Goal: Information Seeking & Learning: Understand process/instructions

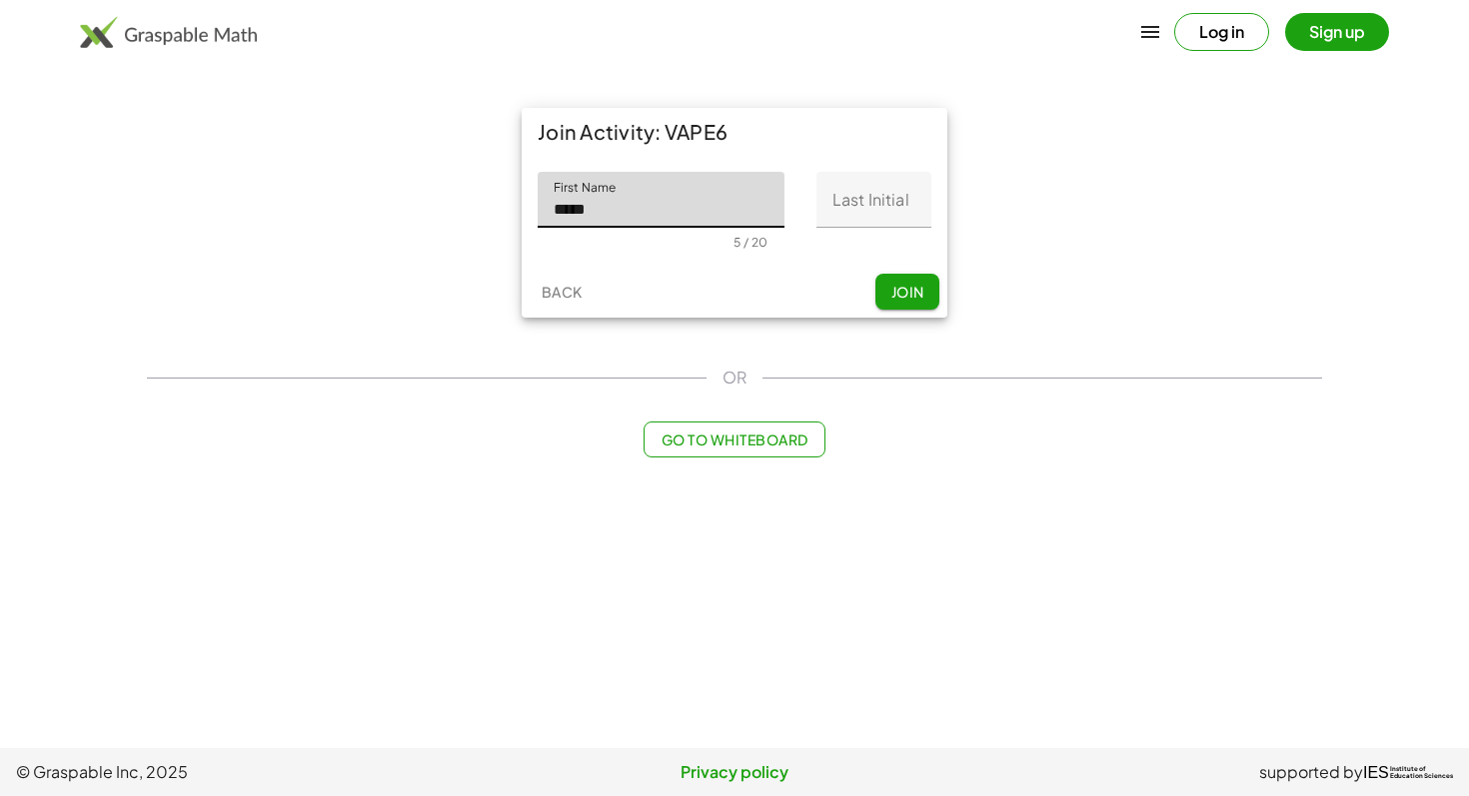
type input "*****"
click at [883, 212] on input "Last Initial" at bounding box center [873, 200] width 115 height 56
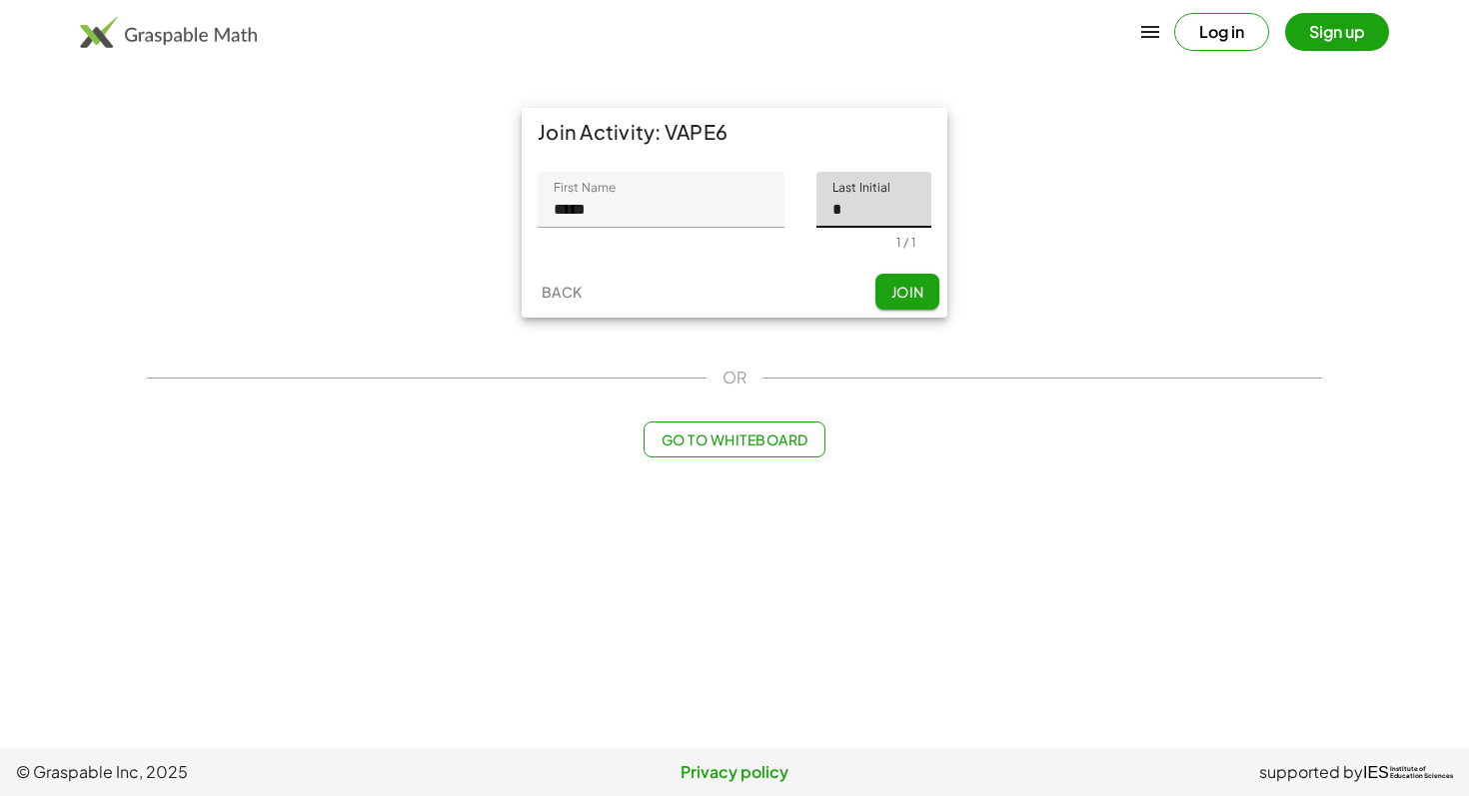
type input "*"
click at [889, 298] on button "Join" at bounding box center [907, 292] width 64 height 36
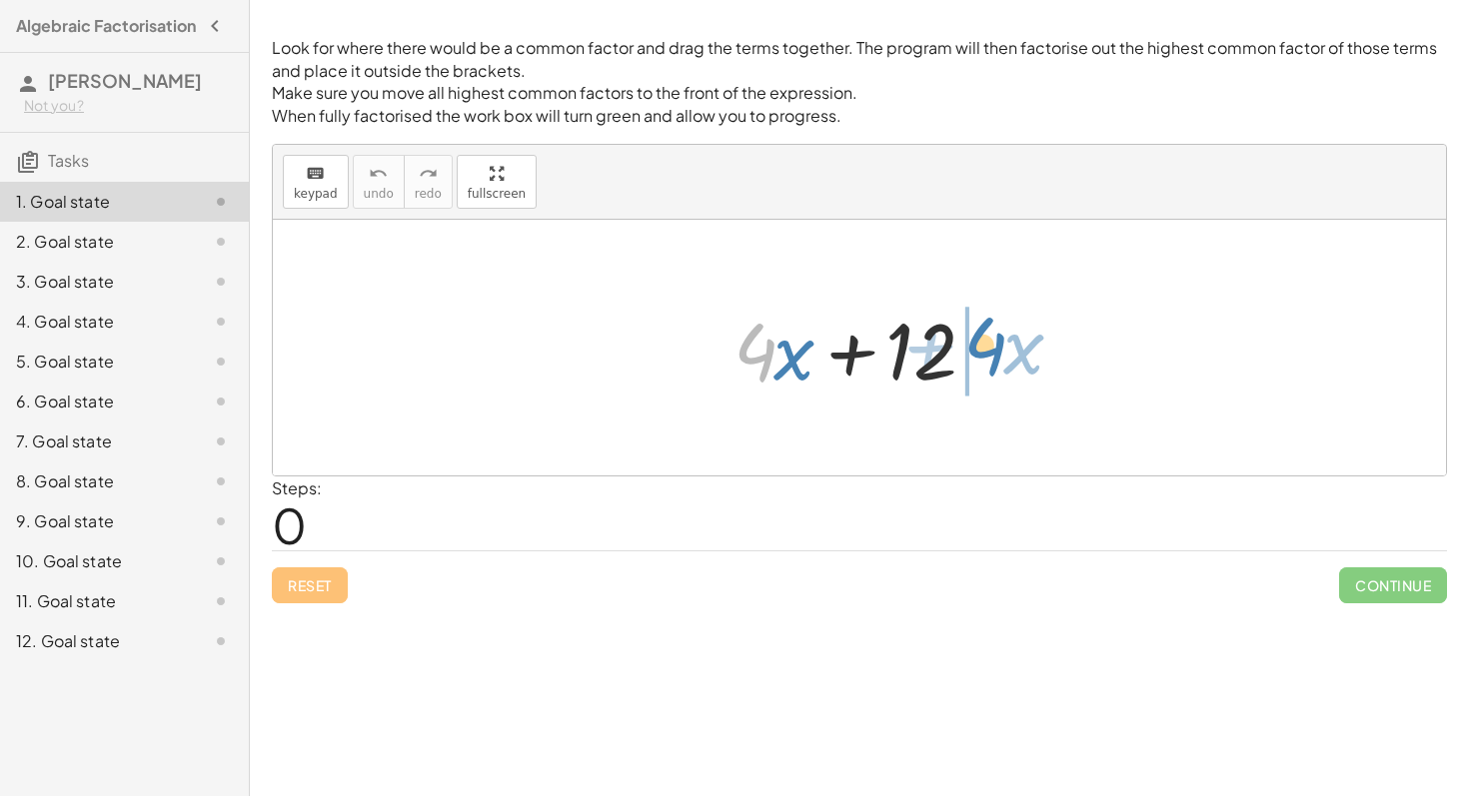
drag, startPoint x: 750, startPoint y: 345, endPoint x: 982, endPoint y: 341, distance: 231.8
click at [982, 341] on div at bounding box center [866, 348] width 287 height 103
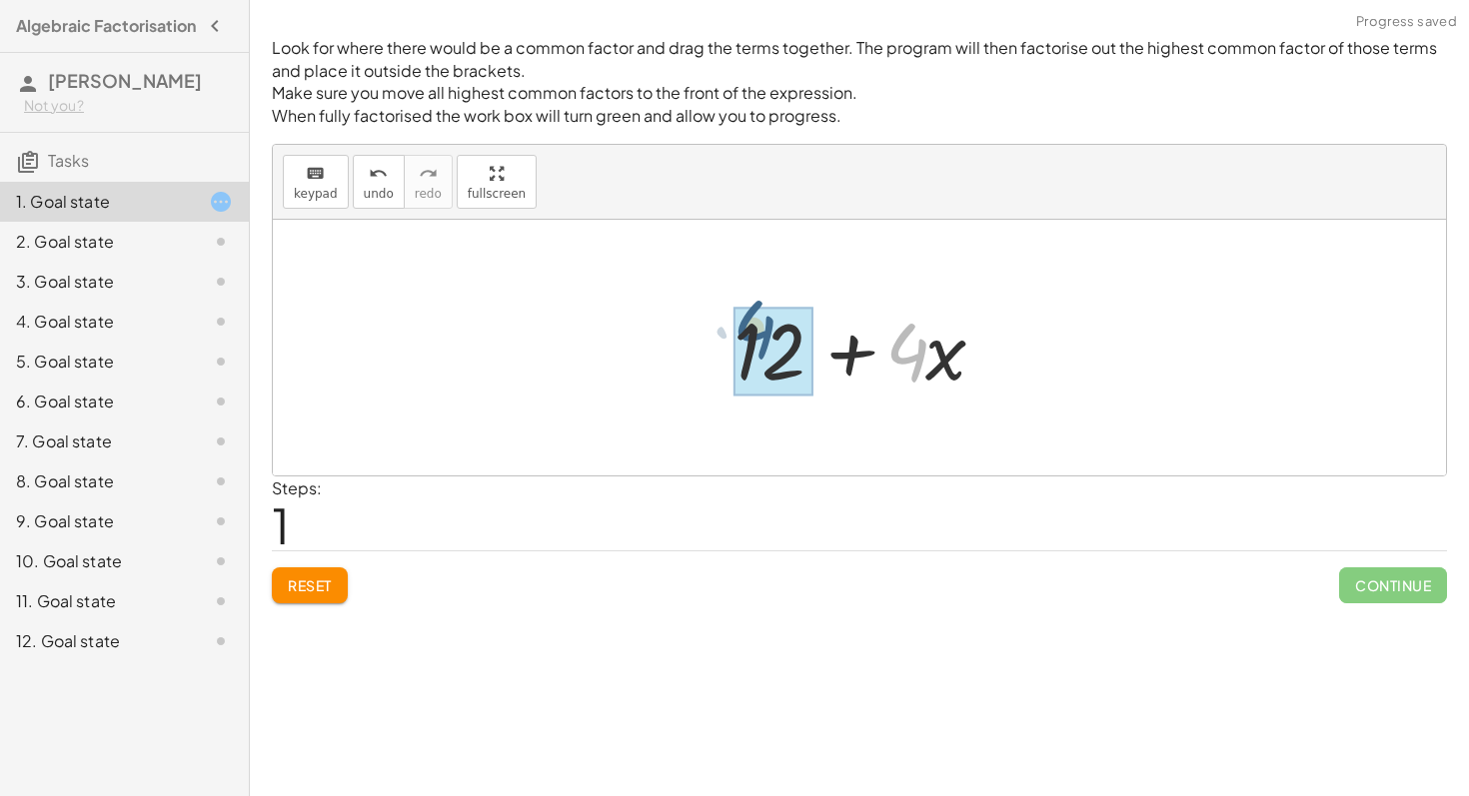
drag, startPoint x: 913, startPoint y: 350, endPoint x: 759, endPoint y: 327, distance: 155.6
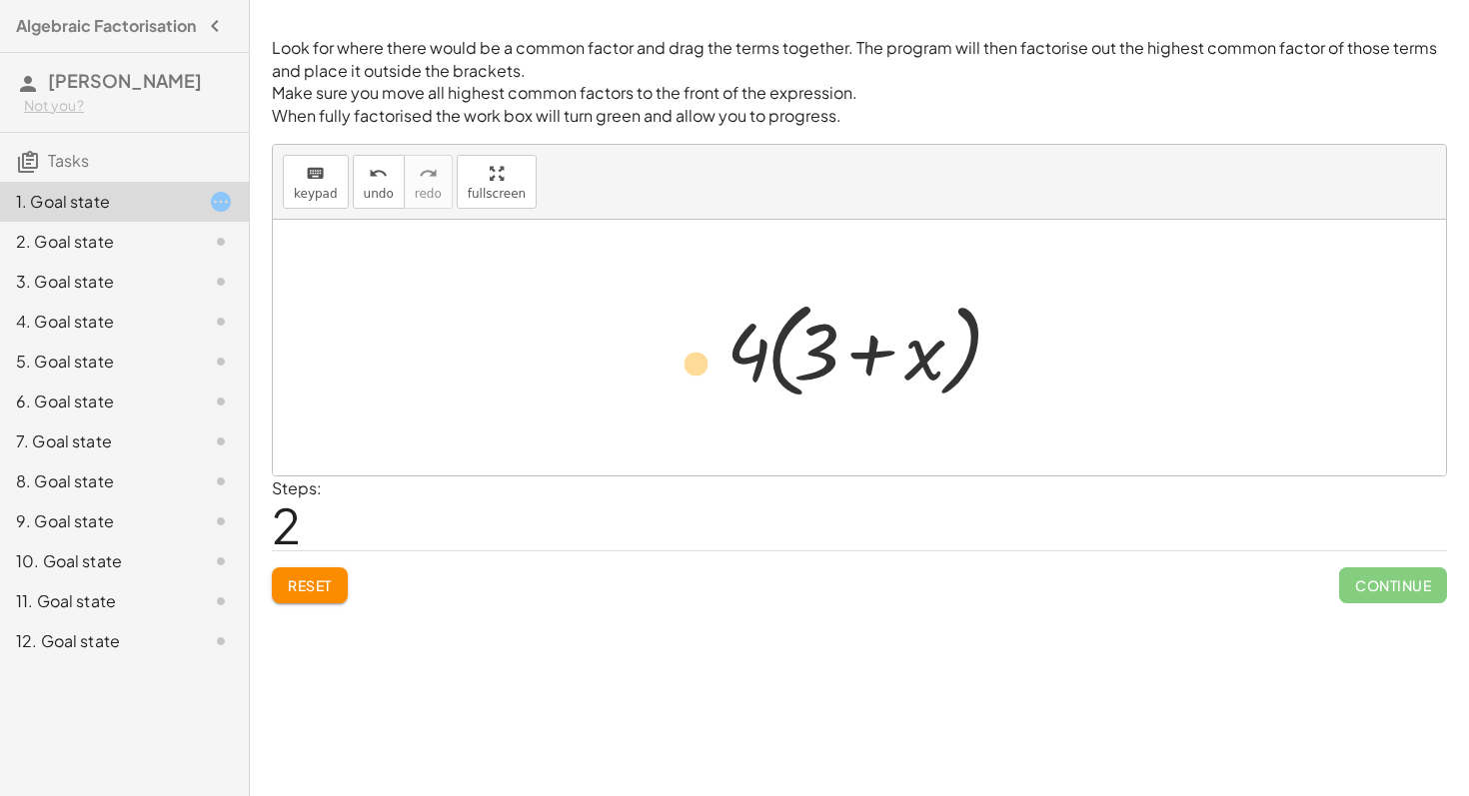
drag, startPoint x: 752, startPoint y: 365, endPoint x: 689, endPoint y: 367, distance: 63.0
click at [689, 367] on div "+ · 4 · x + 12 + 12 + · 4 · x + · 4 · 3 + · 4 · x · 4 + · x + 4 3 · ( )" at bounding box center [859, 348] width 1173 height 256
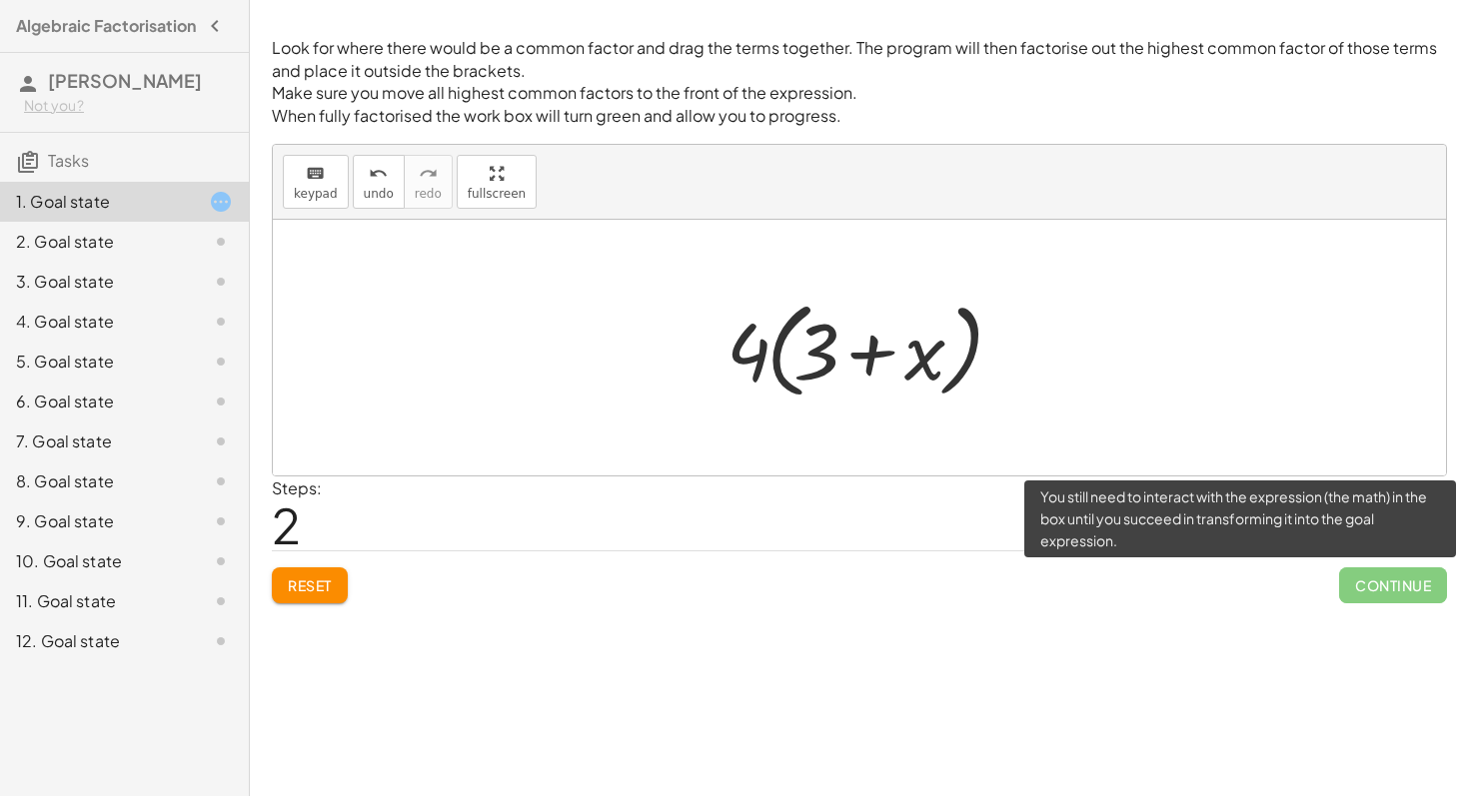
click at [1388, 598] on span "Continue" at bounding box center [1393, 585] width 108 height 36
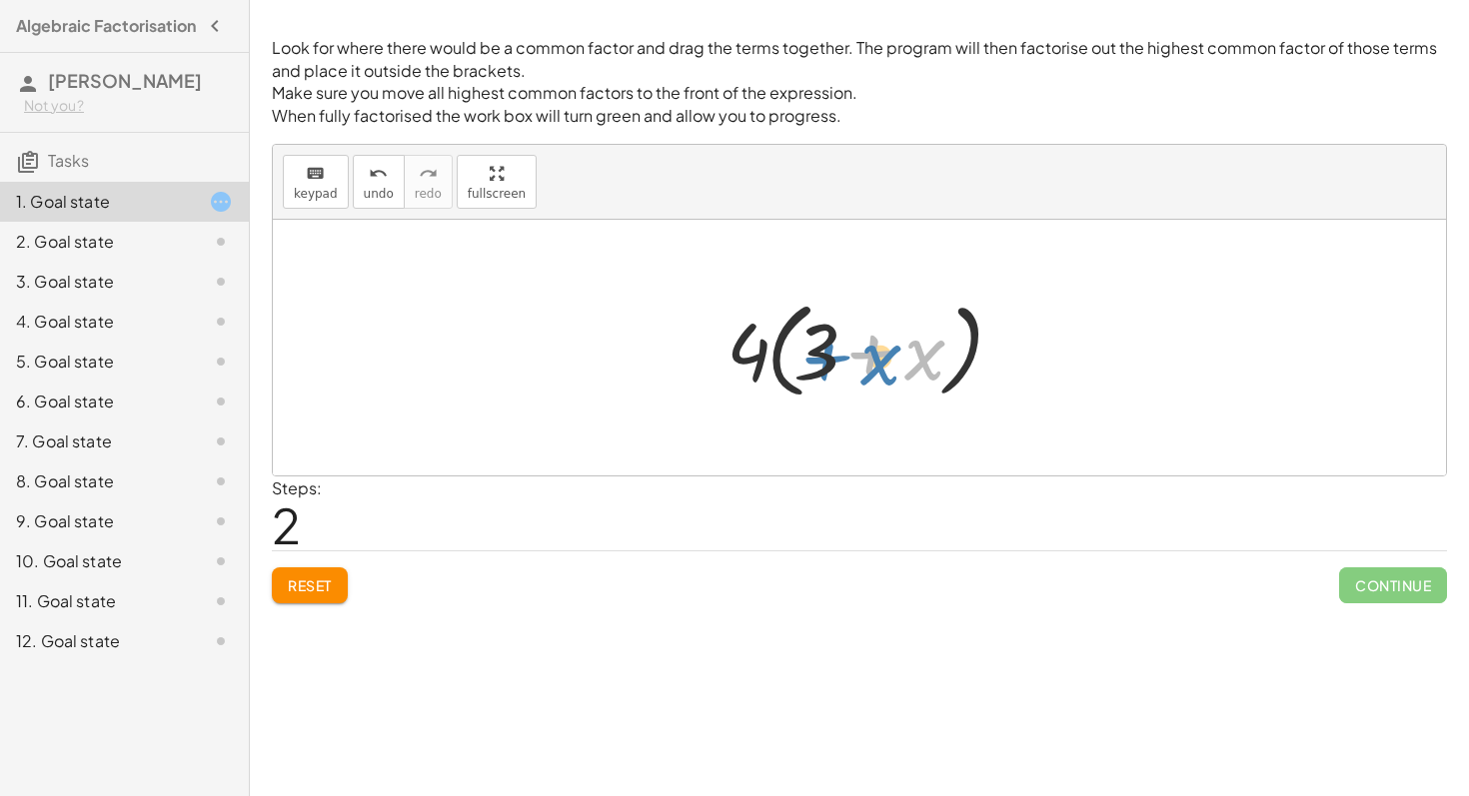
drag, startPoint x: 940, startPoint y: 360, endPoint x: 875, endPoint y: 365, distance: 65.1
click at [877, 365] on div at bounding box center [866, 348] width 300 height 115
drag, startPoint x: 755, startPoint y: 360, endPoint x: 872, endPoint y: 347, distance: 117.6
click at [872, 347] on div at bounding box center [866, 348] width 300 height 115
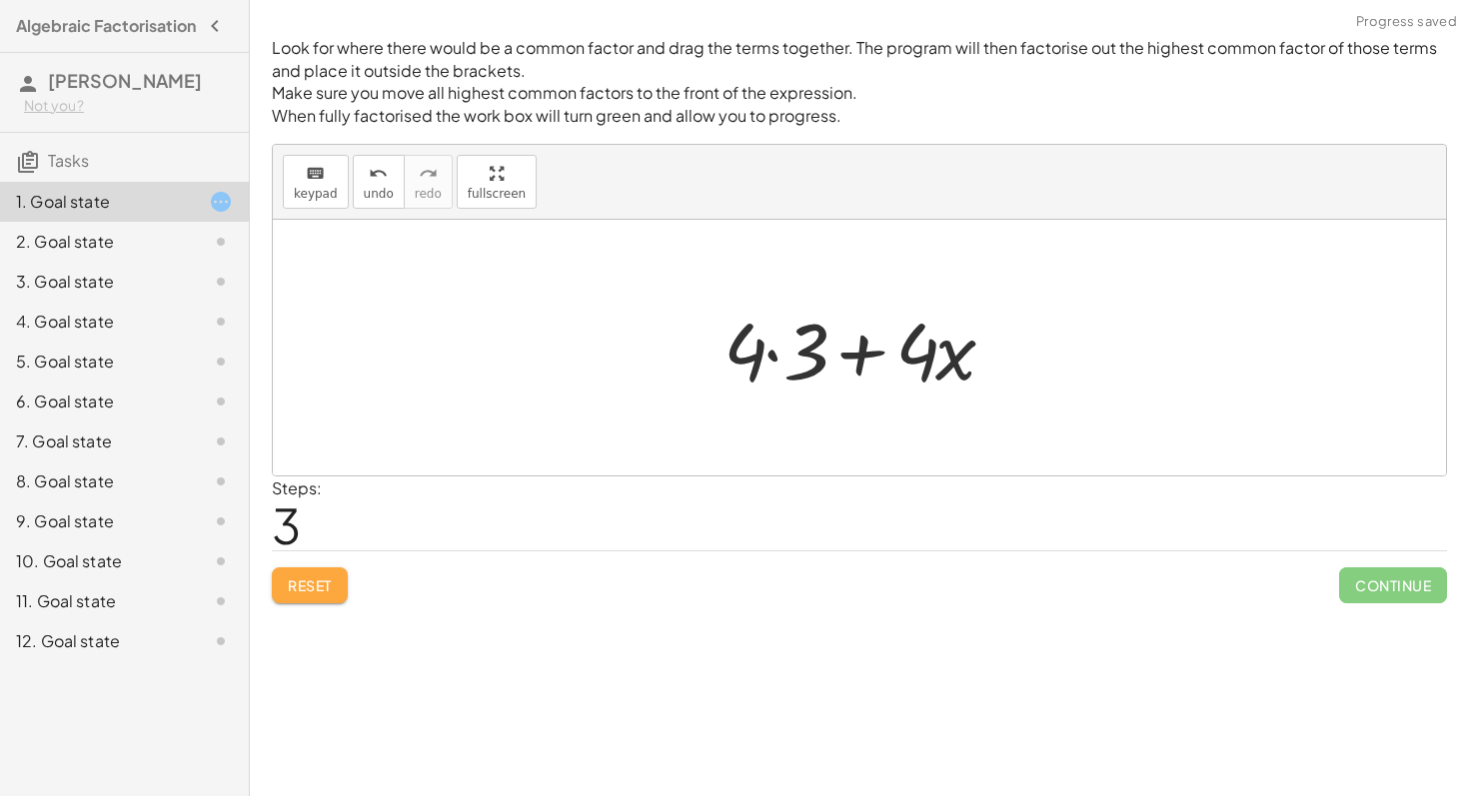
click at [331, 584] on span "Reset" at bounding box center [310, 585] width 44 height 18
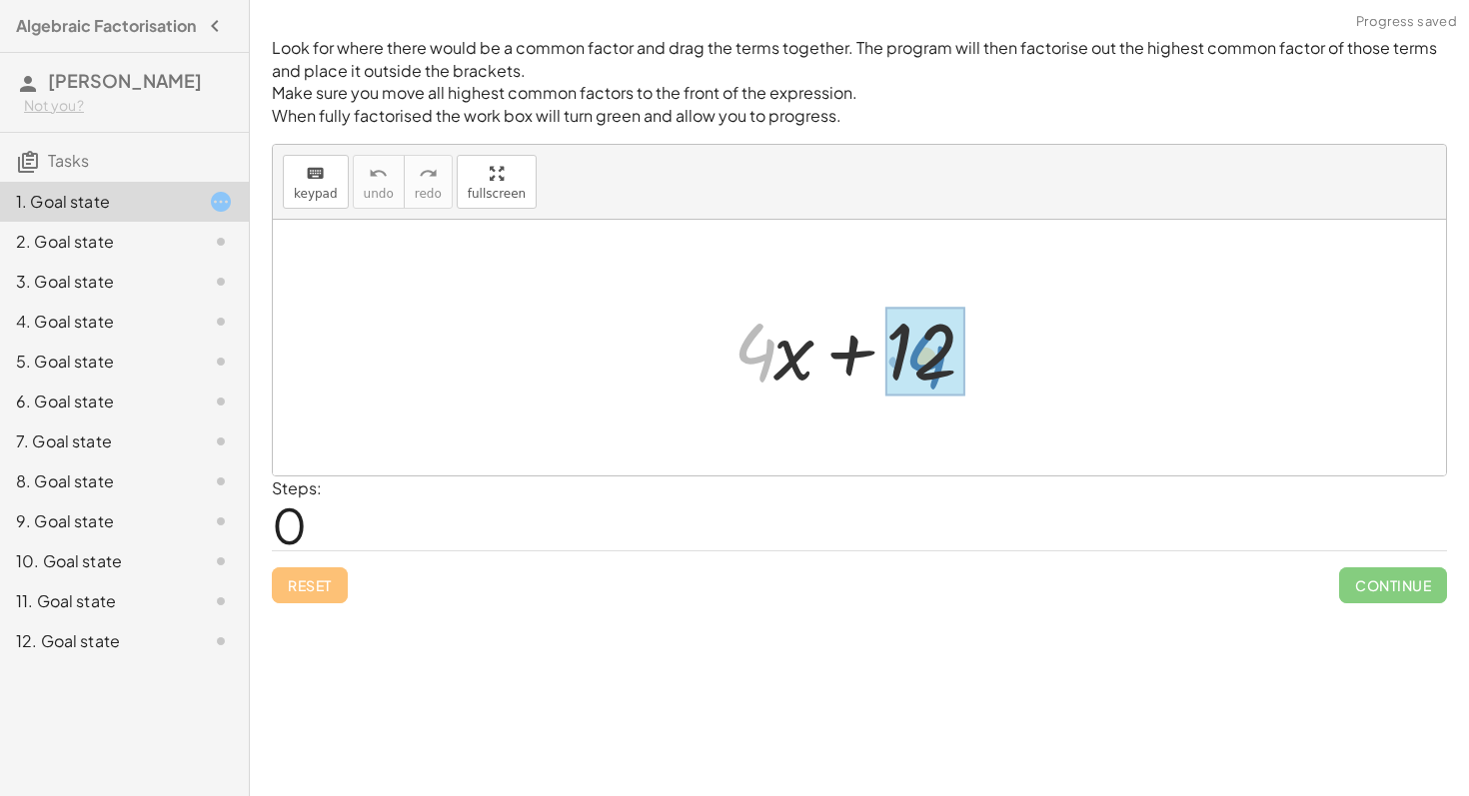
drag, startPoint x: 763, startPoint y: 351, endPoint x: 935, endPoint y: 359, distance: 172.0
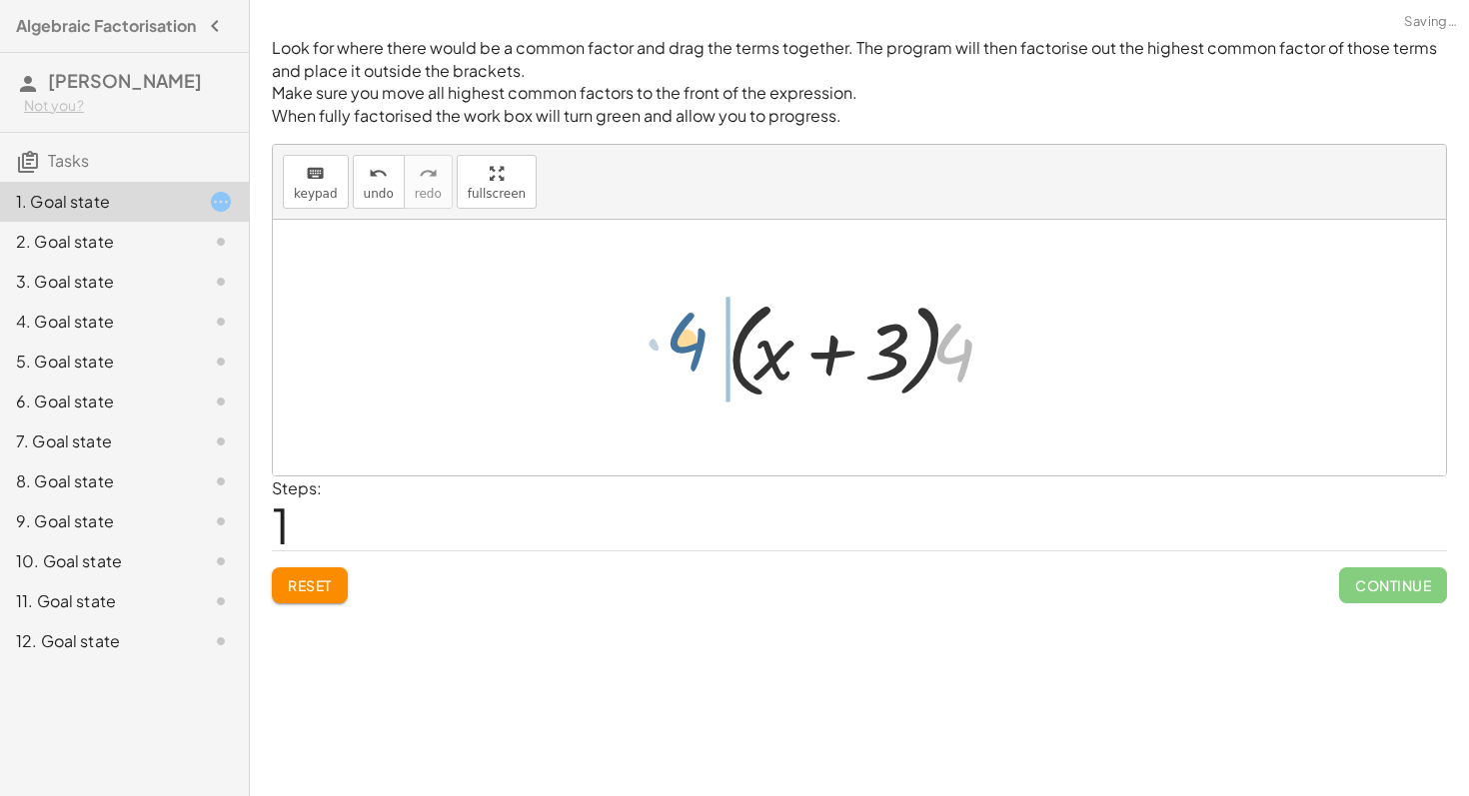
drag, startPoint x: 966, startPoint y: 347, endPoint x: 689, endPoint y: 336, distance: 276.9
click at [689, 336] on div "+ · 4 · x + 12 + · 4 · x + · 4 · 3 · 4 + · 4 x + 3 · ( )" at bounding box center [859, 348] width 1173 height 256
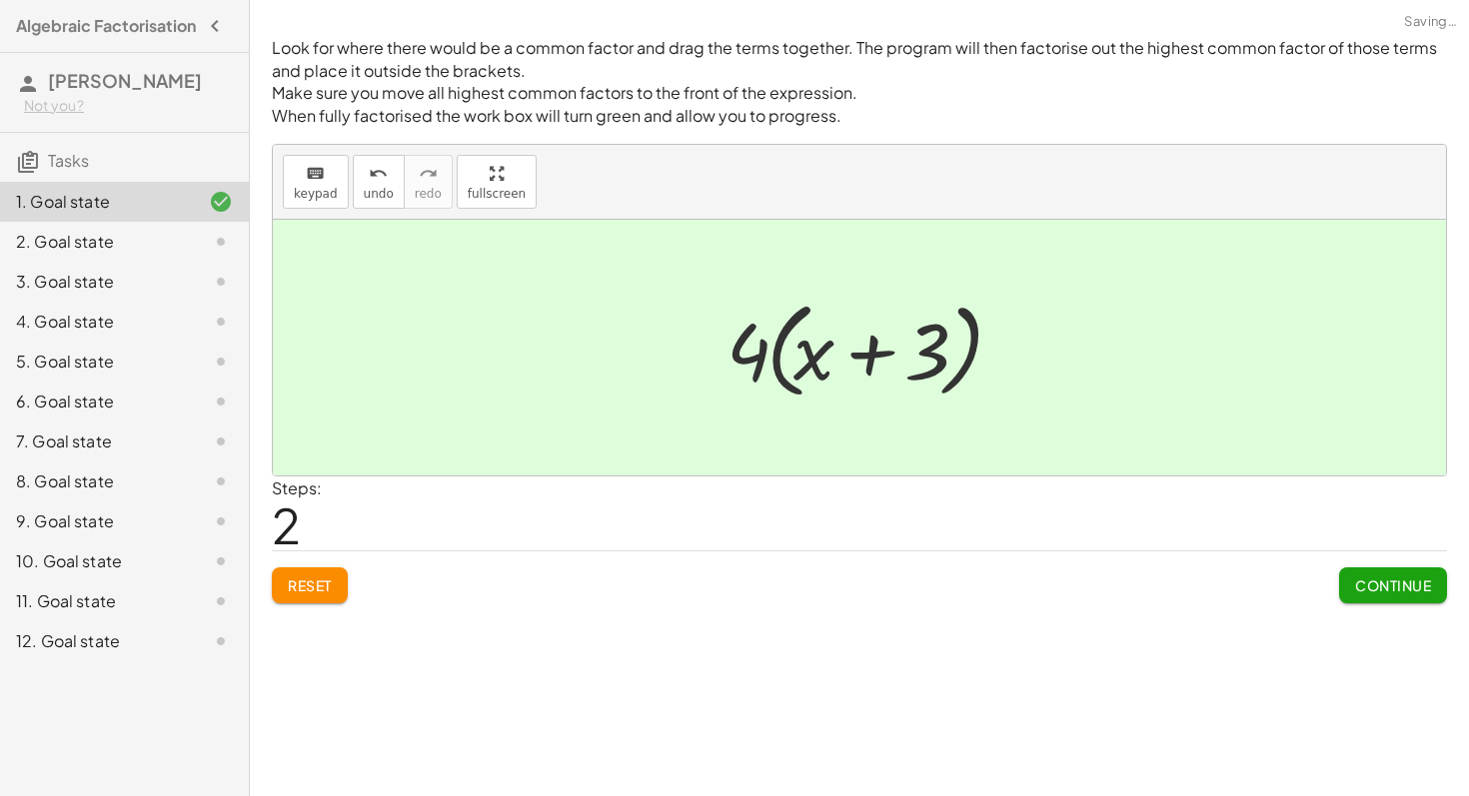
click at [1351, 588] on button "Continue" at bounding box center [1393, 585] width 108 height 36
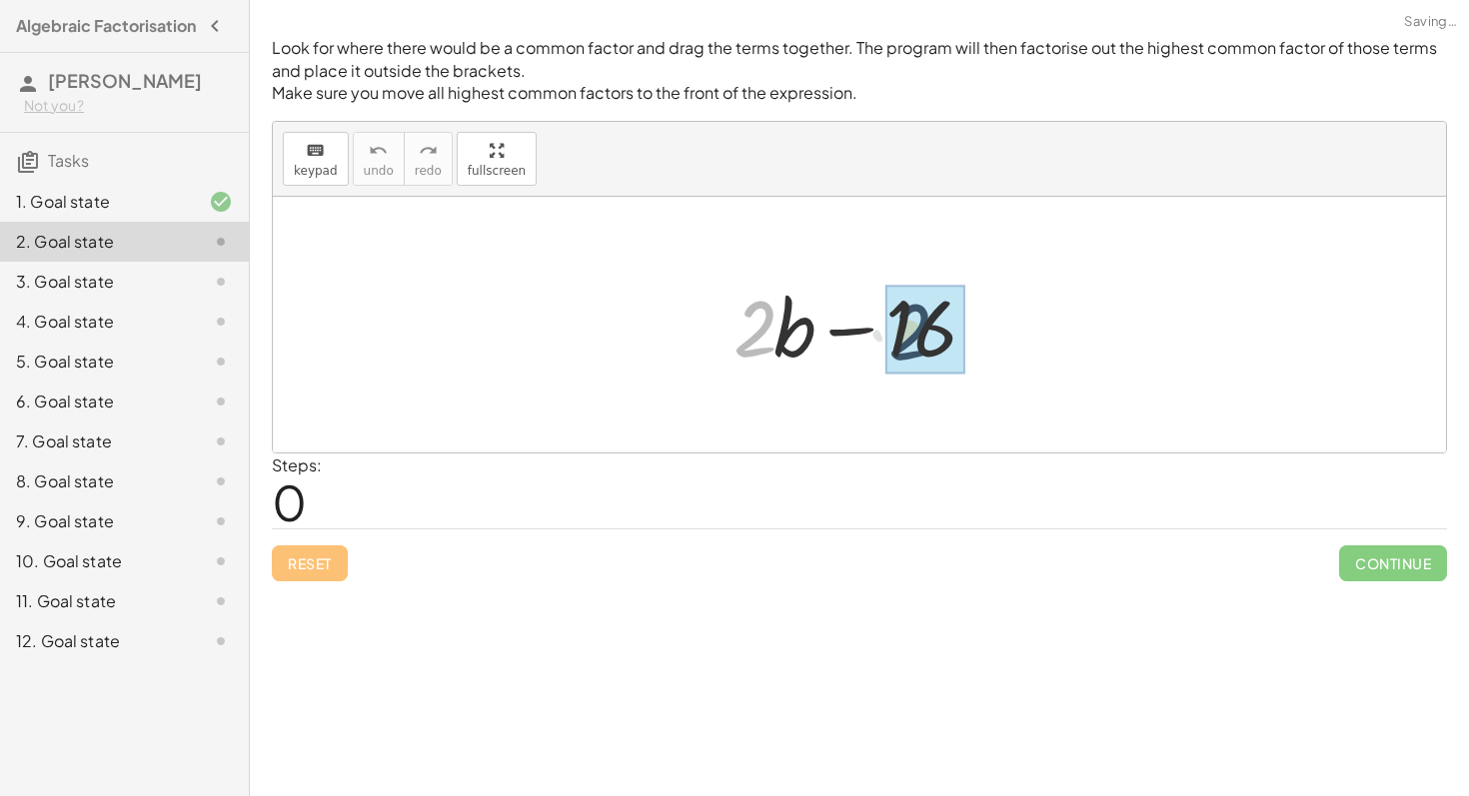
drag, startPoint x: 764, startPoint y: 334, endPoint x: 935, endPoint y: 336, distance: 170.8
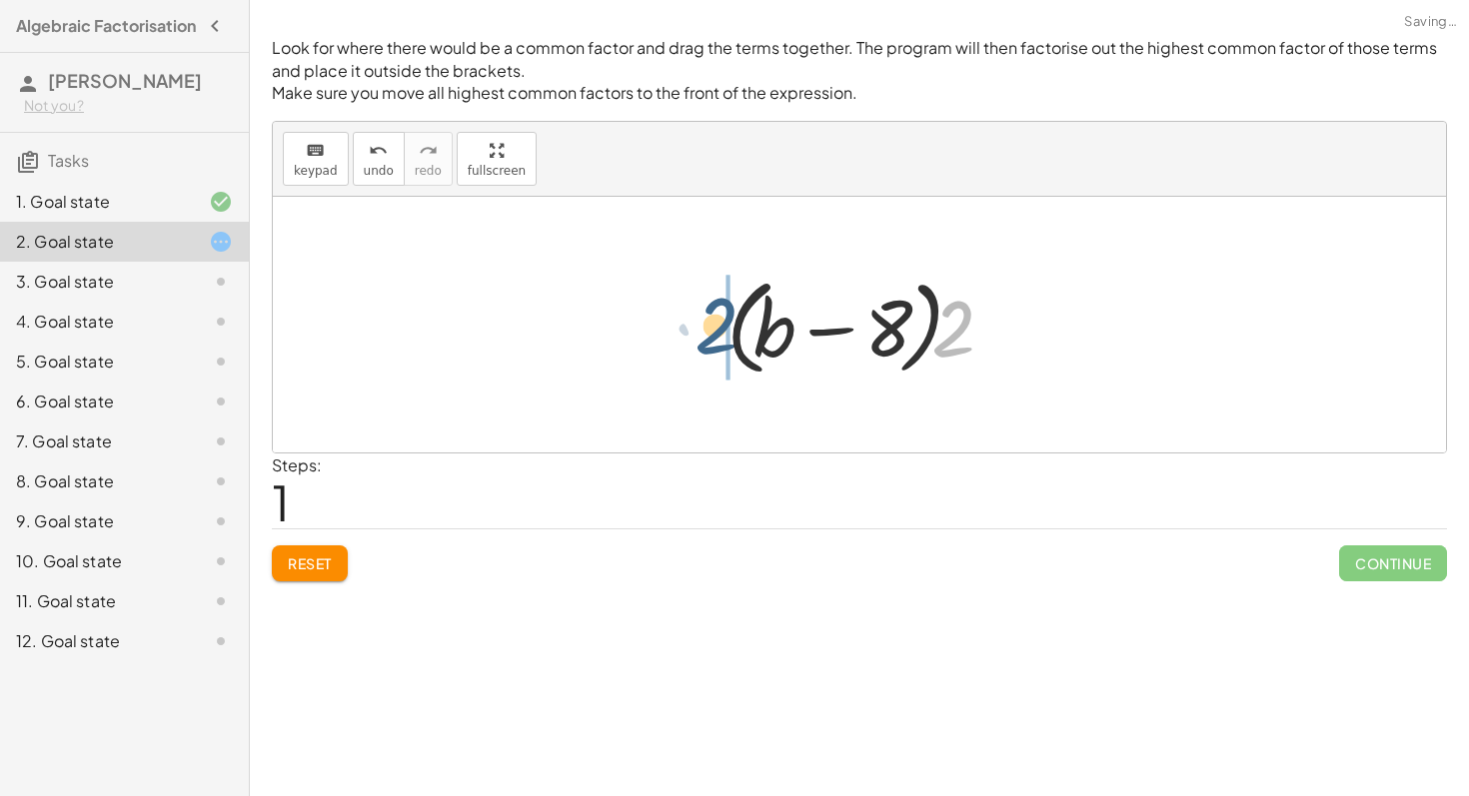
drag, startPoint x: 944, startPoint y: 340, endPoint x: 700, endPoint y: 335, distance: 243.8
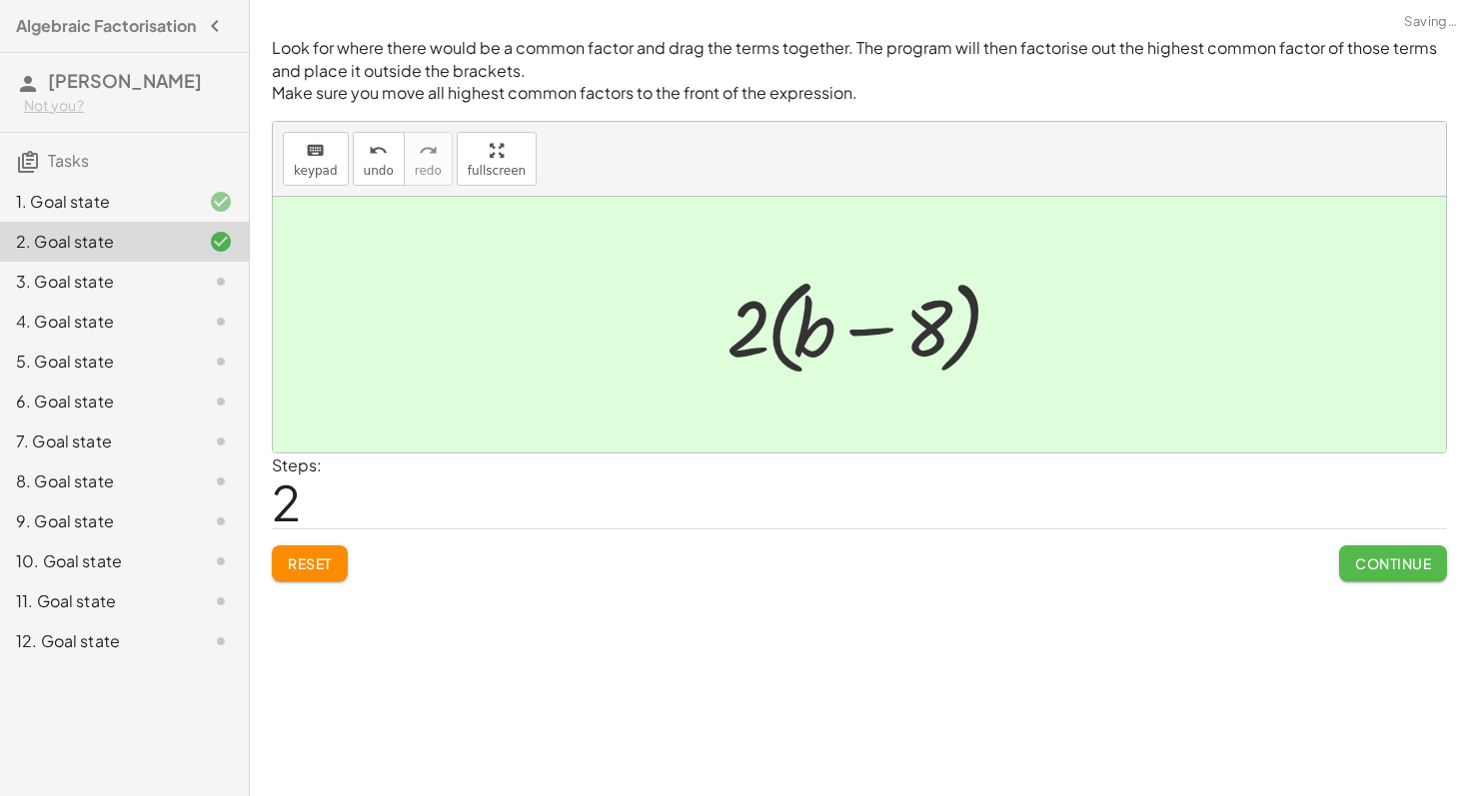
click at [1374, 569] on span "Continue" at bounding box center [1393, 563] width 76 height 18
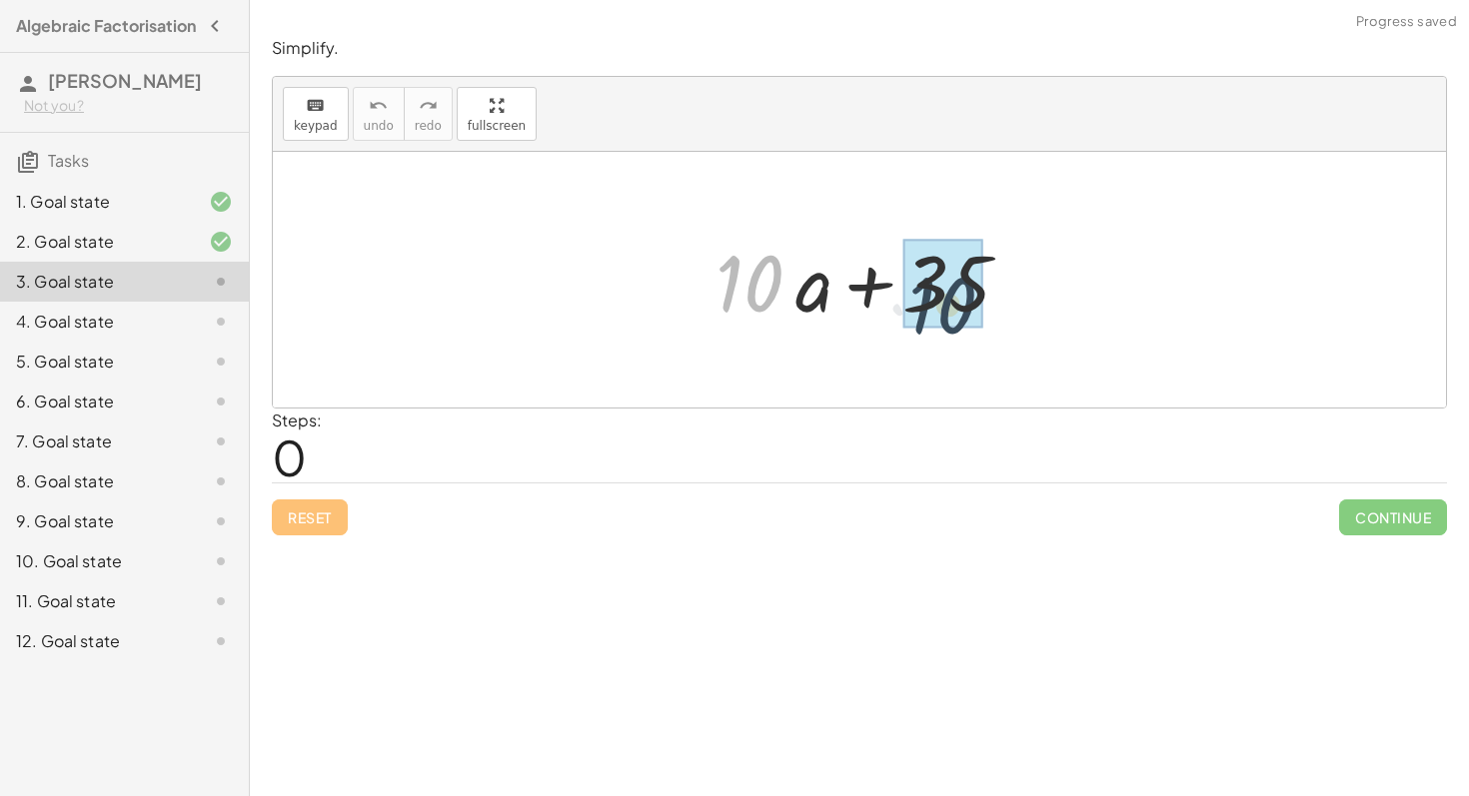
drag, startPoint x: 742, startPoint y: 284, endPoint x: 967, endPoint y: 303, distance: 225.6
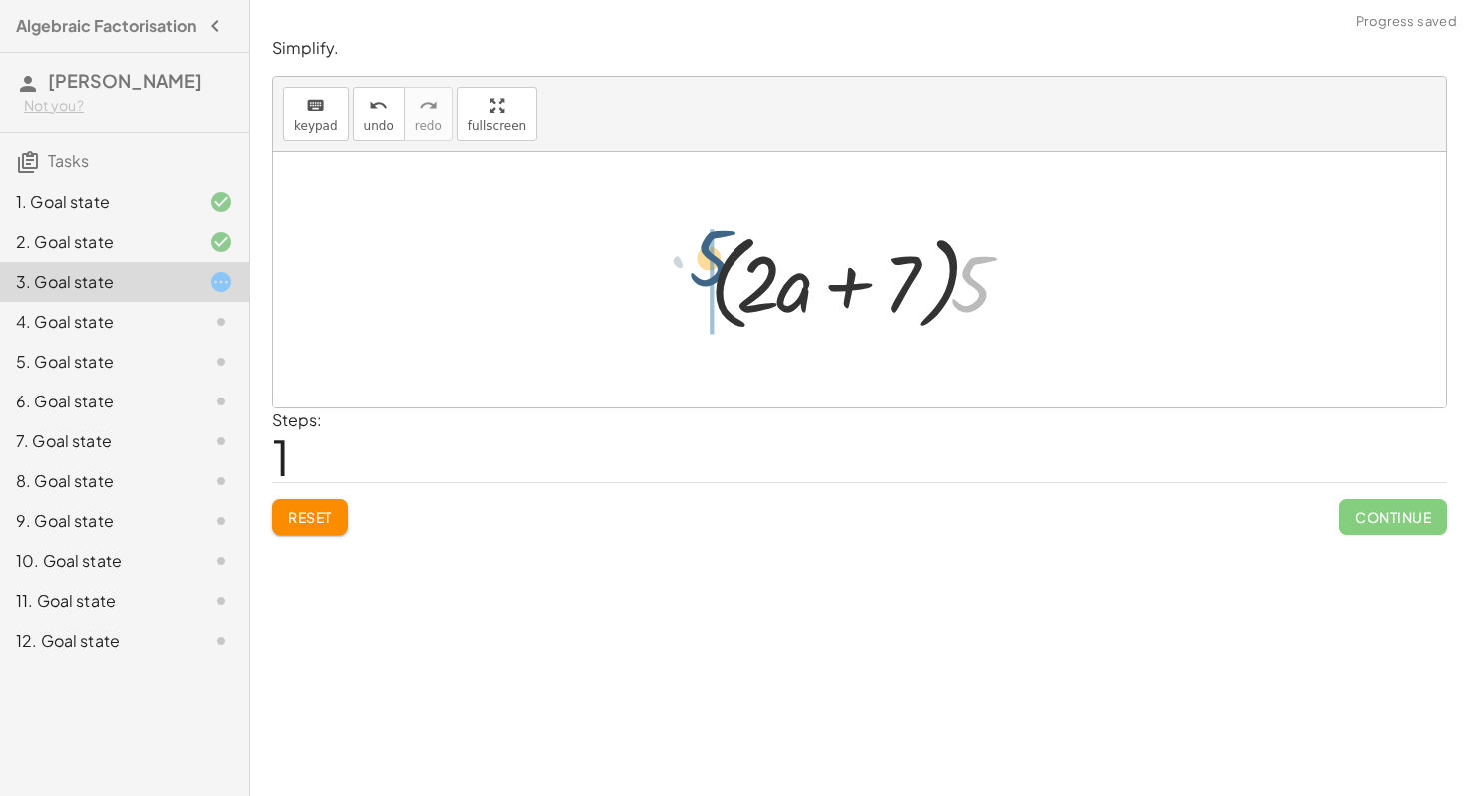
drag, startPoint x: 982, startPoint y: 279, endPoint x: 721, endPoint y: 252, distance: 262.1
click at [721, 252] on div at bounding box center [867, 280] width 336 height 115
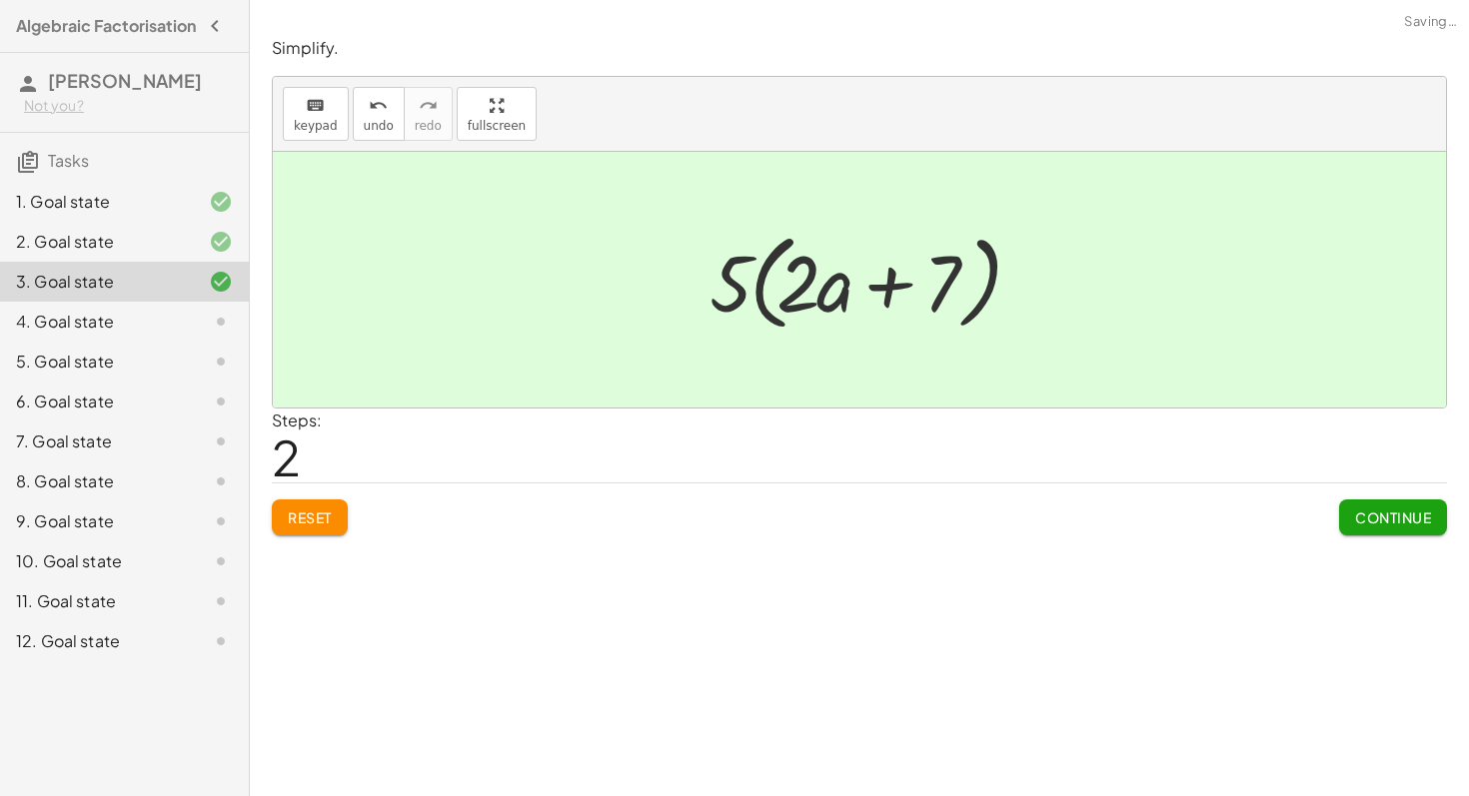
click at [1402, 520] on span "Continue" at bounding box center [1393, 517] width 76 height 18
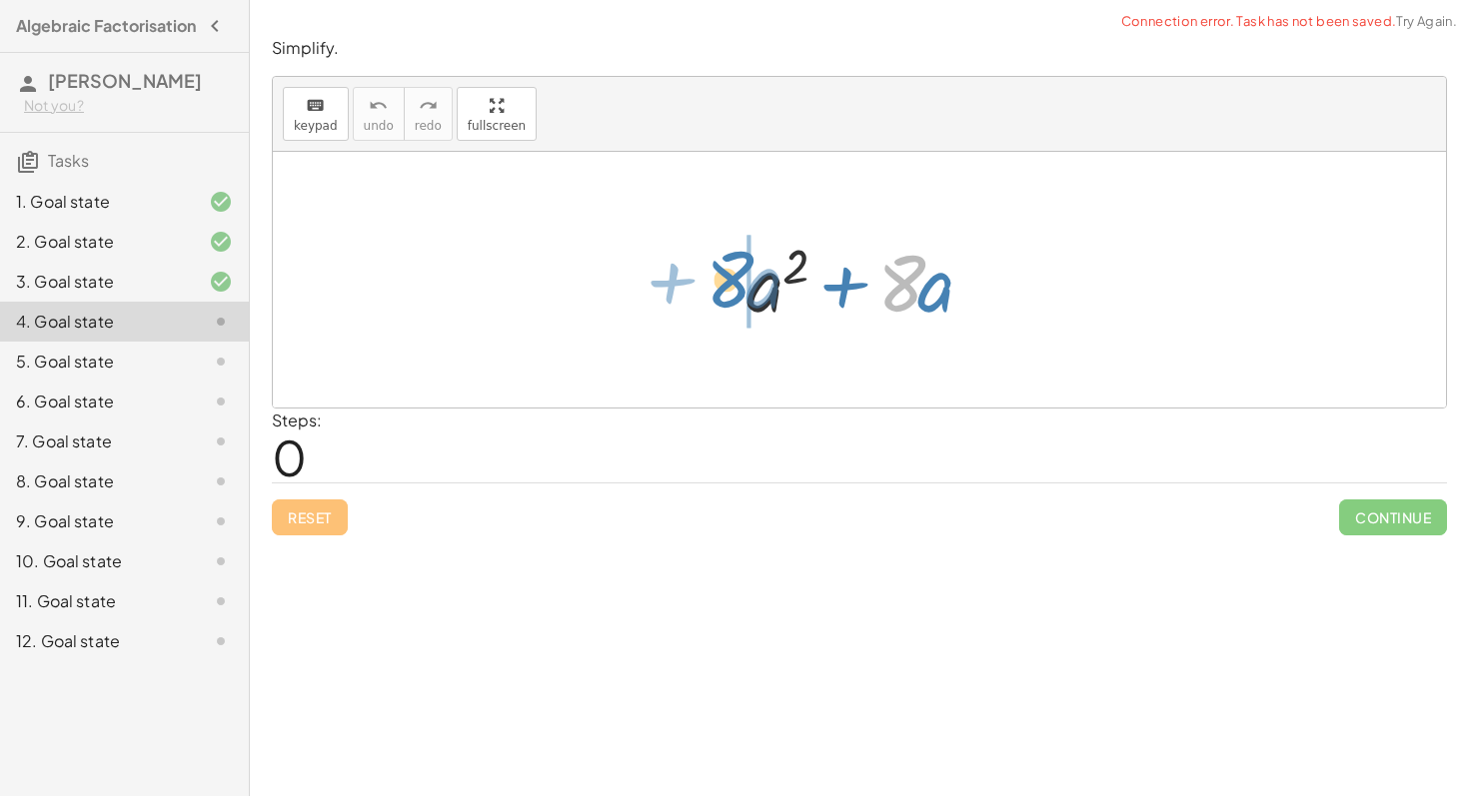
drag, startPoint x: 902, startPoint y: 290, endPoint x: 729, endPoint y: 286, distance: 172.9
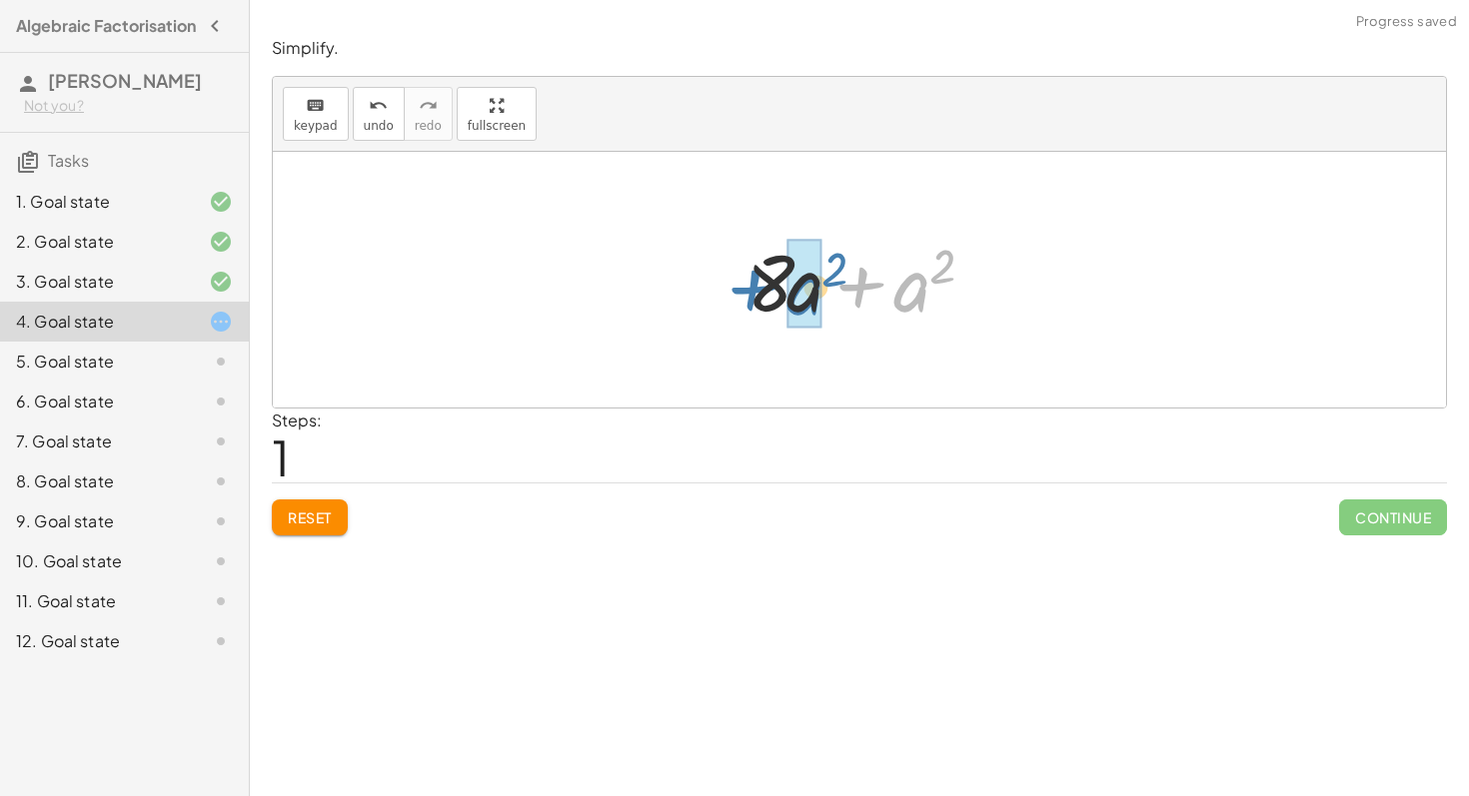
drag, startPoint x: 910, startPoint y: 298, endPoint x: 816, endPoint y: 301, distance: 94.0
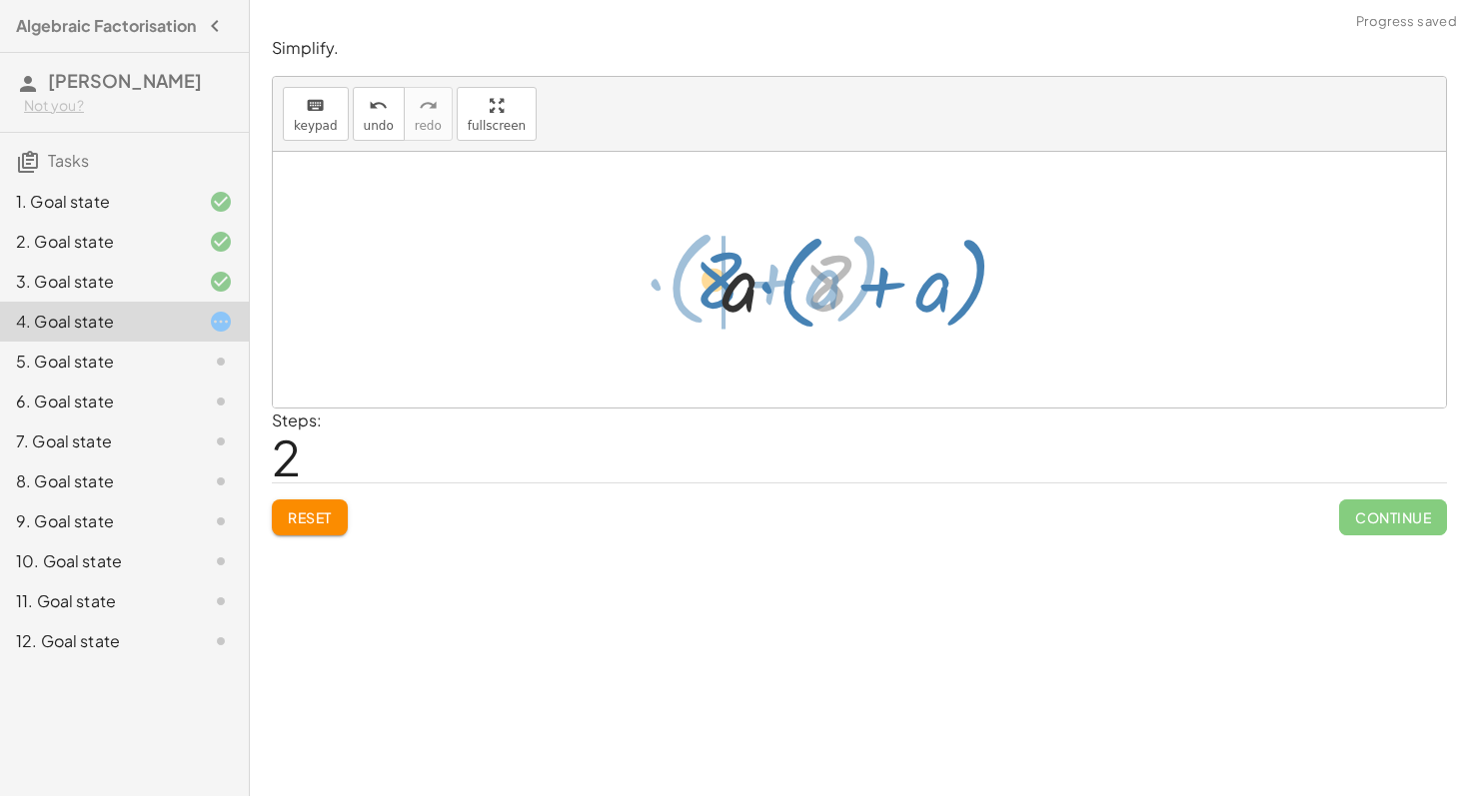
drag, startPoint x: 836, startPoint y: 295, endPoint x: 720, endPoint y: 293, distance: 115.9
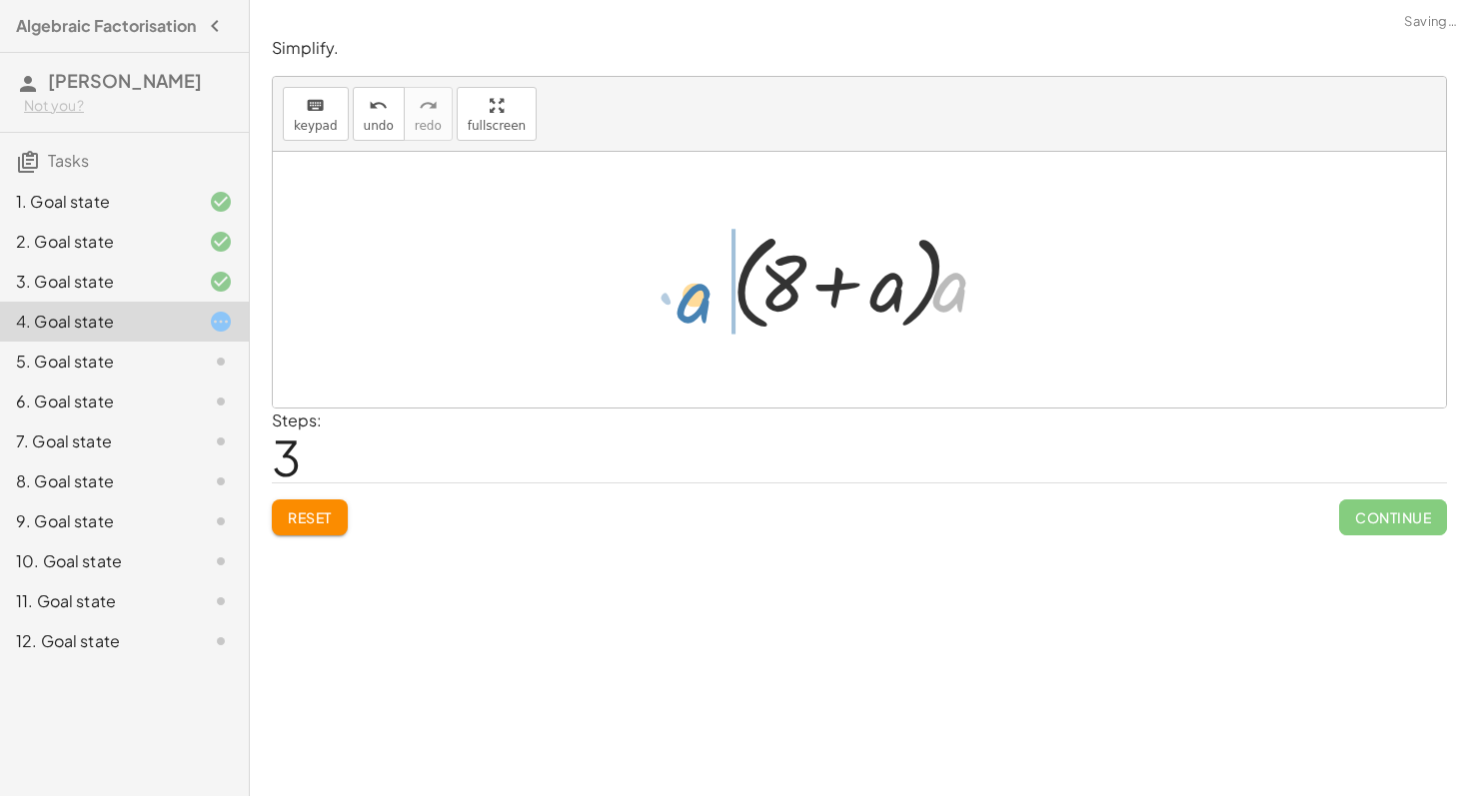
drag, startPoint x: 955, startPoint y: 313, endPoint x: 708, endPoint y: 319, distance: 246.8
click at [708, 319] on div "+ a 2 + · 8 · a + · 8 · a + a 2 + · 8 · a + · a · a · a · ( + 8 + a ) · a + + 8…" at bounding box center [859, 280] width 316 height 125
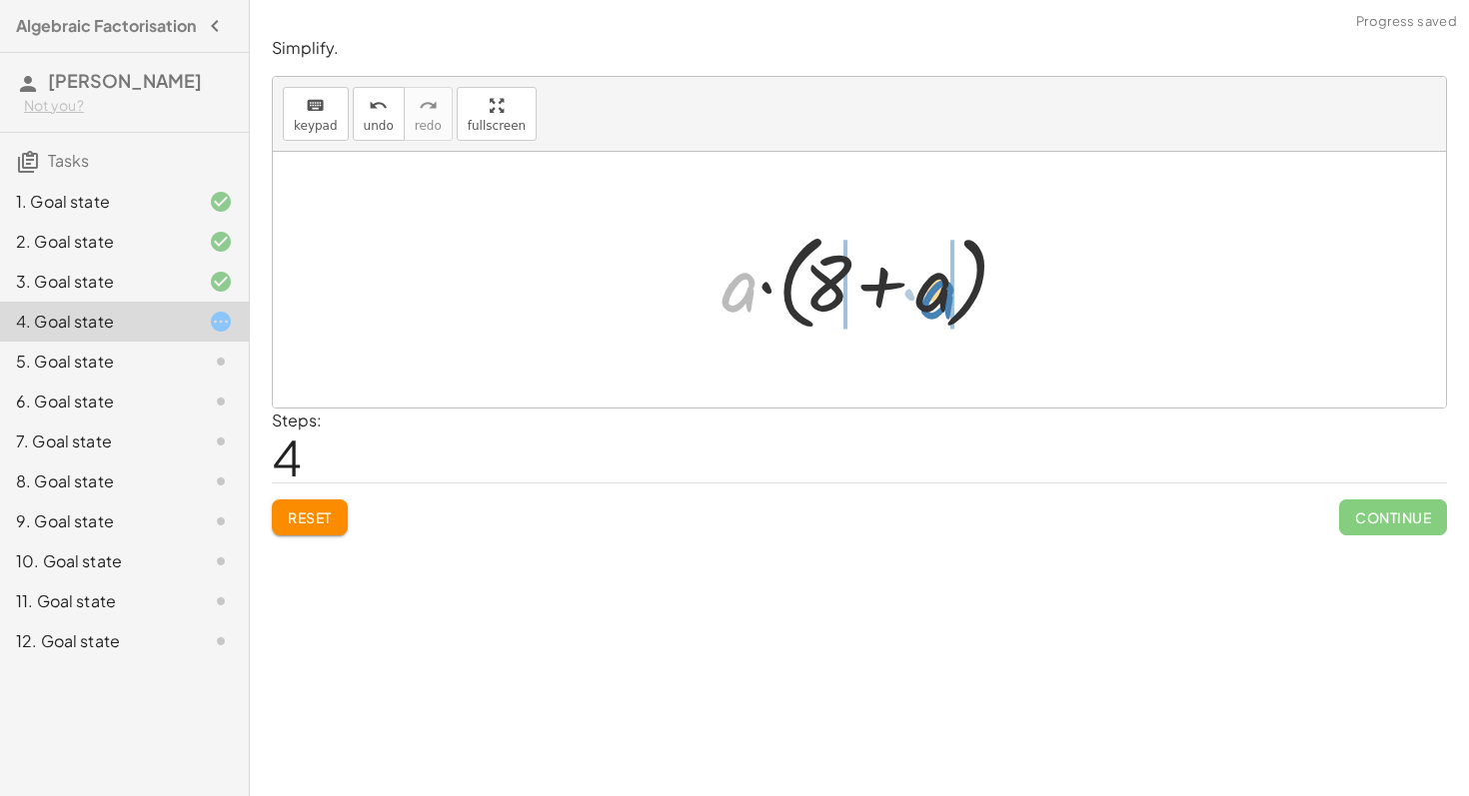
drag, startPoint x: 727, startPoint y: 304, endPoint x: 918, endPoint y: 310, distance: 190.9
click at [918, 310] on div at bounding box center [866, 280] width 311 height 115
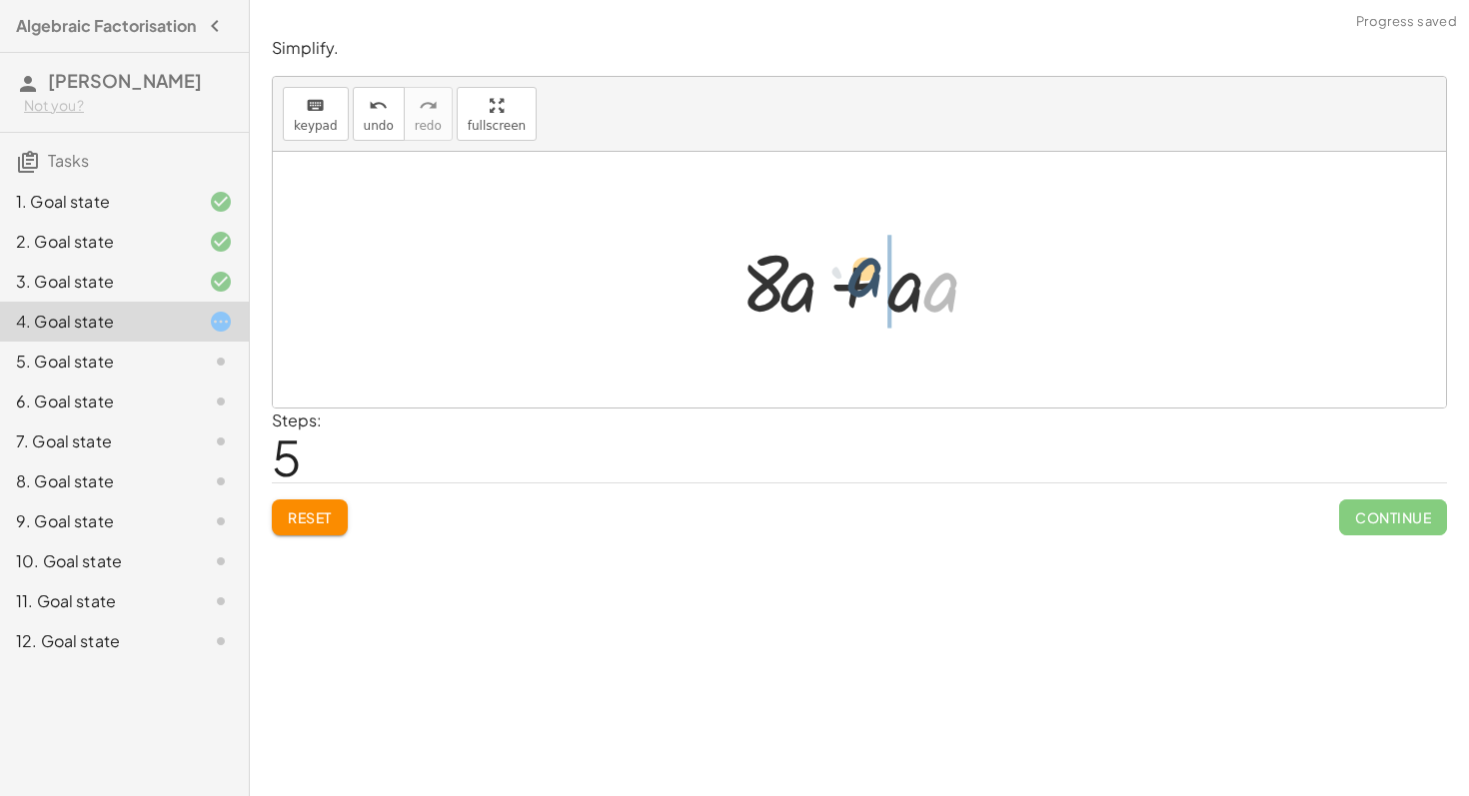
drag, startPoint x: 928, startPoint y: 295, endPoint x: 852, endPoint y: 282, distance: 77.0
click at [332, 516] on span "Reset" at bounding box center [310, 517] width 44 height 18
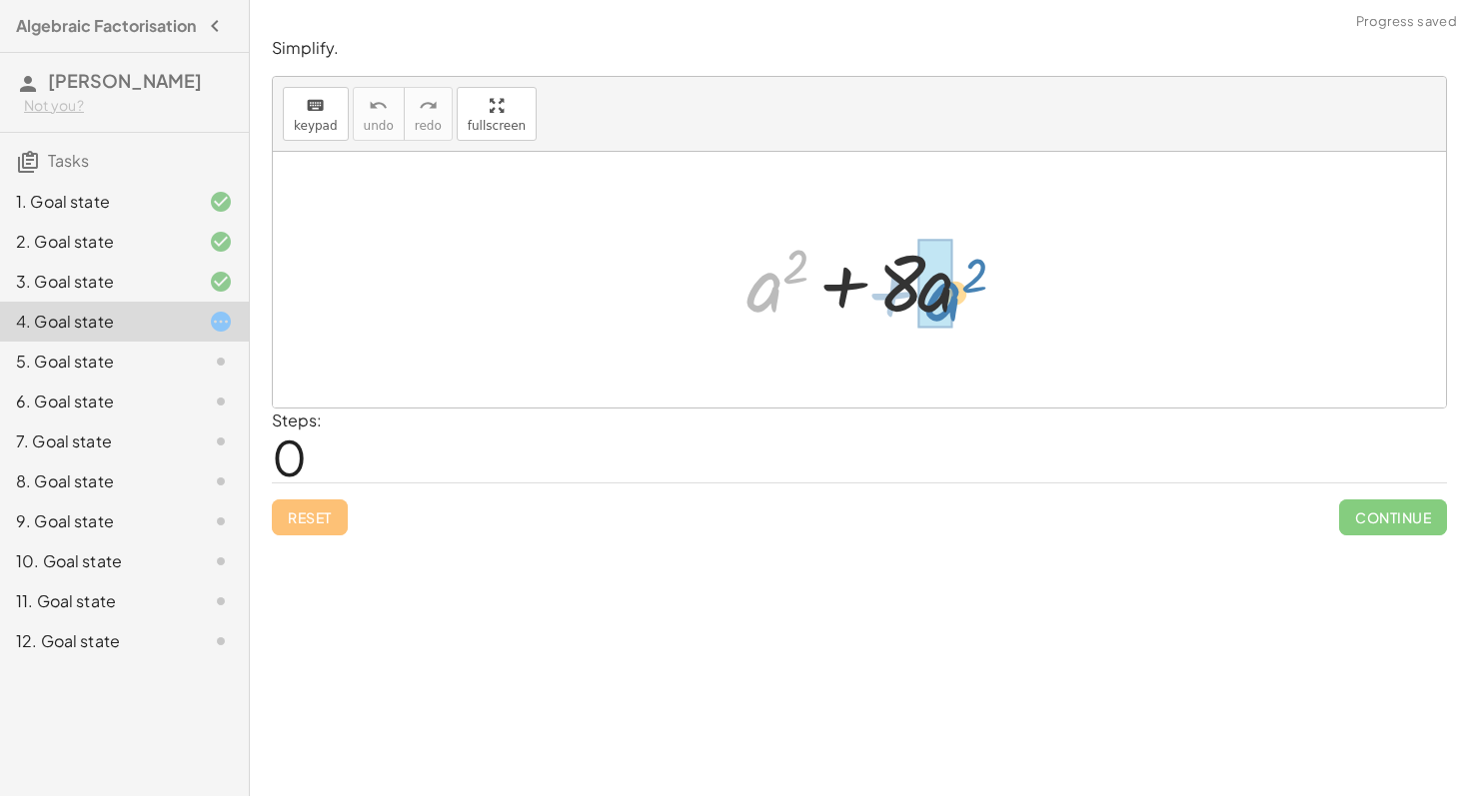
drag, startPoint x: 760, startPoint y: 298, endPoint x: 934, endPoint y: 307, distance: 174.1
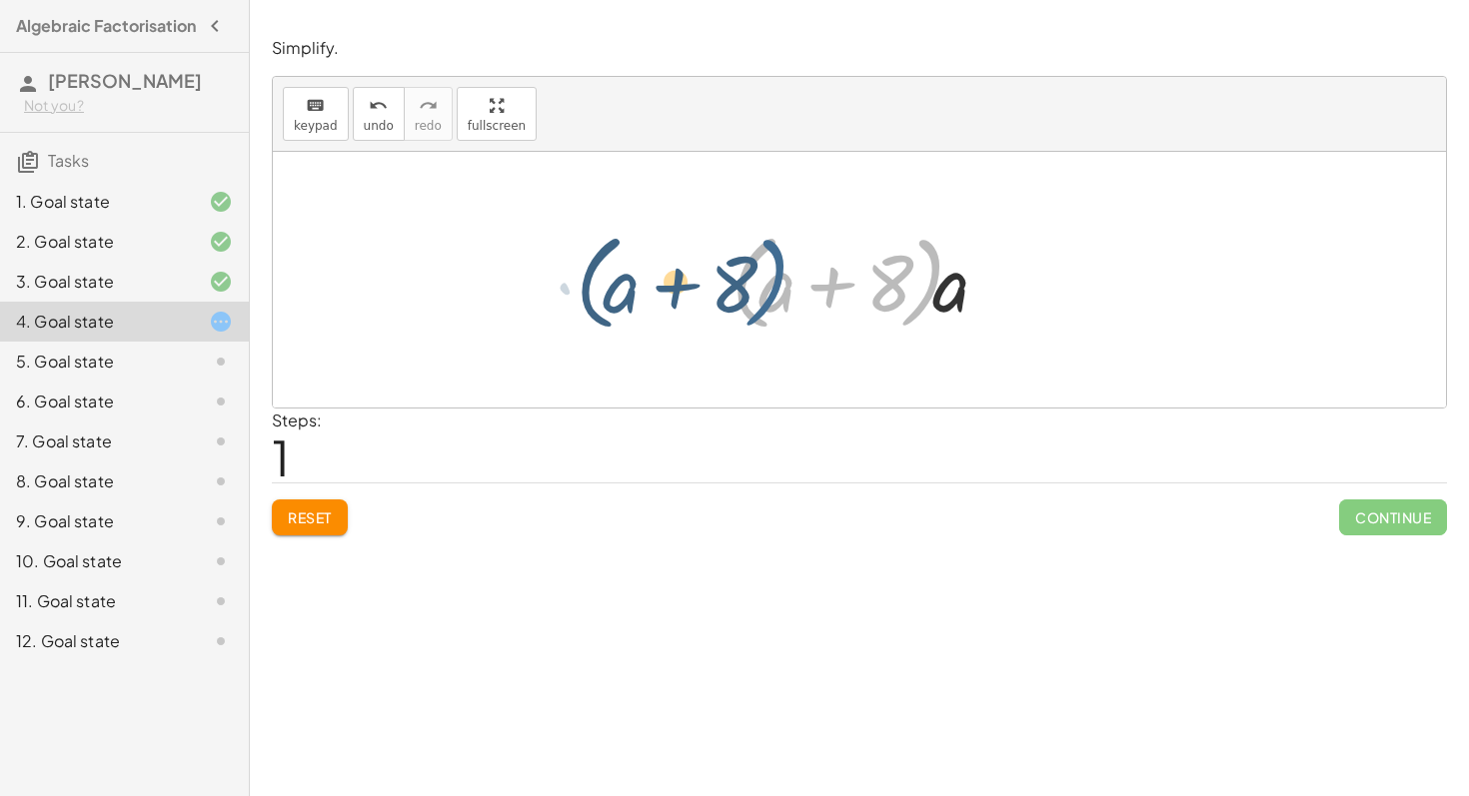
drag, startPoint x: 911, startPoint y: 264, endPoint x: 752, endPoint y: 265, distance: 158.8
click at [752, 265] on div at bounding box center [866, 280] width 291 height 115
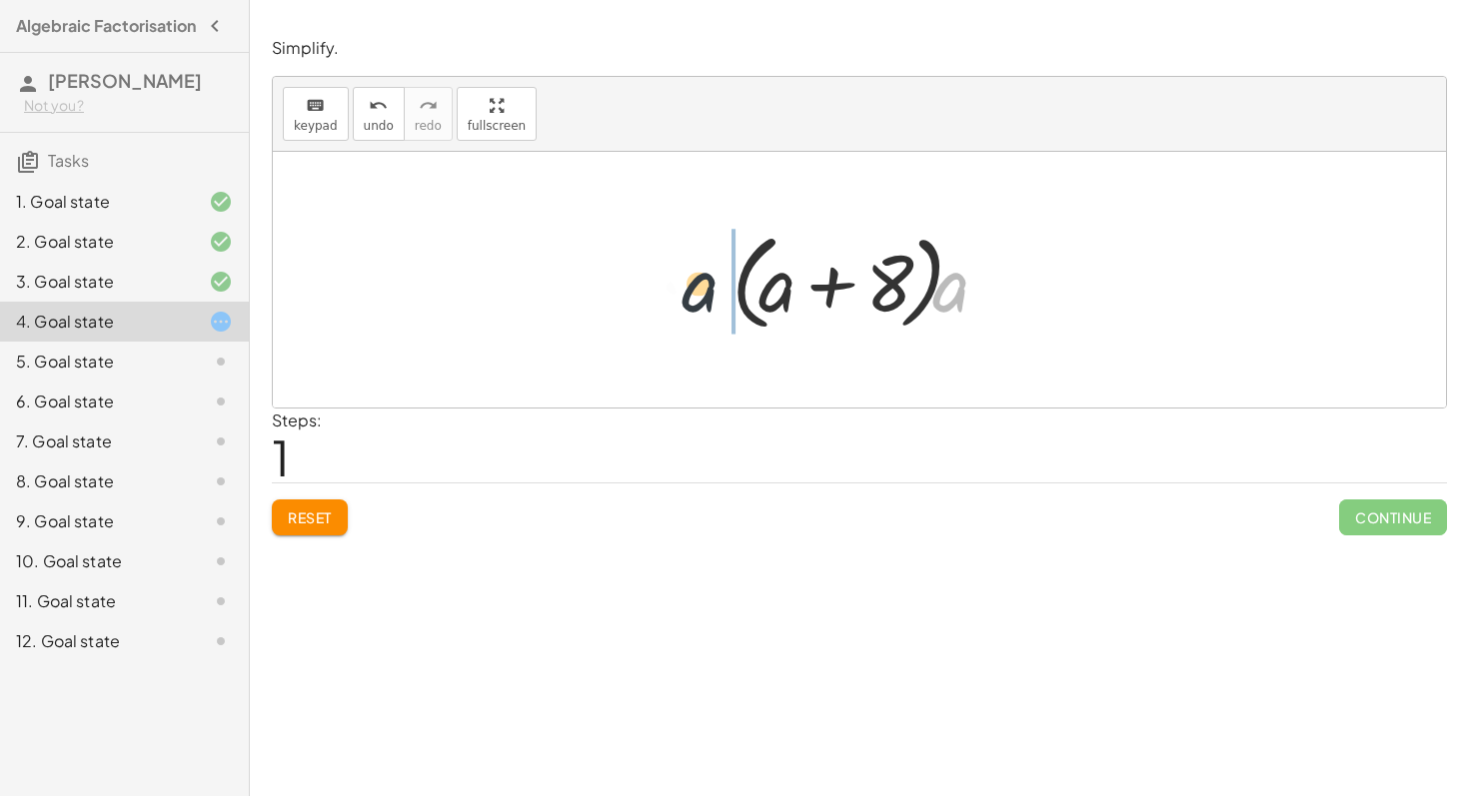
drag, startPoint x: 949, startPoint y: 294, endPoint x: 565, endPoint y: 300, distance: 383.7
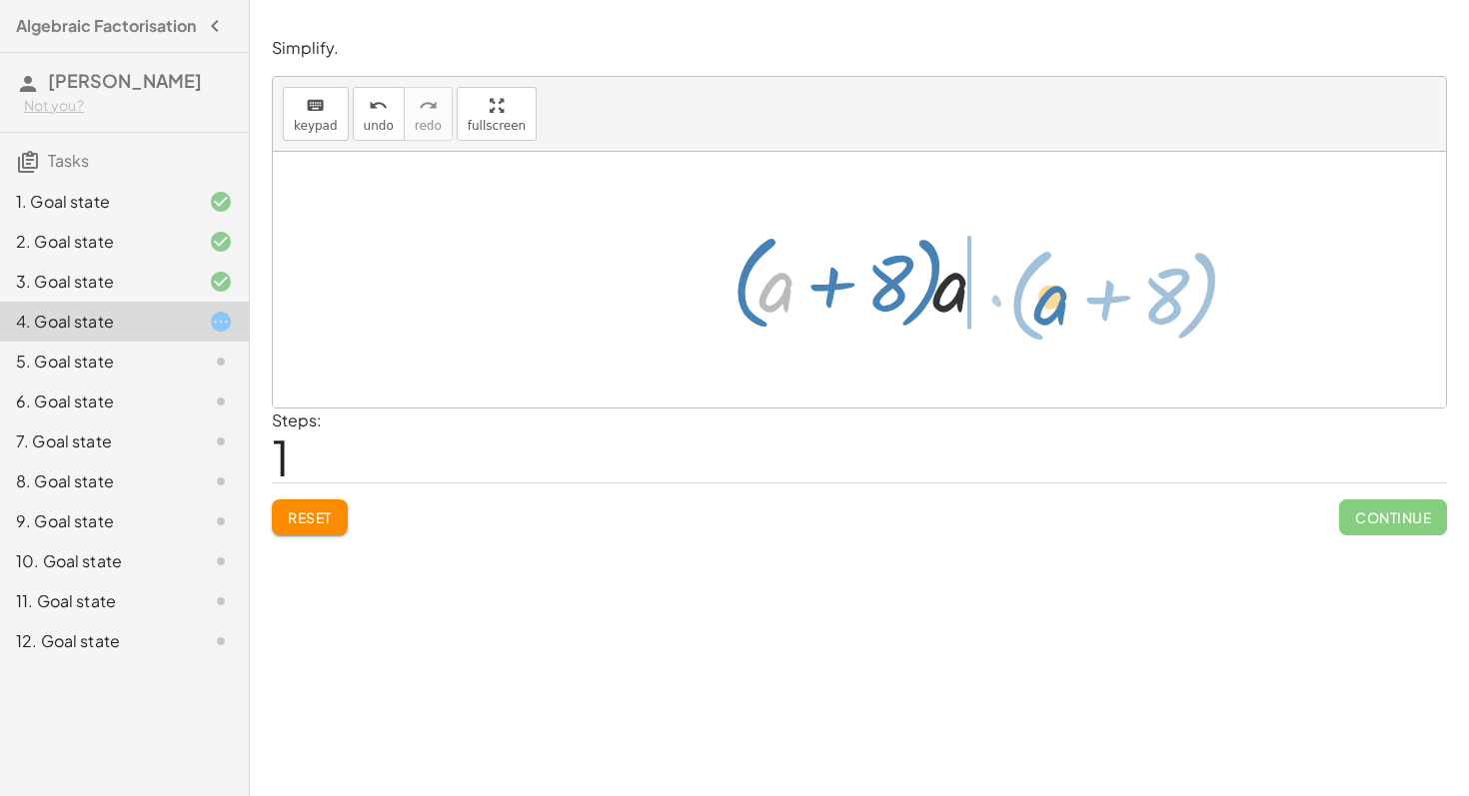
drag, startPoint x: 780, startPoint y: 284, endPoint x: 1062, endPoint y: 296, distance: 282.0
click at [1062, 296] on div "+ a 2 + · 8 · a + · a · a + · 8 · a + a · ( + 8 ) + + 8 · a a · ( )" at bounding box center [859, 280] width 1173 height 256
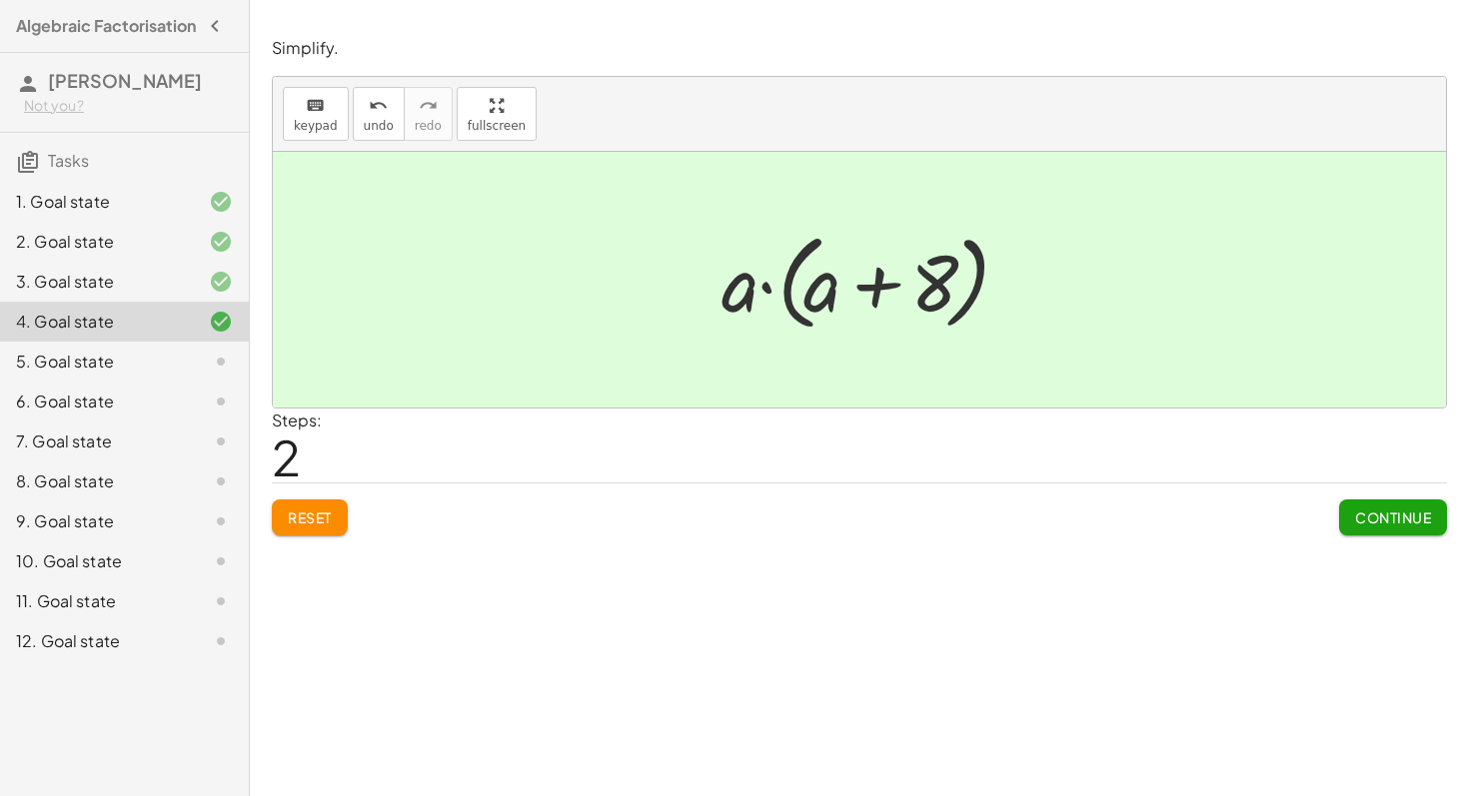
click at [1390, 509] on span "Continue" at bounding box center [1393, 517] width 76 height 18
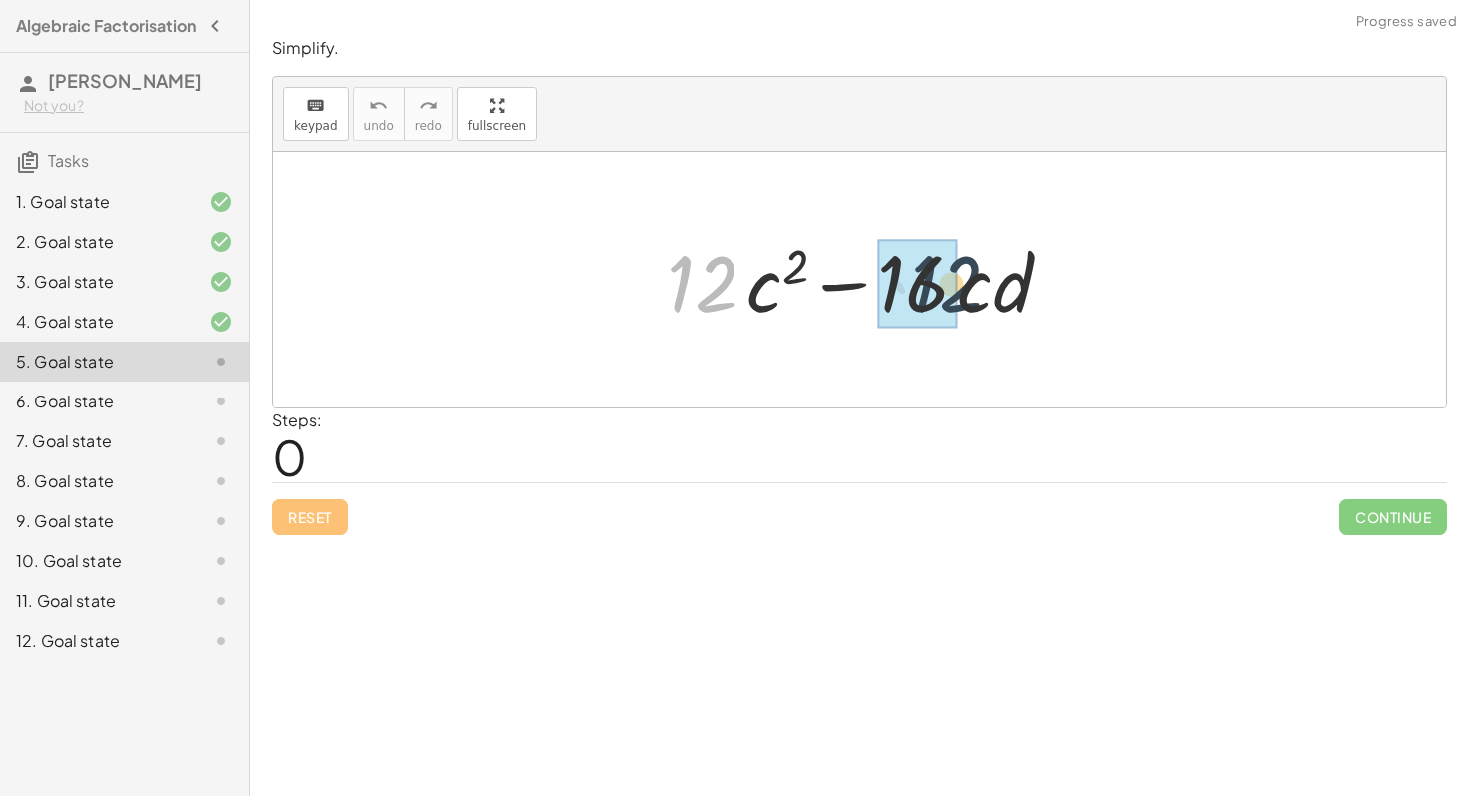
drag, startPoint x: 720, startPoint y: 282, endPoint x: 989, endPoint y: 290, distance: 268.9
click at [989, 290] on div at bounding box center [867, 280] width 422 height 103
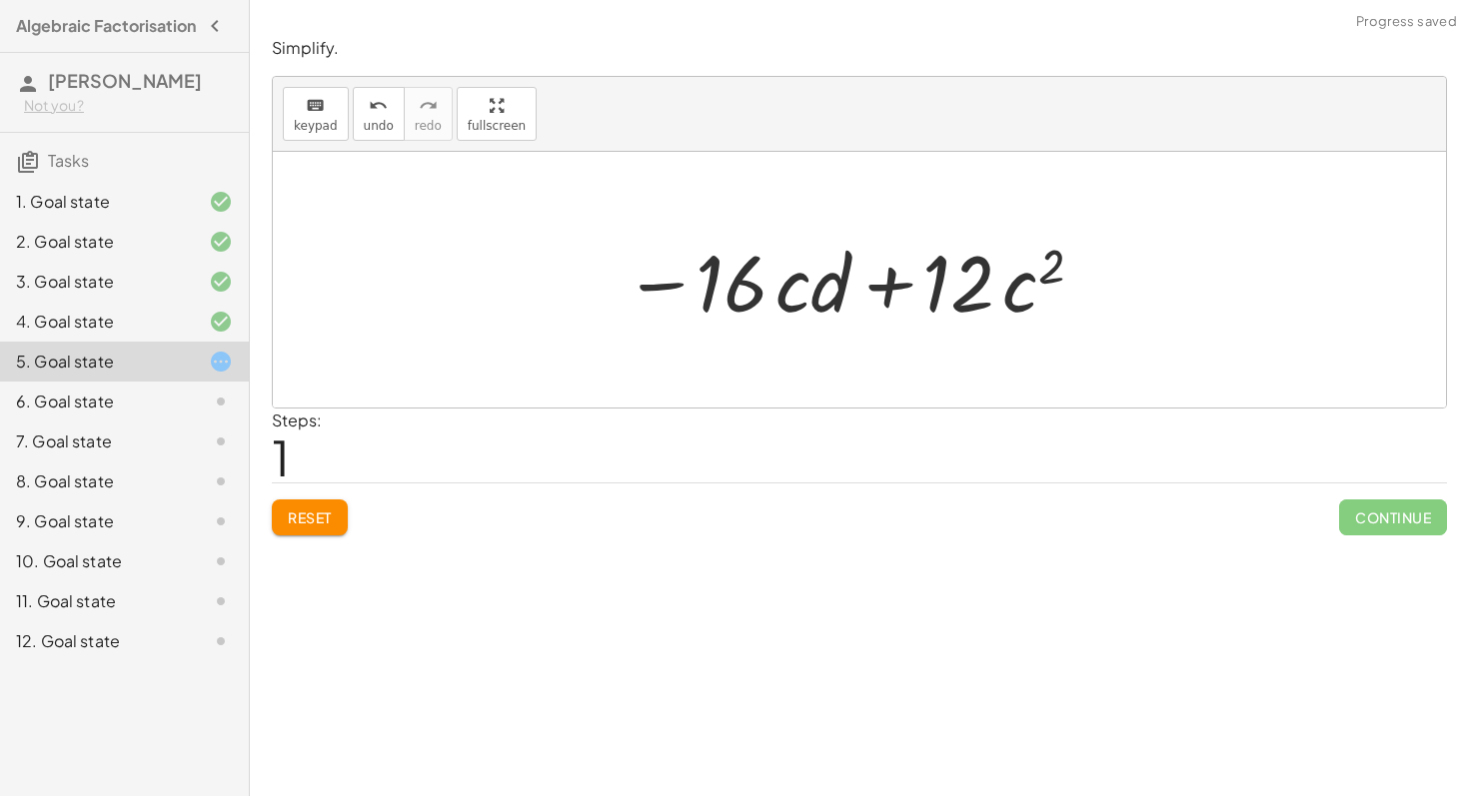
click at [944, 281] on div at bounding box center [853, 280] width 480 height 103
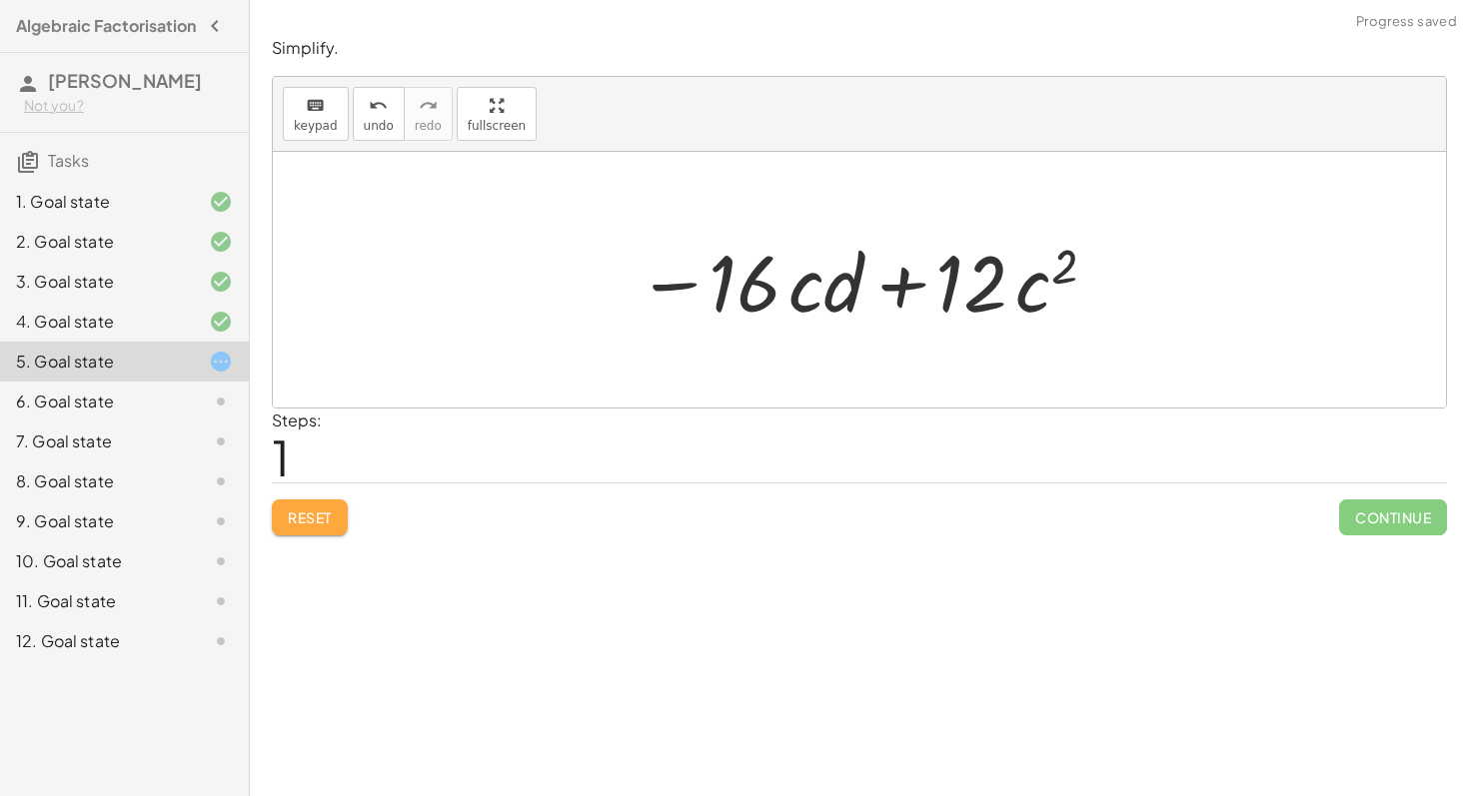
click at [321, 522] on span "Reset" at bounding box center [310, 517] width 44 height 18
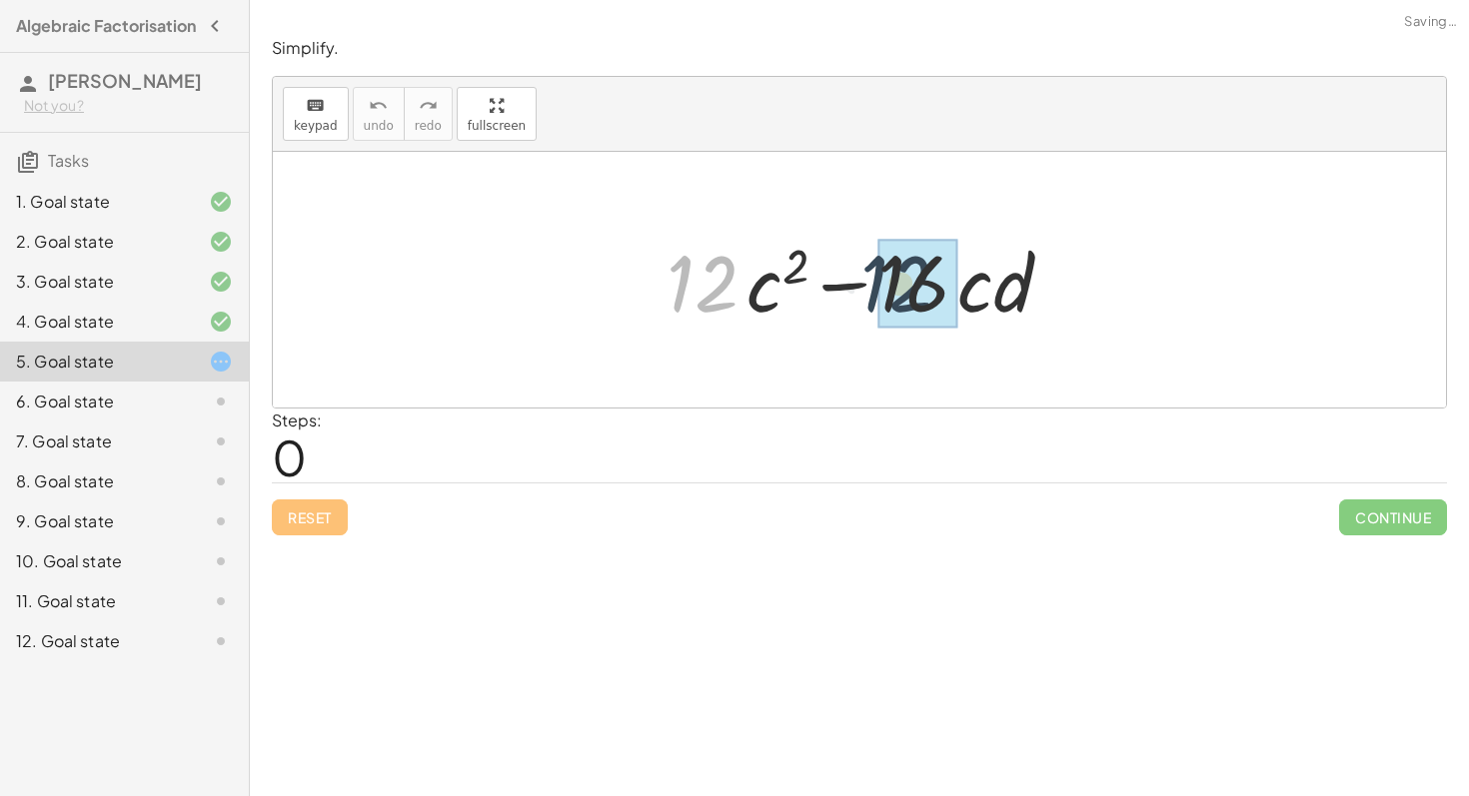
drag, startPoint x: 709, startPoint y: 303, endPoint x: 926, endPoint y: 303, distance: 216.8
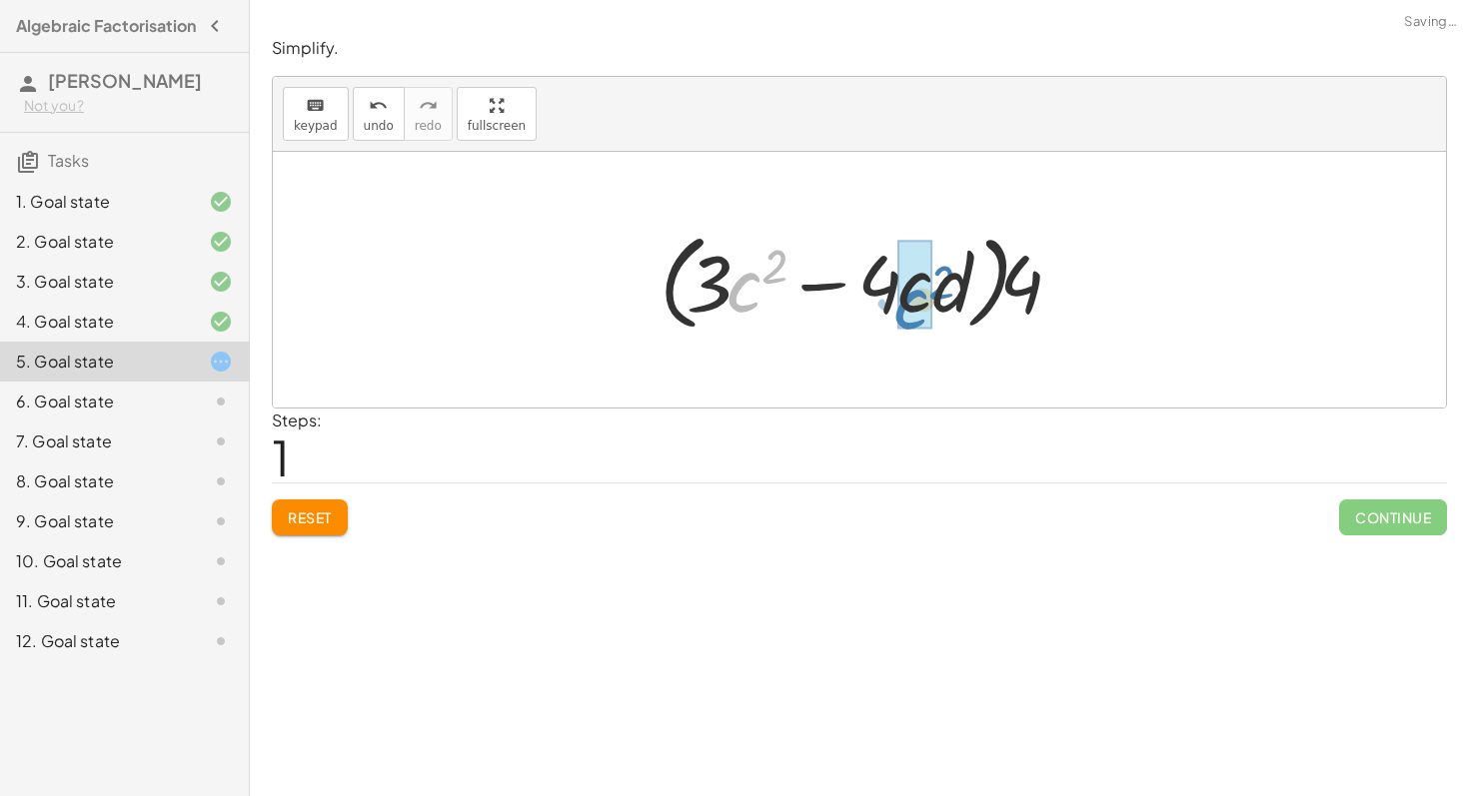
drag, startPoint x: 740, startPoint y: 299, endPoint x: 904, endPoint y: 315, distance: 164.6
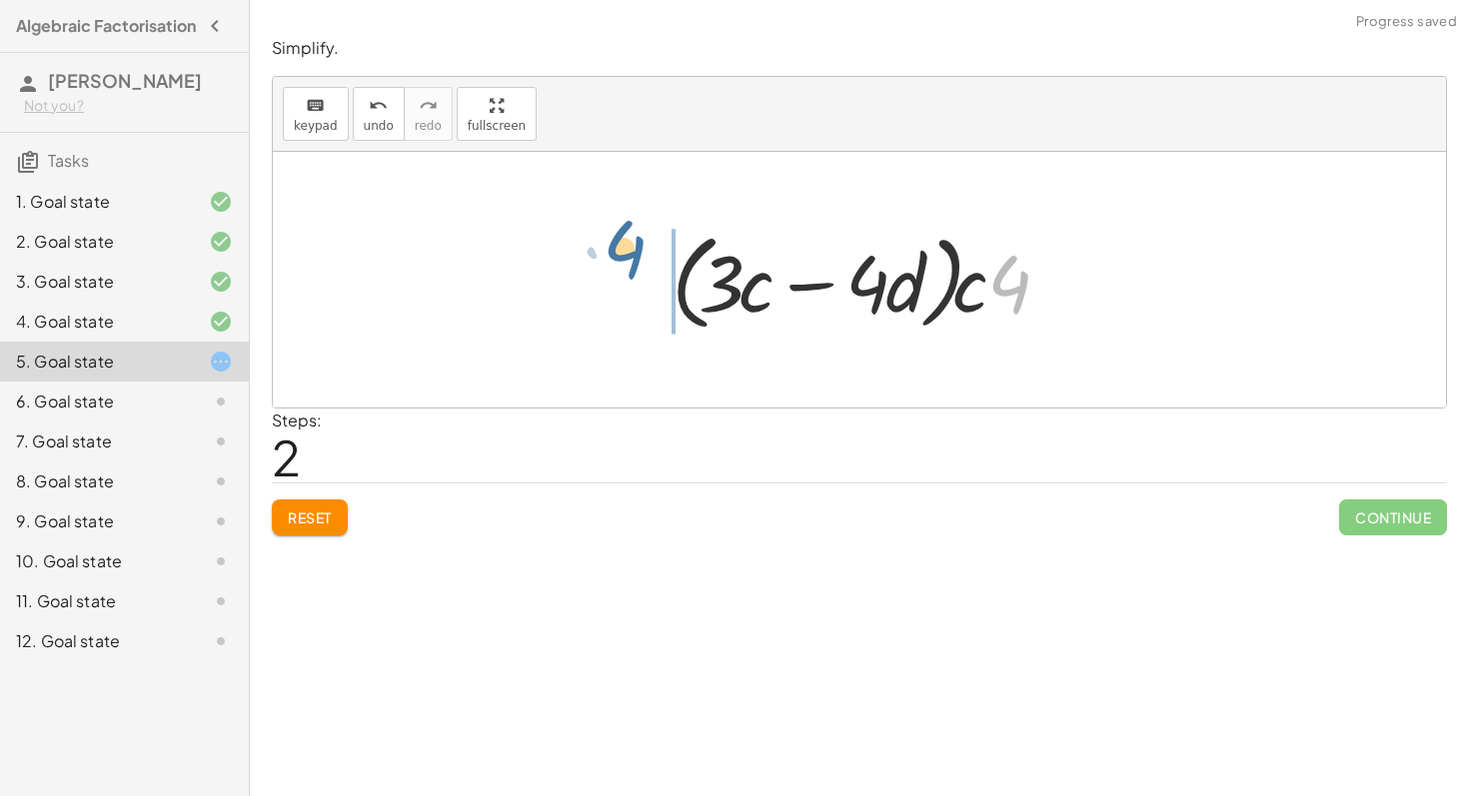
drag, startPoint x: 1007, startPoint y: 293, endPoint x: 564, endPoint y: 260, distance: 443.8
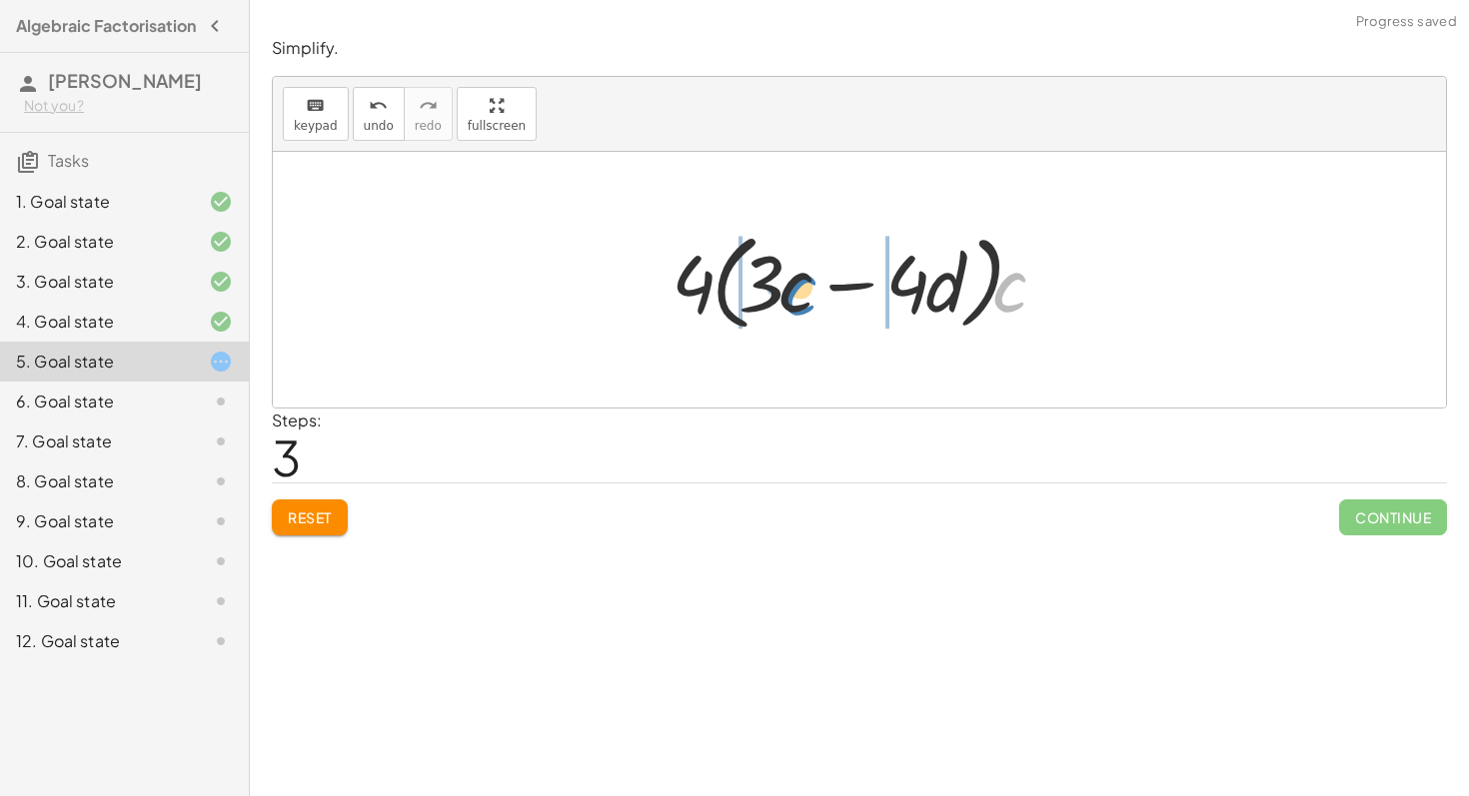
drag, startPoint x: 1018, startPoint y: 303, endPoint x: 812, endPoint y: 305, distance: 205.8
click at [811, 305] on div at bounding box center [866, 280] width 411 height 115
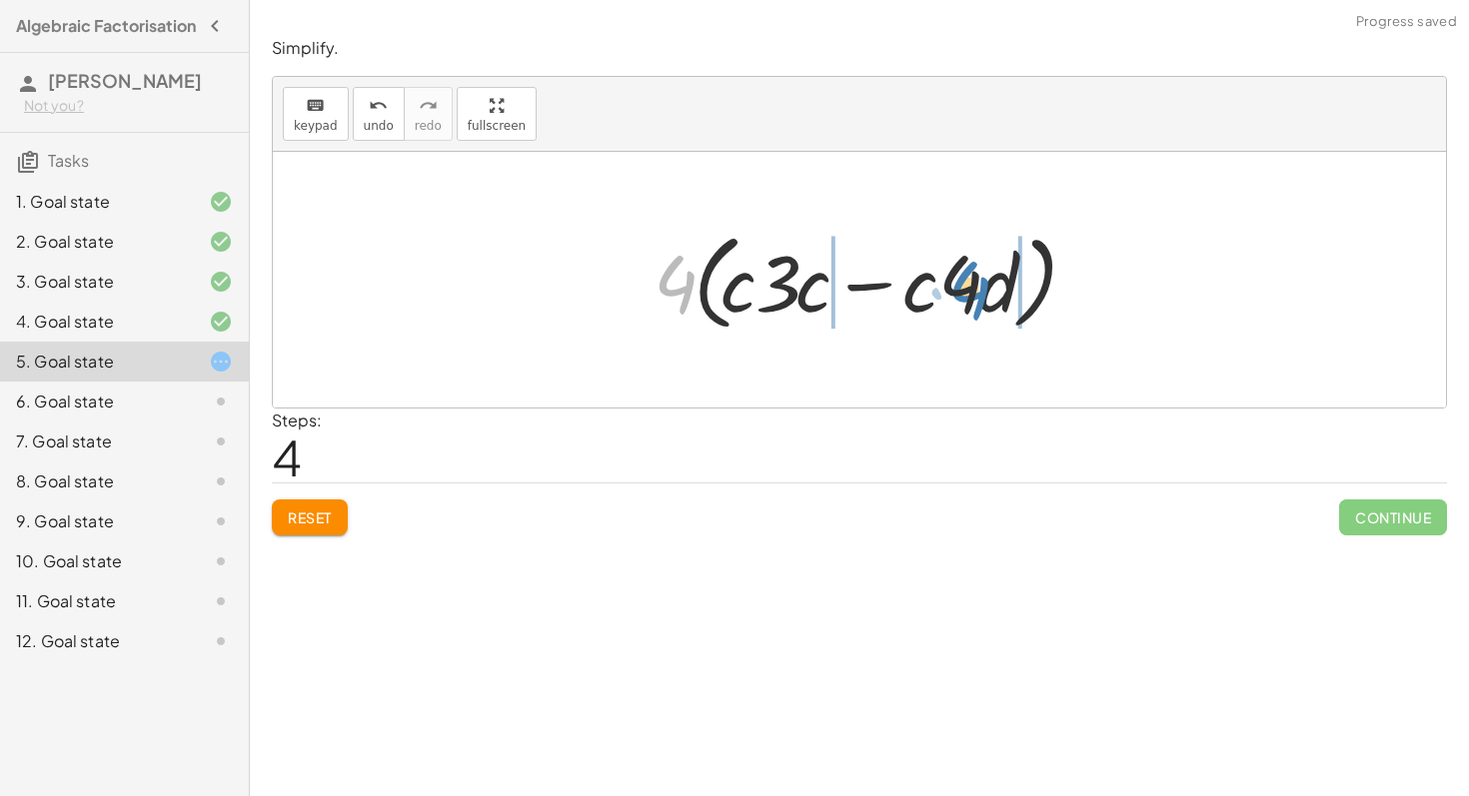
drag, startPoint x: 665, startPoint y: 283, endPoint x: 962, endPoint y: 288, distance: 296.7
click at [962, 288] on div at bounding box center [866, 280] width 447 height 115
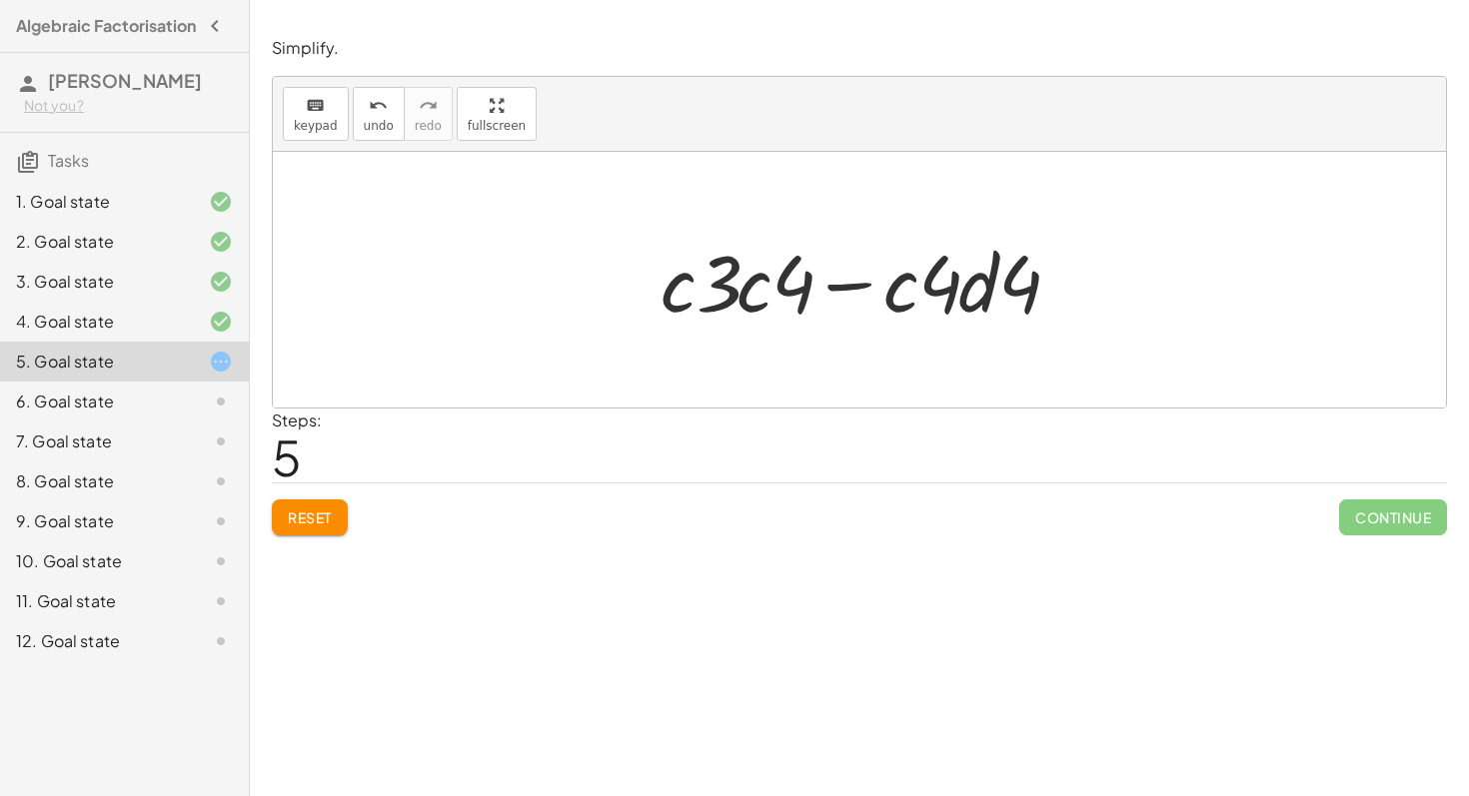
click at [307, 515] on span "Reset" at bounding box center [310, 517] width 44 height 18
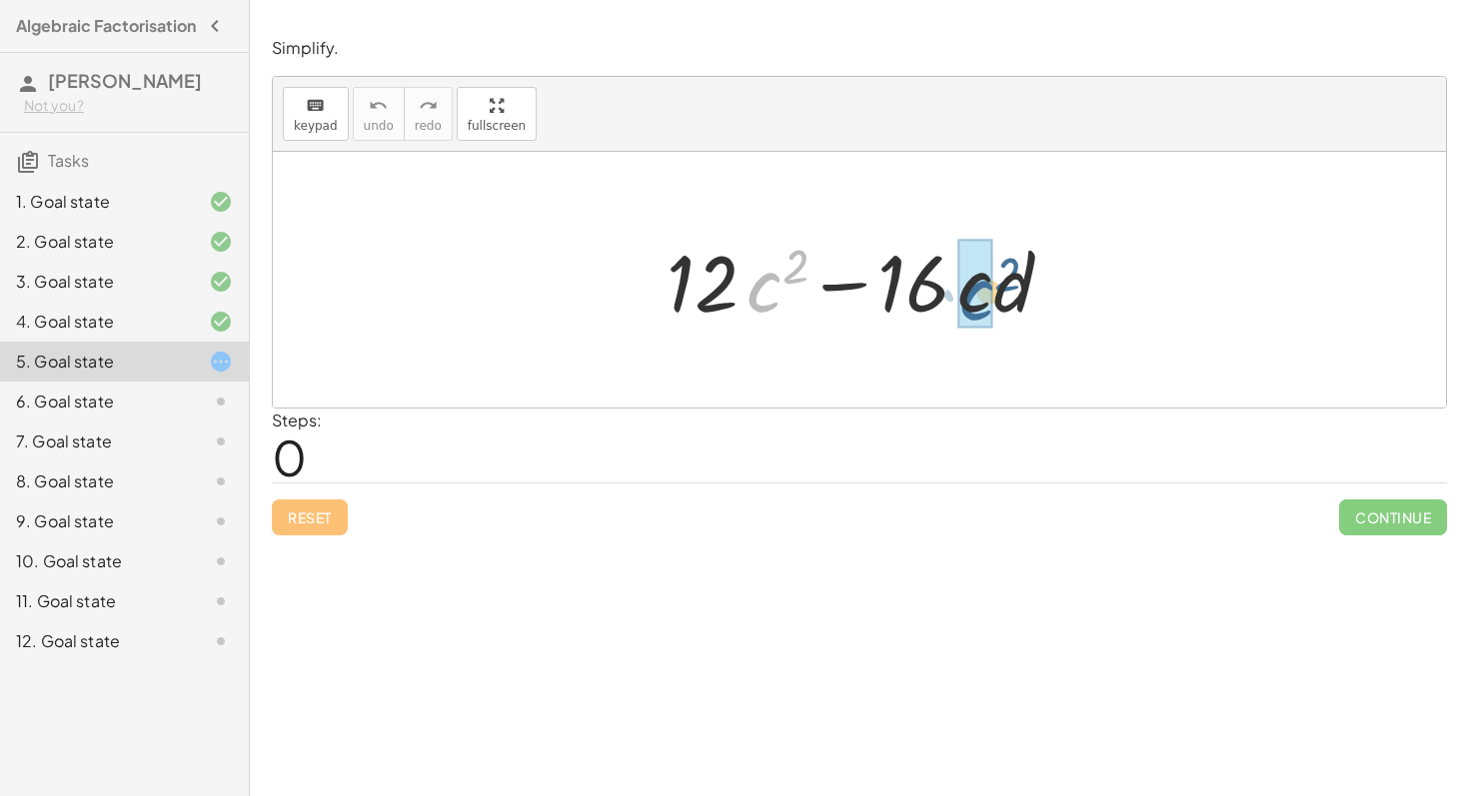
drag, startPoint x: 761, startPoint y: 284, endPoint x: 974, endPoint y: 293, distance: 213.0
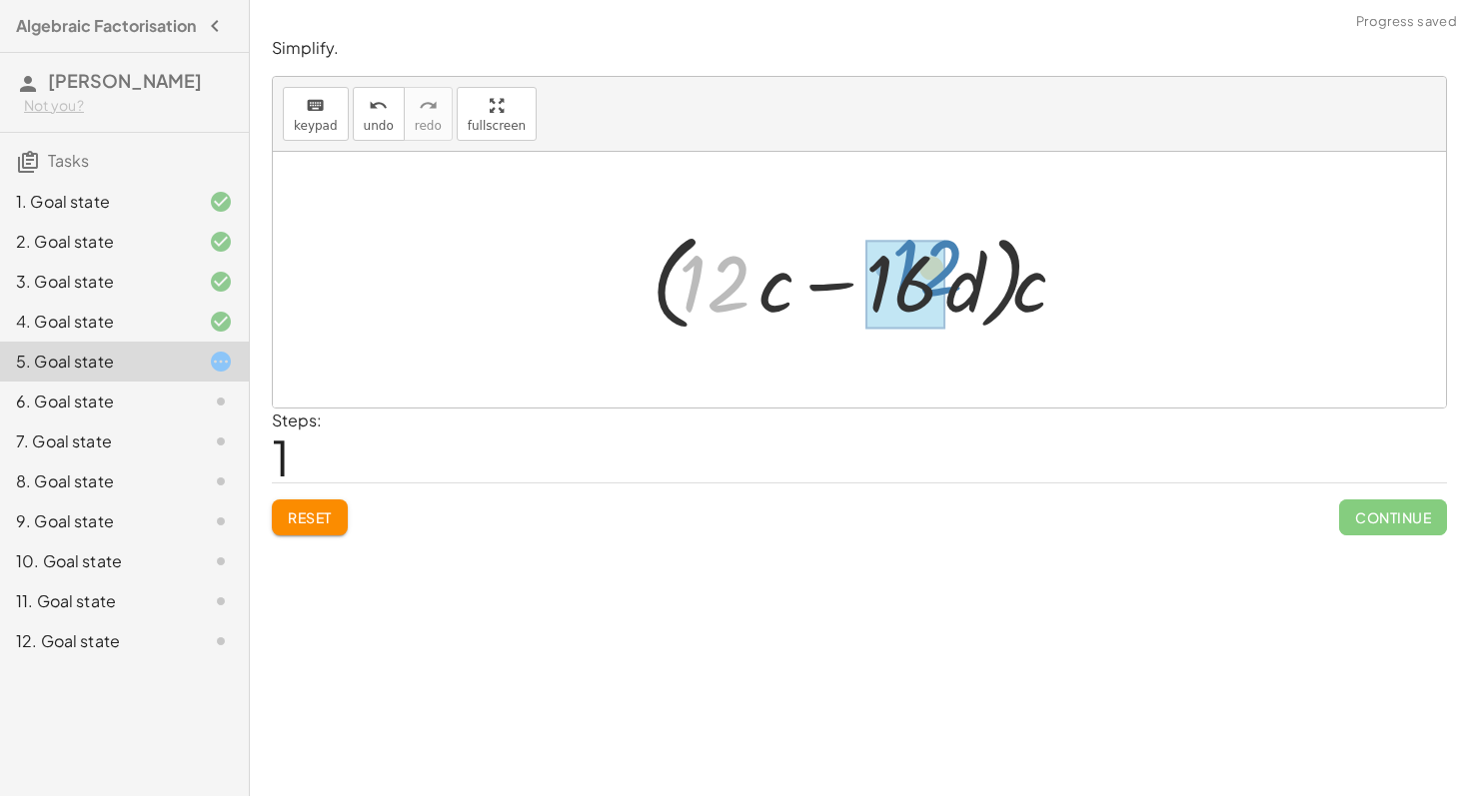
drag, startPoint x: 689, startPoint y: 298, endPoint x: 892, endPoint y: 284, distance: 203.3
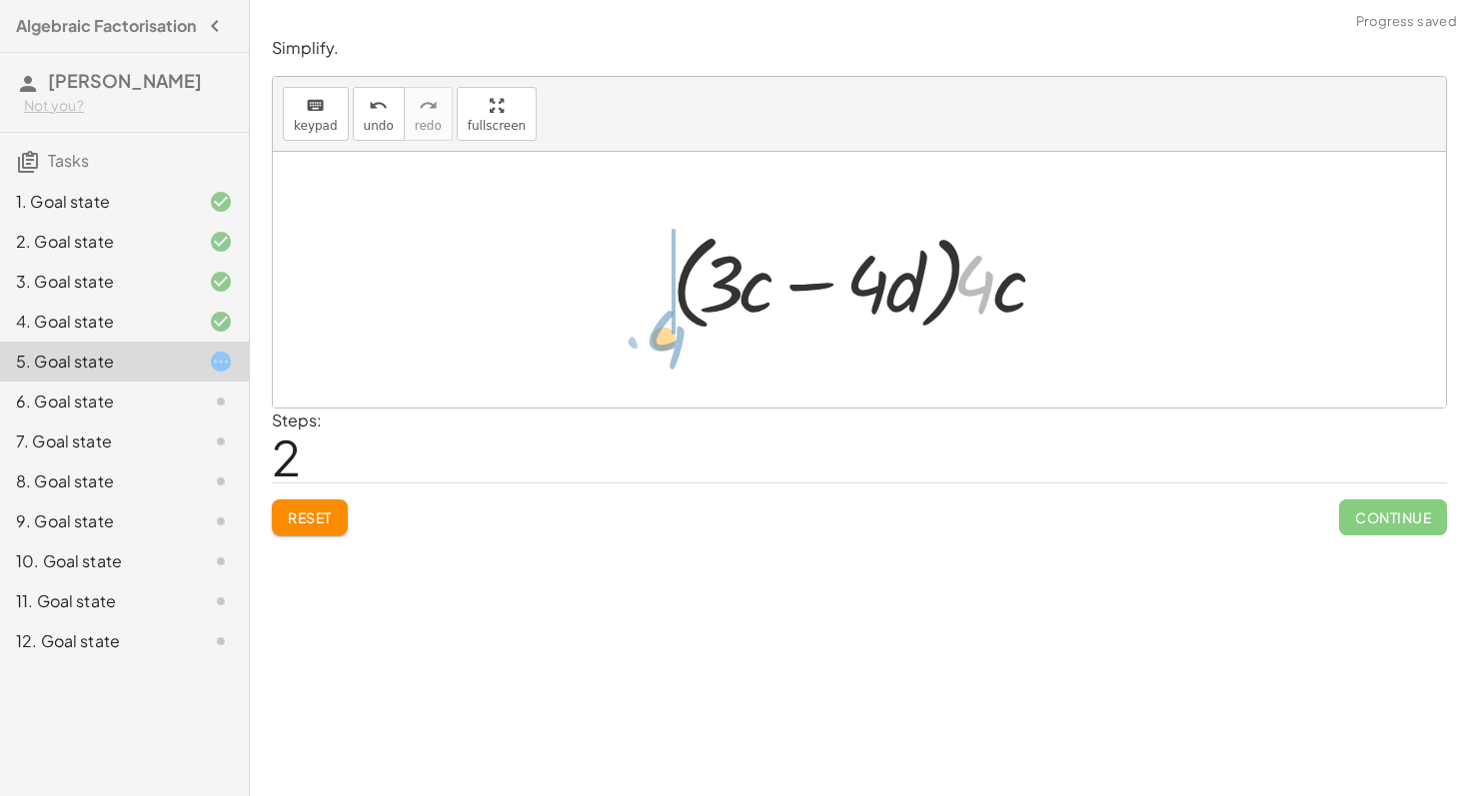
drag, startPoint x: 977, startPoint y: 286, endPoint x: 650, endPoint y: 335, distance: 330.3
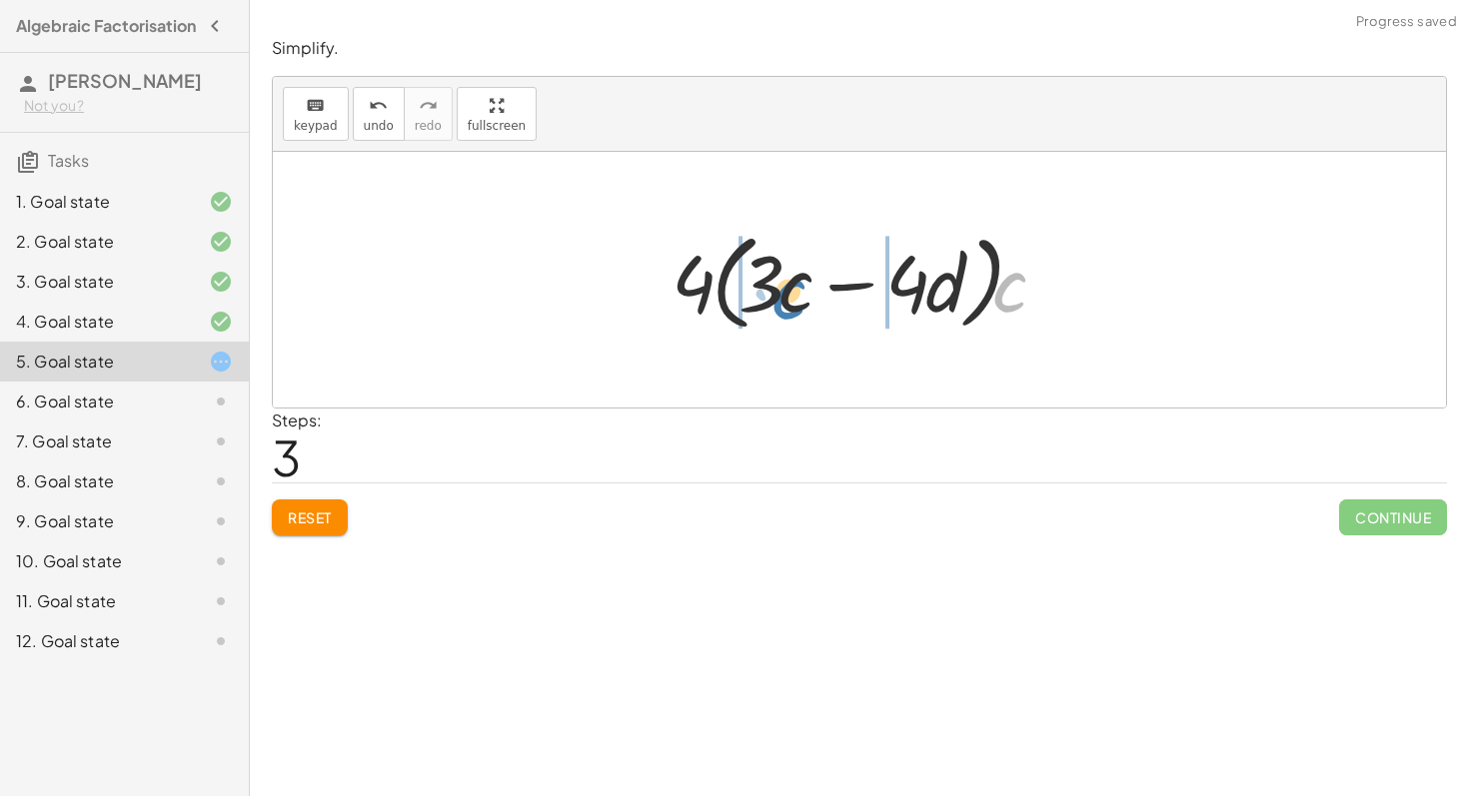
drag, startPoint x: 999, startPoint y: 293, endPoint x: 778, endPoint y: 300, distance: 220.9
click at [778, 300] on div at bounding box center [866, 280] width 411 height 115
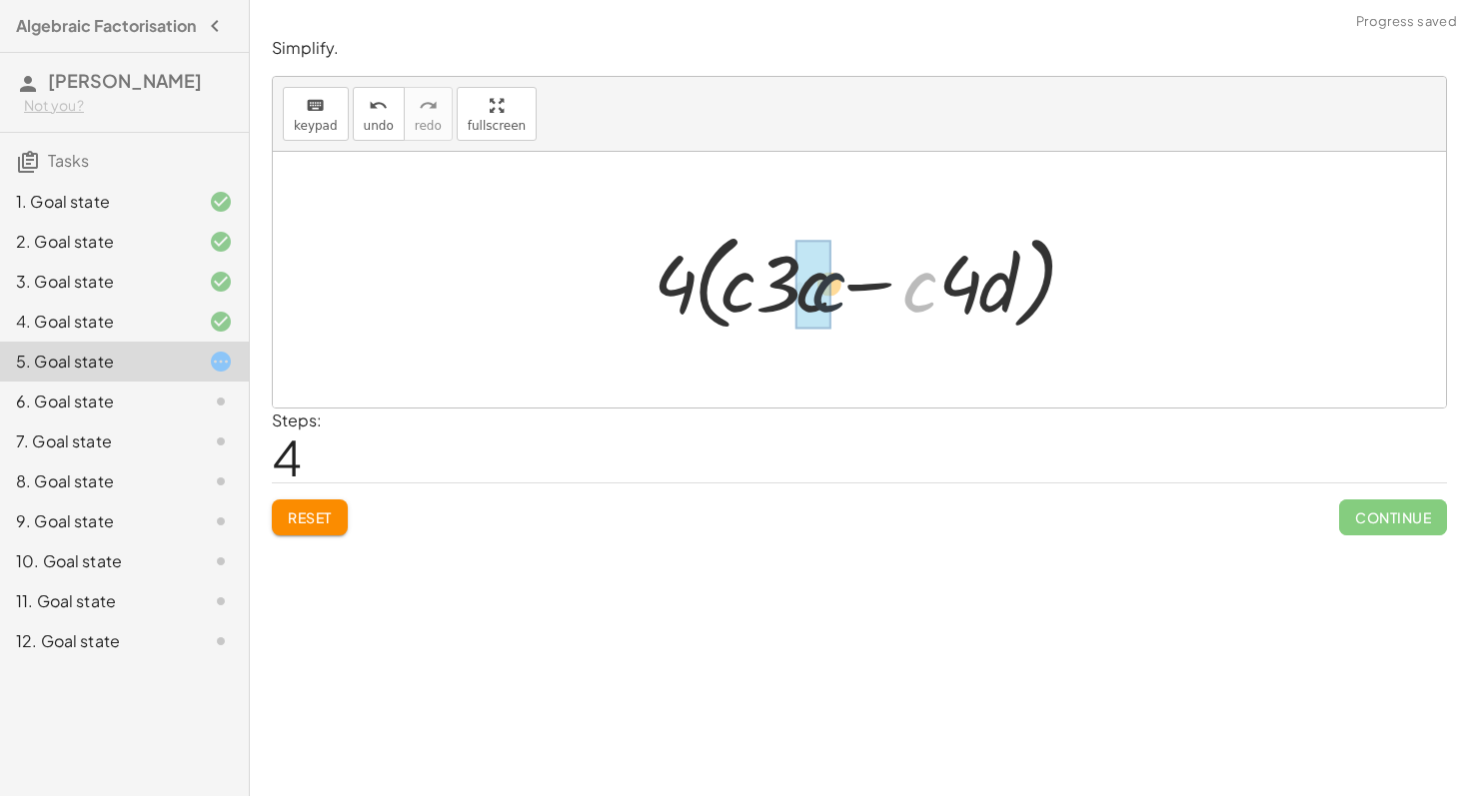
drag, startPoint x: 902, startPoint y: 278, endPoint x: 798, endPoint y: 282, distance: 104.0
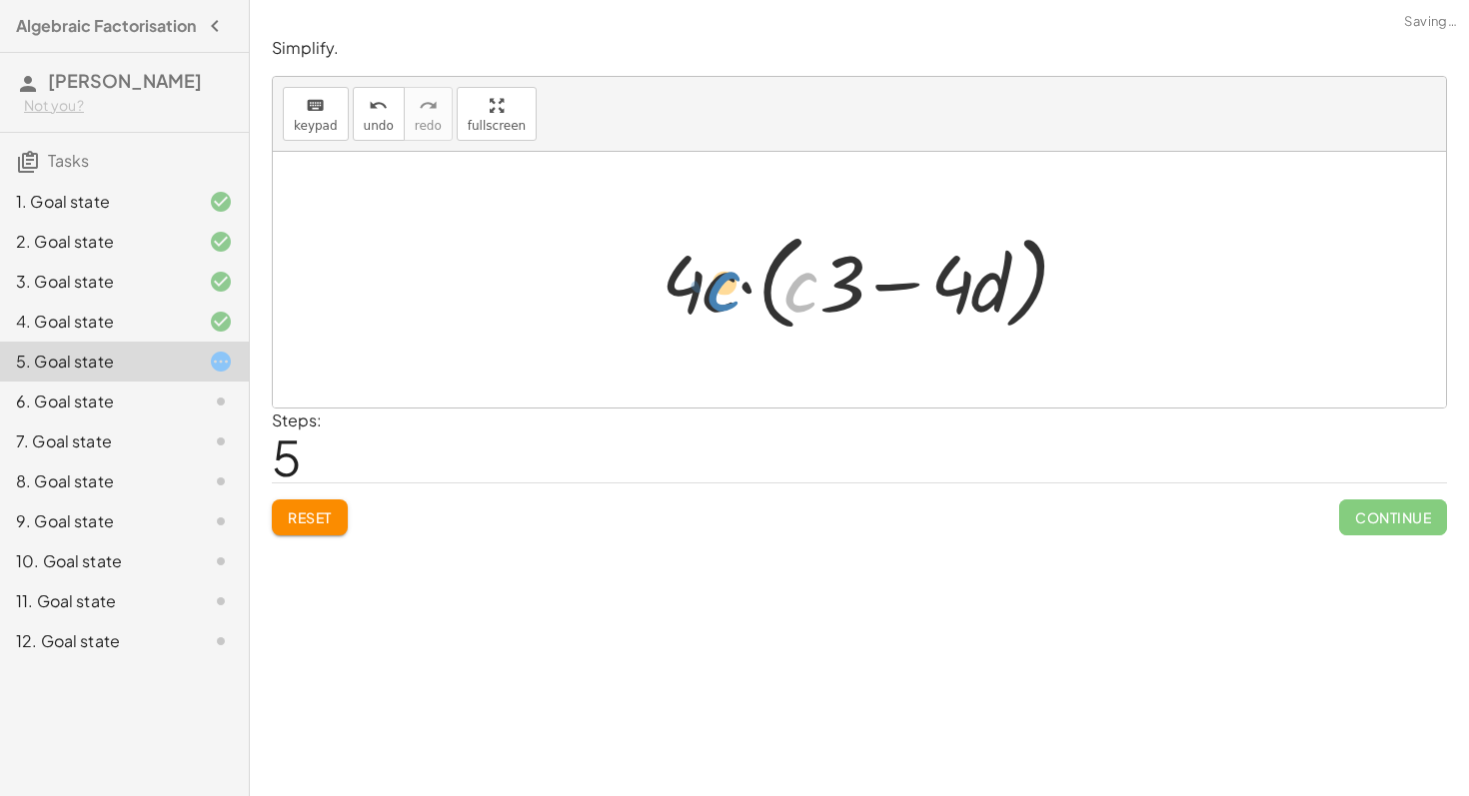
drag, startPoint x: 793, startPoint y: 292, endPoint x: 713, endPoint y: 291, distance: 79.9
click at [713, 291] on div at bounding box center [866, 280] width 431 height 115
drag, startPoint x: 717, startPoint y: 296, endPoint x: 665, endPoint y: 304, distance: 52.6
click at [665, 304] on div at bounding box center [866, 280] width 431 height 115
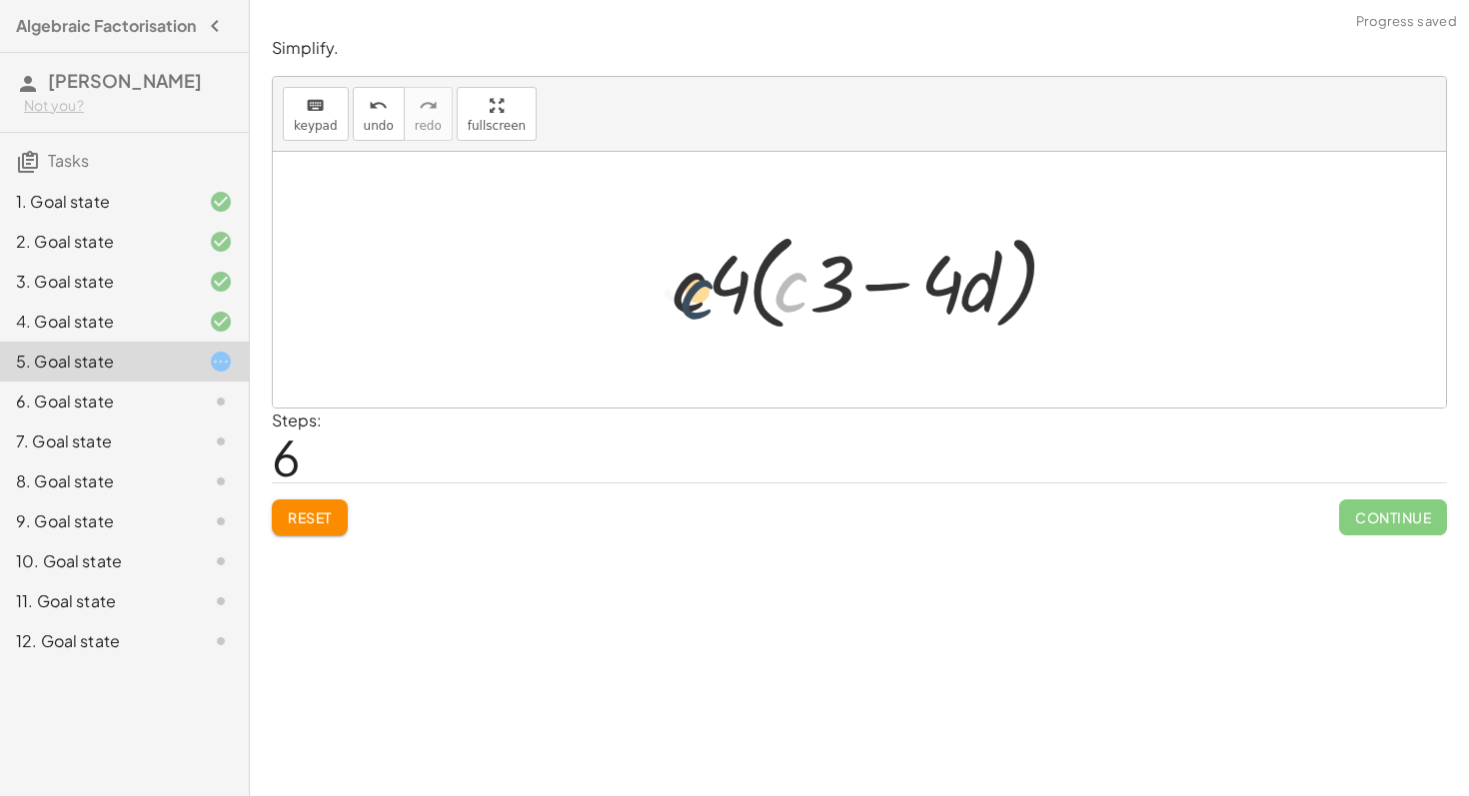
drag, startPoint x: 789, startPoint y: 288, endPoint x: 687, endPoint y: 298, distance: 102.4
click at [687, 298] on div at bounding box center [866, 280] width 411 height 115
drag, startPoint x: 688, startPoint y: 298, endPoint x: 915, endPoint y: 336, distance: 229.9
click at [915, 336] on div at bounding box center [866, 280] width 411 height 115
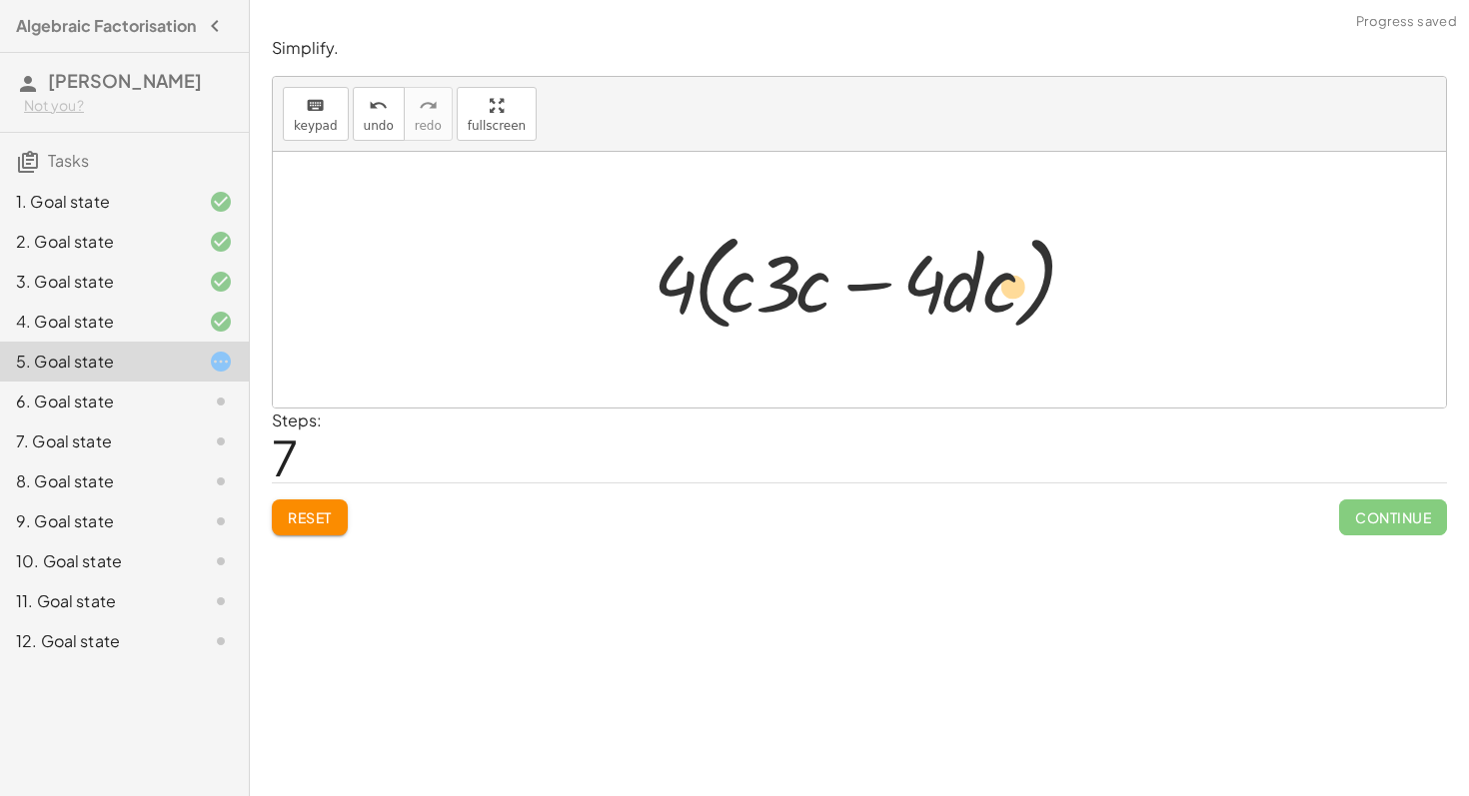
drag, startPoint x: 822, startPoint y: 280, endPoint x: 1163, endPoint y: 303, distance: 341.4
click at [1156, 297] on div "+ · 12 · c 2 − · 16 · c · d + · 12 · c · c − · 16 · c · d · ( + · 12 · c − · 16…" at bounding box center [859, 280] width 1173 height 256
drag, startPoint x: 1009, startPoint y: 290, endPoint x: 910, endPoint y: 291, distance: 98.9
click at [910, 291] on div at bounding box center [866, 280] width 447 height 115
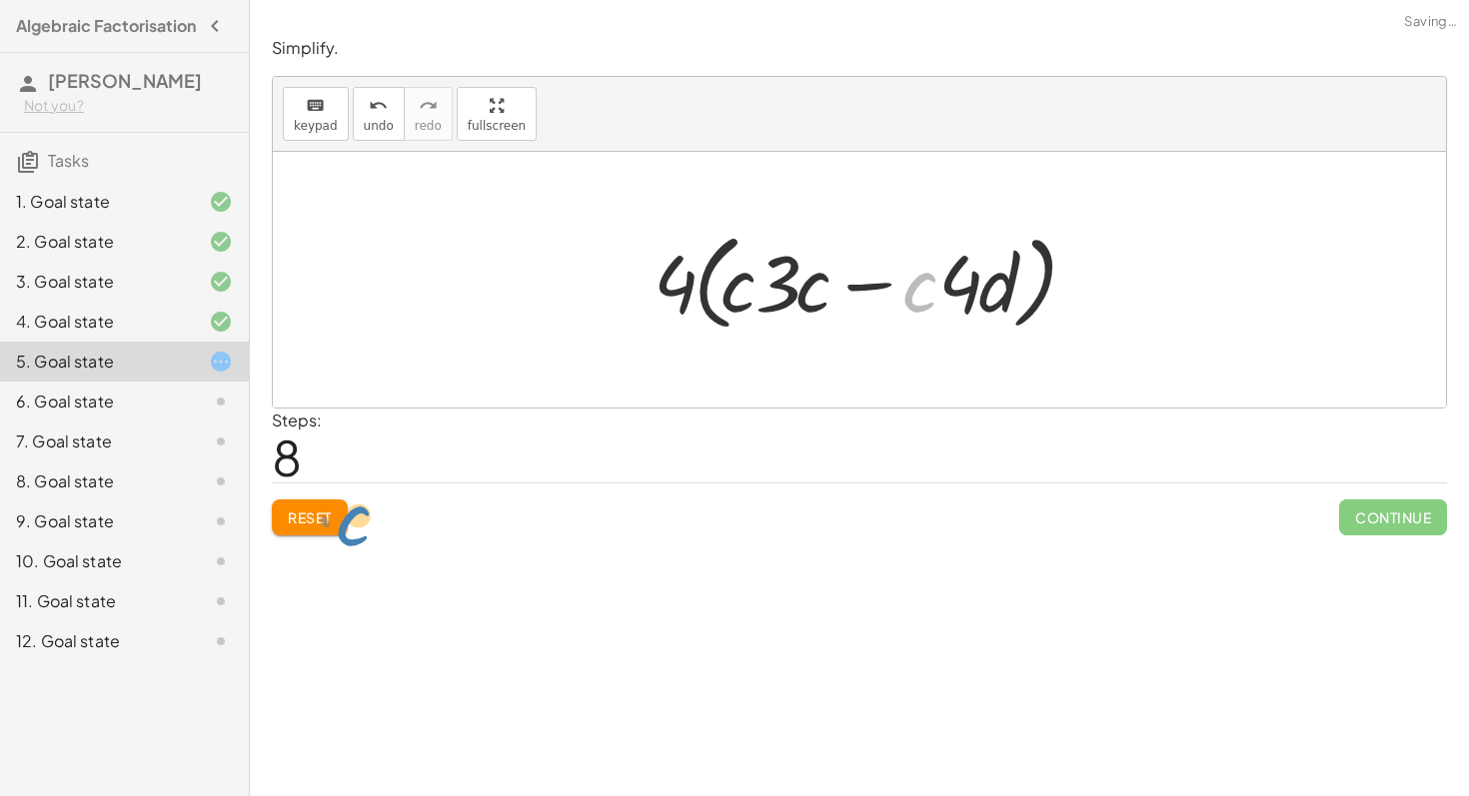
drag, startPoint x: 919, startPoint y: 286, endPoint x: 282, endPoint y: 547, distance: 689.0
click at [282, 547] on div "Look for where there would be a common factor and drag the terms together. The …" at bounding box center [859, 398] width 1219 height 796
click at [314, 506] on button "Reset" at bounding box center [310, 518] width 76 height 36
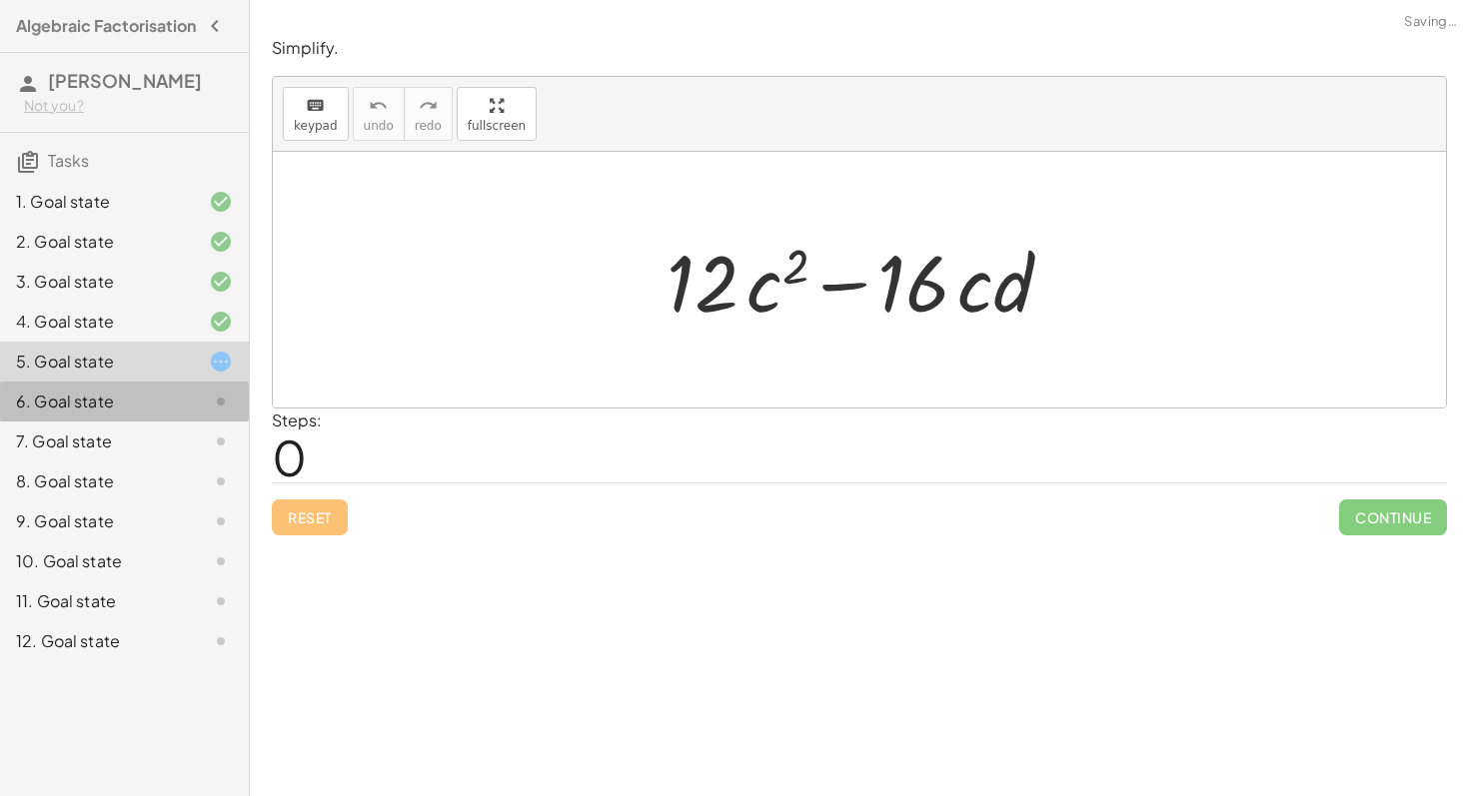
click at [147, 462] on div "6. Goal state" at bounding box center [124, 482] width 249 height 40
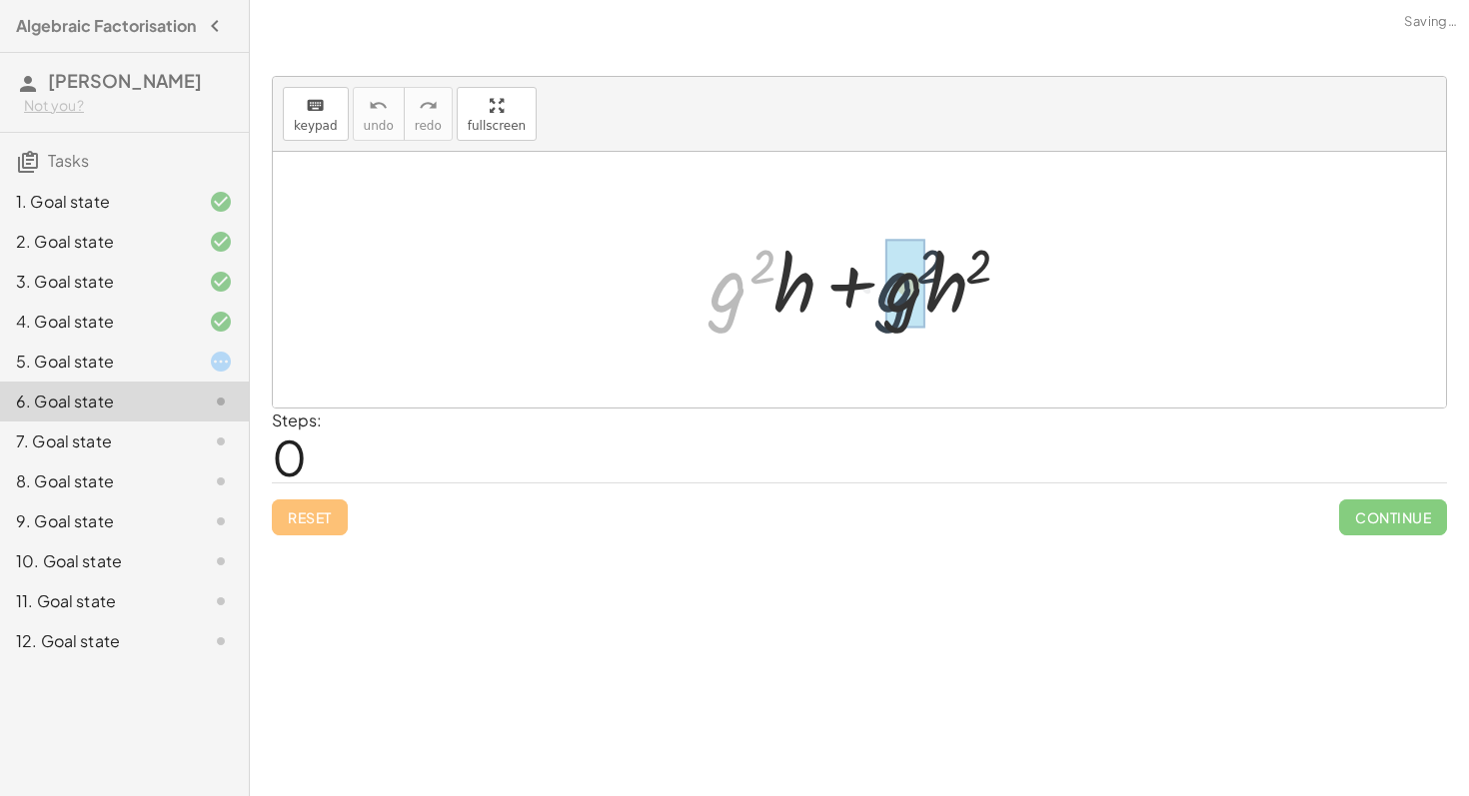
drag, startPoint x: 726, startPoint y: 293, endPoint x: 894, endPoint y: 293, distance: 167.8
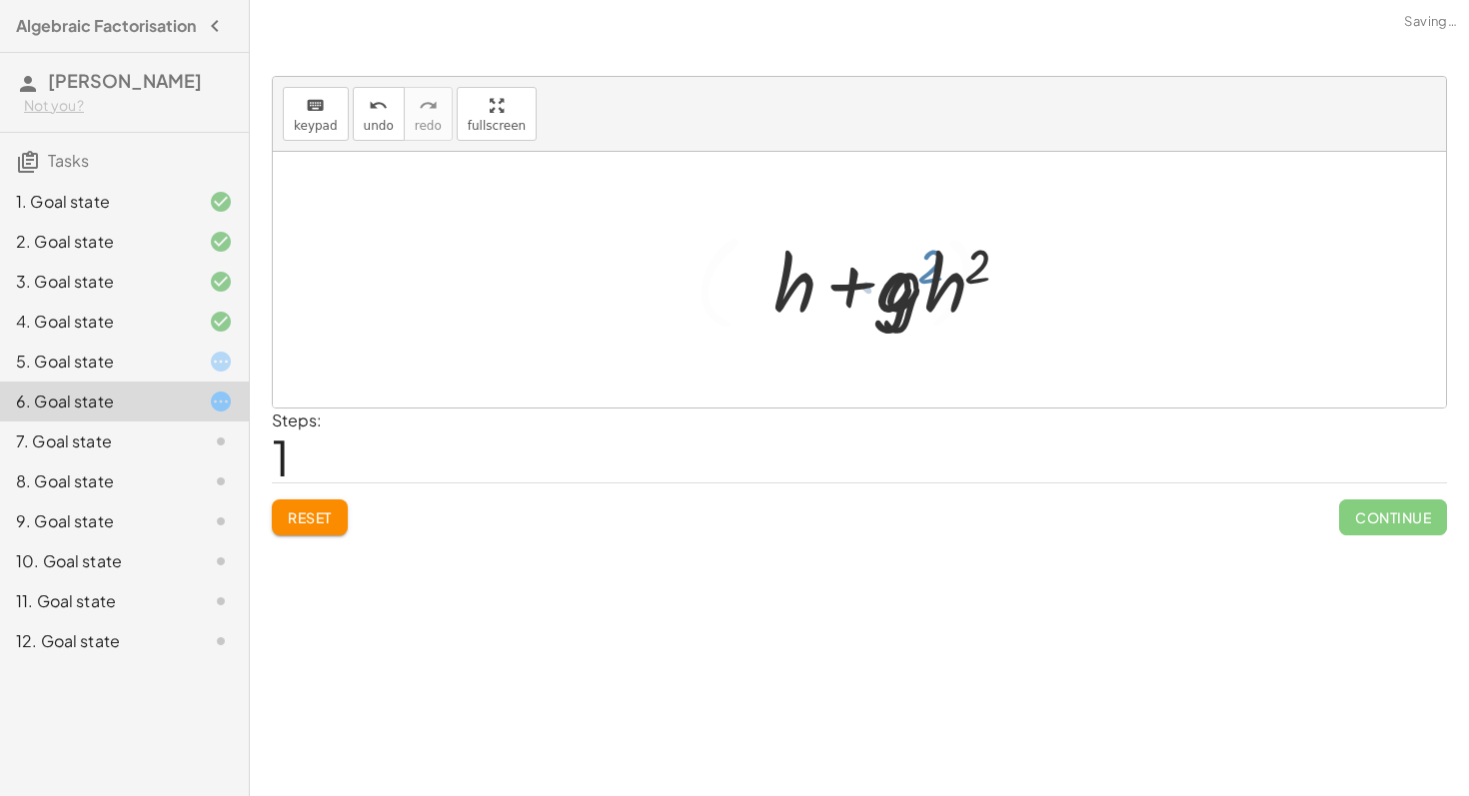
click at [894, 293] on div at bounding box center [866, 280] width 364 height 115
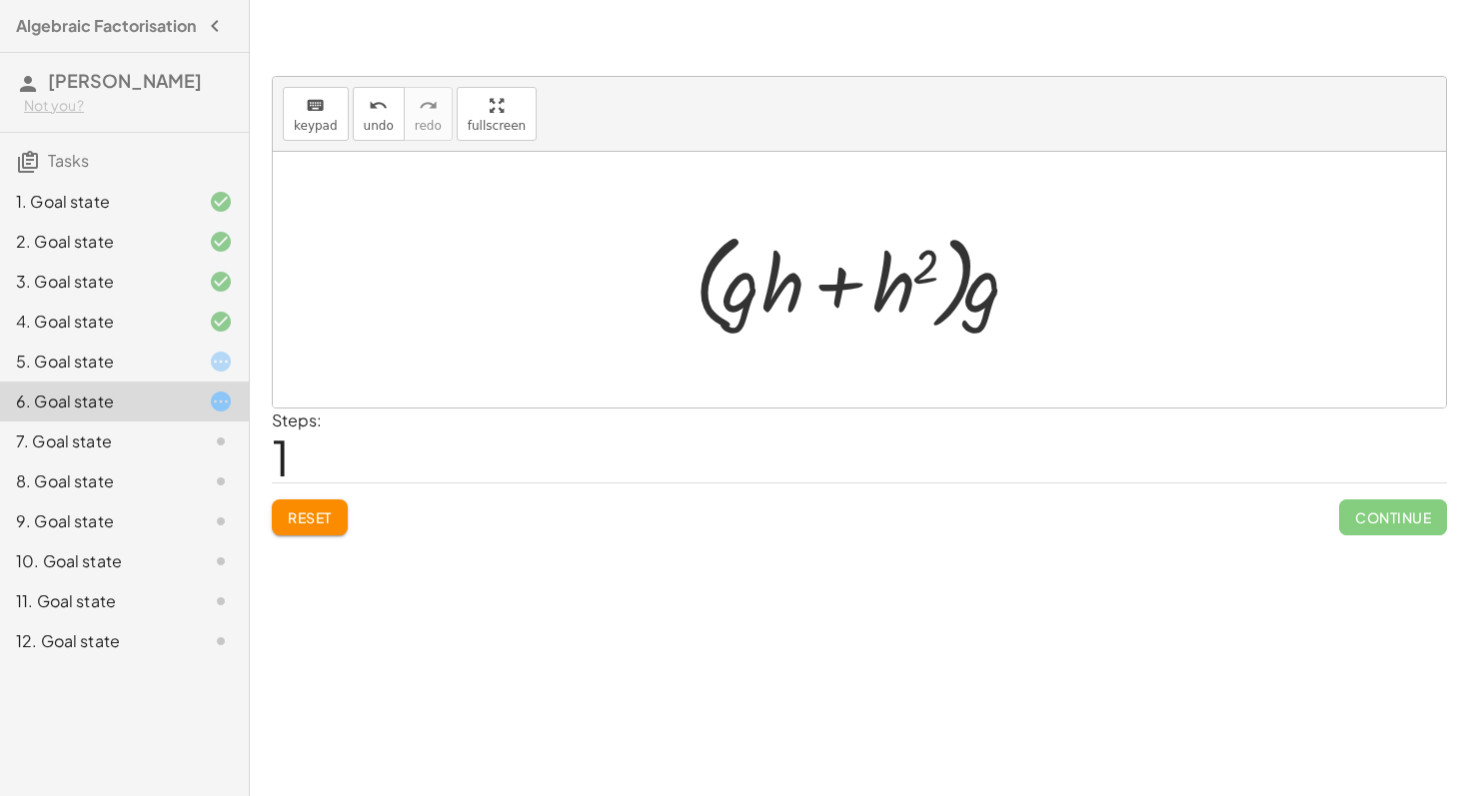
click at [104, 202] on div "1. Goal state" at bounding box center [96, 202] width 161 height 24
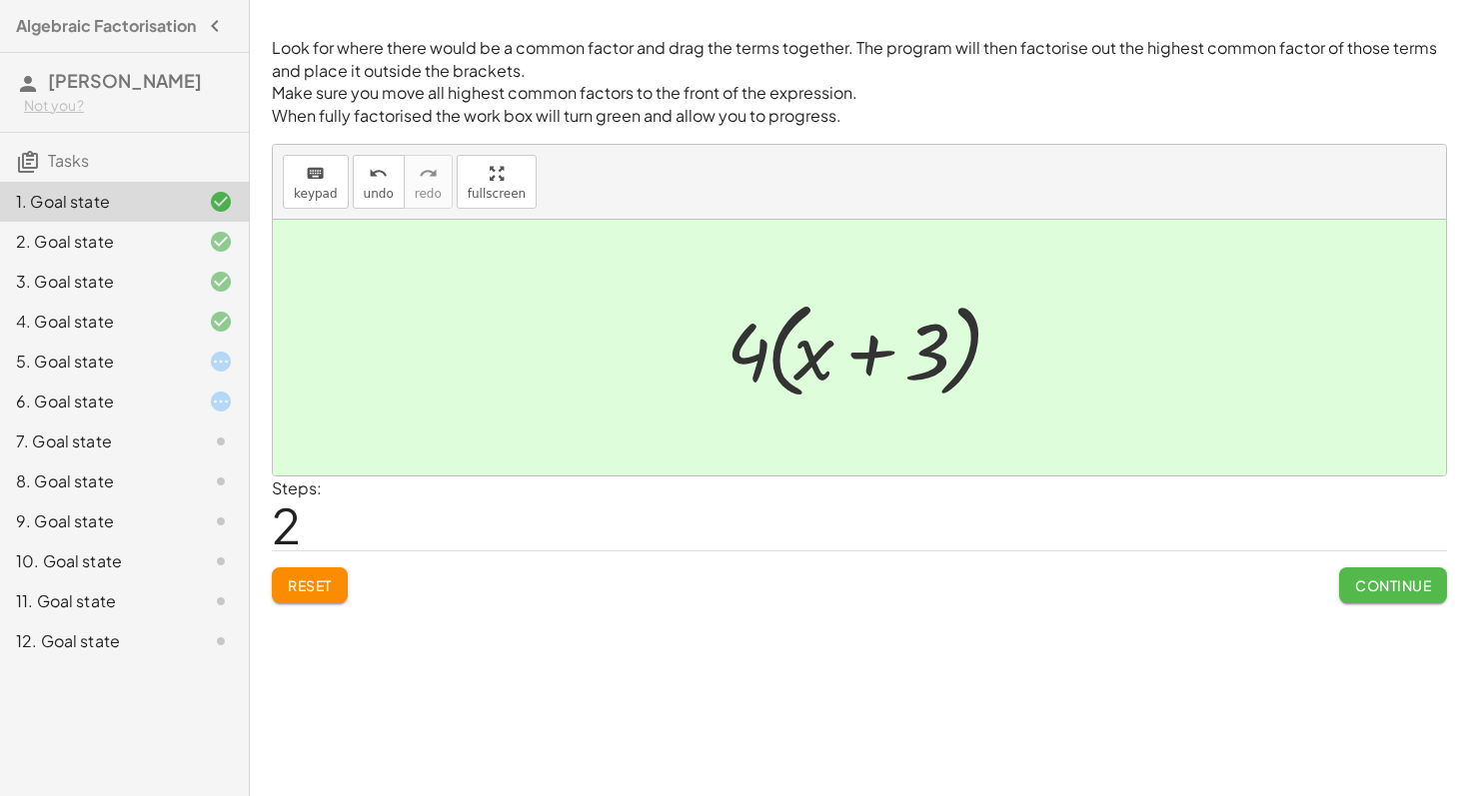
click at [1384, 588] on span "Continue" at bounding box center [1393, 585] width 76 height 18
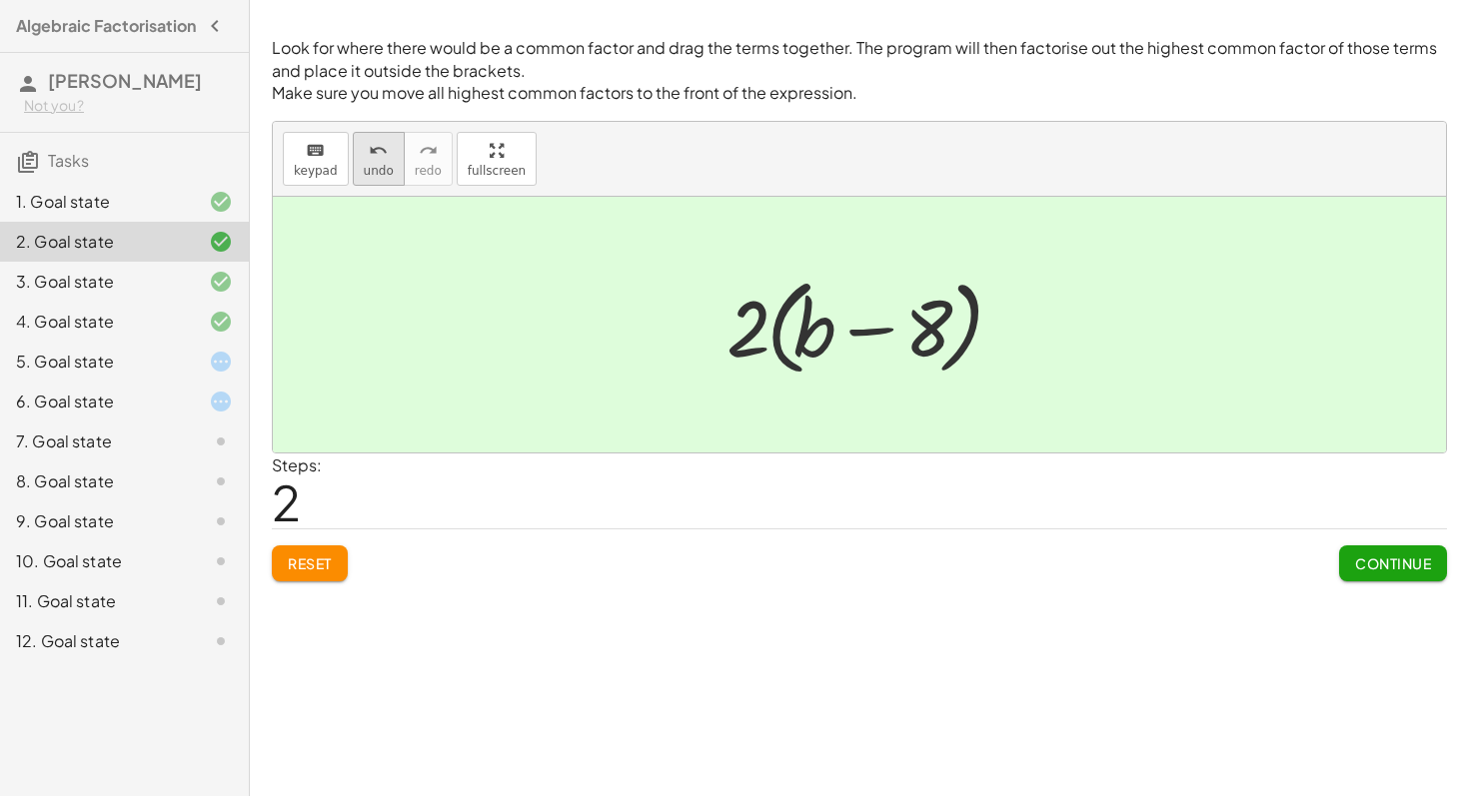
click at [379, 159] on icon "undo" at bounding box center [378, 151] width 19 height 24
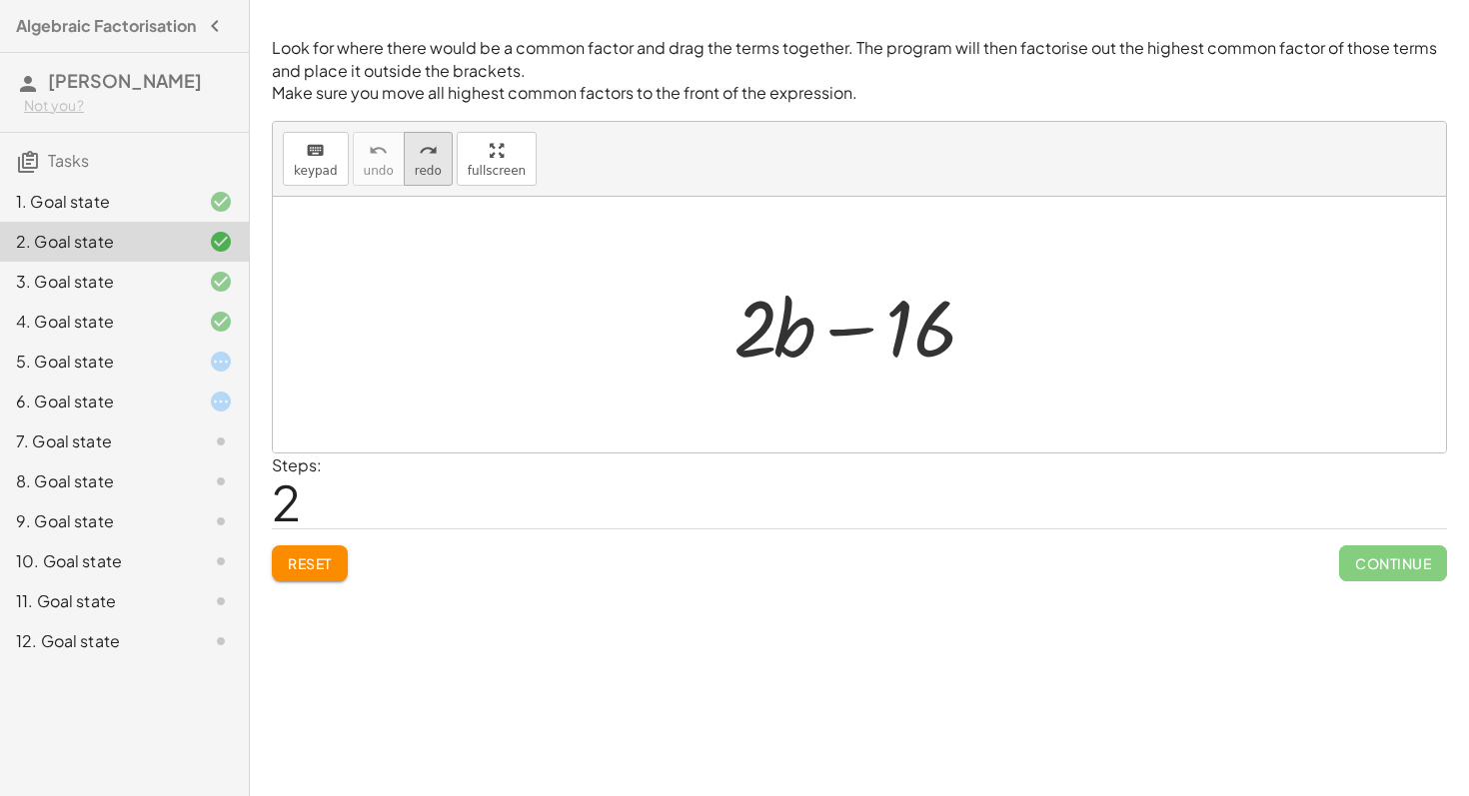
click at [434, 171] on span "redo" at bounding box center [428, 171] width 27 height 14
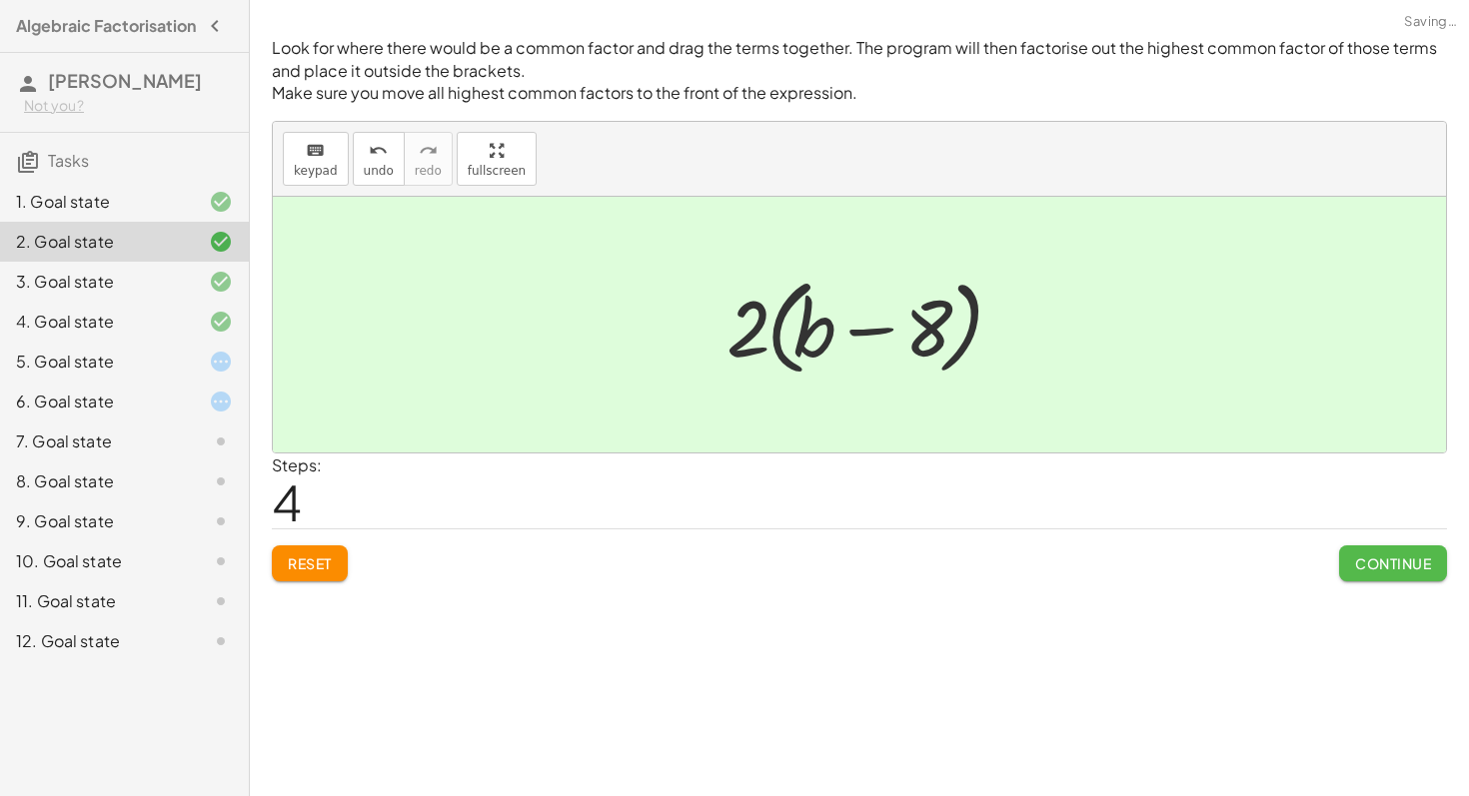
click at [1389, 564] on span "Continue" at bounding box center [1393, 563] width 76 height 18
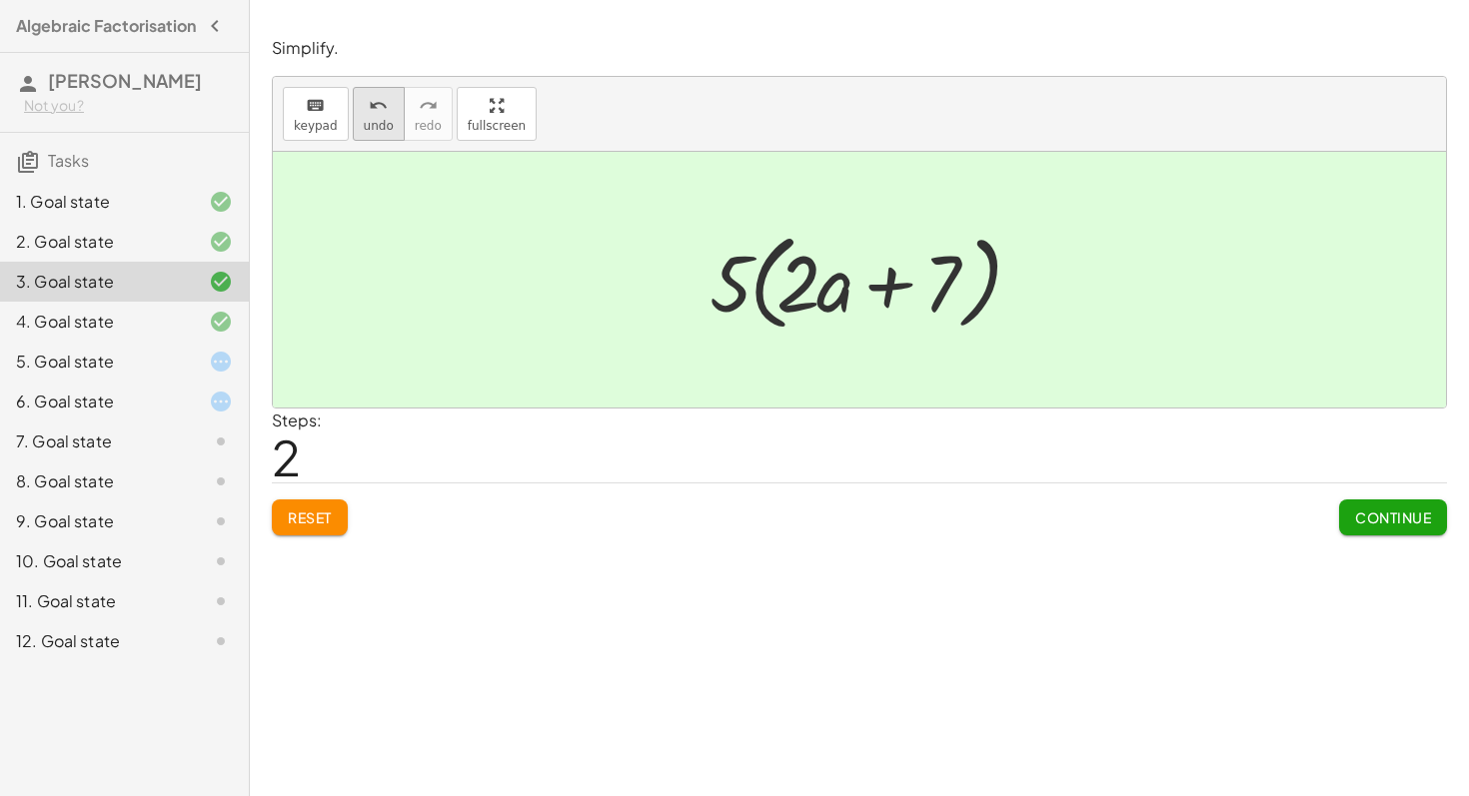
click at [364, 99] on div "undo" at bounding box center [379, 105] width 30 height 24
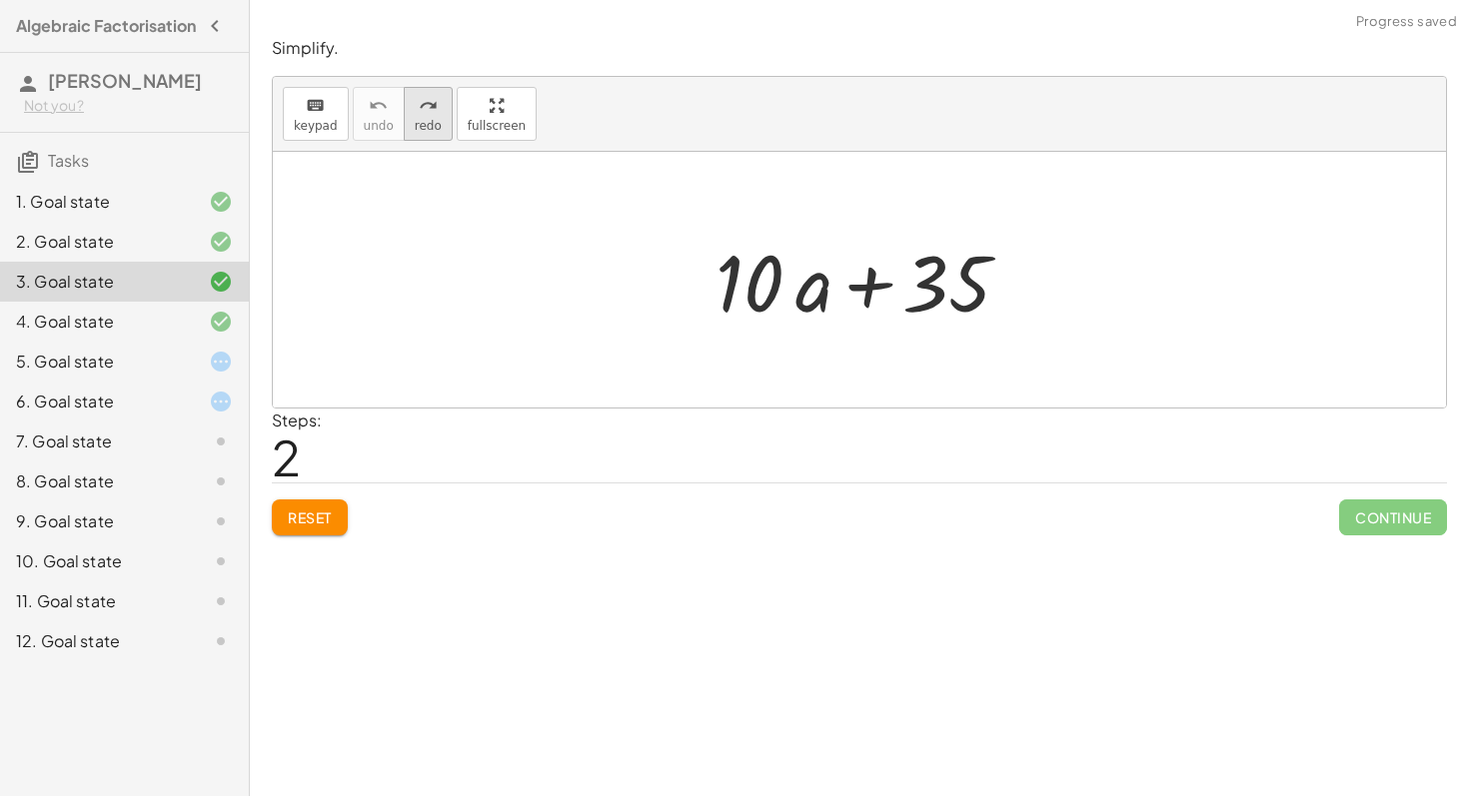
click at [435, 124] on span "redo" at bounding box center [428, 126] width 27 height 14
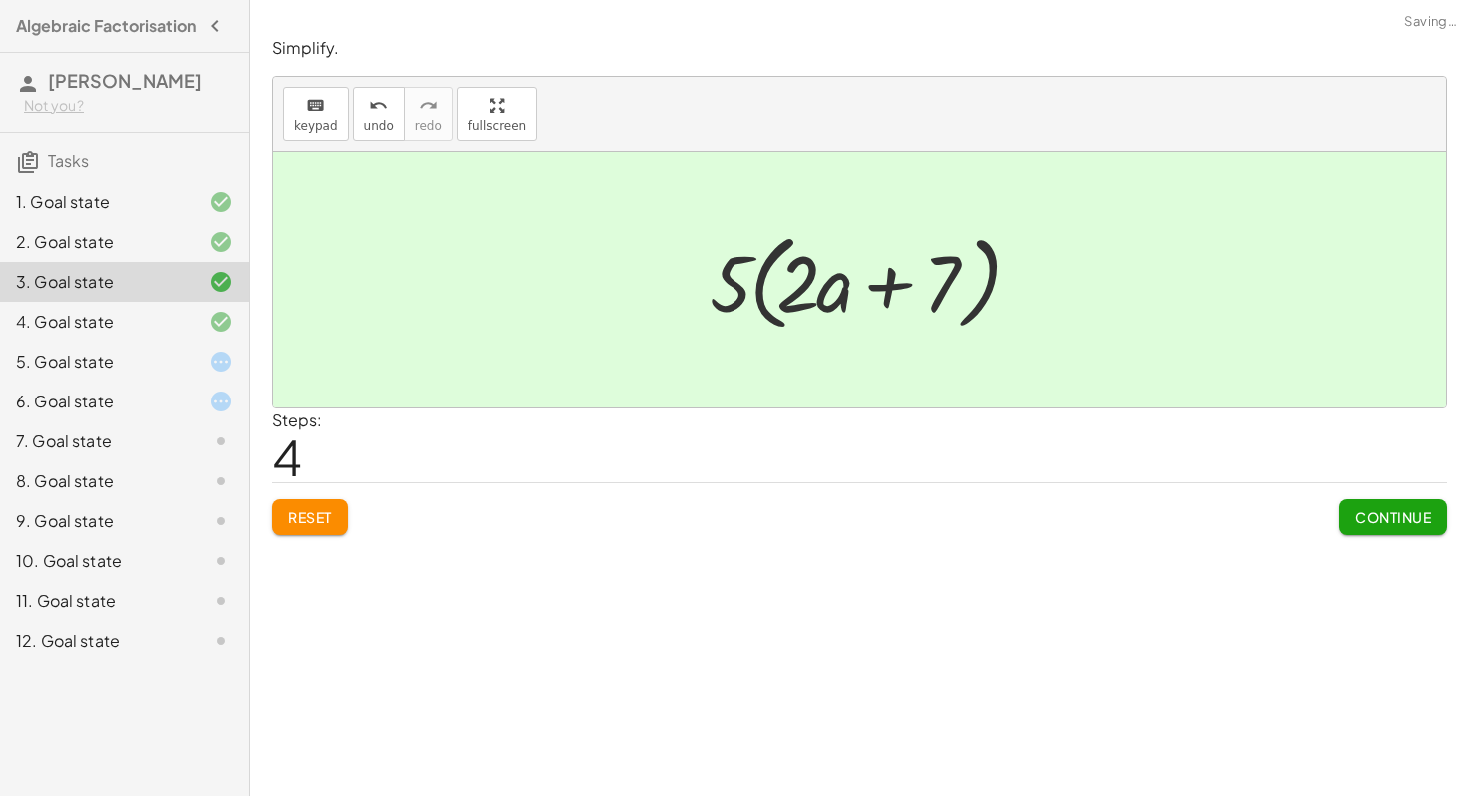
click at [1404, 521] on span "Continue" at bounding box center [1393, 517] width 76 height 18
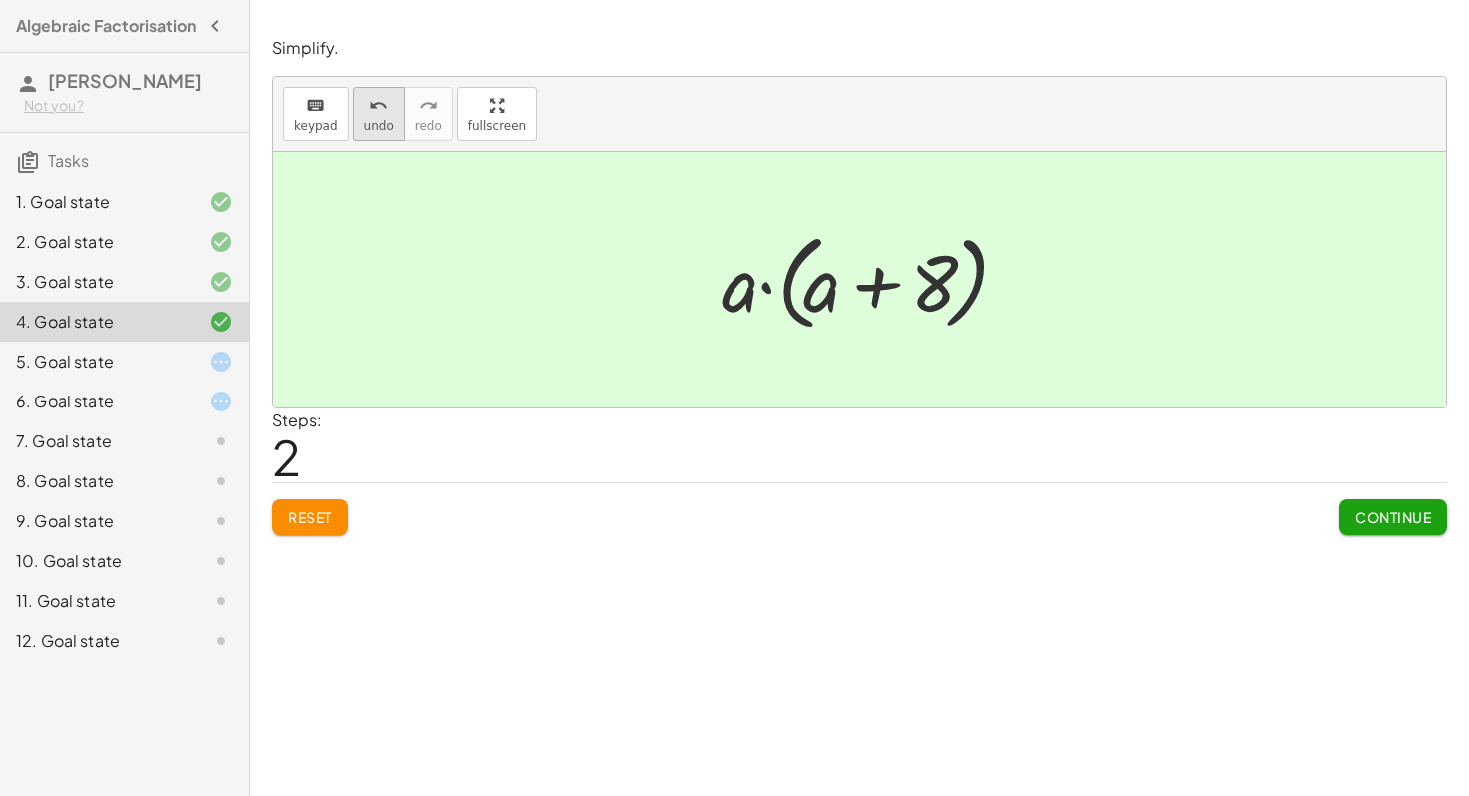
click at [383, 121] on span "undo" at bounding box center [379, 126] width 30 height 14
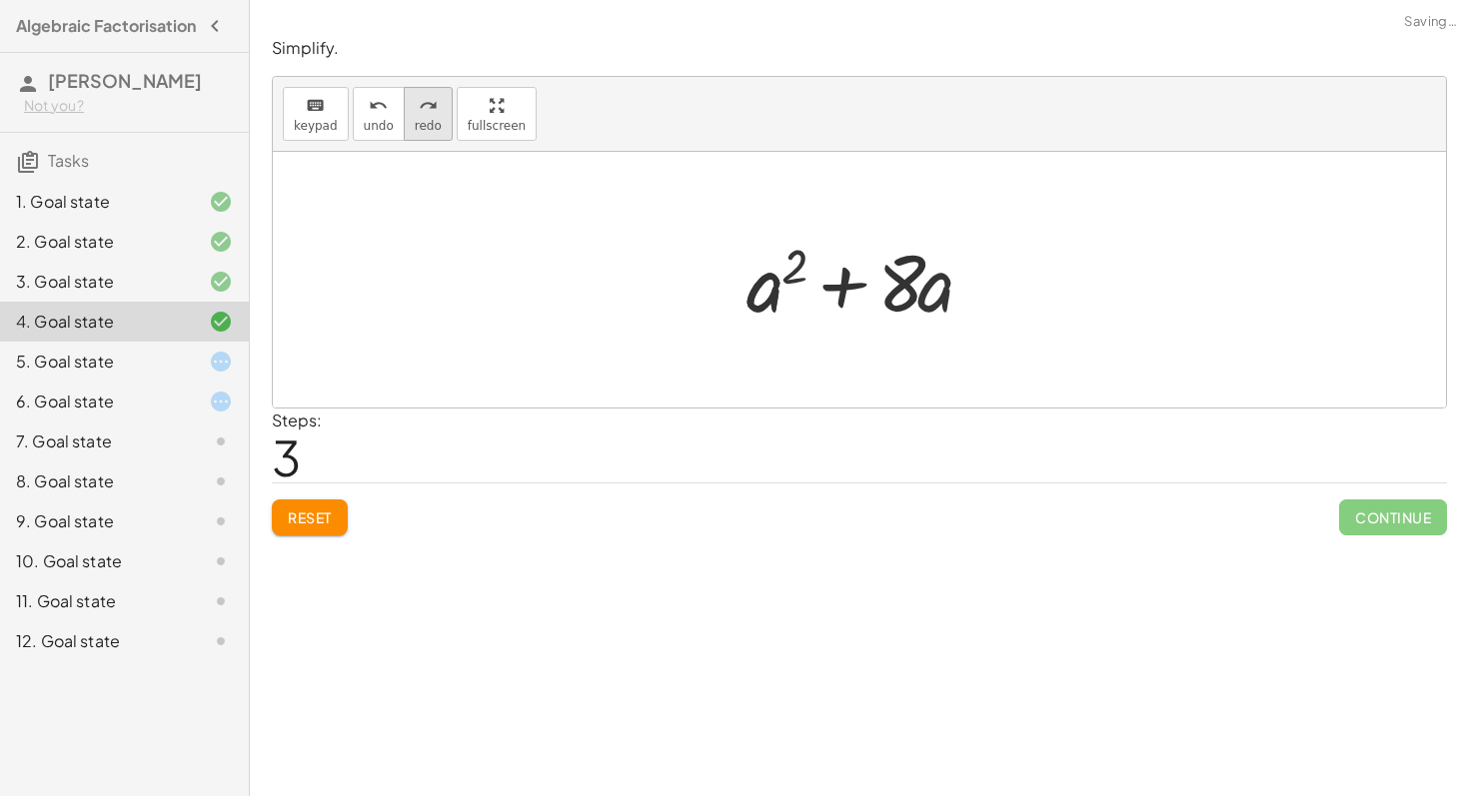
click at [419, 100] on icon "redo" at bounding box center [428, 106] width 19 height 24
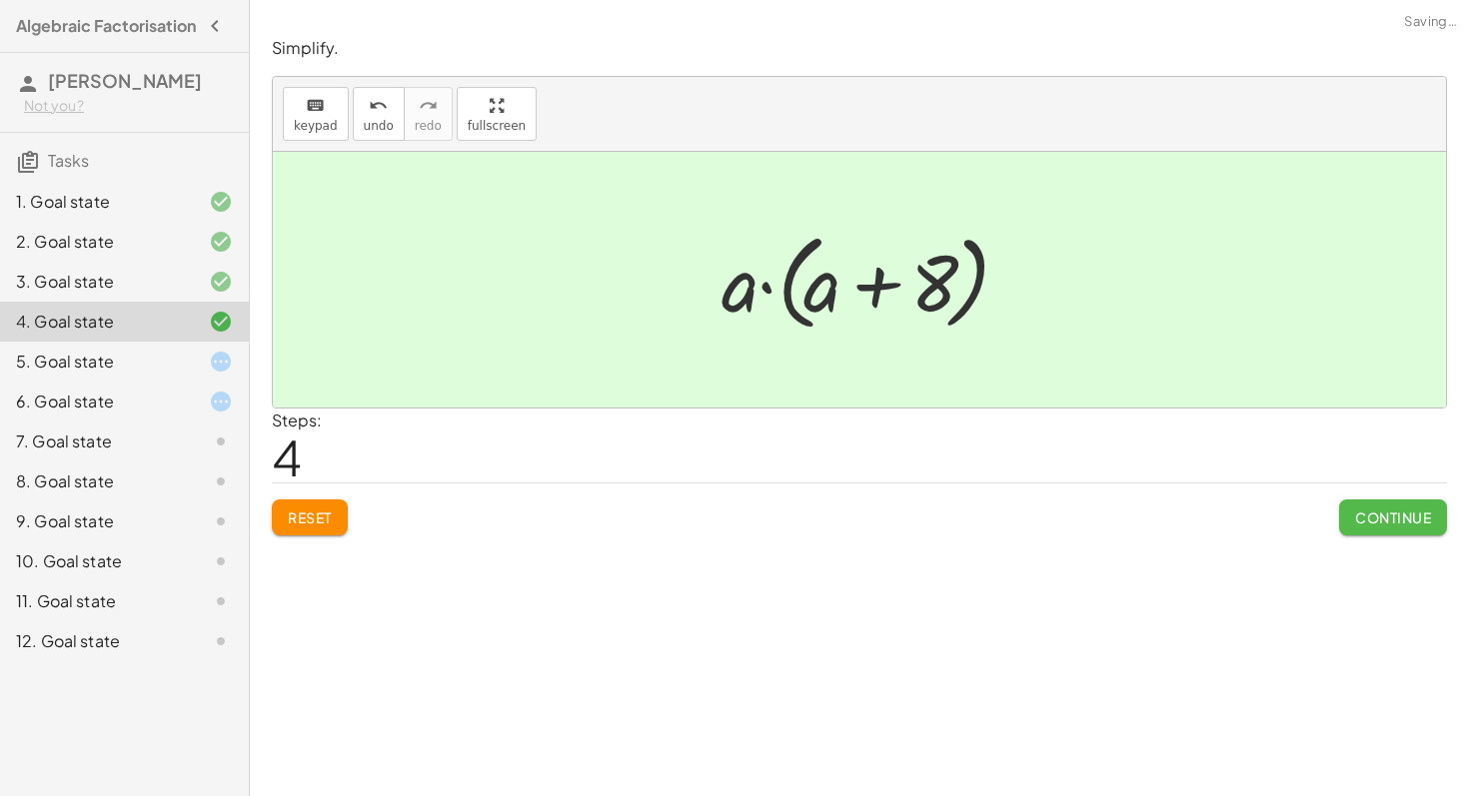
click at [1392, 508] on span "Continue" at bounding box center [1393, 517] width 76 height 18
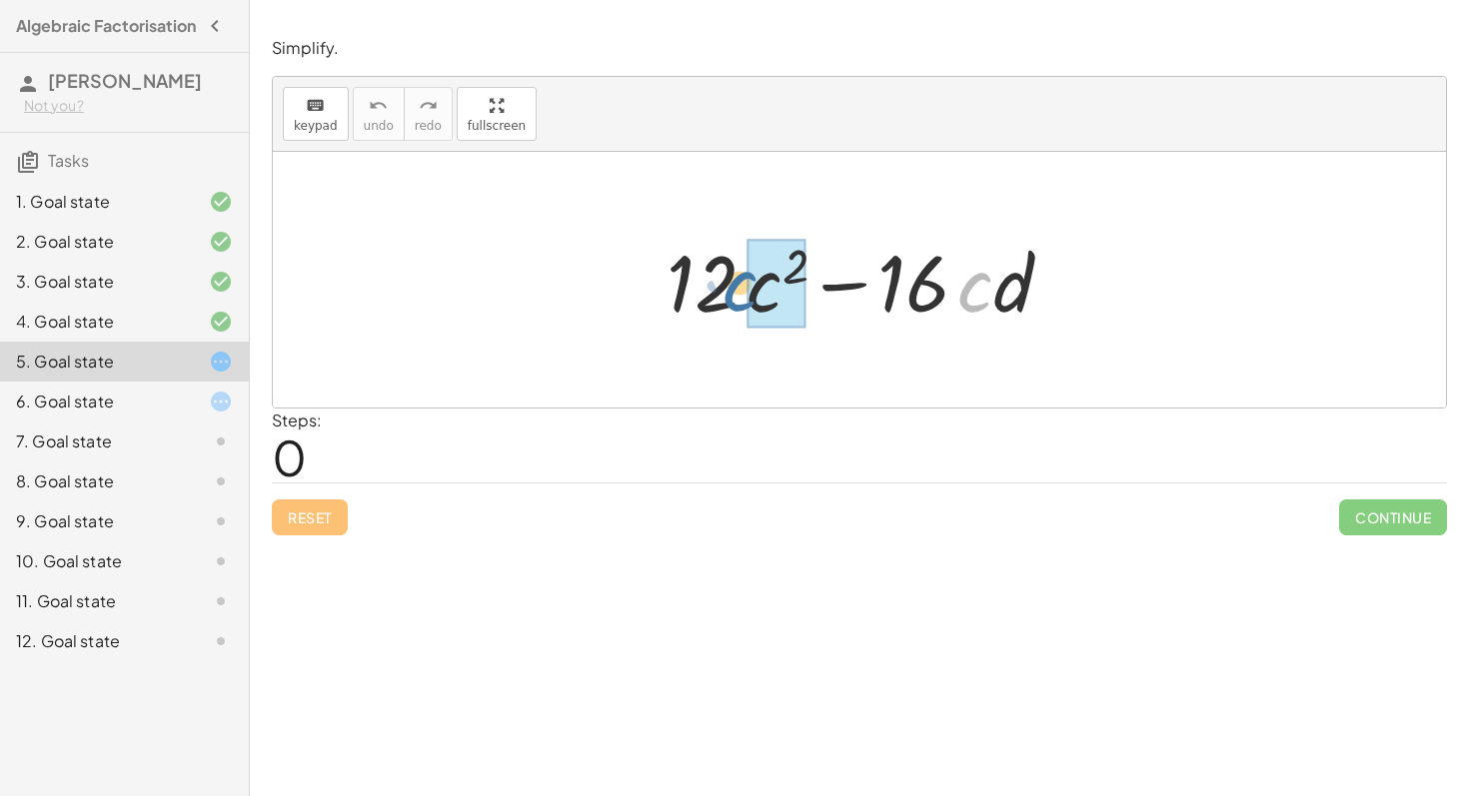
drag, startPoint x: 973, startPoint y: 281, endPoint x: 738, endPoint y: 280, distance: 234.8
click at [738, 280] on div at bounding box center [867, 280] width 422 height 103
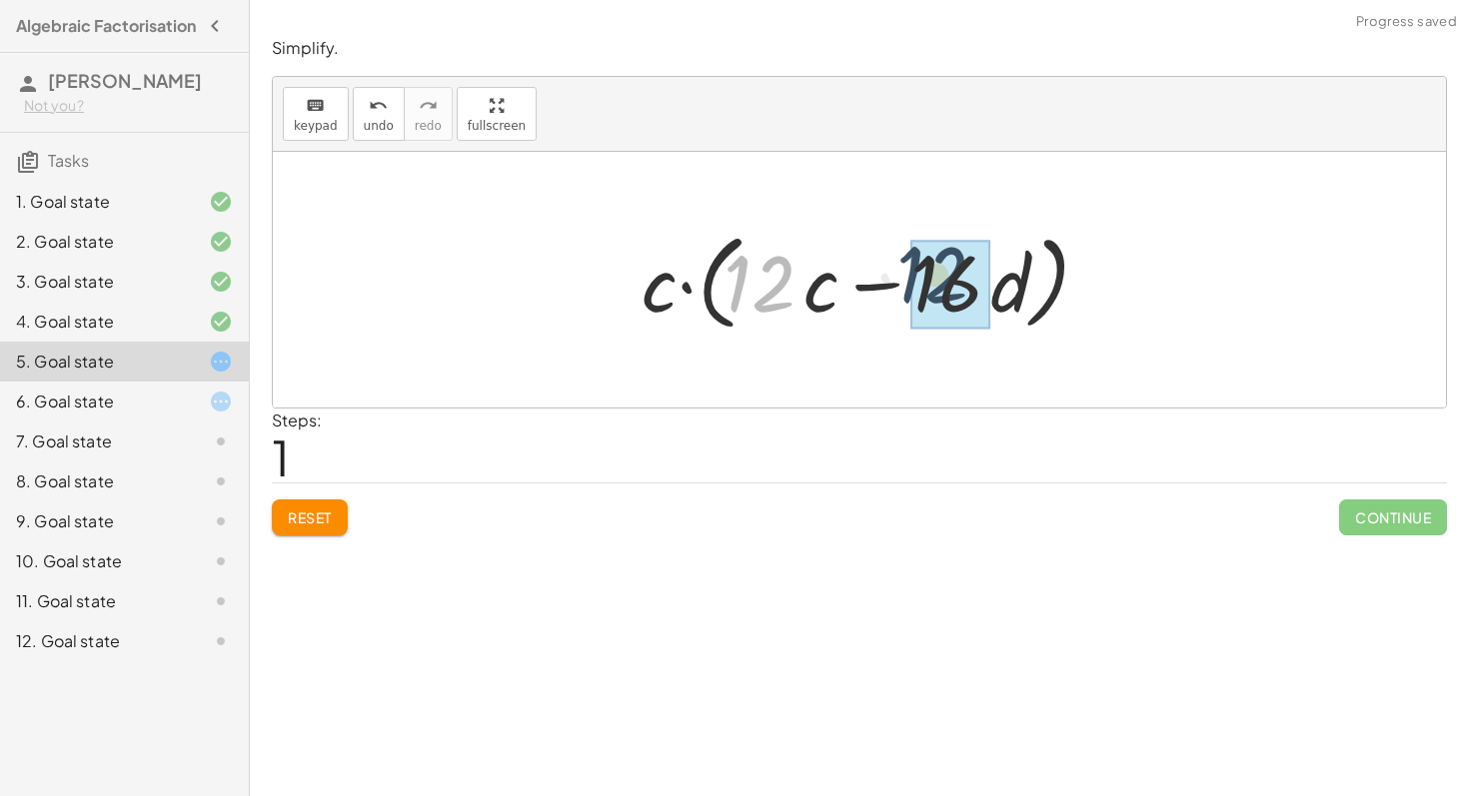
drag, startPoint x: 753, startPoint y: 290, endPoint x: 933, endPoint y: 280, distance: 180.1
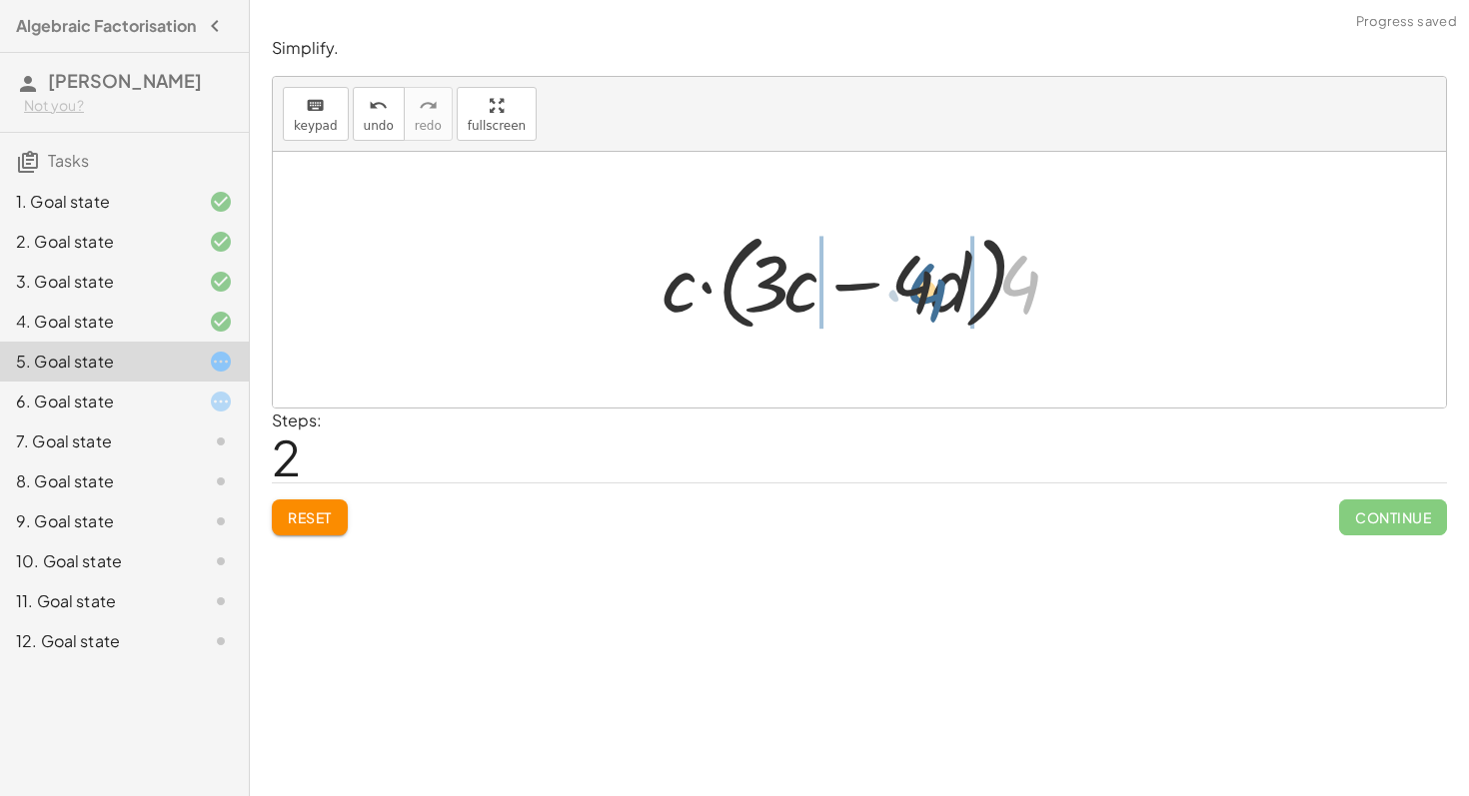
drag, startPoint x: 1016, startPoint y: 285, endPoint x: 909, endPoint y: 298, distance: 107.7
click at [909, 298] on div at bounding box center [866, 280] width 431 height 115
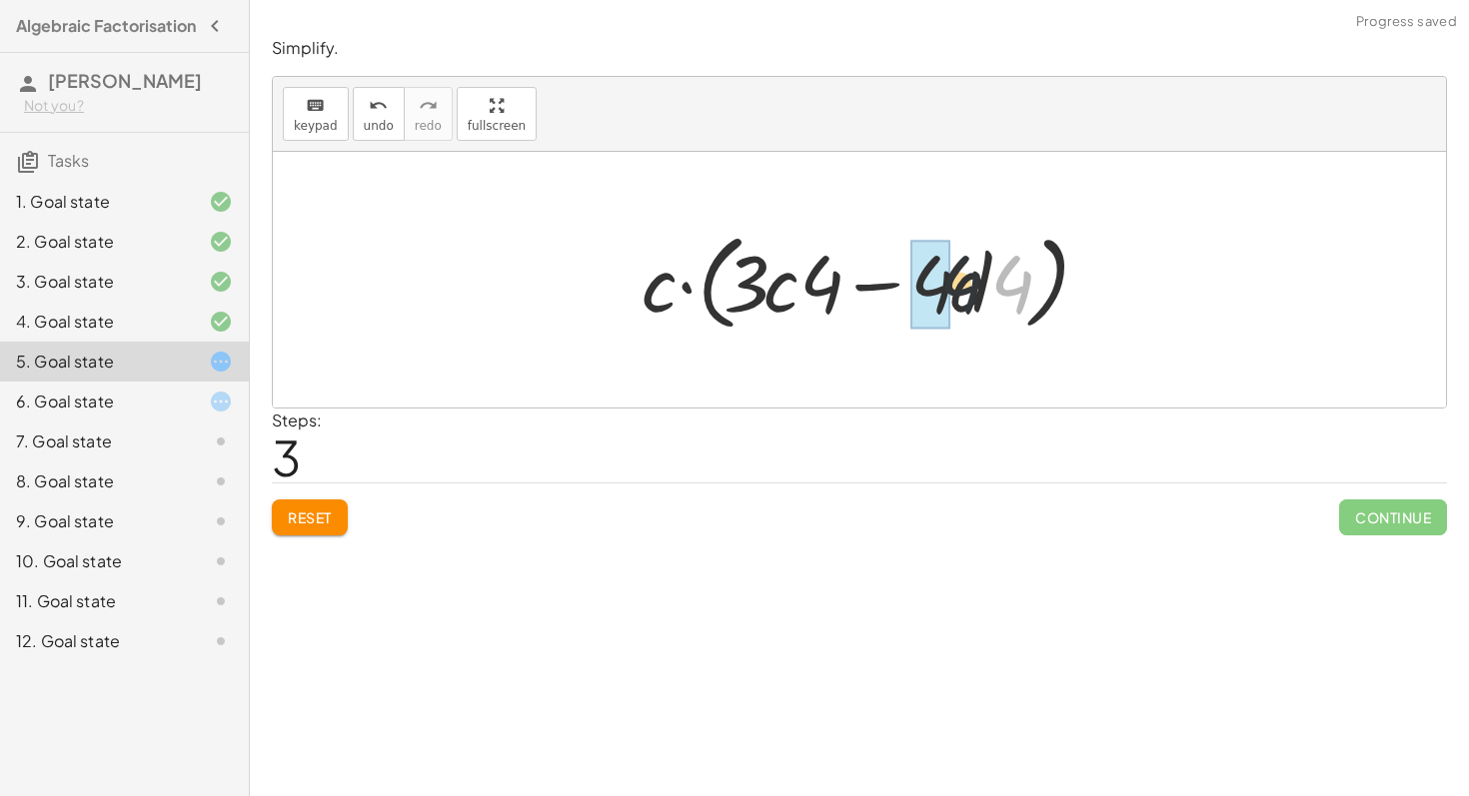
drag, startPoint x: 1002, startPoint y: 281, endPoint x: 915, endPoint y: 277, distance: 87.0
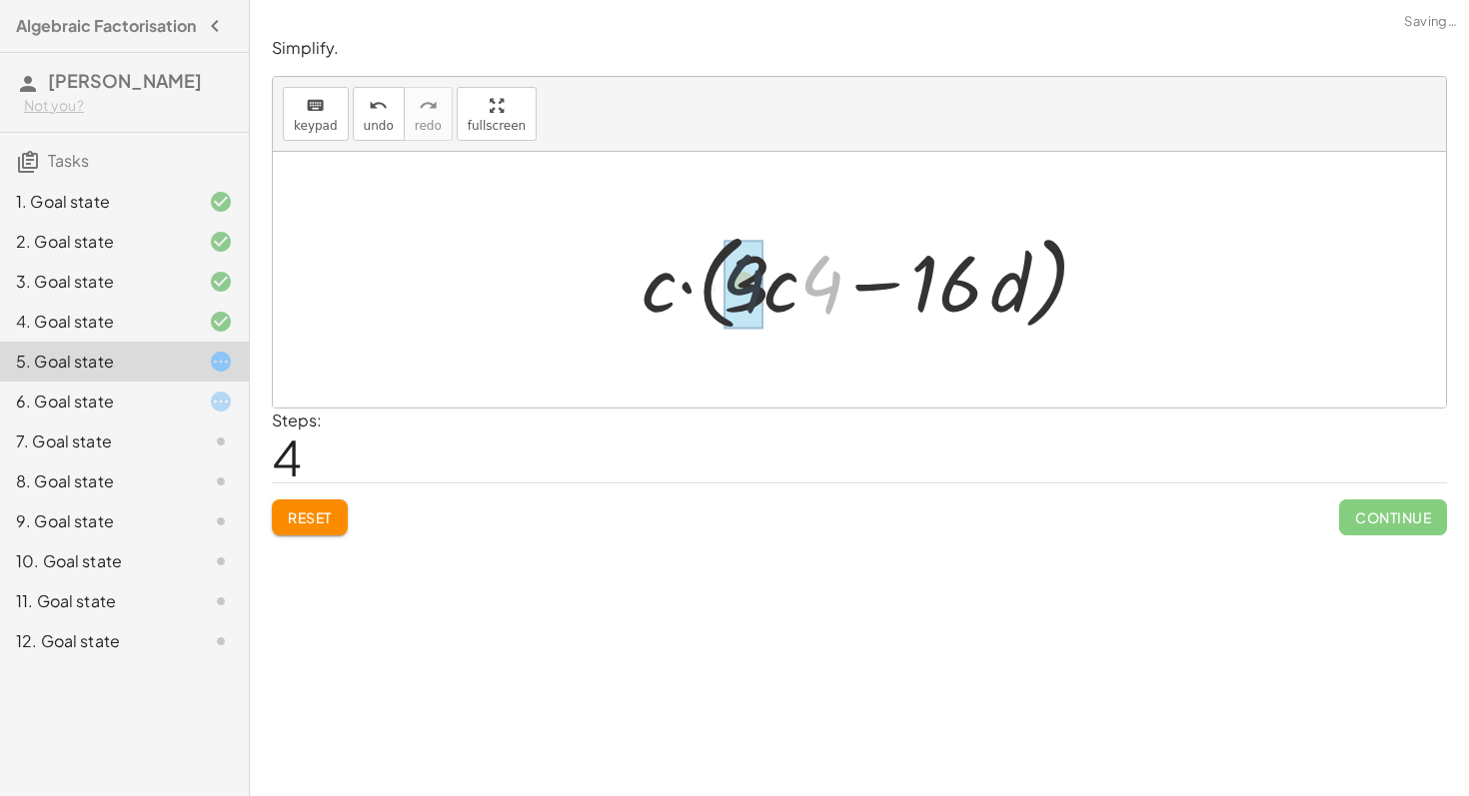
drag, startPoint x: 813, startPoint y: 288, endPoint x: 725, endPoint y: 289, distance: 87.9
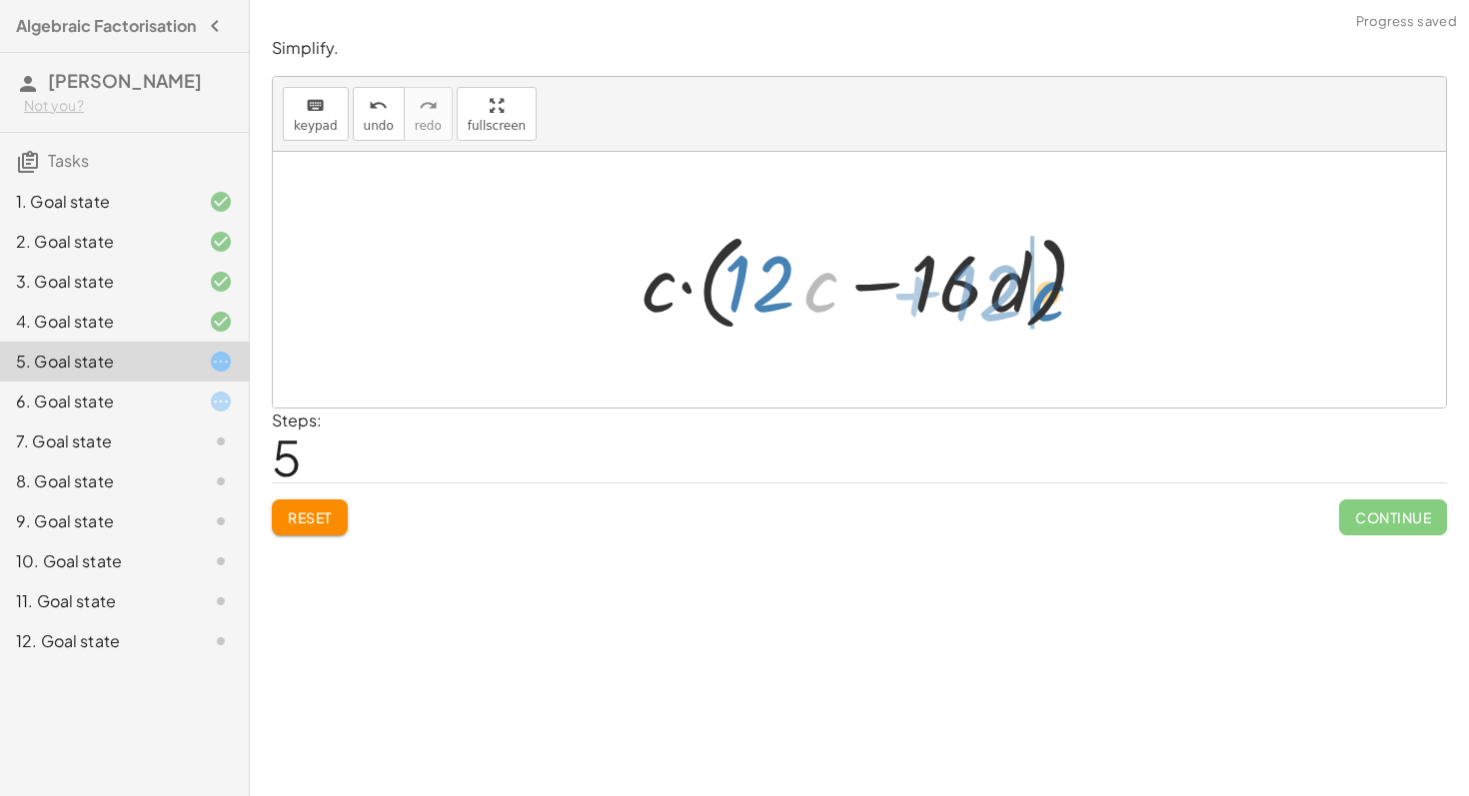
drag, startPoint x: 825, startPoint y: 300, endPoint x: 1040, endPoint y: 309, distance: 215.0
click at [1040, 309] on div at bounding box center [866, 280] width 471 height 115
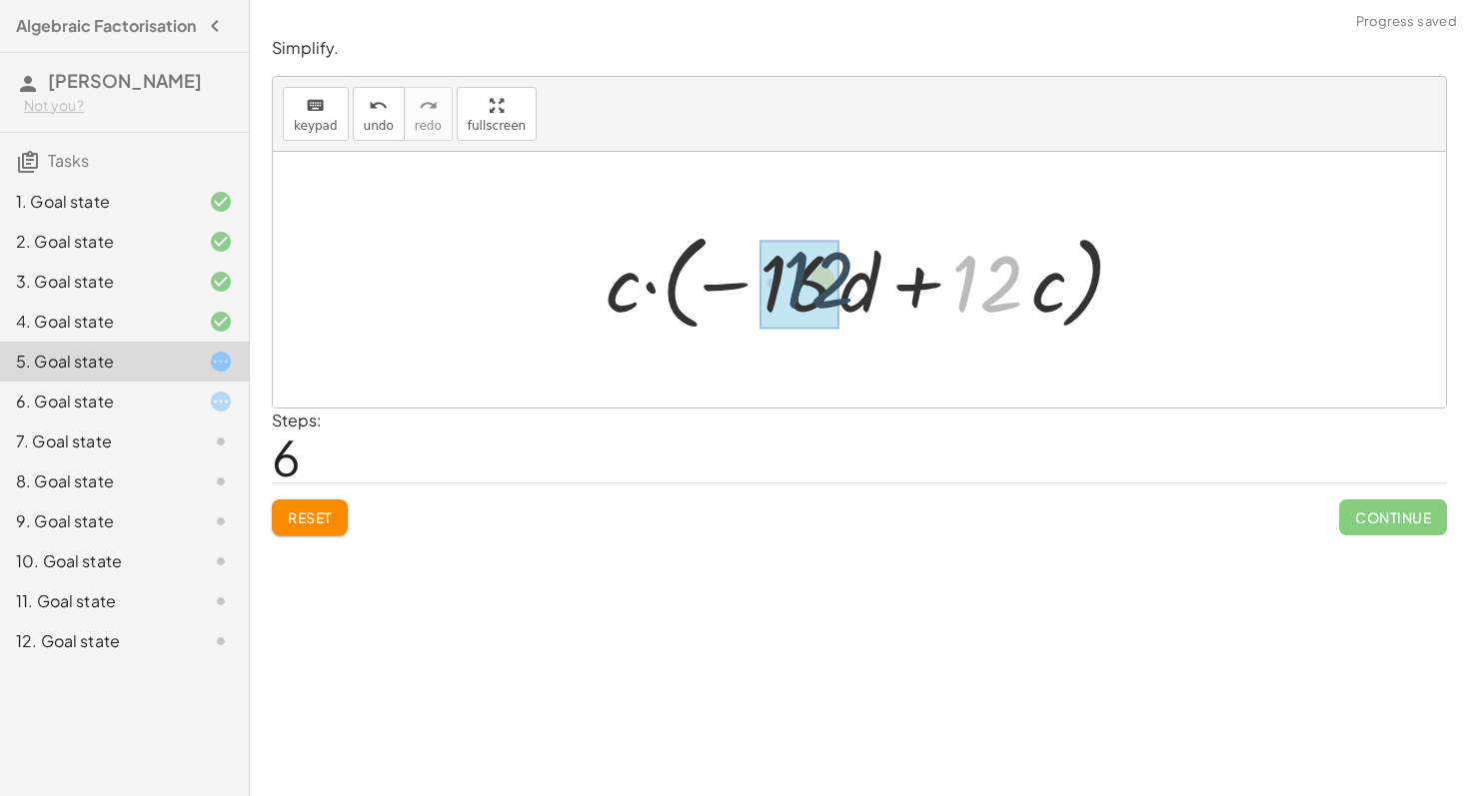
drag, startPoint x: 1012, startPoint y: 295, endPoint x: 817, endPoint y: 293, distance: 194.8
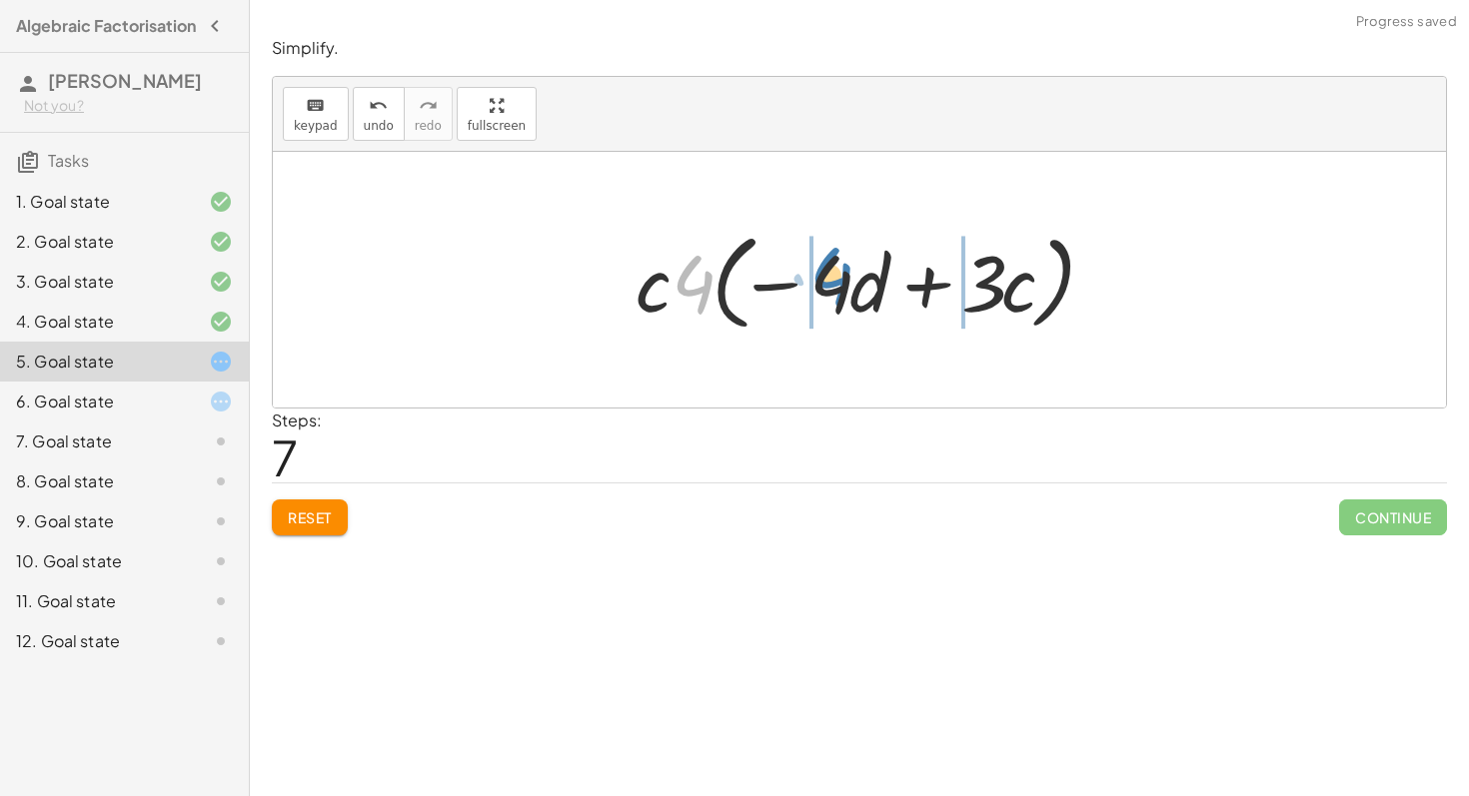
drag, startPoint x: 696, startPoint y: 303, endPoint x: 833, endPoint y: 297, distance: 137.0
click at [833, 297] on div at bounding box center [866, 280] width 483 height 115
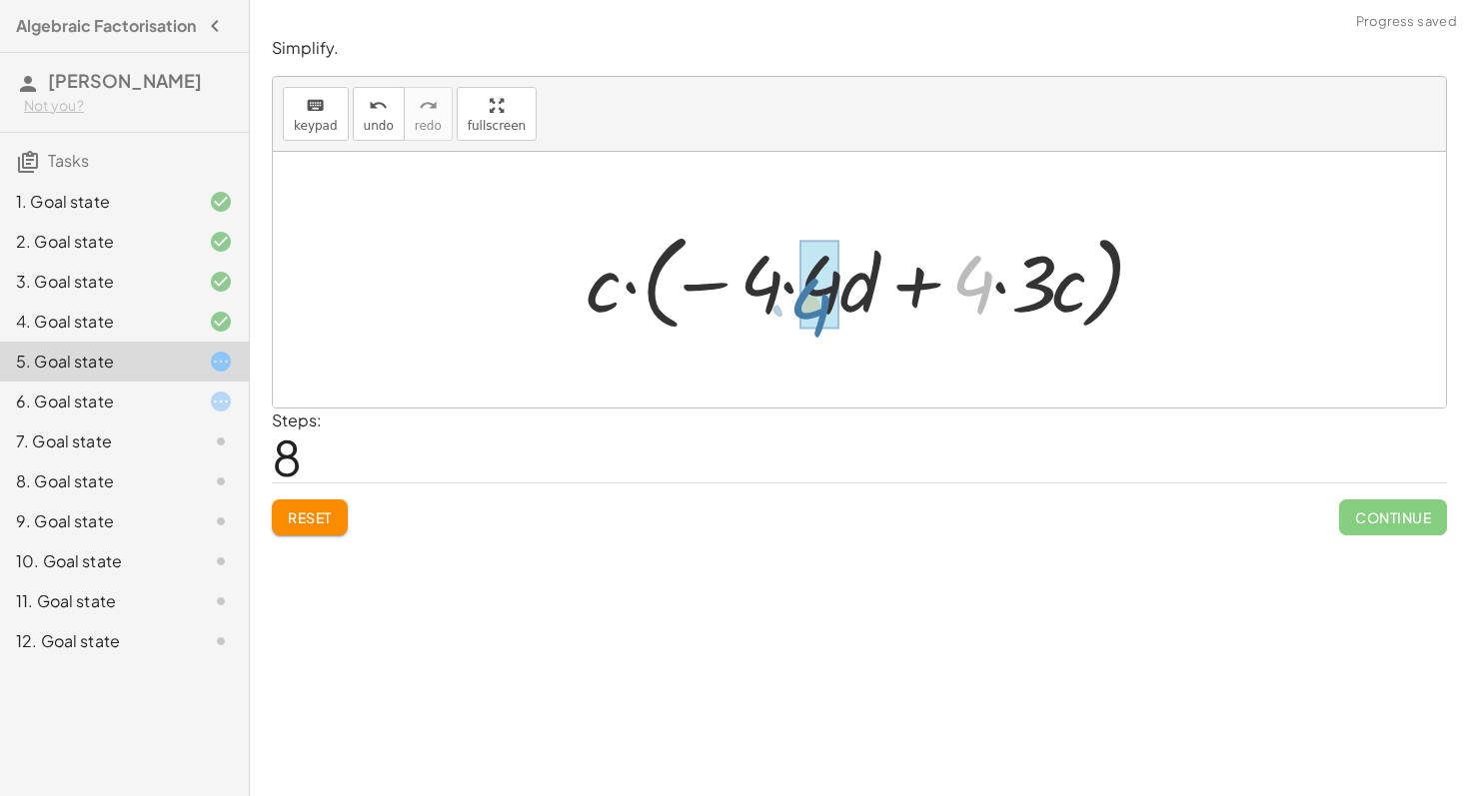
drag, startPoint x: 960, startPoint y: 275, endPoint x: 788, endPoint y: 297, distance: 173.2
click at [788, 297] on div at bounding box center [866, 280] width 582 height 115
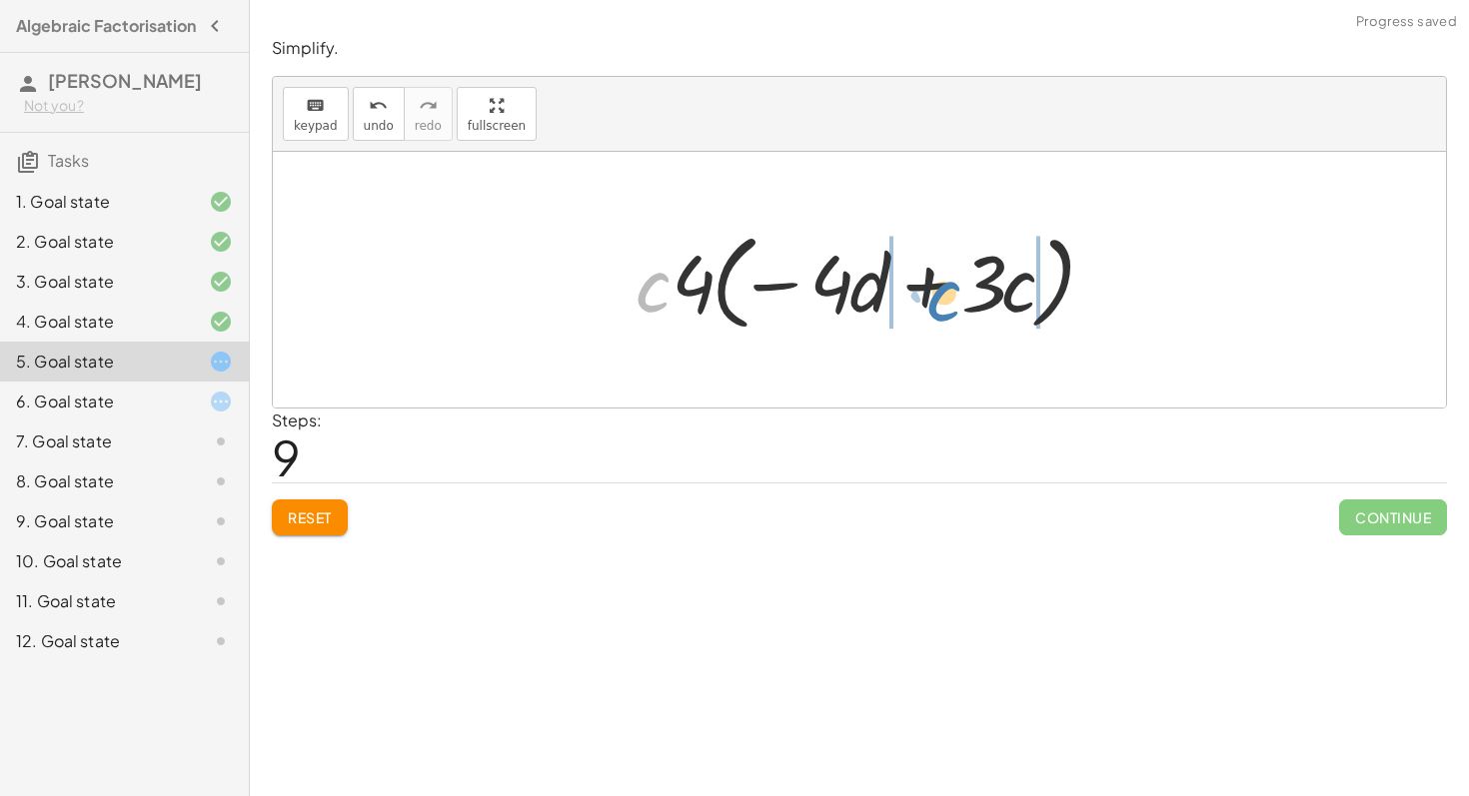
drag, startPoint x: 629, startPoint y: 296, endPoint x: 921, endPoint y: 305, distance: 291.9
click at [921, 305] on div at bounding box center [866, 280] width 483 height 115
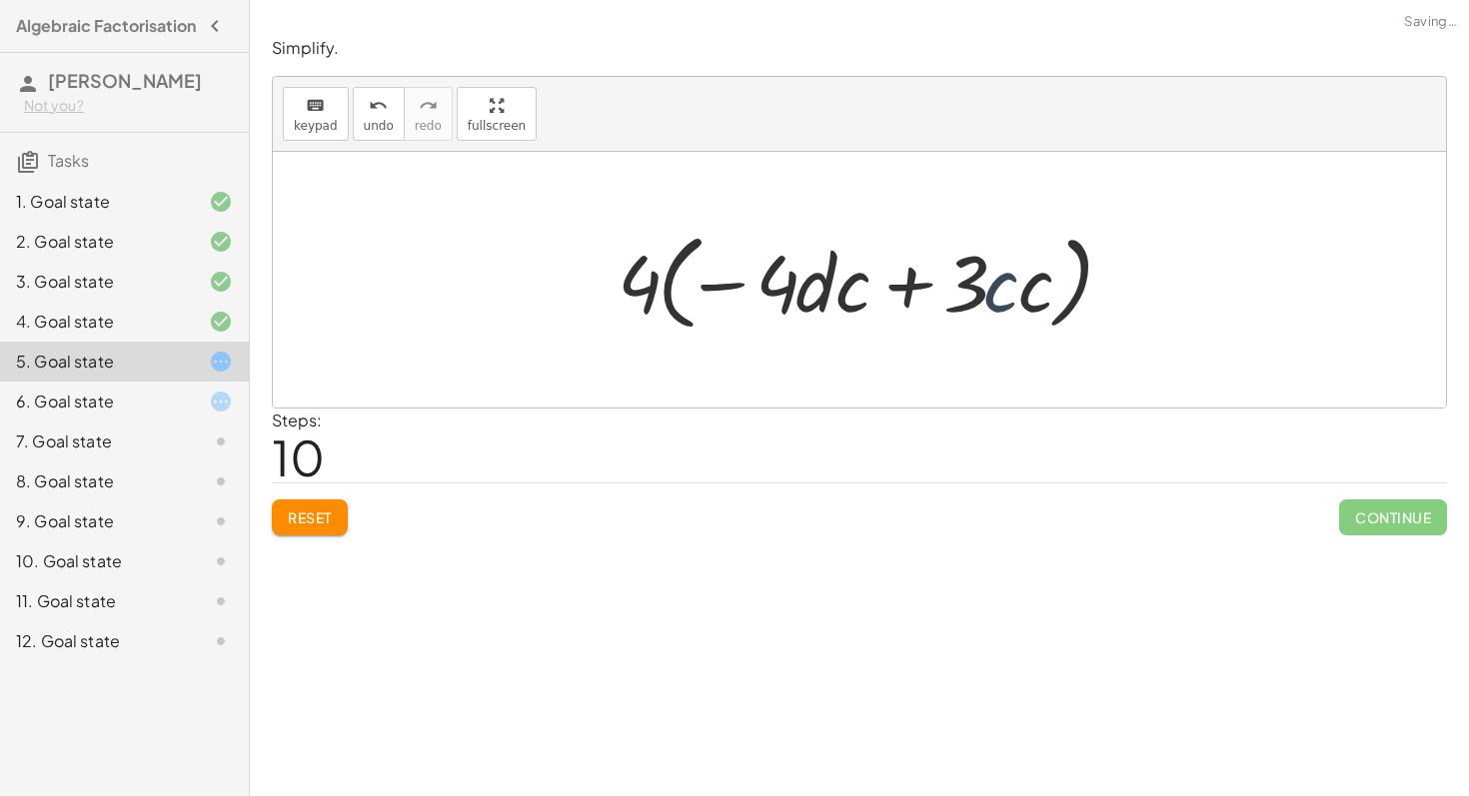
click at [1001, 288] on div at bounding box center [865, 280] width 517 height 115
click at [1006, 288] on div at bounding box center [865, 280] width 517 height 115
drag, startPoint x: 1006, startPoint y: 288, endPoint x: 1034, endPoint y: 289, distance: 28.0
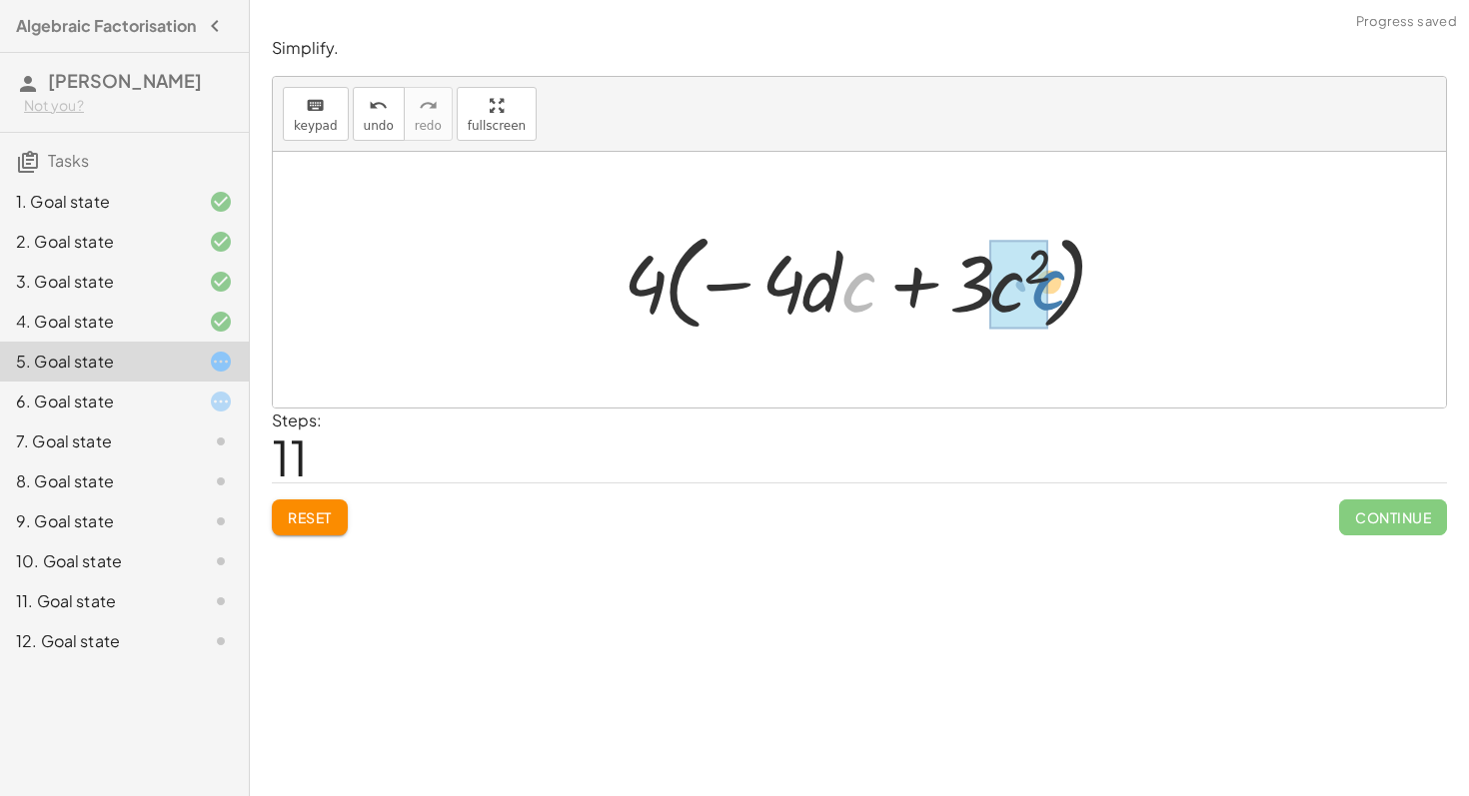
drag, startPoint x: 853, startPoint y: 290, endPoint x: 1033, endPoint y: 289, distance: 179.8
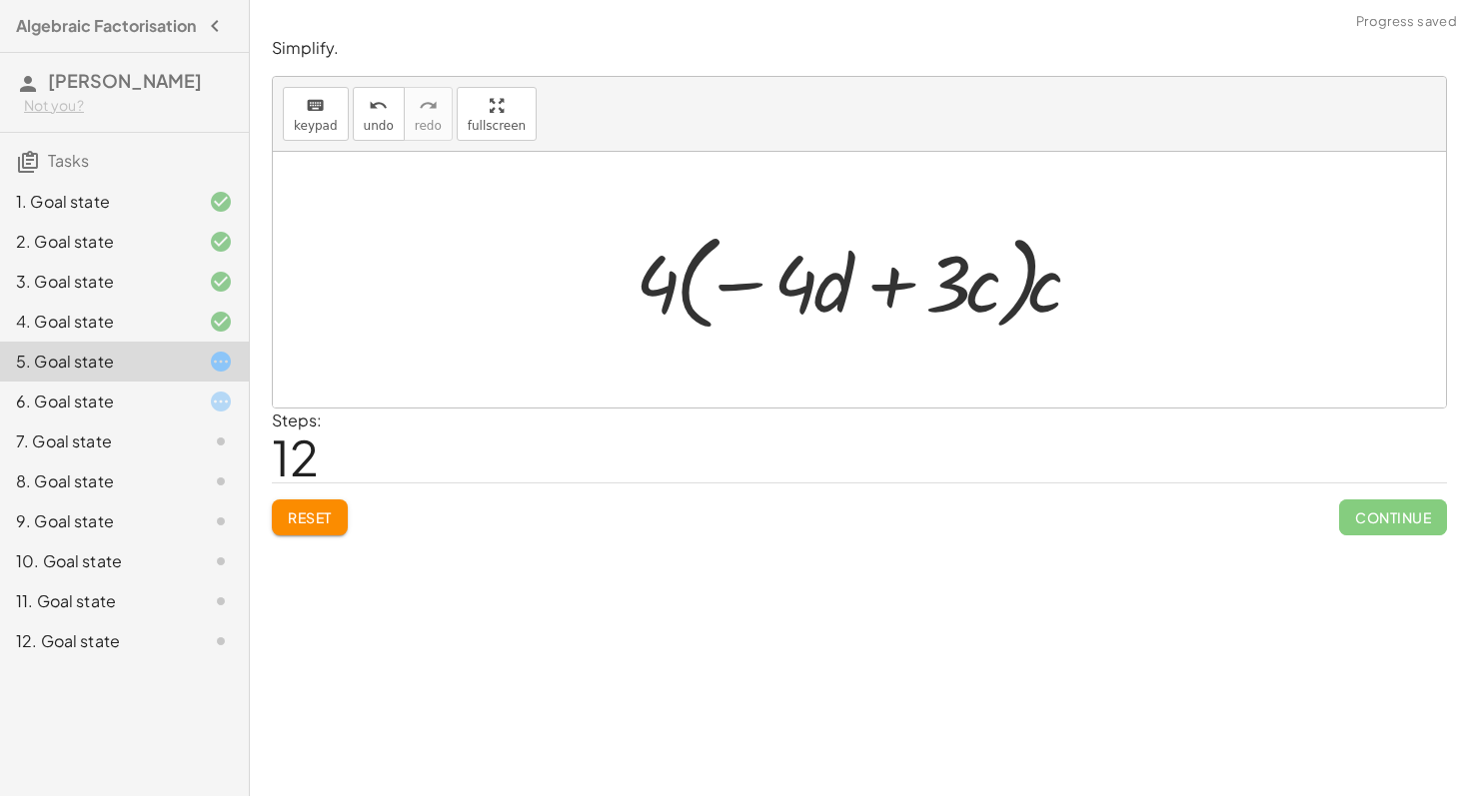
click at [114, 533] on div "9. Goal state" at bounding box center [96, 521] width 161 height 24
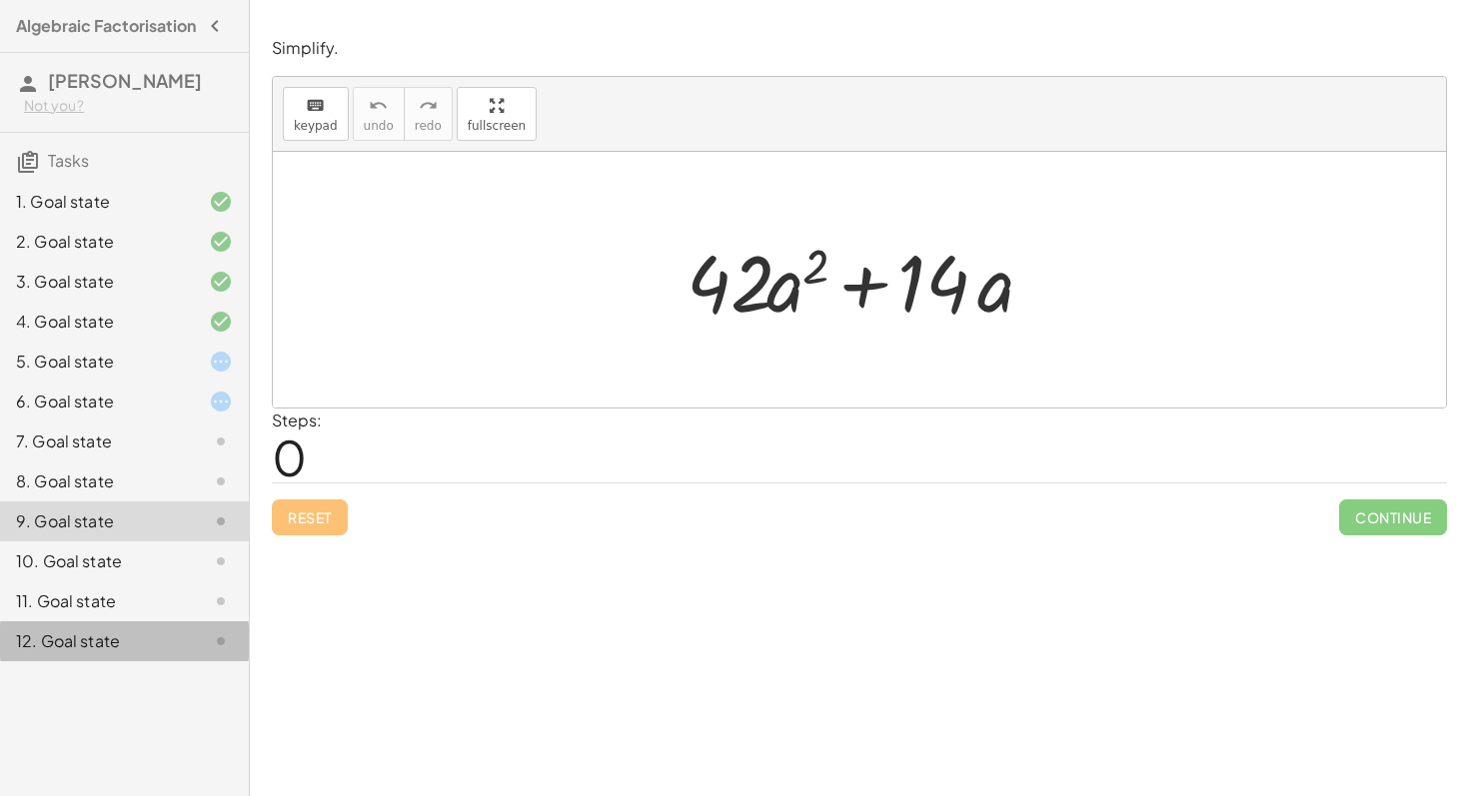
click at [107, 653] on div "12. Goal state" at bounding box center [96, 641] width 161 height 24
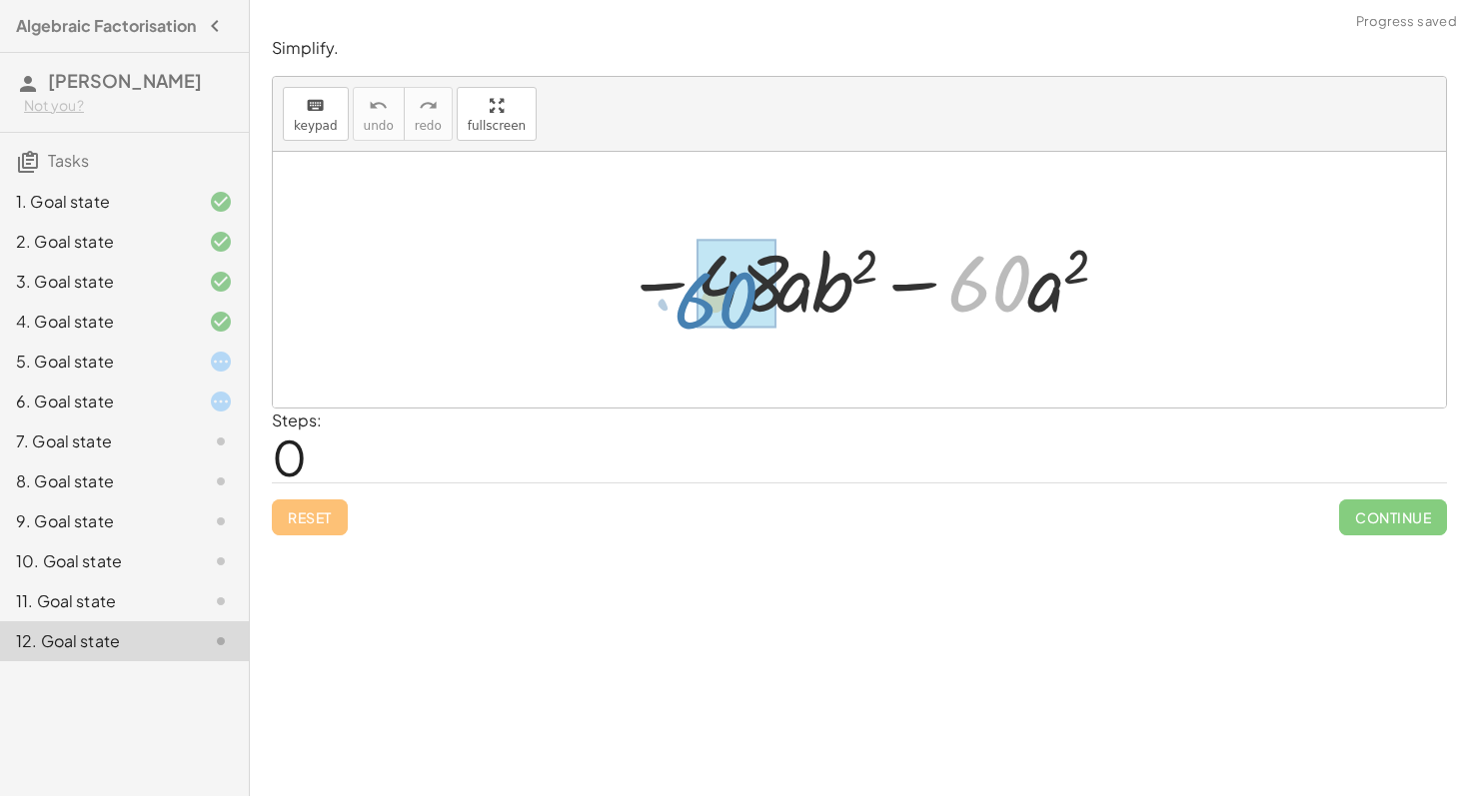
drag, startPoint x: 971, startPoint y: 311, endPoint x: 701, endPoint y: 327, distance: 270.2
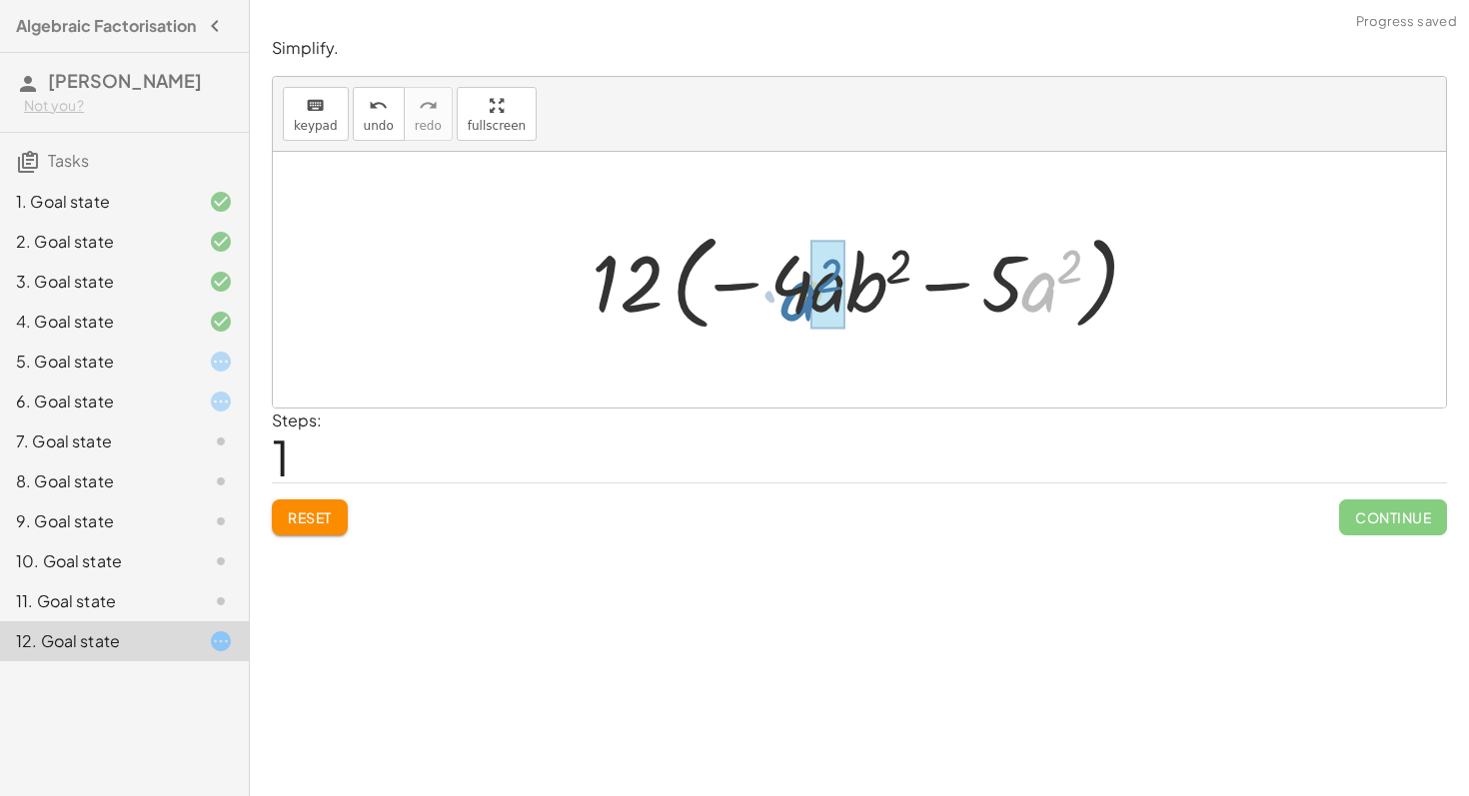
drag, startPoint x: 1041, startPoint y: 284, endPoint x: 802, endPoint y: 293, distance: 238.9
click at [802, 293] on div at bounding box center [866, 280] width 570 height 115
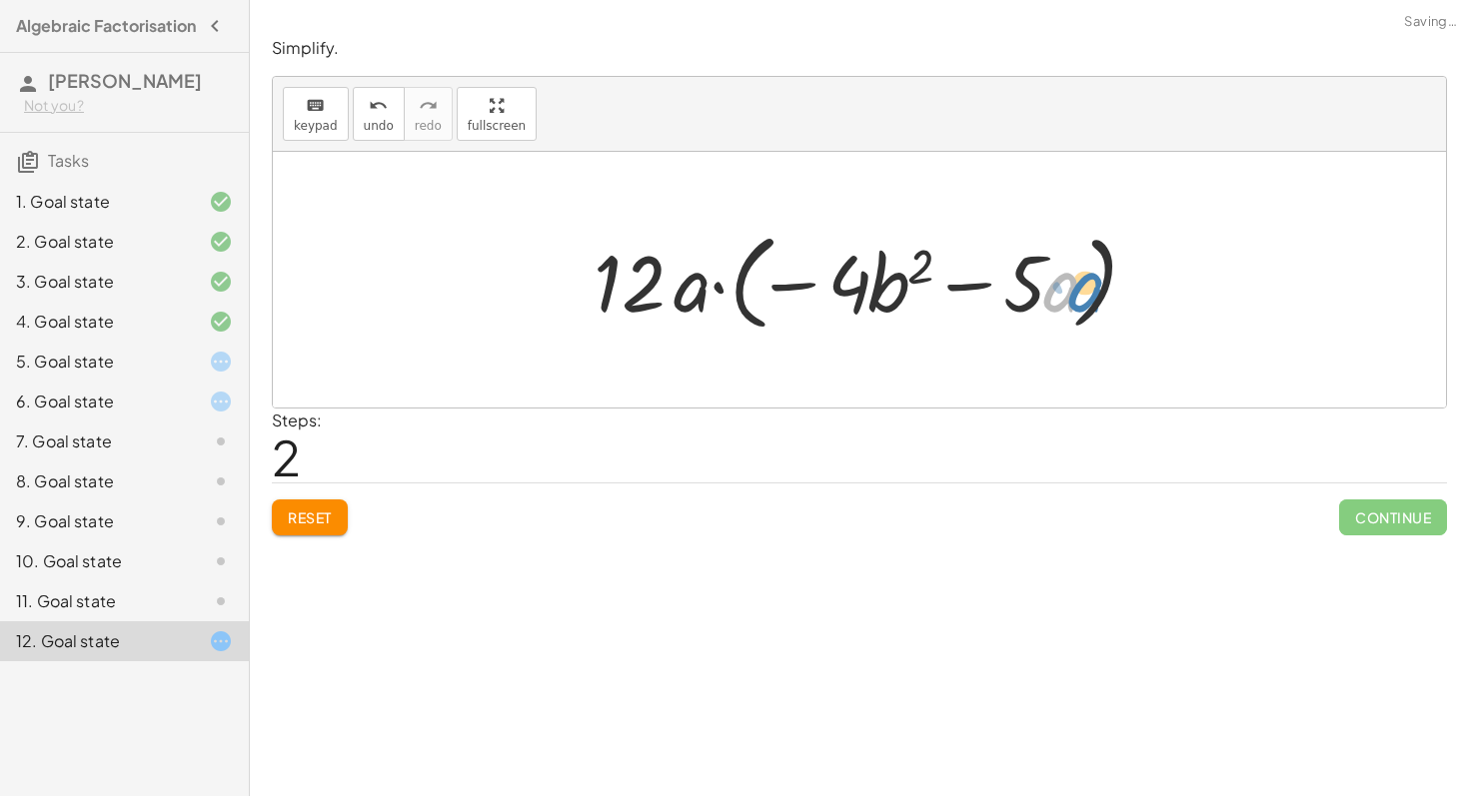
drag, startPoint x: 1062, startPoint y: 284, endPoint x: 1112, endPoint y: 286, distance: 50.0
click at [1111, 286] on div at bounding box center [866, 280] width 566 height 115
drag, startPoint x: 1034, startPoint y: 286, endPoint x: 857, endPoint y: 294, distance: 177.0
click at [855, 294] on div at bounding box center [866, 280] width 566 height 115
drag, startPoint x: 985, startPoint y: 272, endPoint x: 956, endPoint y: 271, distance: 29.0
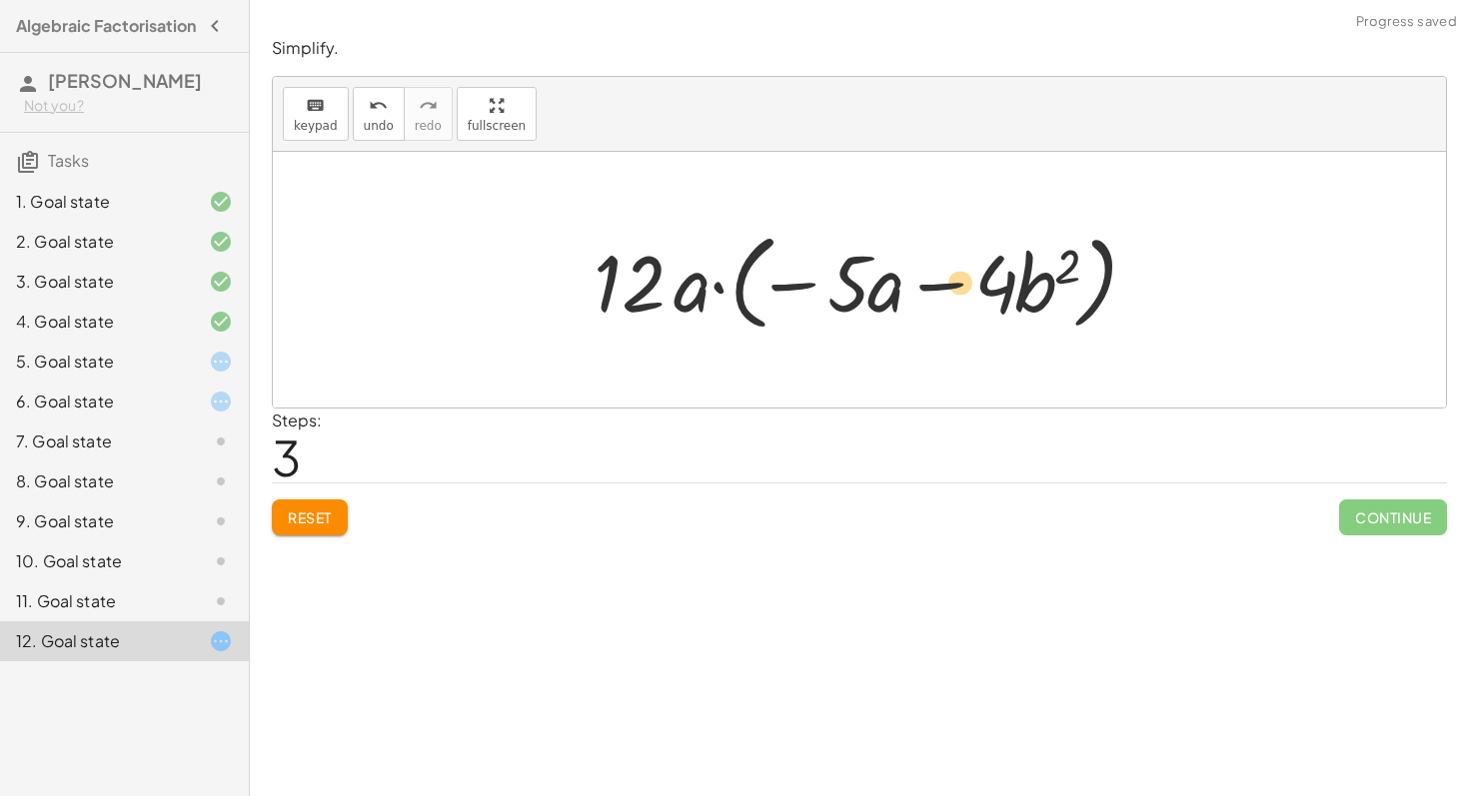
click at [956, 271] on div at bounding box center [866, 280] width 566 height 115
drag, startPoint x: 690, startPoint y: 291, endPoint x: 664, endPoint y: 311, distance: 32.8
click at [664, 311] on div at bounding box center [866, 280] width 566 height 115
drag, startPoint x: 866, startPoint y: 287, endPoint x: 690, endPoint y: 290, distance: 175.9
click at [690, 290] on div at bounding box center [866, 280] width 566 height 115
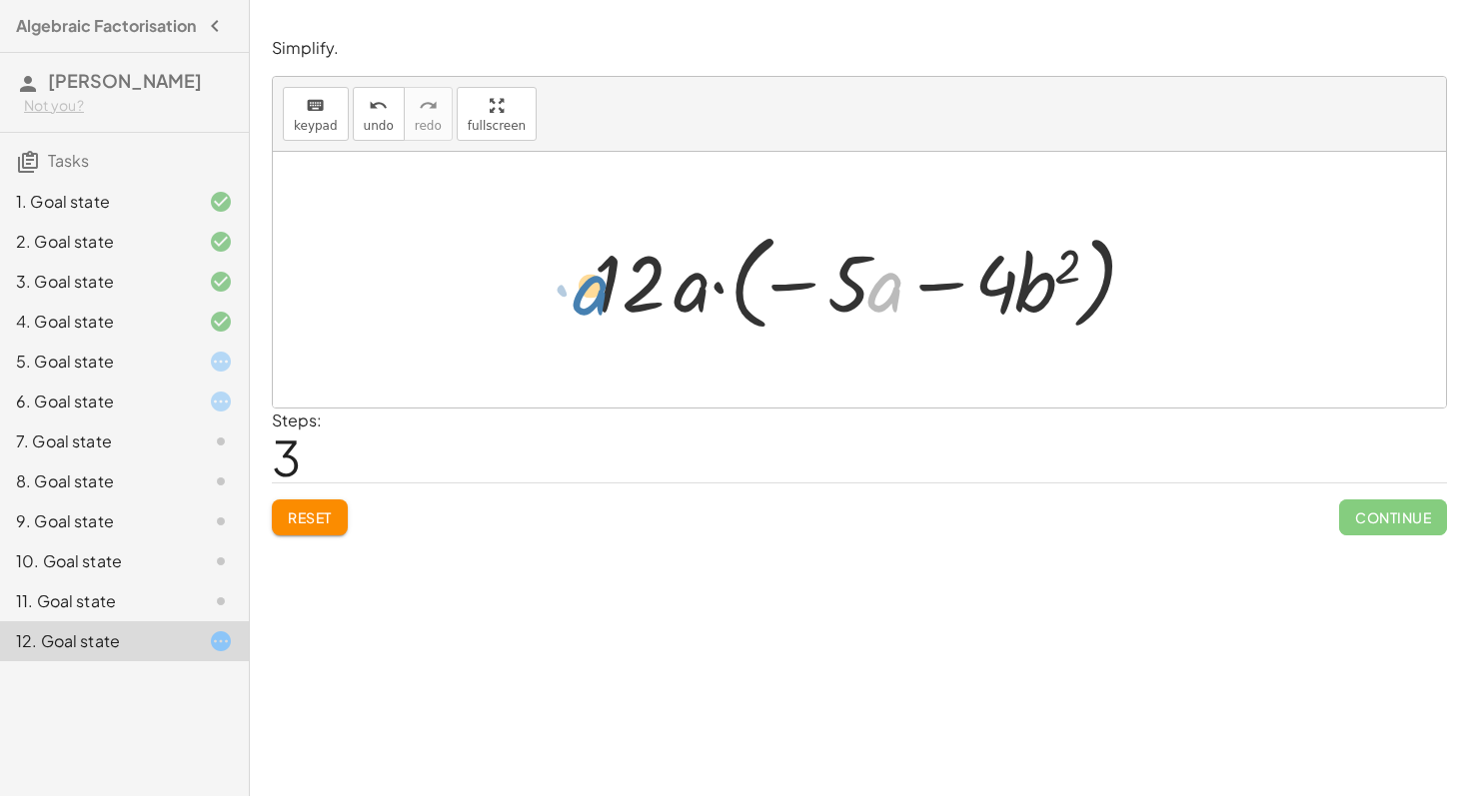
drag, startPoint x: 889, startPoint y: 288, endPoint x: 593, endPoint y: 289, distance: 295.7
click at [593, 289] on div at bounding box center [866, 280] width 566 height 115
drag, startPoint x: 881, startPoint y: 270, endPoint x: 1072, endPoint y: 267, distance: 190.8
click at [1072, 267] on div at bounding box center [866, 280] width 566 height 115
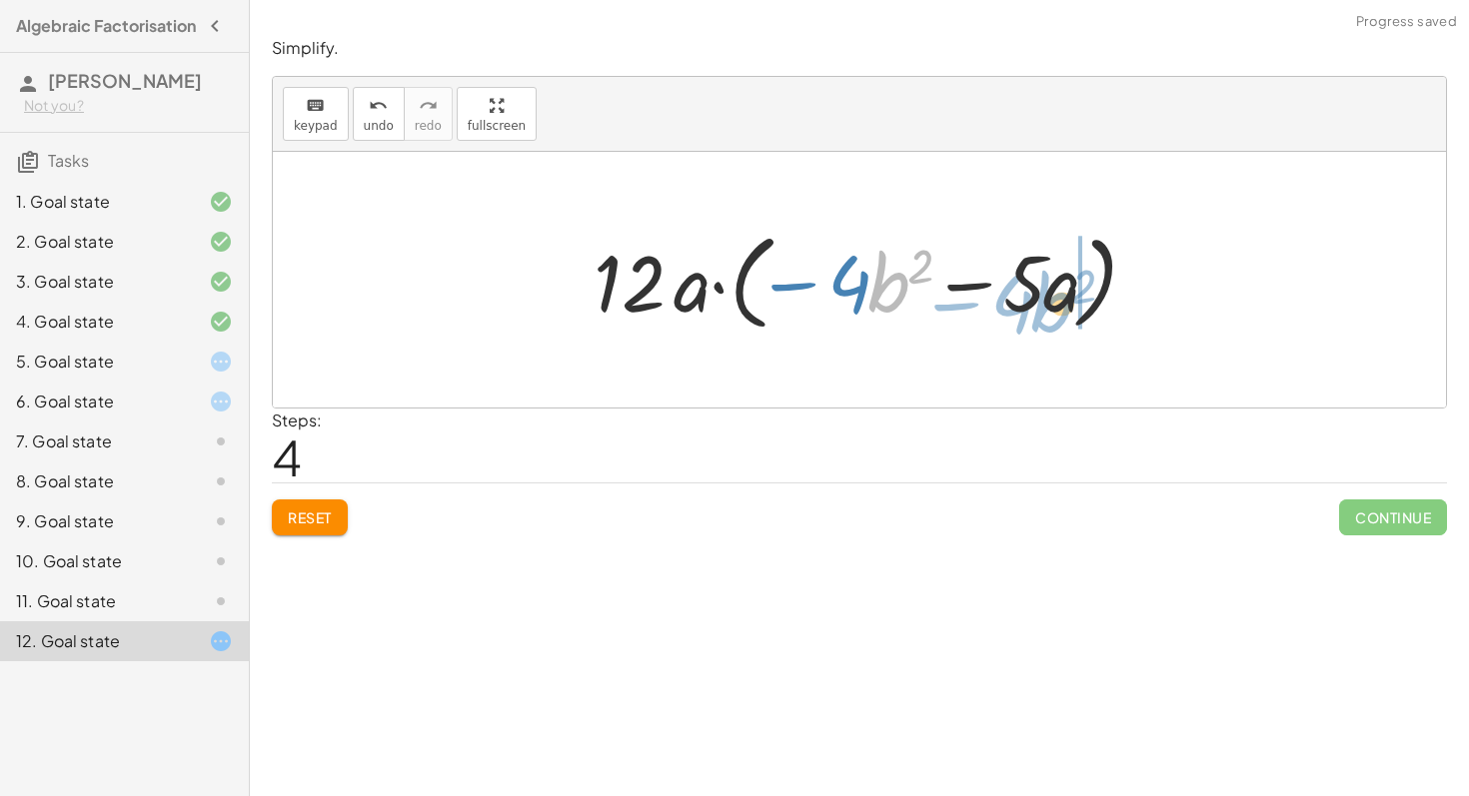
drag, startPoint x: 885, startPoint y: 280, endPoint x: 1046, endPoint y: 287, distance: 161.0
click at [1046, 287] on div at bounding box center [866, 280] width 566 height 115
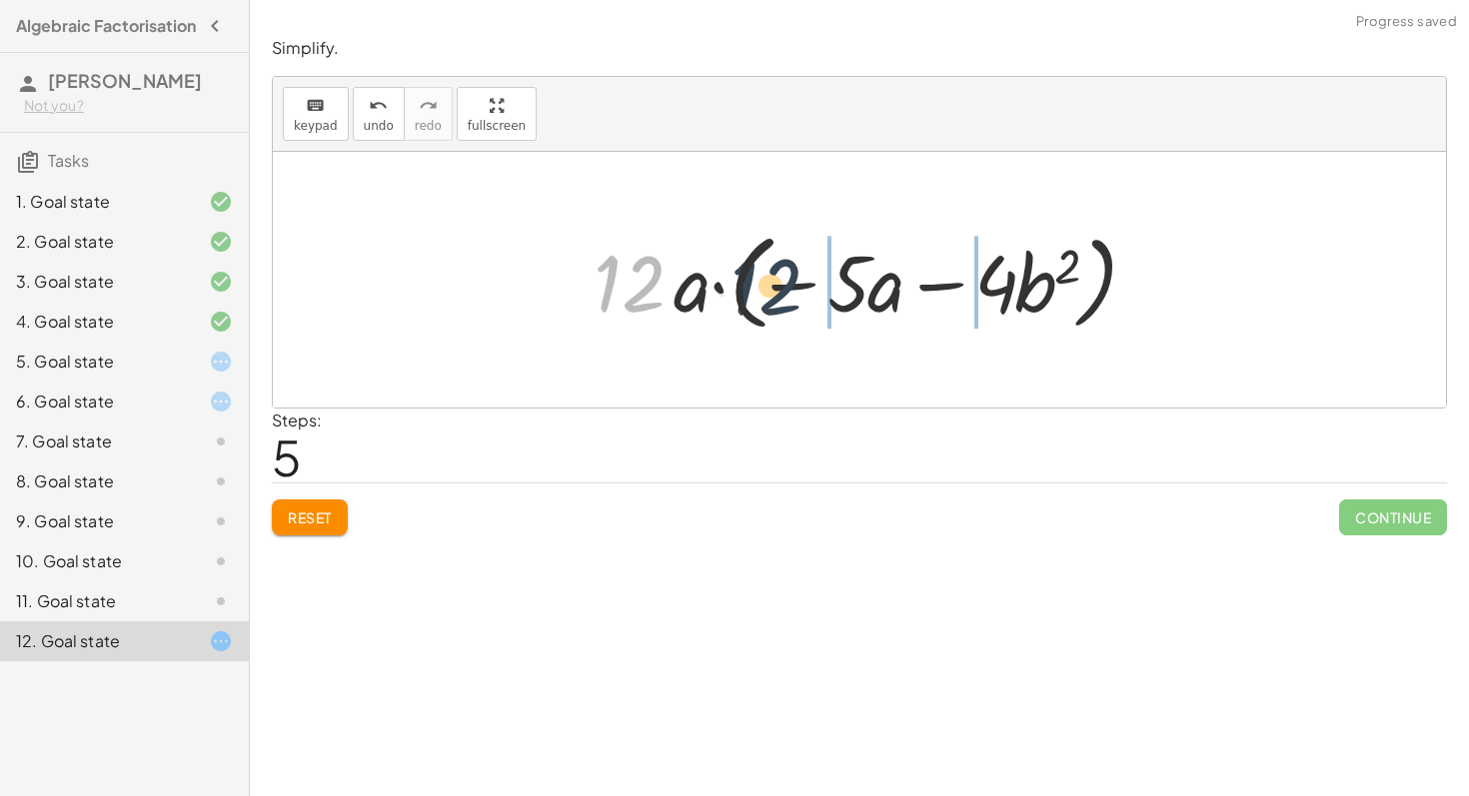
drag, startPoint x: 683, startPoint y: 284, endPoint x: 813, endPoint y: 281, distance: 129.9
click at [808, 284] on div at bounding box center [866, 280] width 566 height 115
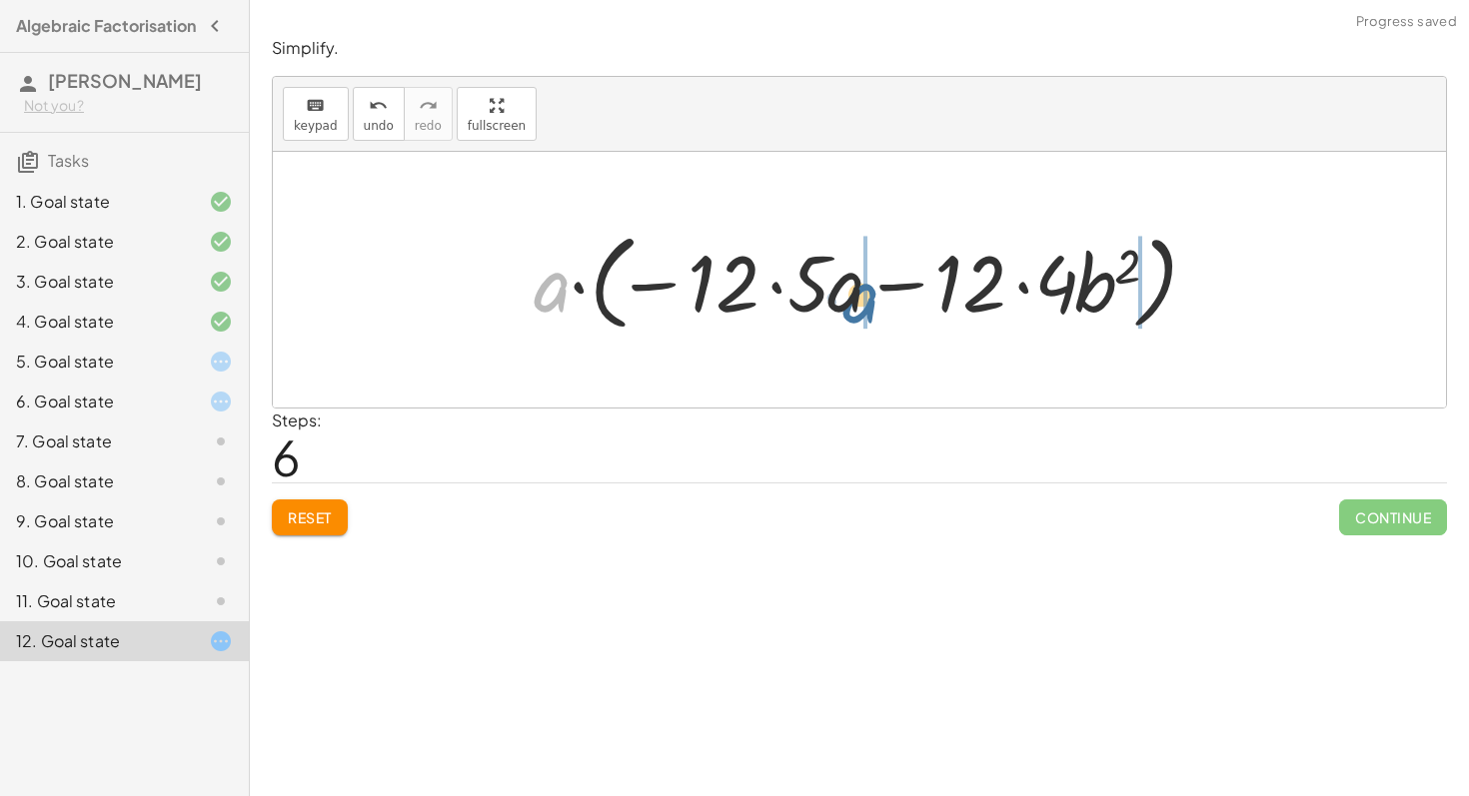
drag, startPoint x: 554, startPoint y: 294, endPoint x: 899, endPoint y: 314, distance: 345.2
click at [899, 314] on div at bounding box center [866, 280] width 686 height 115
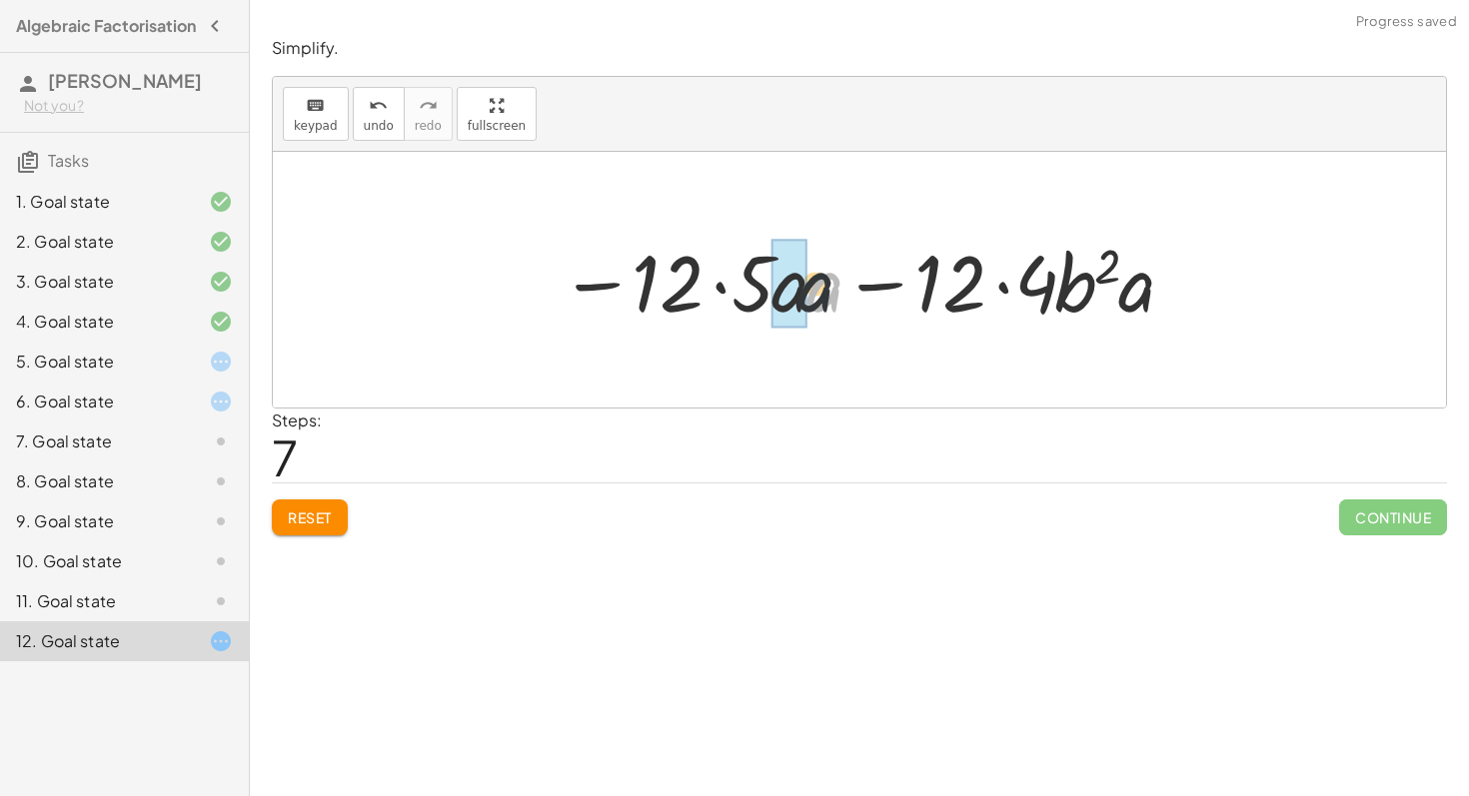
drag, startPoint x: 831, startPoint y: 300, endPoint x: 806, endPoint y: 299, distance: 25.0
click at [806, 299] on div at bounding box center [866, 280] width 635 height 103
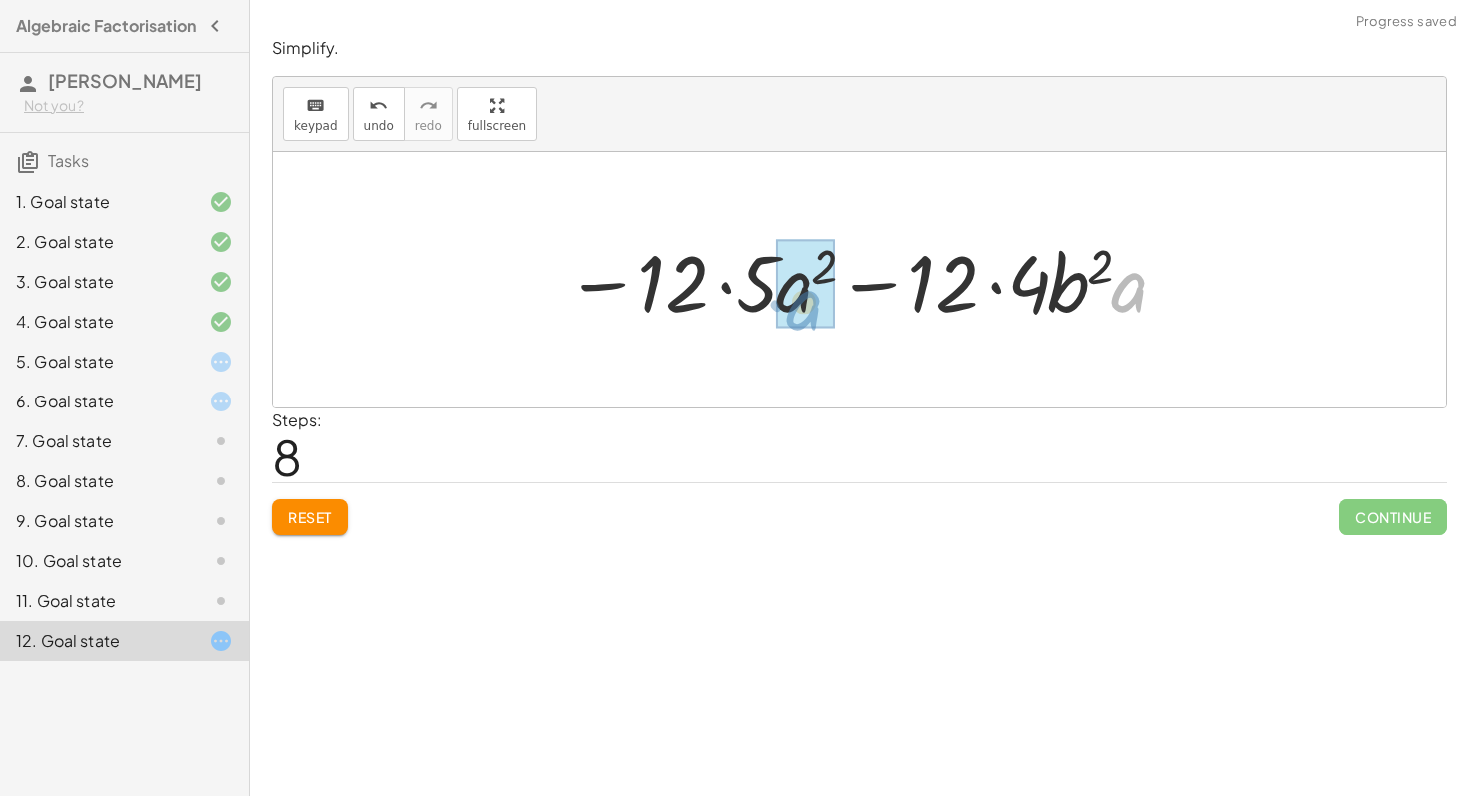
drag, startPoint x: 1137, startPoint y: 291, endPoint x: 813, endPoint y: 308, distance: 324.1
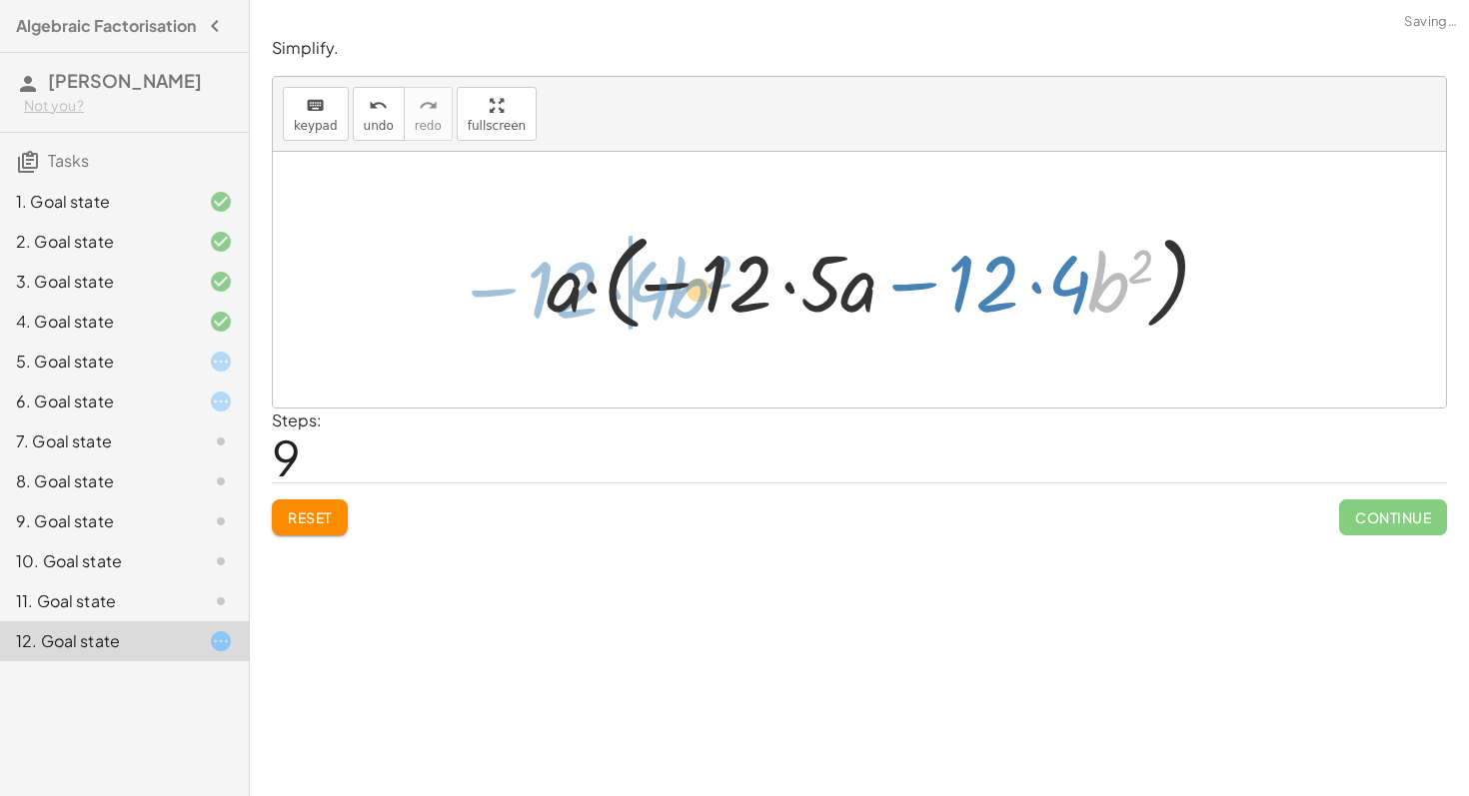
drag, startPoint x: 1102, startPoint y: 278, endPoint x: 680, endPoint y: 284, distance: 421.6
click at [680, 284] on div at bounding box center [879, 280] width 686 height 115
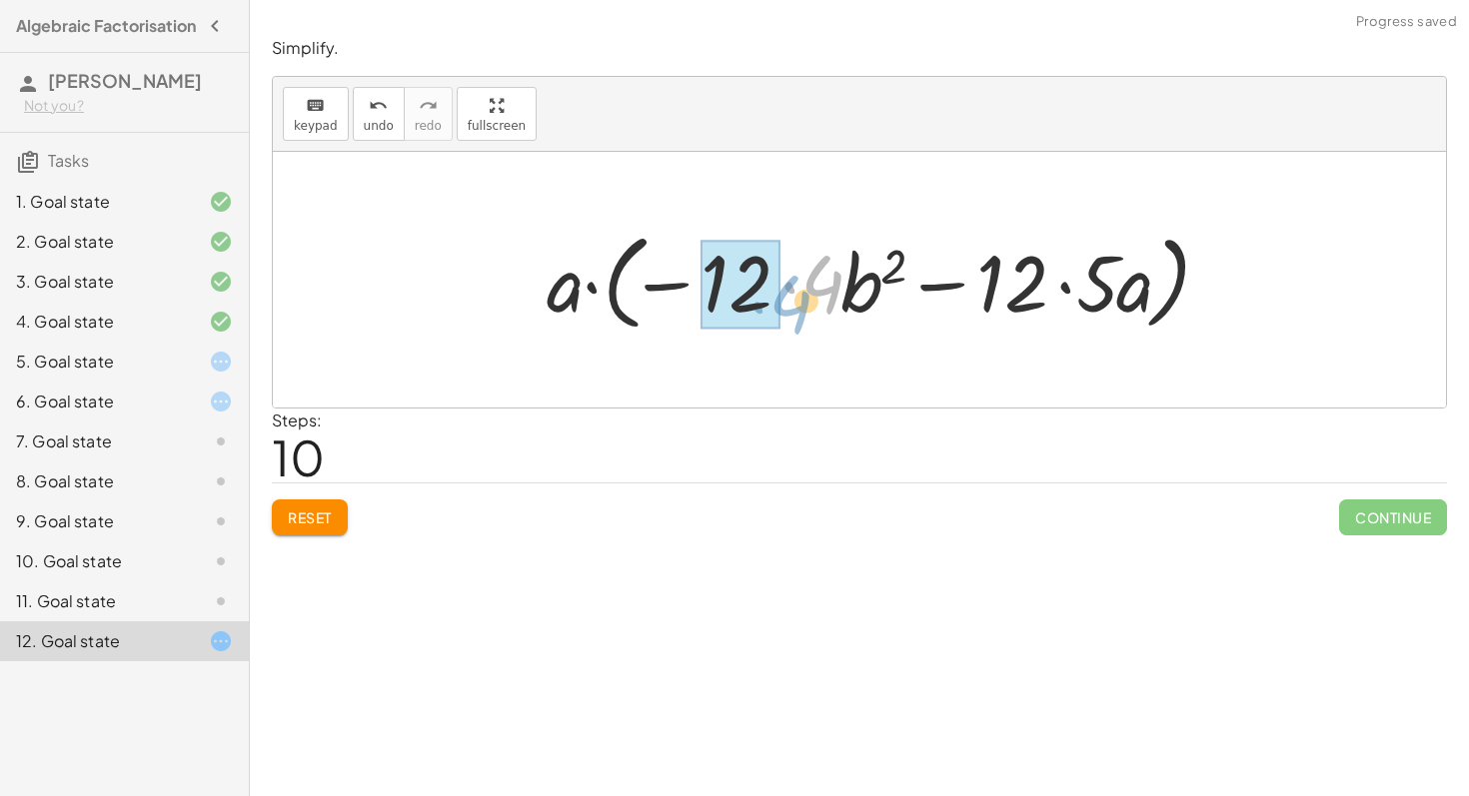
drag, startPoint x: 806, startPoint y: 261, endPoint x: 725, endPoint y: 276, distance: 82.3
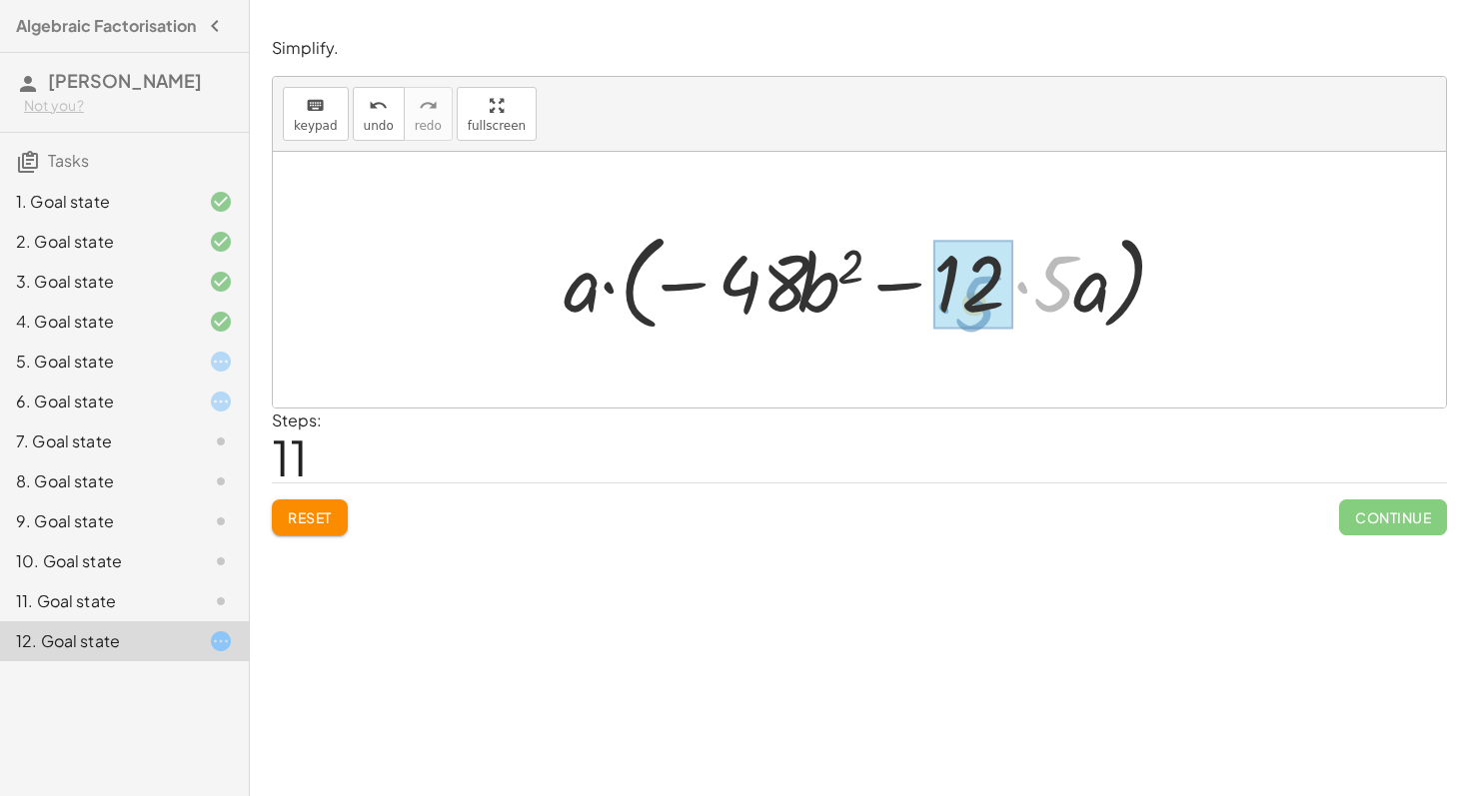
drag, startPoint x: 1032, startPoint y: 280, endPoint x: 996, endPoint y: 299, distance: 40.7
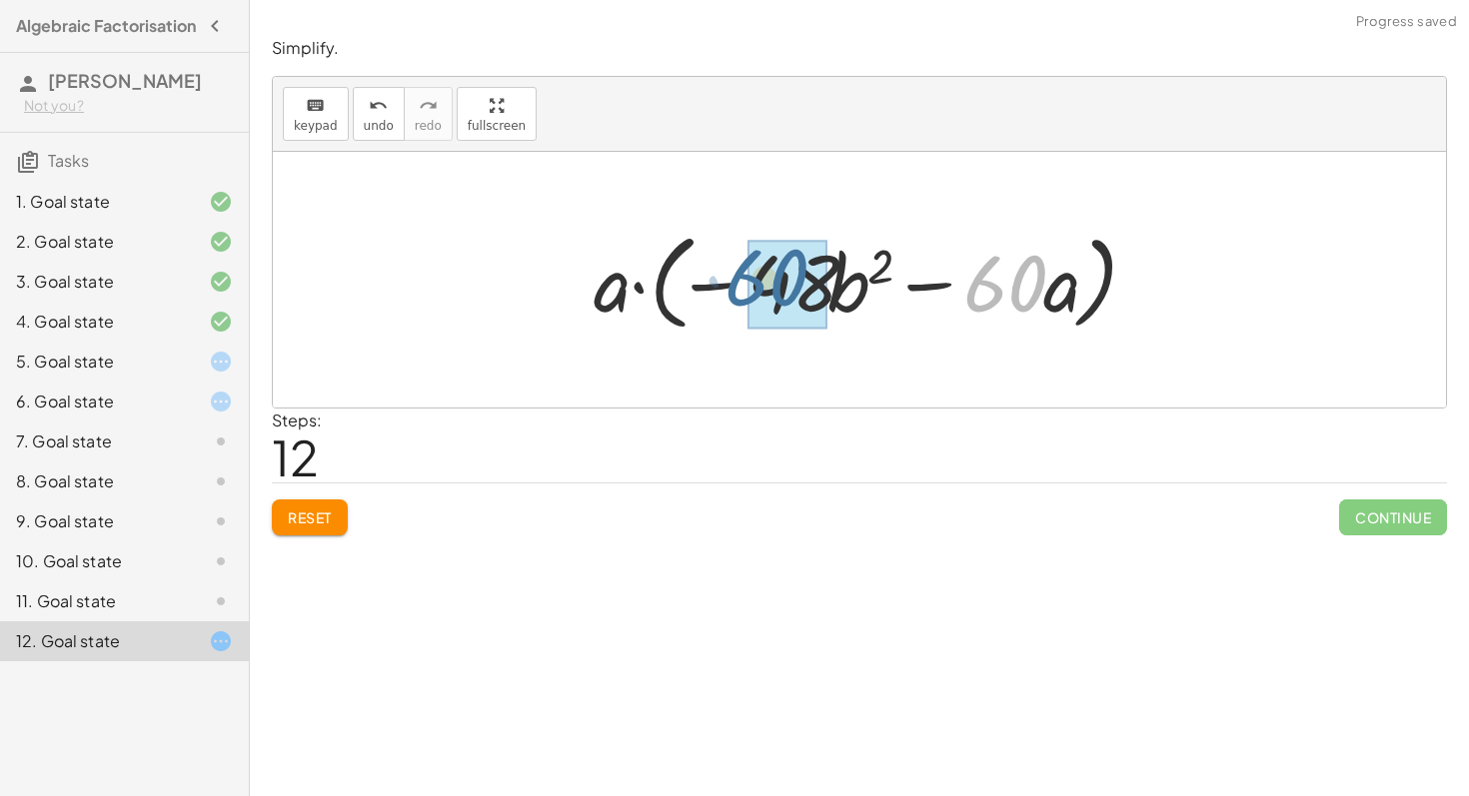
drag, startPoint x: 1024, startPoint y: 280, endPoint x: 767, endPoint y: 278, distance: 256.8
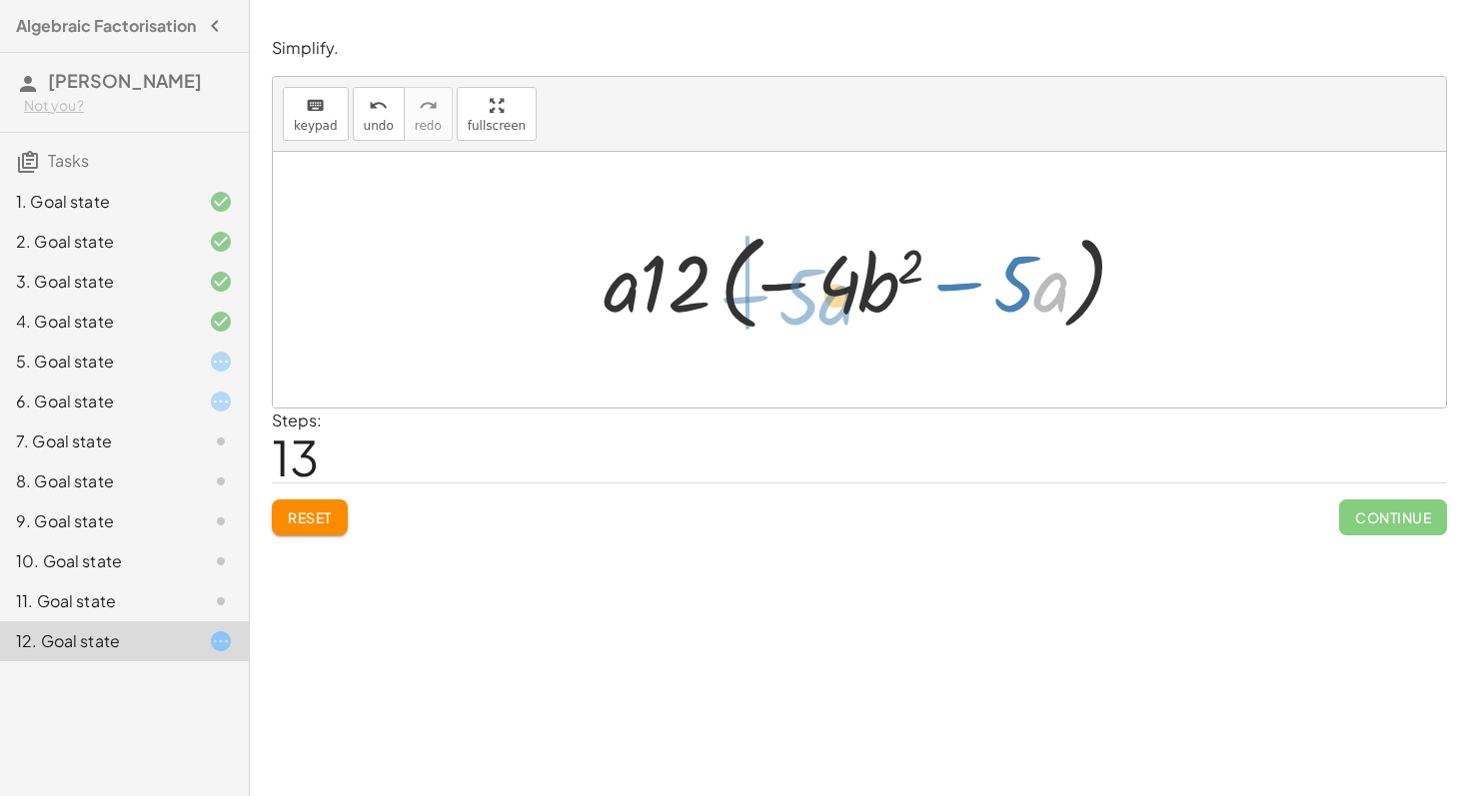
drag, startPoint x: 1037, startPoint y: 276, endPoint x: 832, endPoint y: 285, distance: 205.0
click at [832, 285] on div at bounding box center [866, 280] width 546 height 115
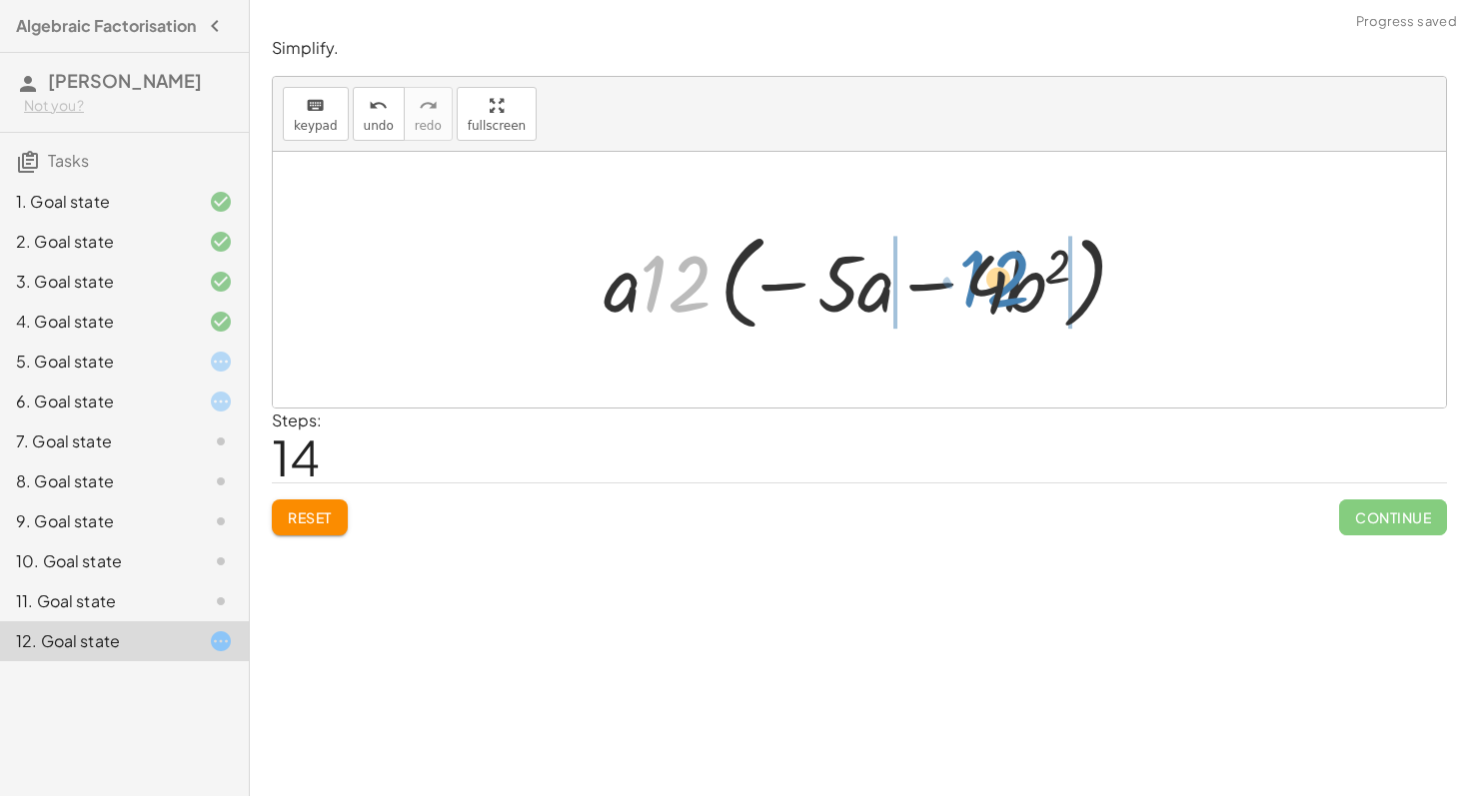
drag, startPoint x: 678, startPoint y: 288, endPoint x: 998, endPoint y: 284, distance: 319.7
click at [998, 284] on div at bounding box center [866, 280] width 546 height 115
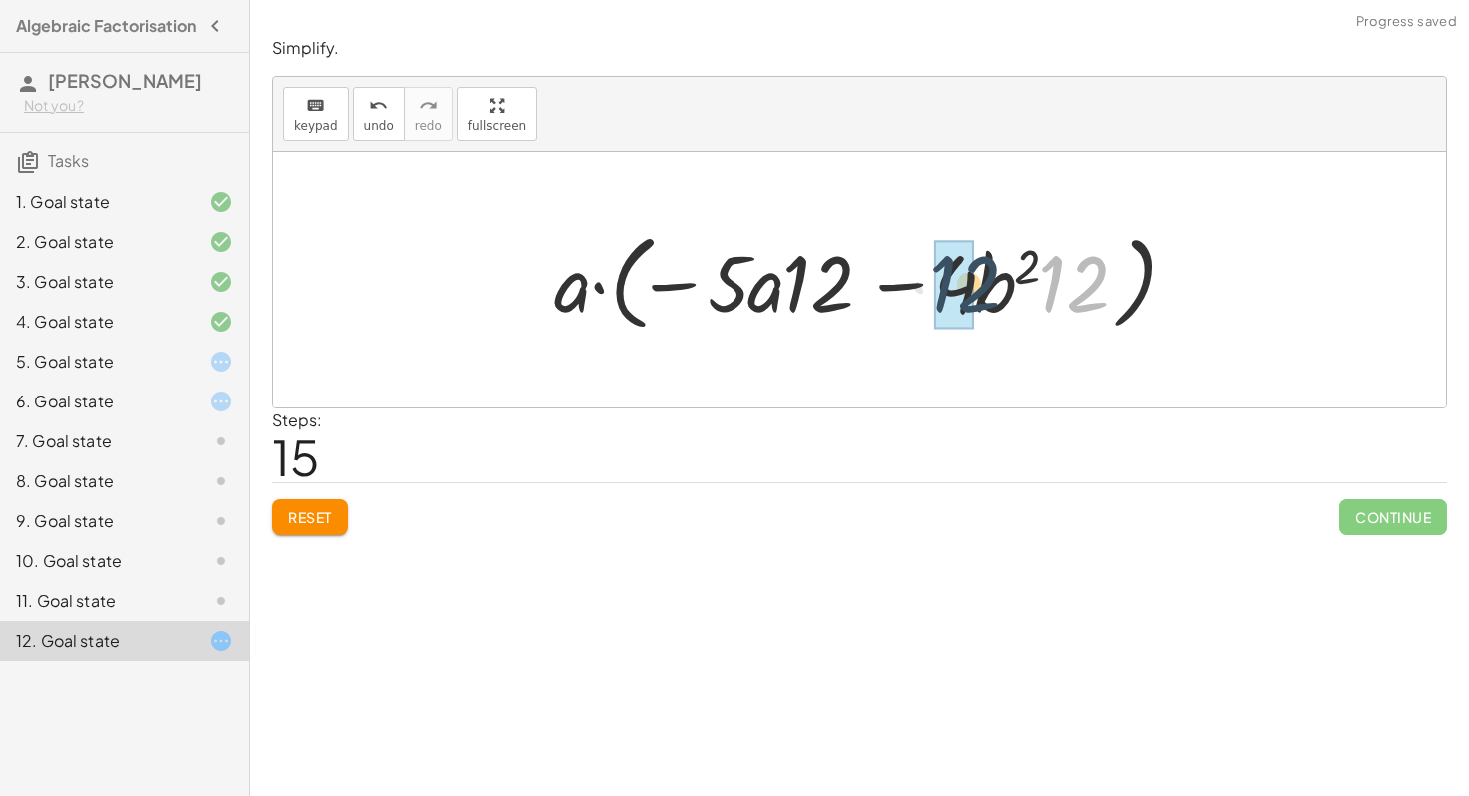
drag, startPoint x: 1077, startPoint y: 267, endPoint x: 955, endPoint y: 271, distance: 121.9
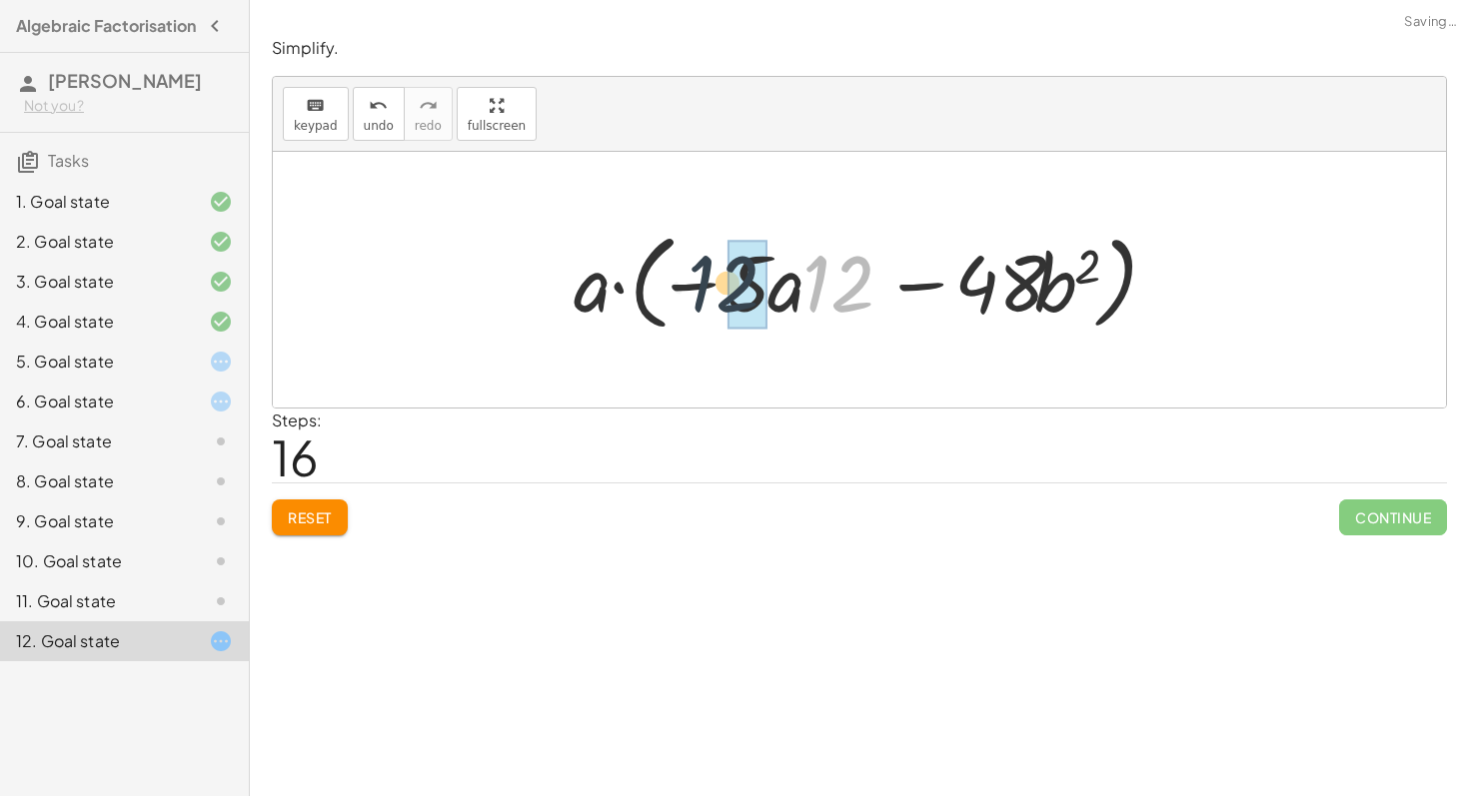
drag, startPoint x: 838, startPoint y: 284, endPoint x: 718, endPoint y: 282, distance: 119.9
click at [718, 282] on div at bounding box center [866, 280] width 606 height 115
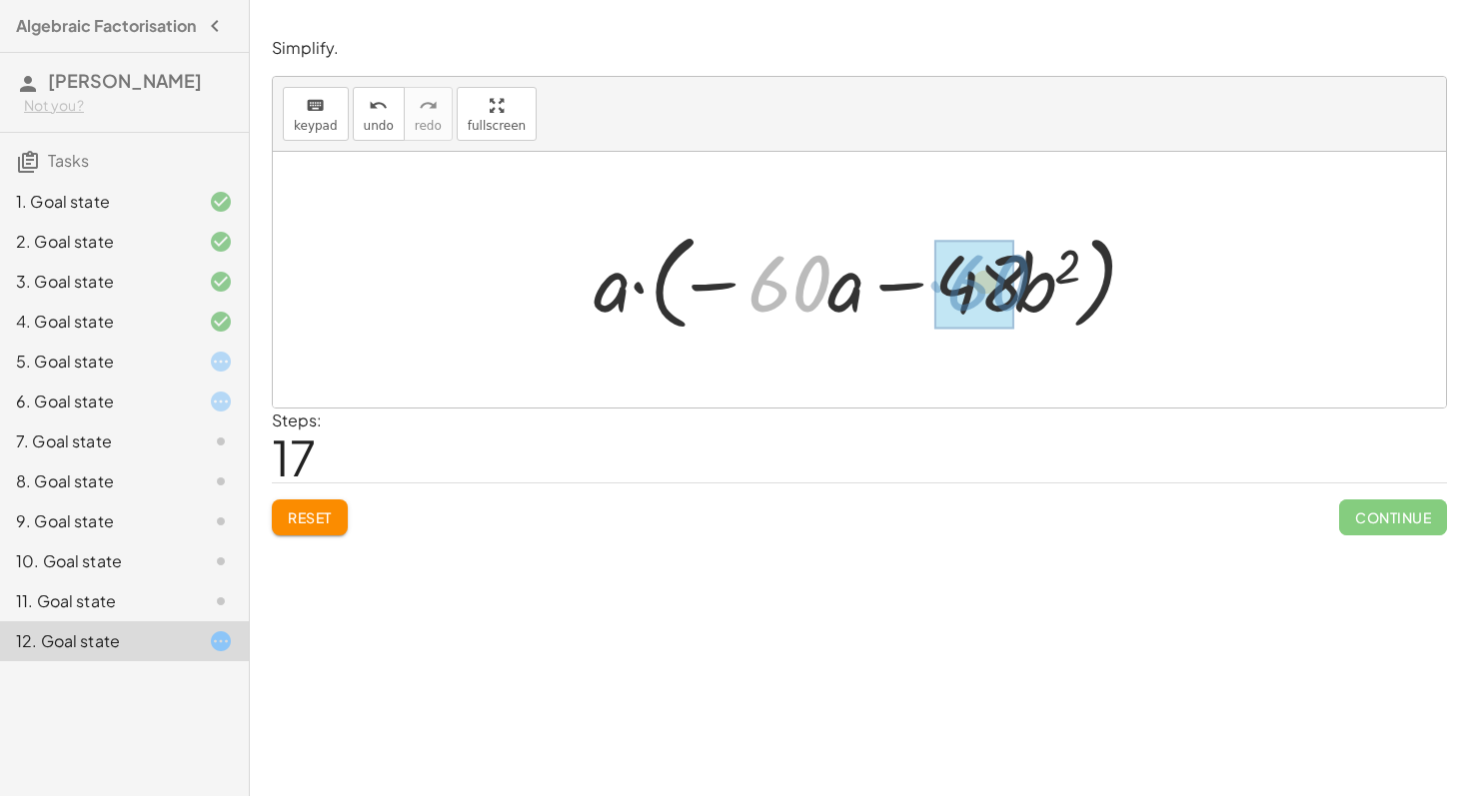
drag, startPoint x: 770, startPoint y: 272, endPoint x: 974, endPoint y: 269, distance: 203.8
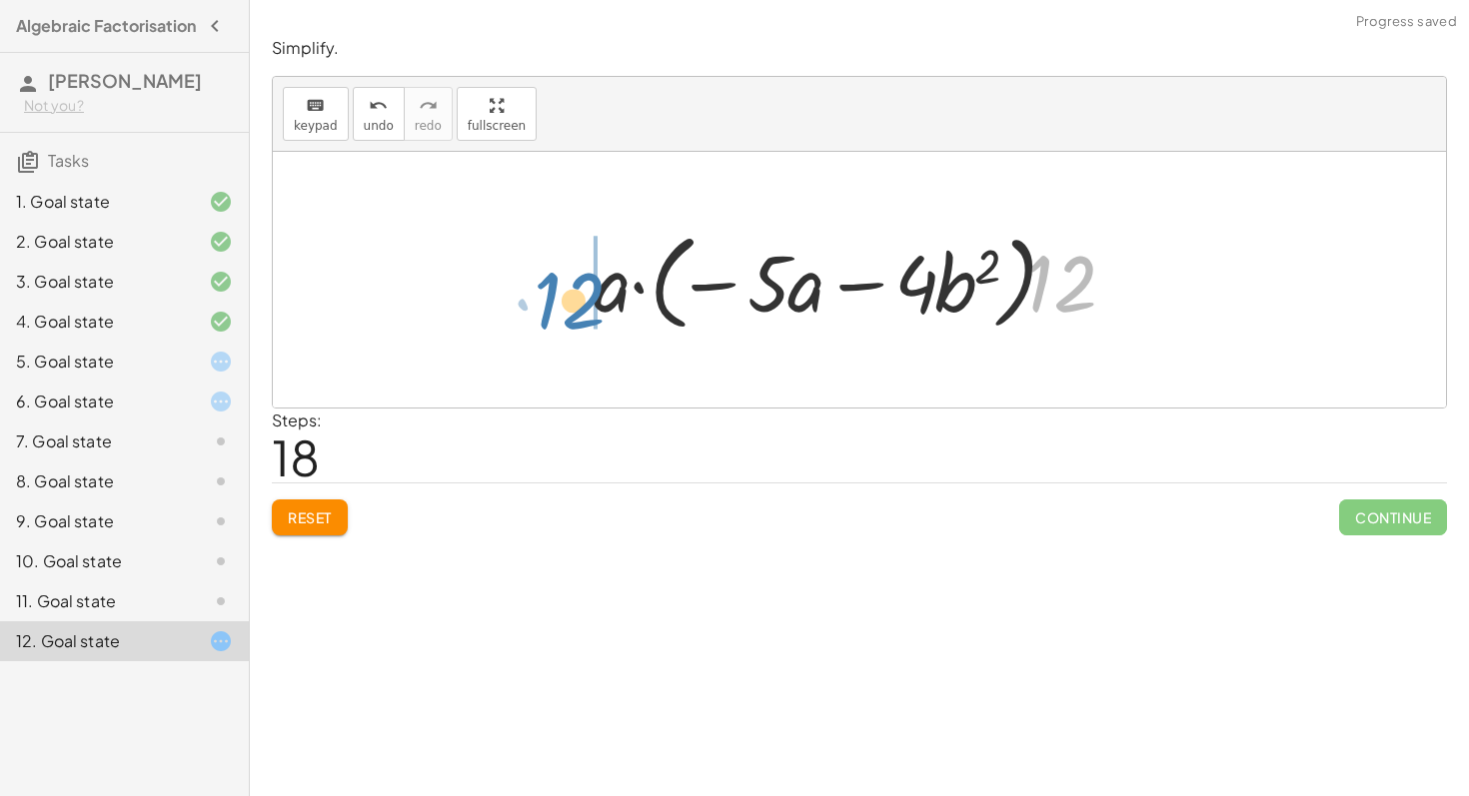
drag, startPoint x: 1069, startPoint y: 266, endPoint x: 573, endPoint y: 280, distance: 495.7
click at [573, 280] on div "− · 48 · a · b 2 − · 60 · a 2 − · 12 · 4 · a · b 2 − · 12 · 5 · a 2 · 12 · ( − …" at bounding box center [858, 280] width 591 height 125
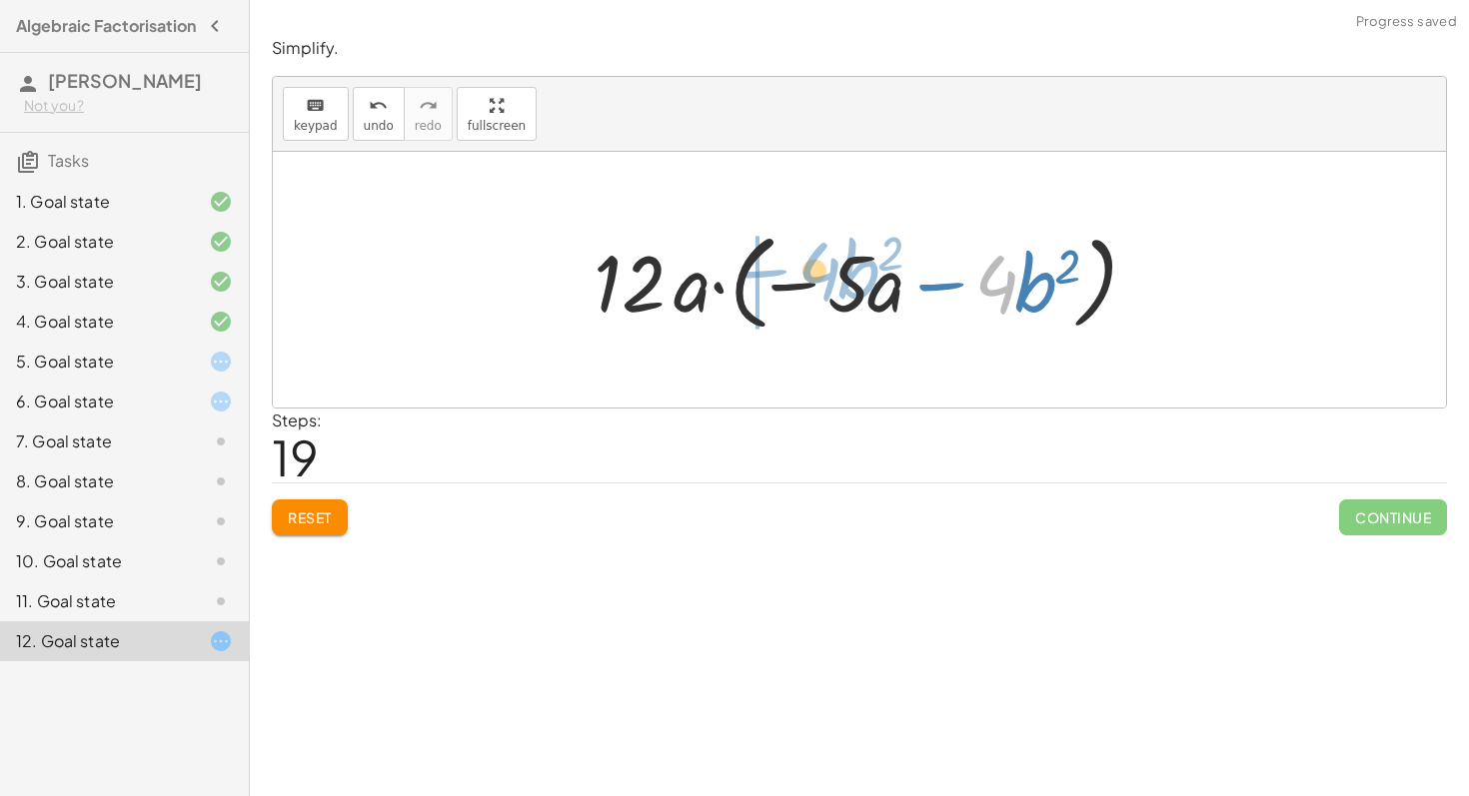
drag, startPoint x: 989, startPoint y: 290, endPoint x: 871, endPoint y: 280, distance: 118.3
click at [868, 279] on div at bounding box center [866, 280] width 566 height 115
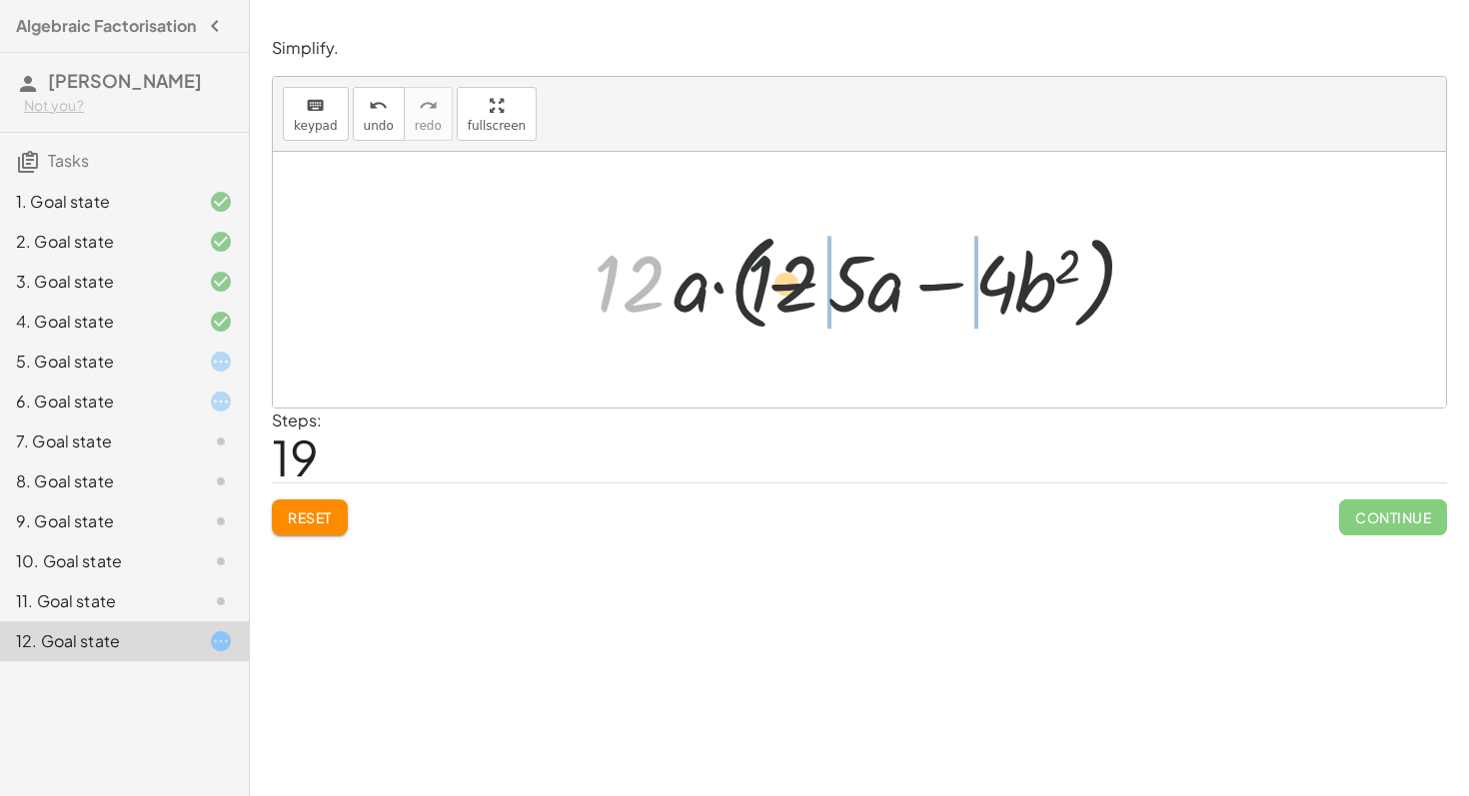
drag, startPoint x: 643, startPoint y: 278, endPoint x: 882, endPoint y: 278, distance: 238.8
click at [882, 278] on div at bounding box center [866, 280] width 566 height 115
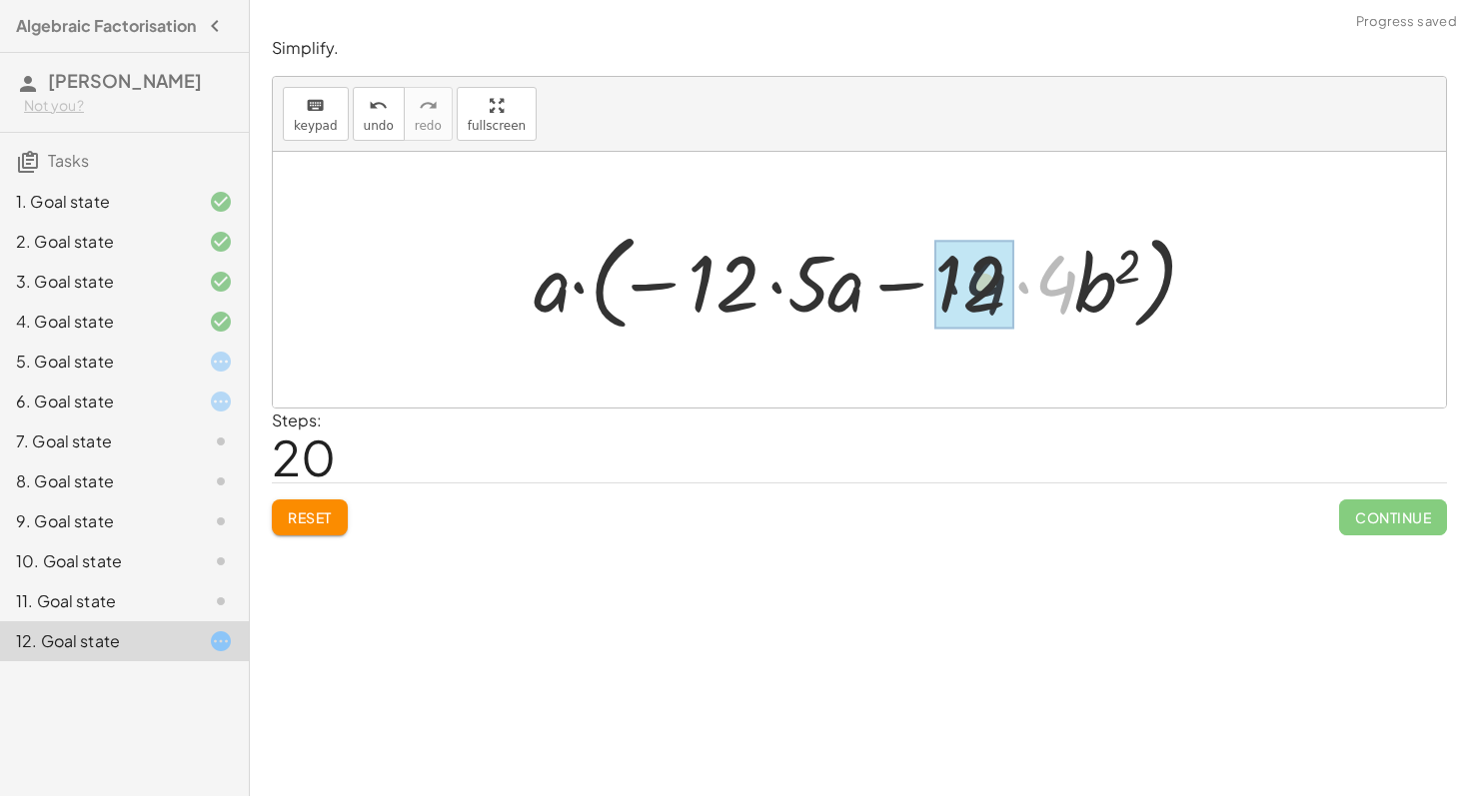
drag, startPoint x: 1056, startPoint y: 262, endPoint x: 977, endPoint y: 263, distance: 78.9
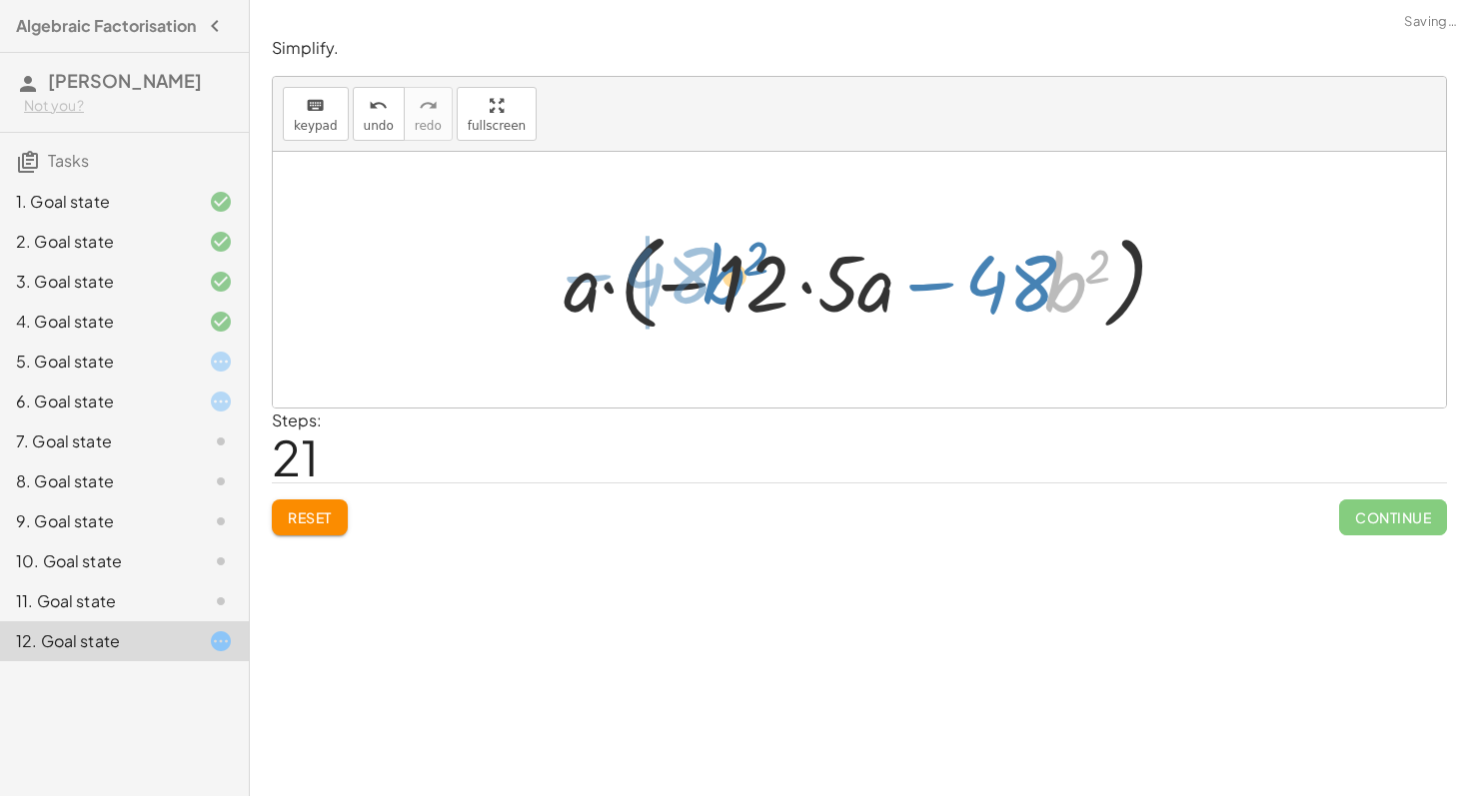
drag, startPoint x: 1058, startPoint y: 278, endPoint x: 763, endPoint y: 279, distance: 294.7
click at [763, 279] on div at bounding box center [866, 280] width 626 height 115
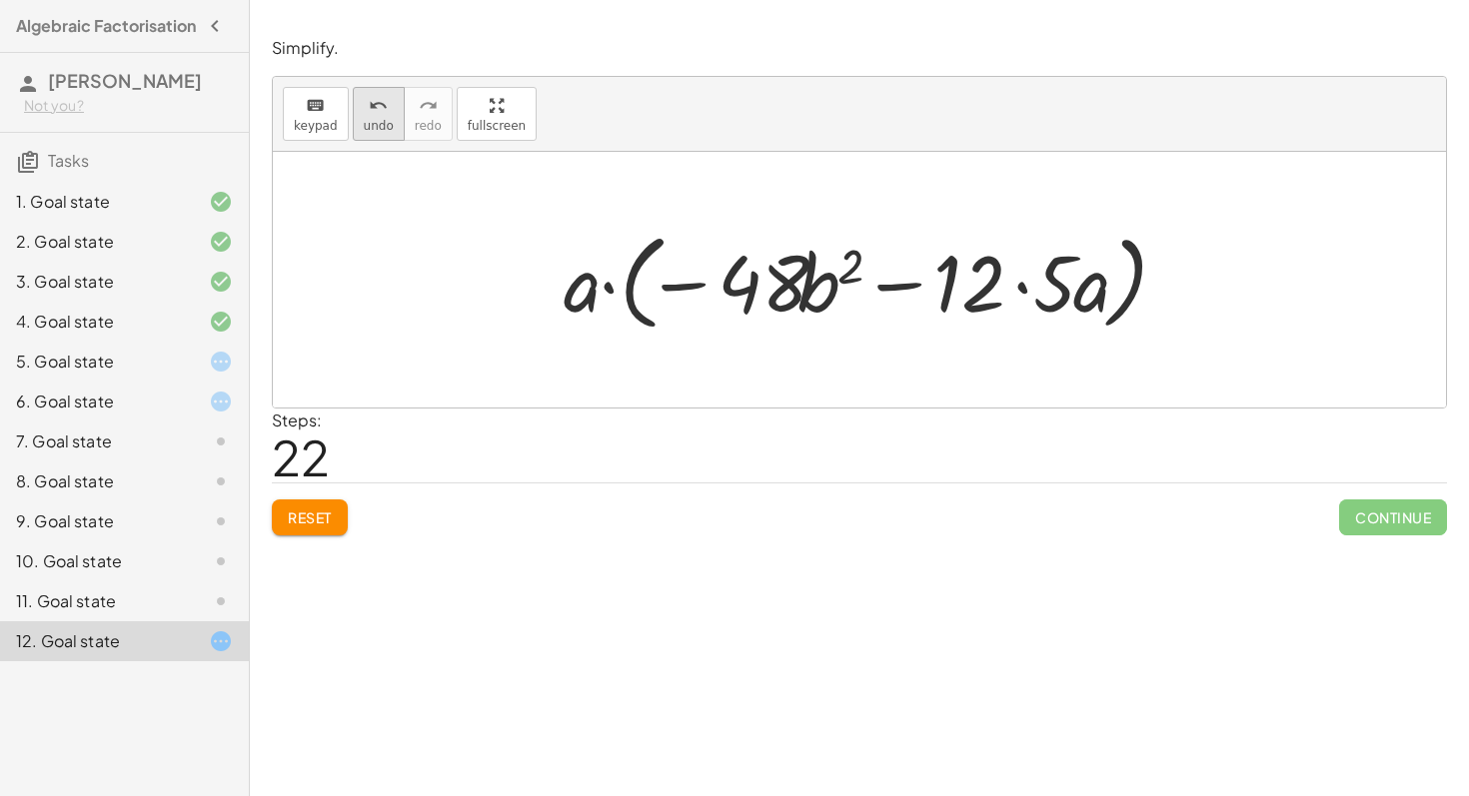
click at [376, 128] on span "undo" at bounding box center [379, 126] width 30 height 14
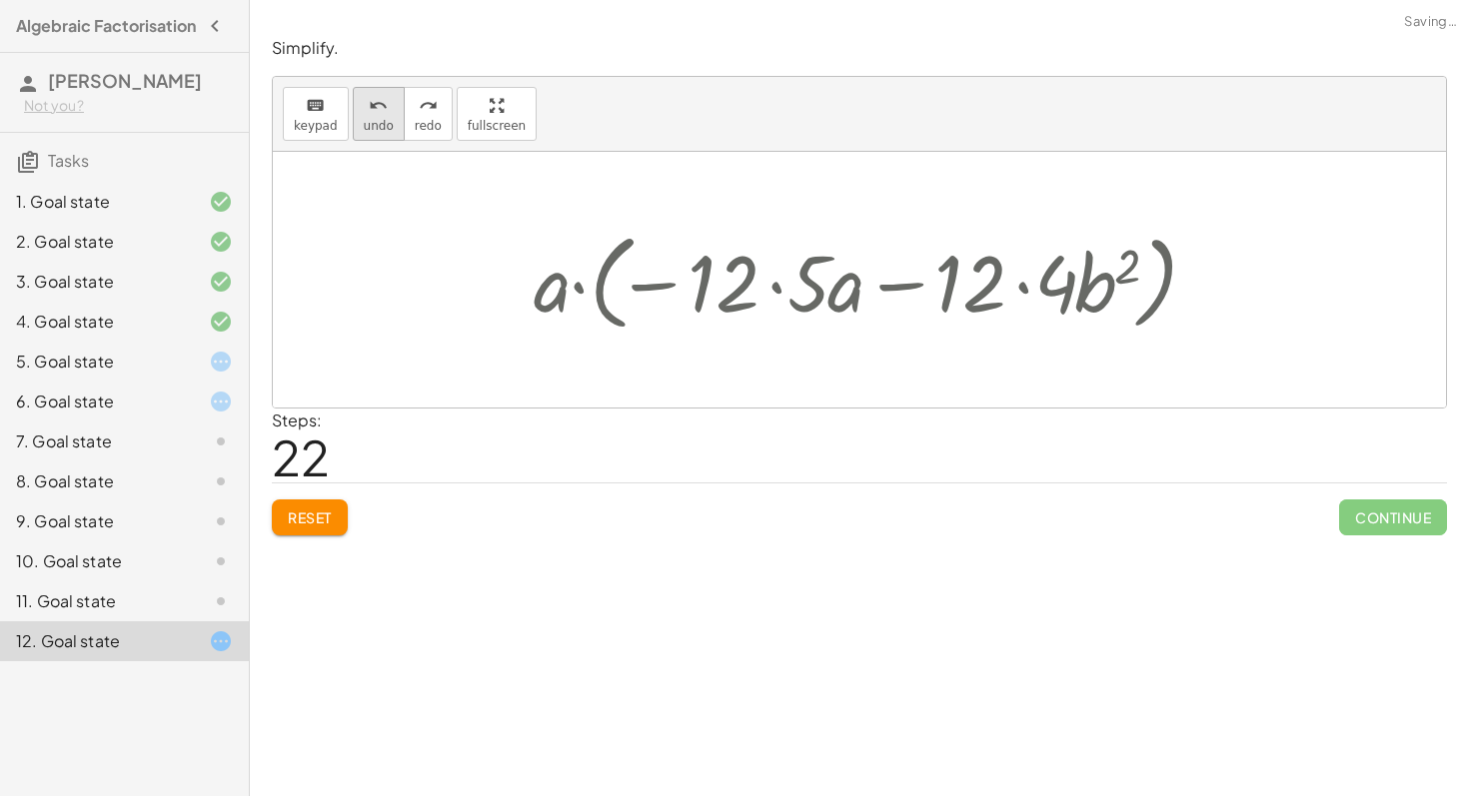
click at [376, 128] on span "undo" at bounding box center [379, 126] width 30 height 14
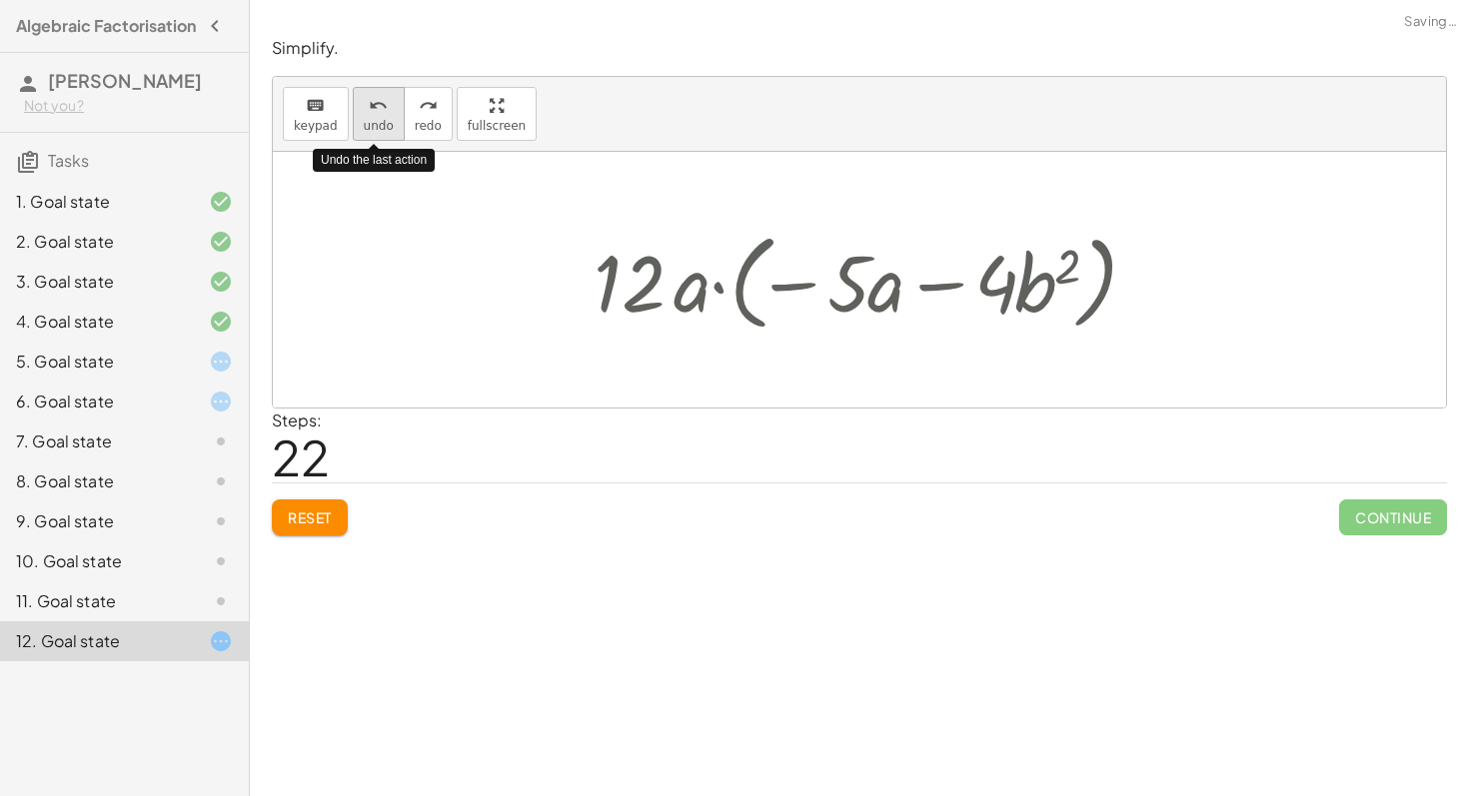
click at [376, 128] on span "undo" at bounding box center [379, 126] width 30 height 14
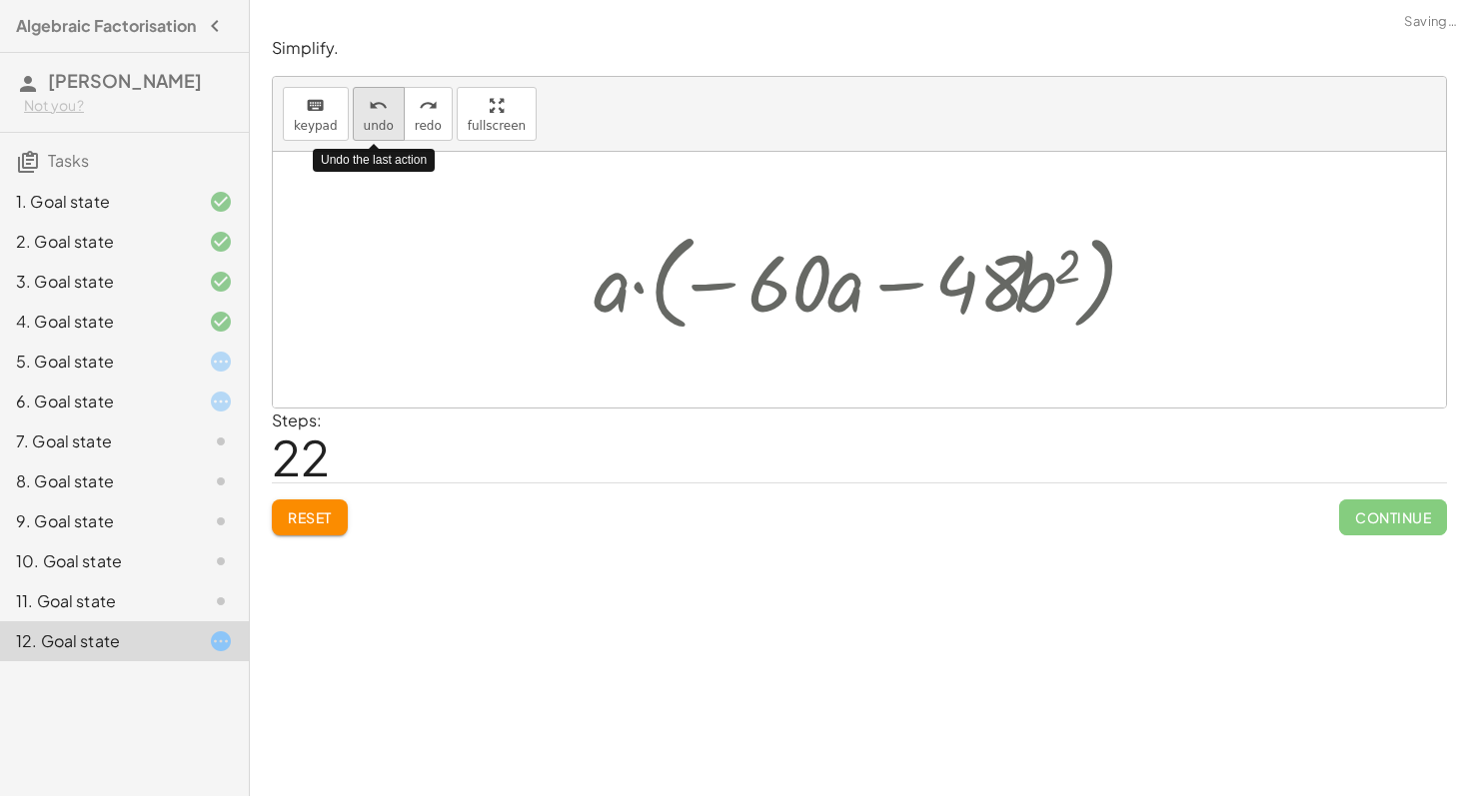
click at [376, 128] on span "undo" at bounding box center [379, 126] width 30 height 14
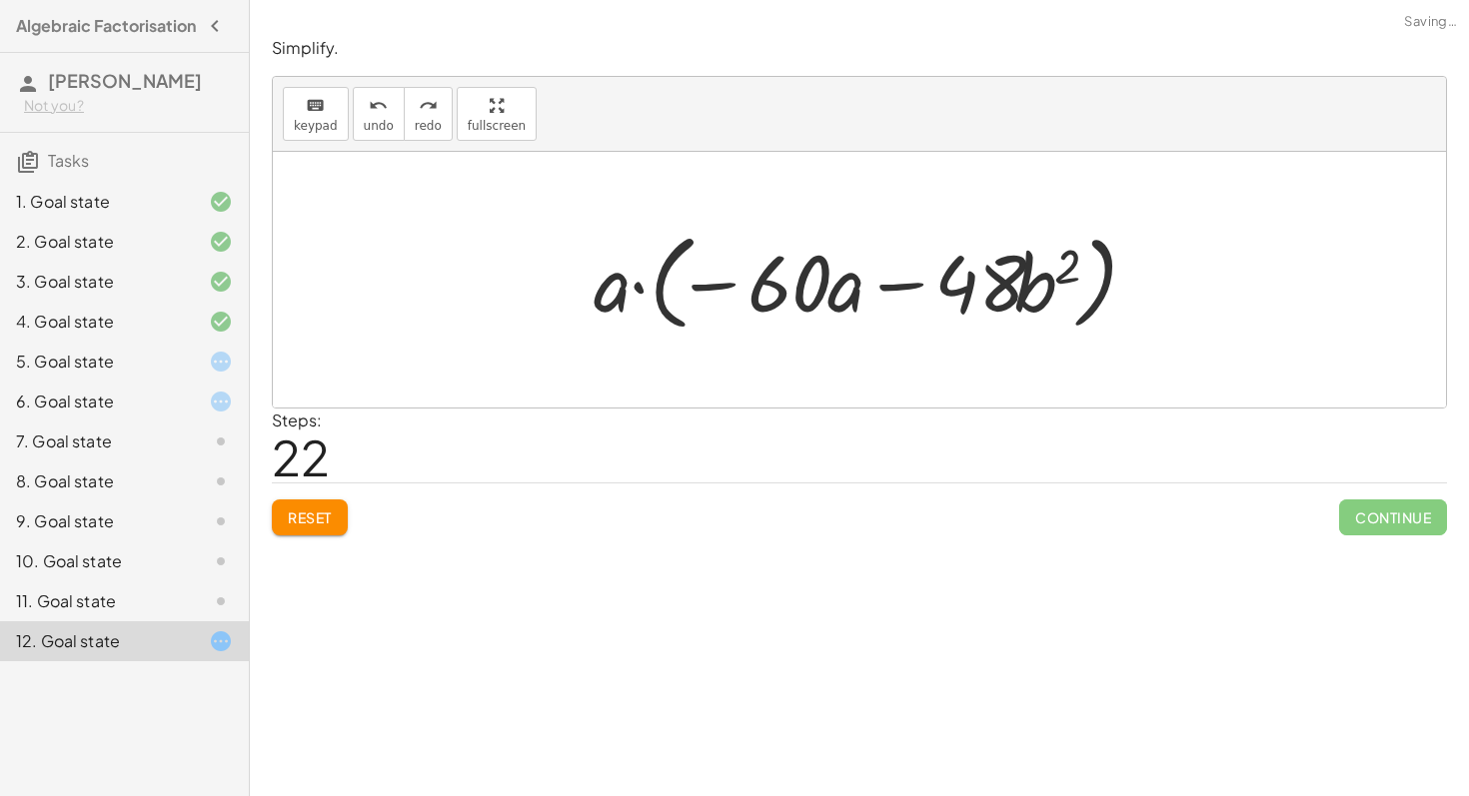
click at [313, 517] on span "Reset" at bounding box center [310, 517] width 44 height 18
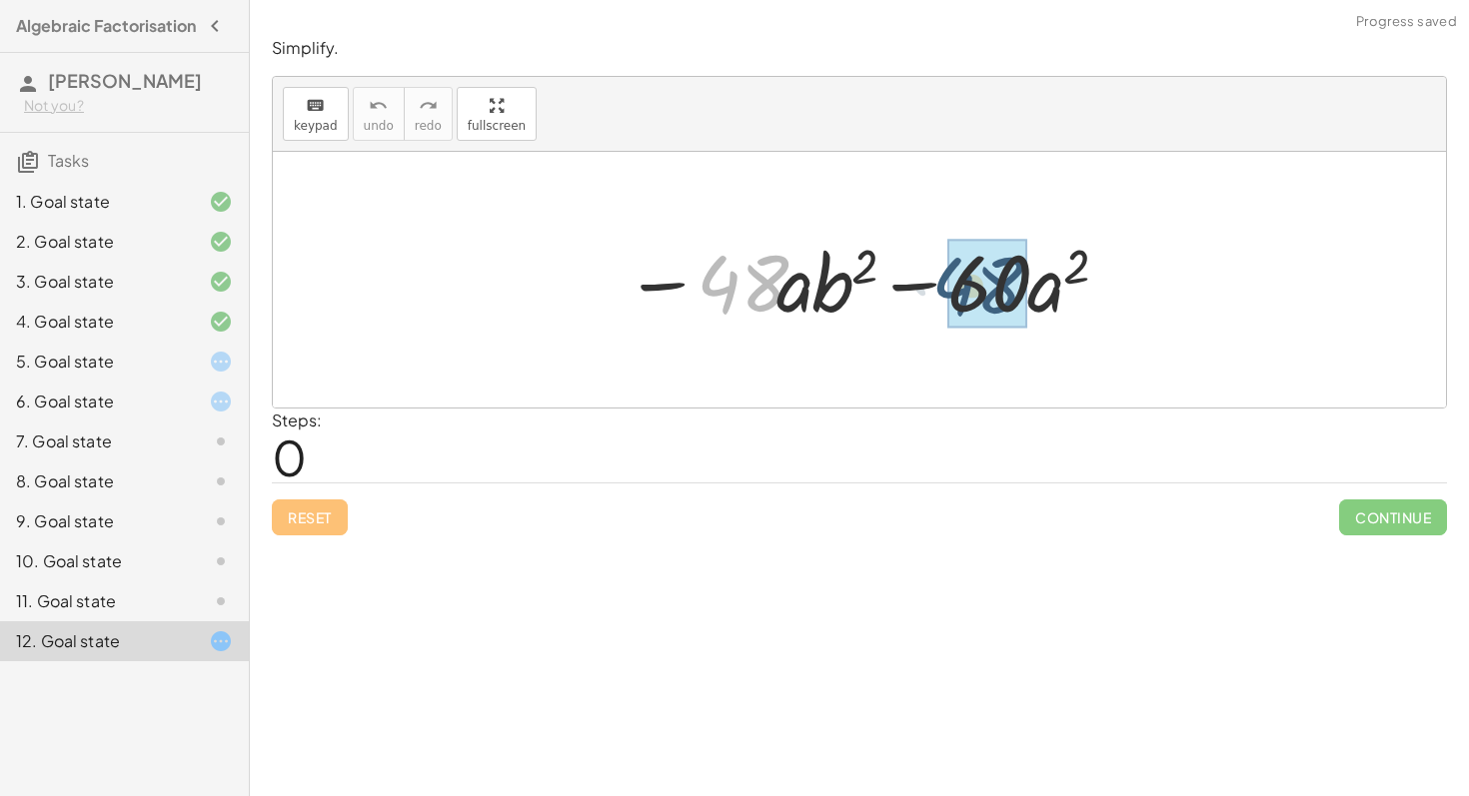
drag, startPoint x: 745, startPoint y: 280, endPoint x: 984, endPoint y: 283, distance: 238.8
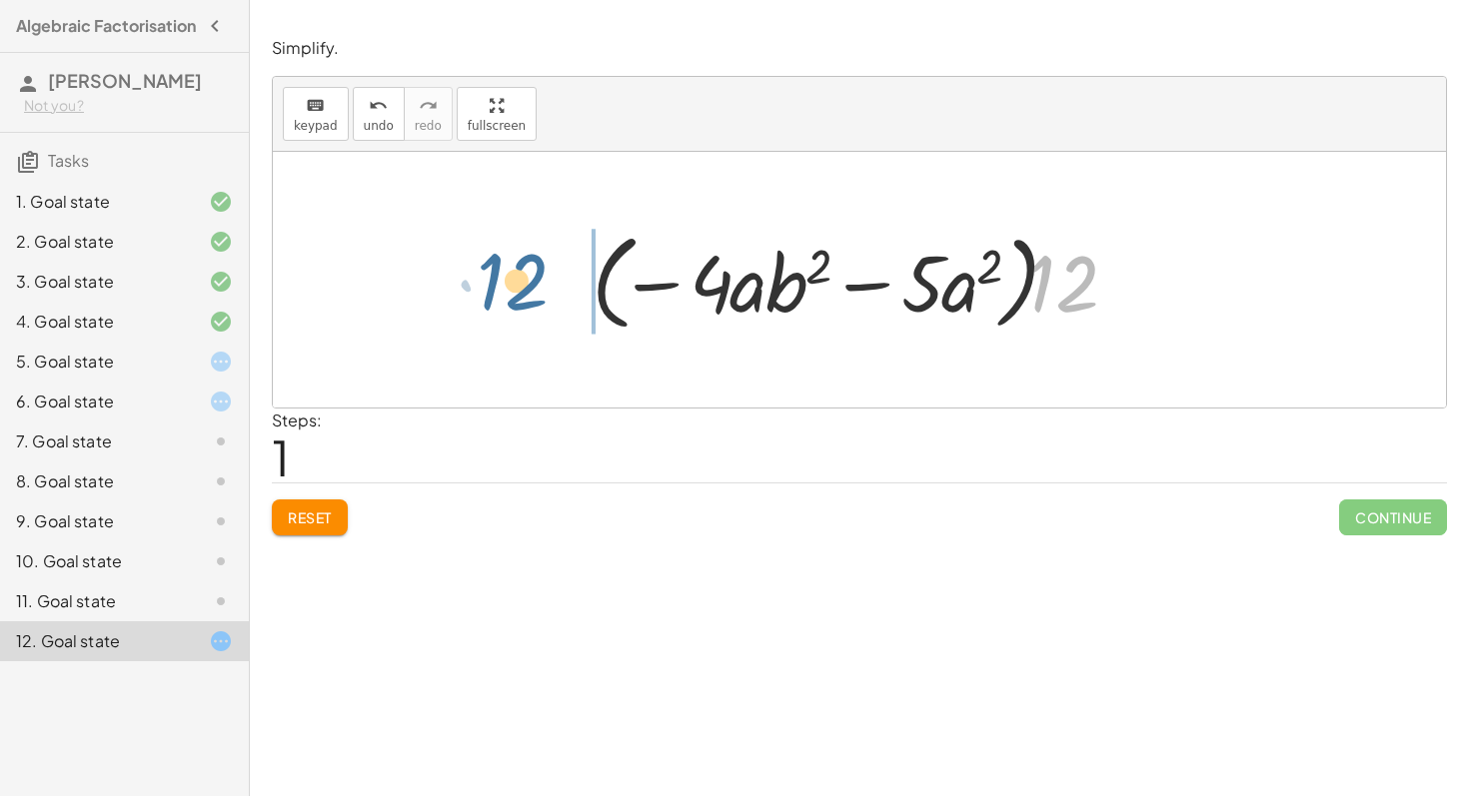
drag, startPoint x: 1078, startPoint y: 292, endPoint x: 516, endPoint y: 292, distance: 561.4
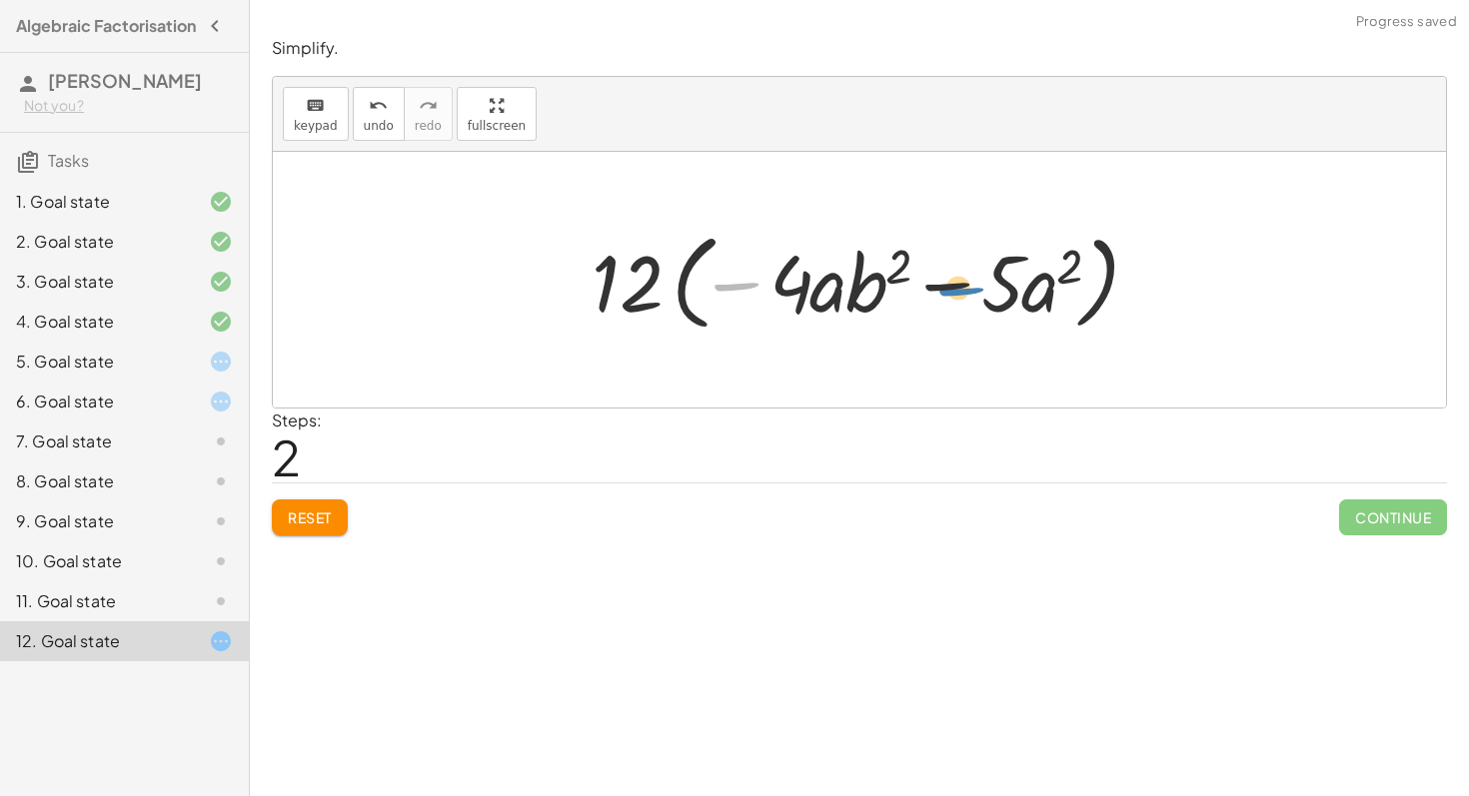
drag, startPoint x: 729, startPoint y: 280, endPoint x: 954, endPoint y: 289, distance: 225.0
click at [954, 288] on div at bounding box center [866, 280] width 570 height 115
drag, startPoint x: 741, startPoint y: 281, endPoint x: 530, endPoint y: 305, distance: 212.2
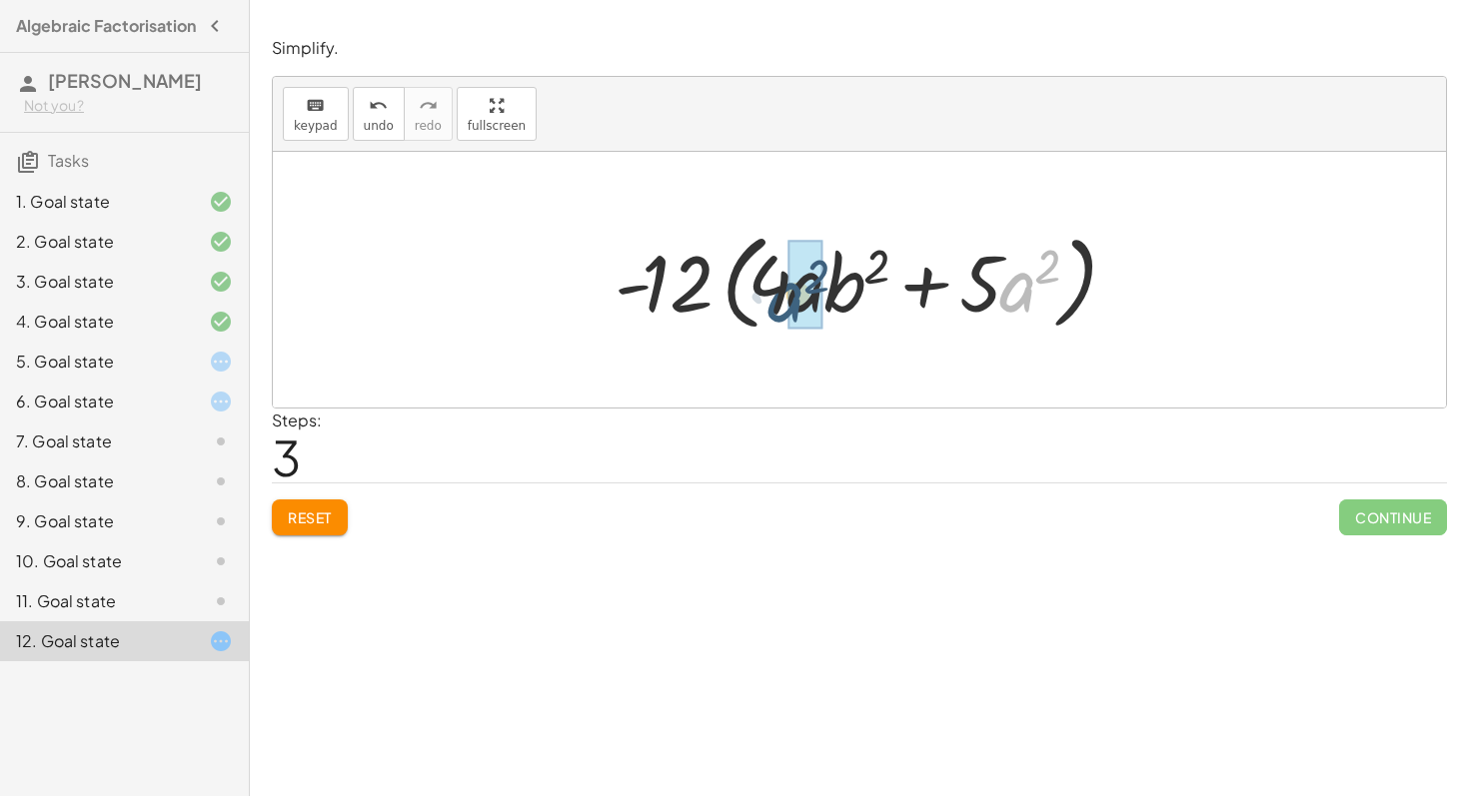
drag, startPoint x: 1022, startPoint y: 298, endPoint x: 778, endPoint y: 311, distance: 244.1
click at [778, 311] on div at bounding box center [866, 280] width 525 height 115
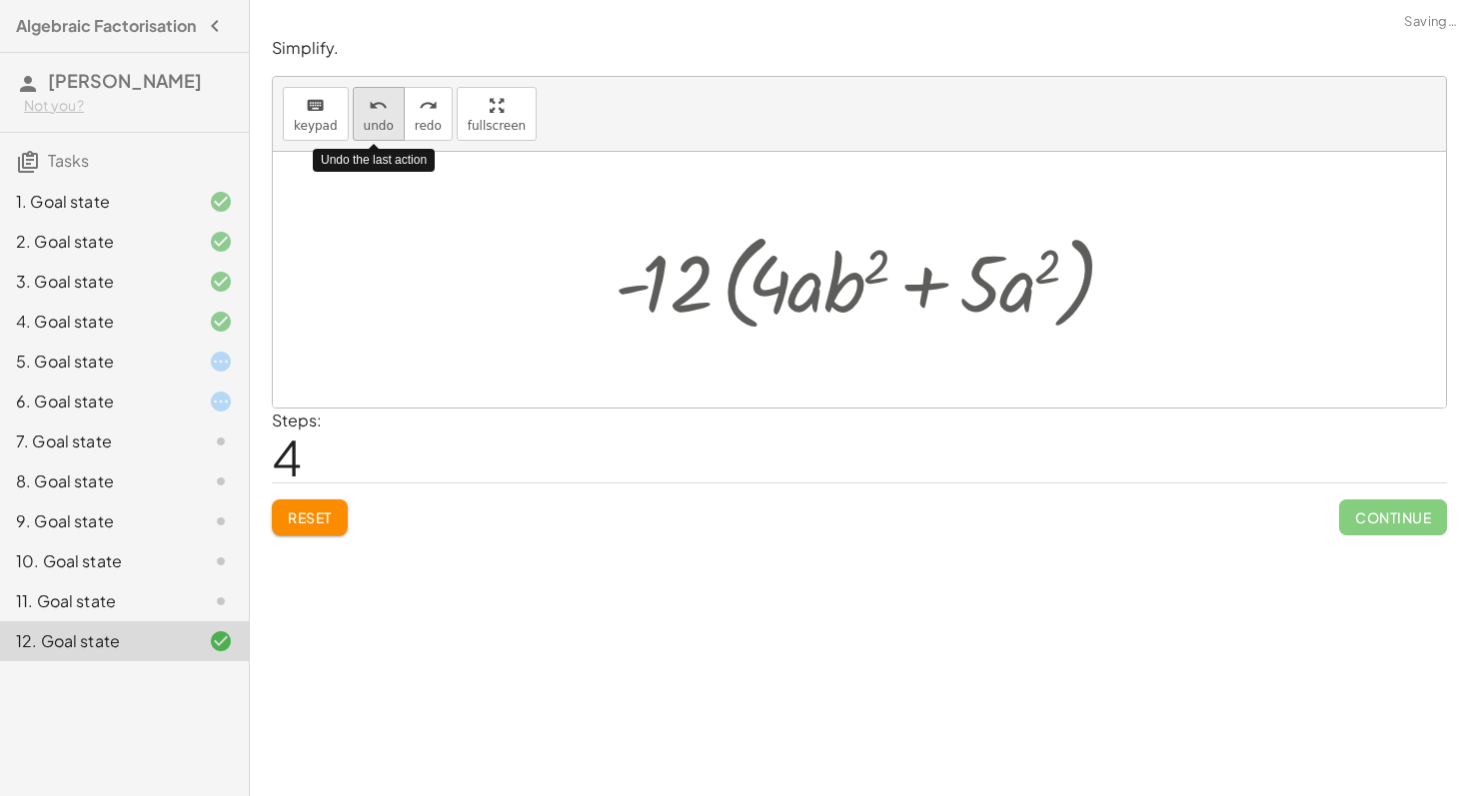
click at [397, 120] on button "undo undo" at bounding box center [379, 114] width 52 height 54
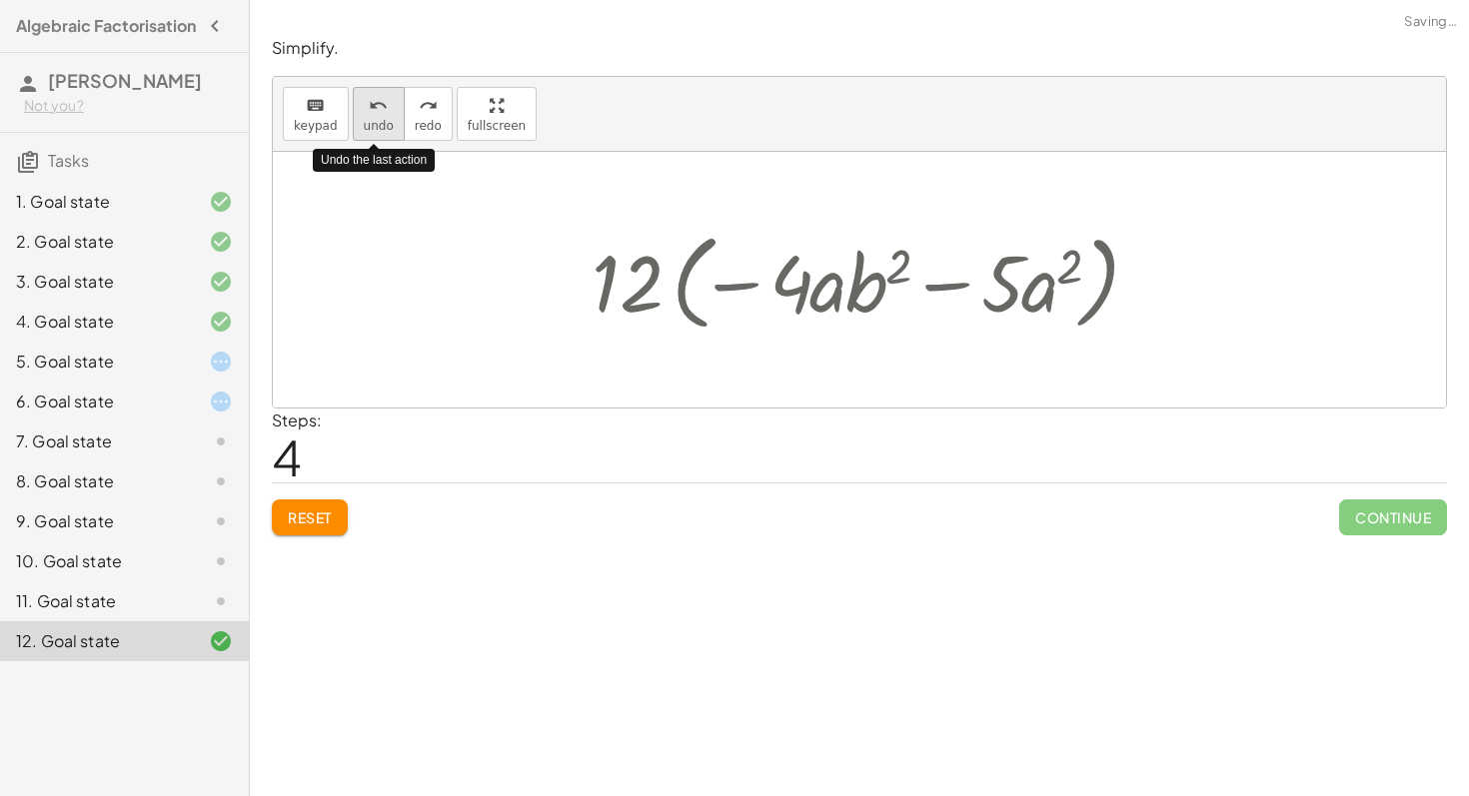
click at [397, 120] on button "undo undo" at bounding box center [379, 114] width 52 height 54
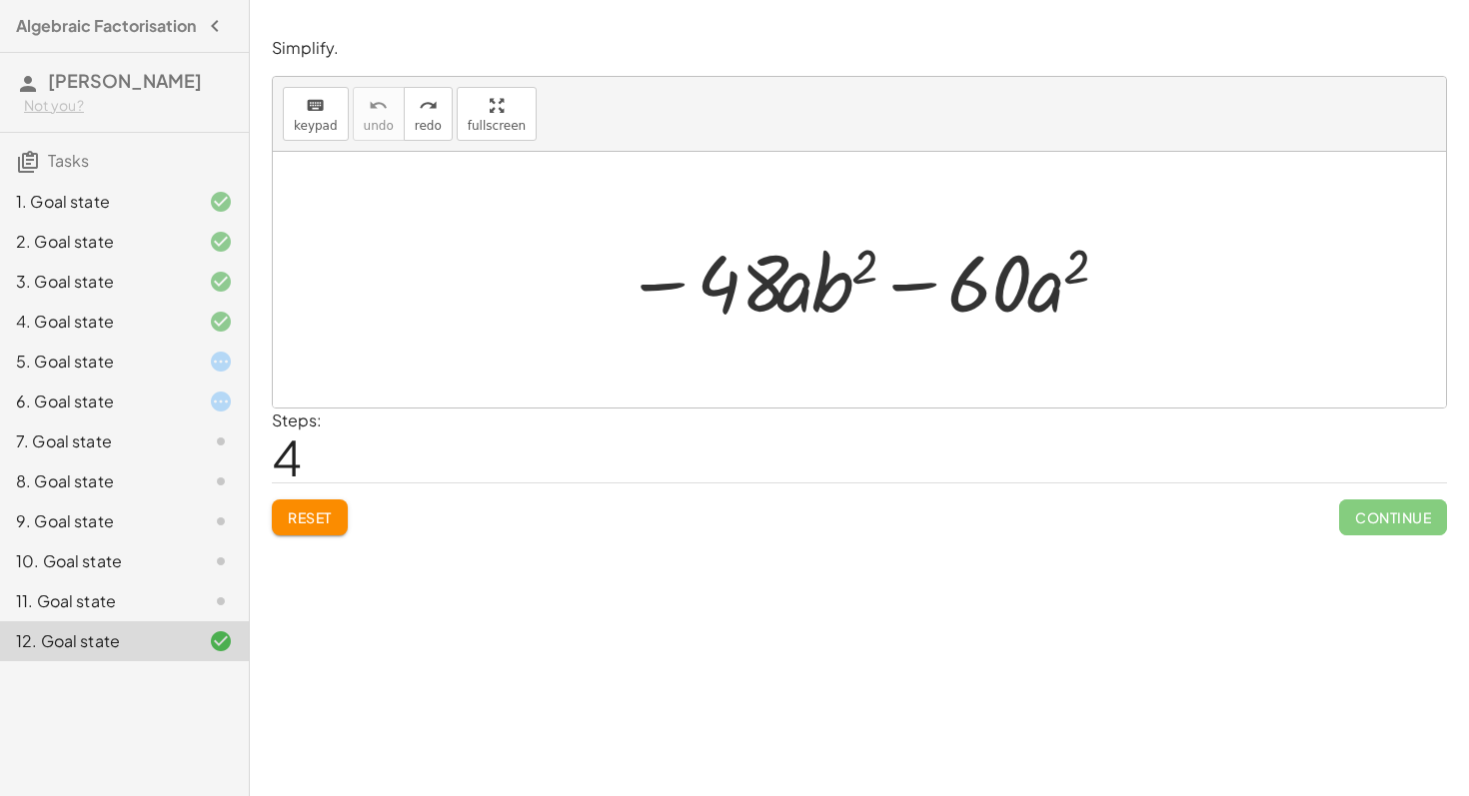
click at [176, 599] on div "11. Goal state" at bounding box center [124, 601] width 249 height 40
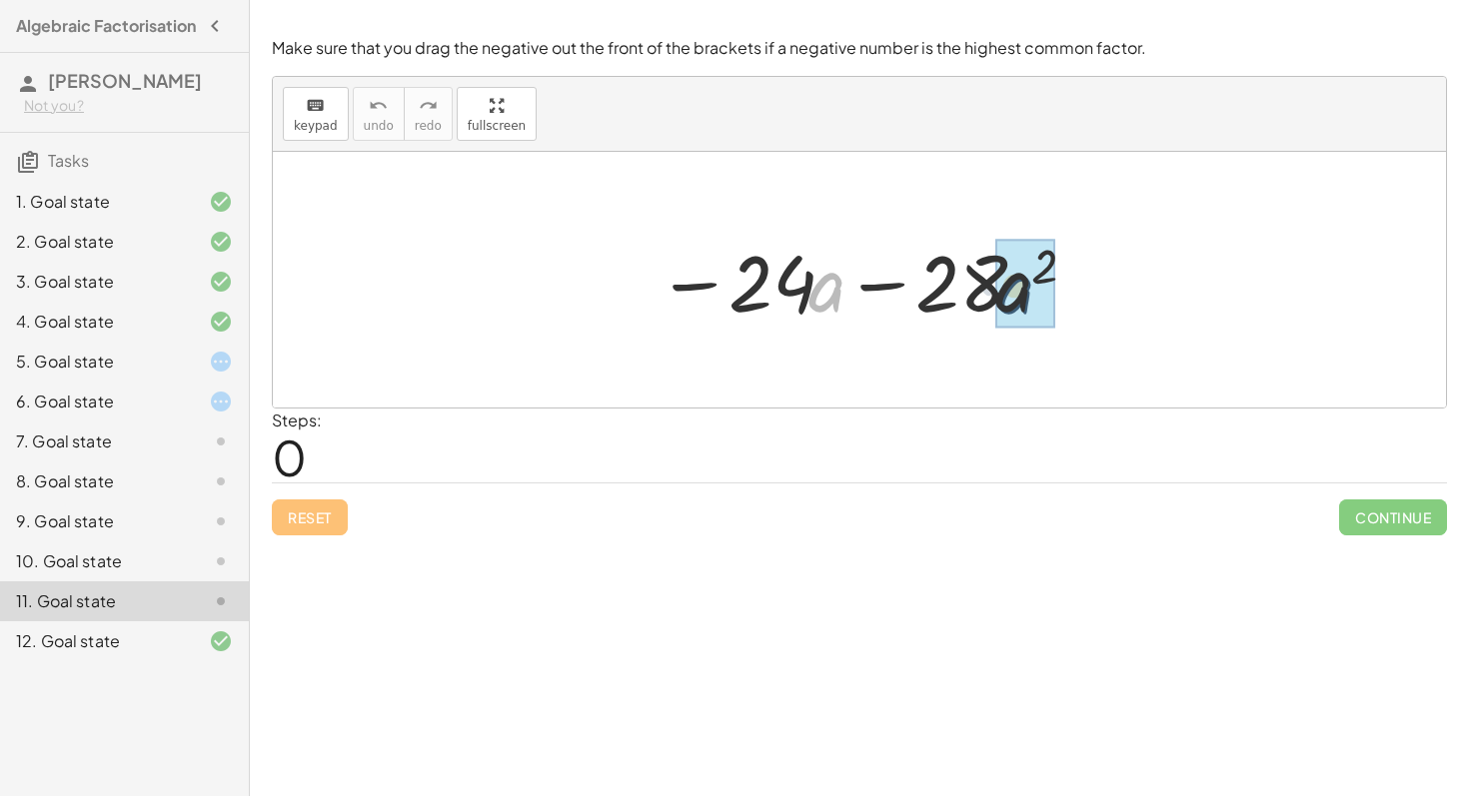
drag, startPoint x: 818, startPoint y: 292, endPoint x: 1028, endPoint y: 289, distance: 209.8
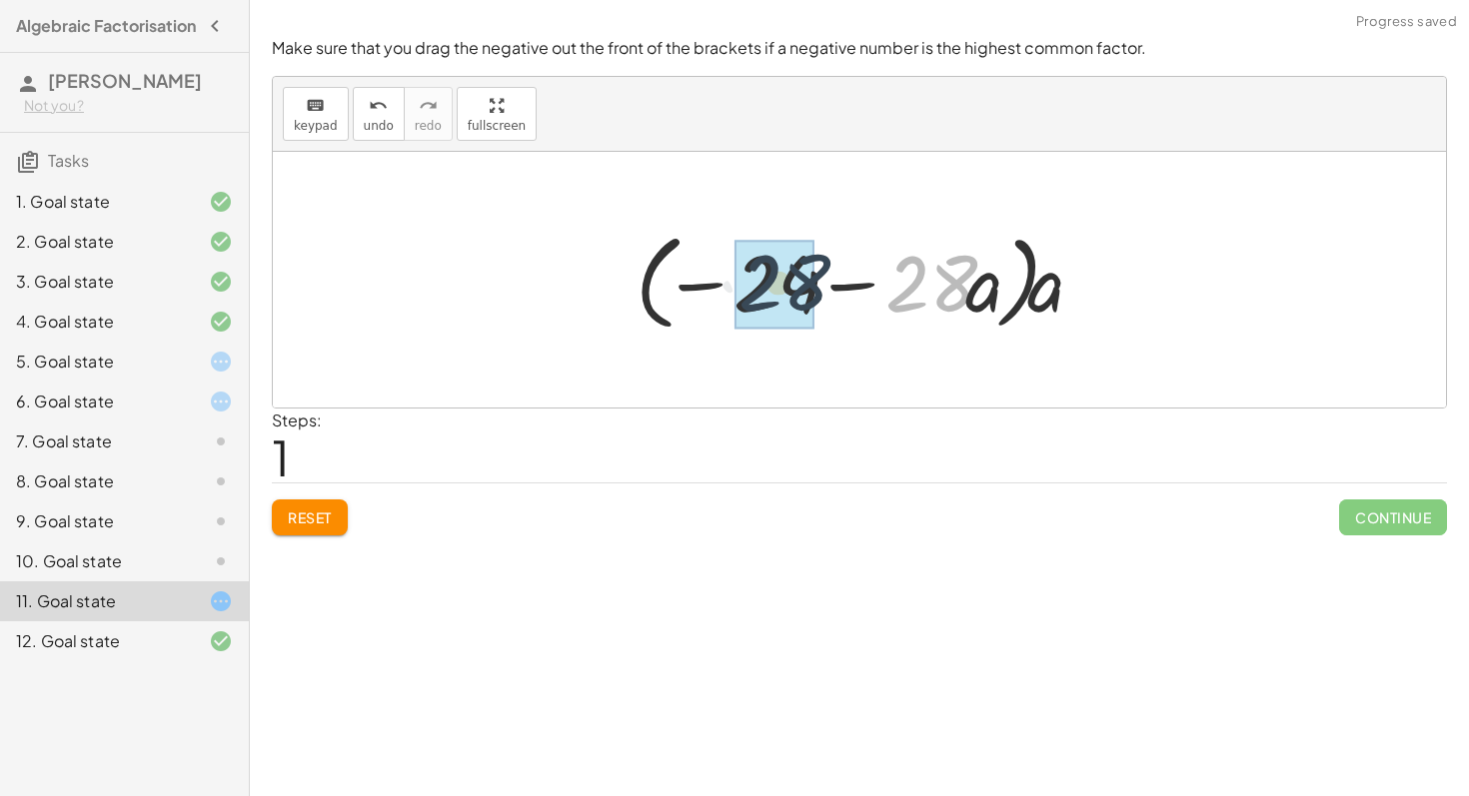
drag, startPoint x: 920, startPoint y: 290, endPoint x: 772, endPoint y: 290, distance: 147.9
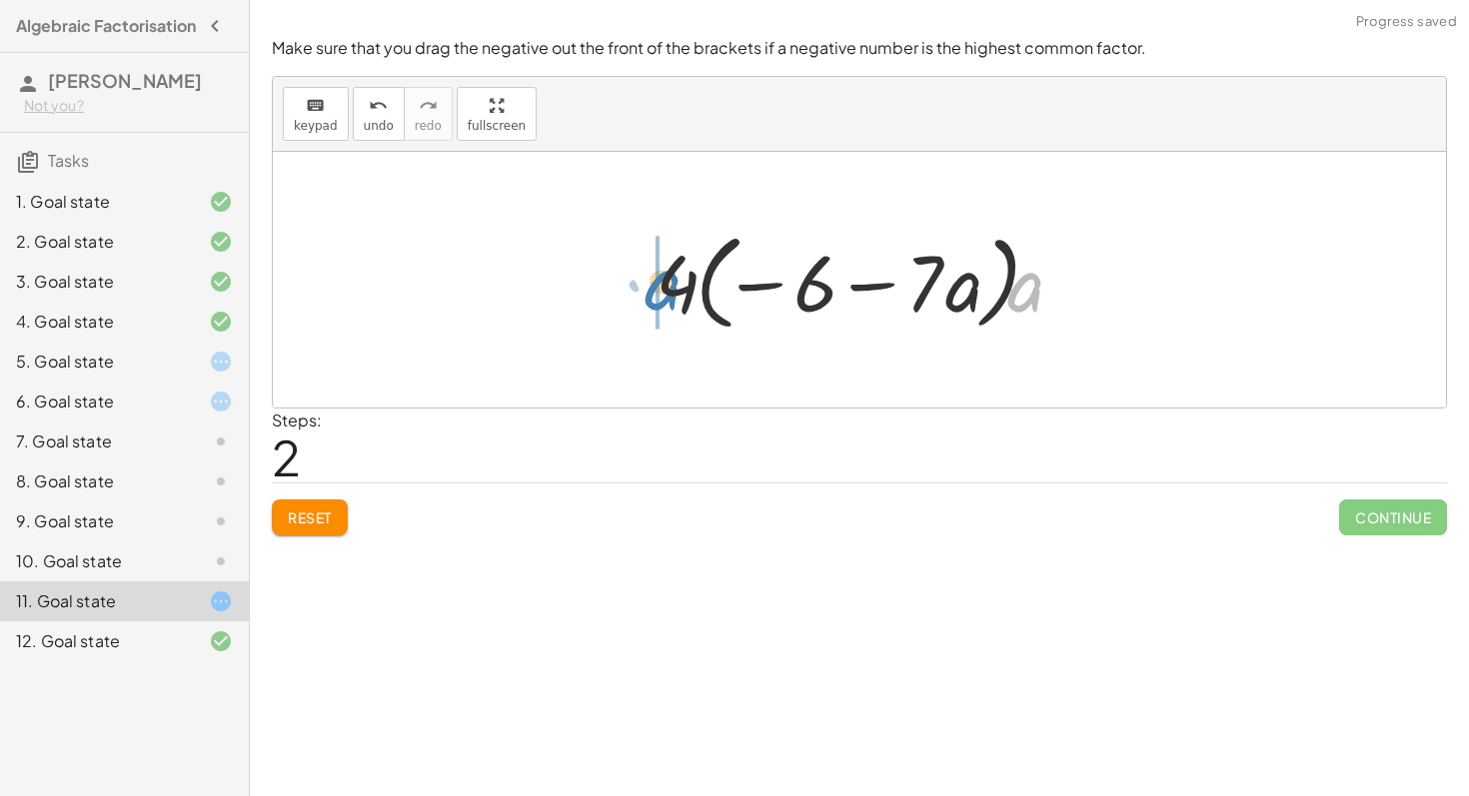
drag, startPoint x: 1031, startPoint y: 303, endPoint x: 671, endPoint y: 300, distance: 359.7
click at [671, 300] on div at bounding box center [866, 280] width 443 height 115
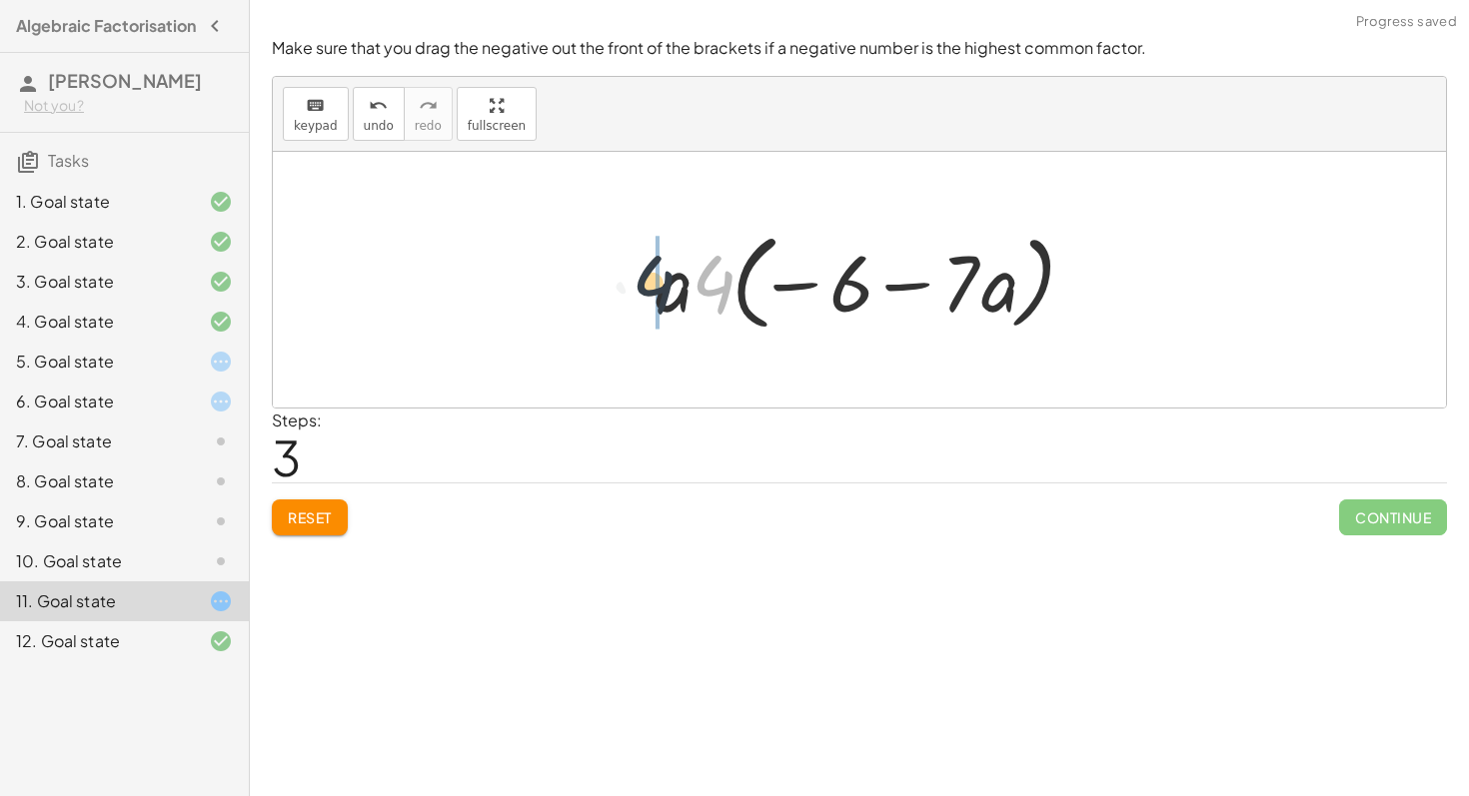
drag, startPoint x: 716, startPoint y: 294, endPoint x: 655, endPoint y: 296, distance: 61.0
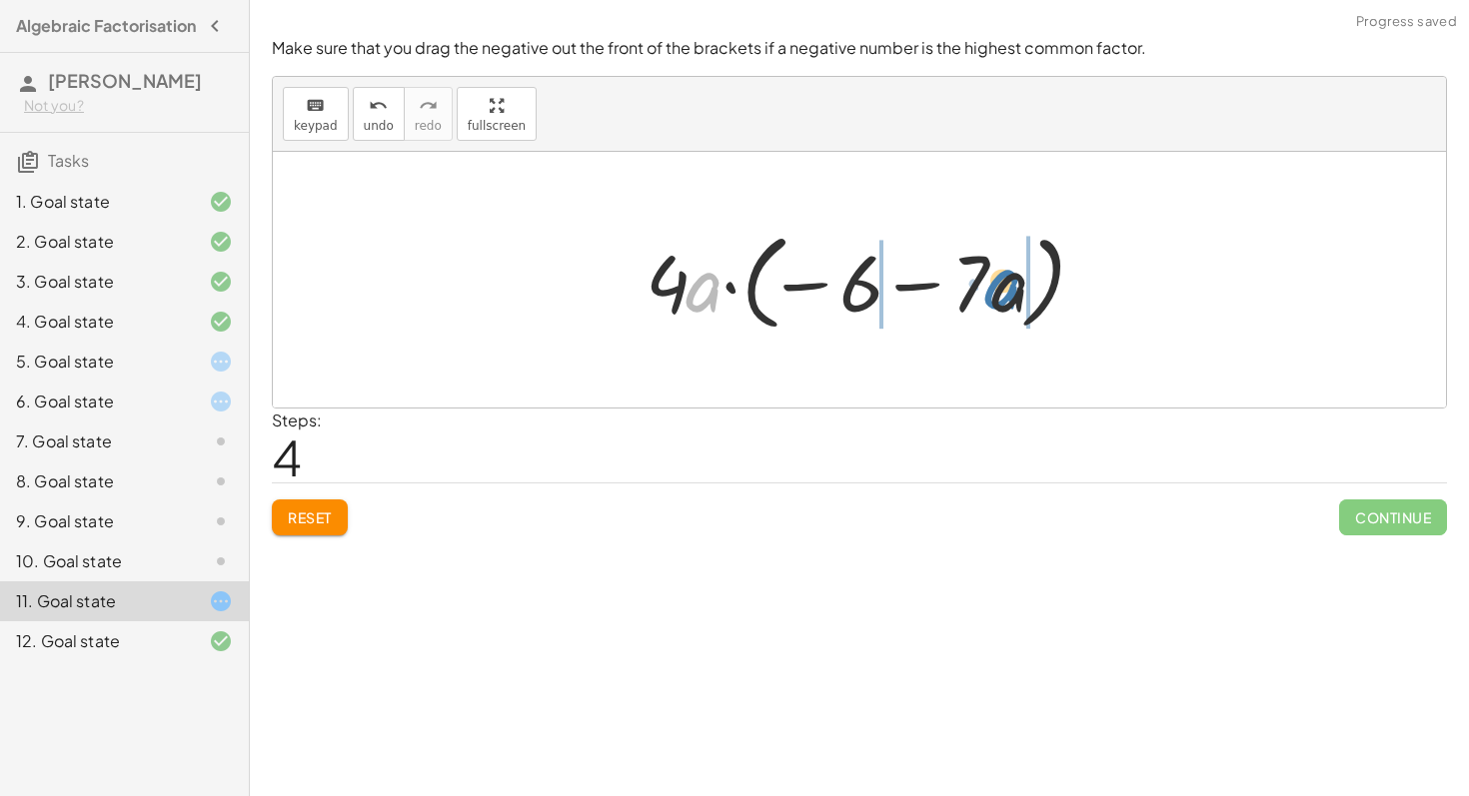
drag, startPoint x: 716, startPoint y: 295, endPoint x: 1033, endPoint y: 299, distance: 316.7
click at [1033, 299] on div at bounding box center [866, 280] width 463 height 115
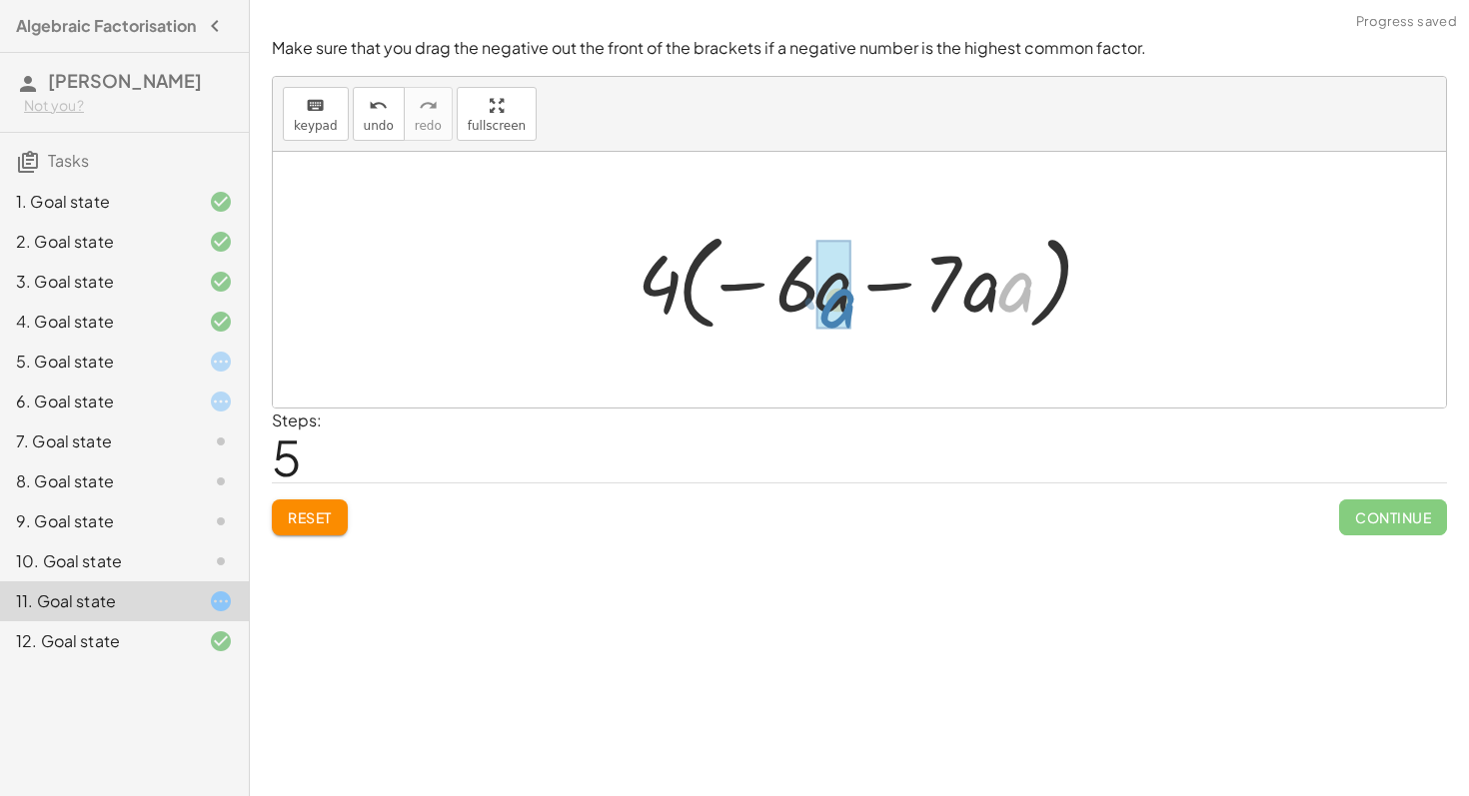
drag, startPoint x: 1007, startPoint y: 286, endPoint x: 833, endPoint y: 306, distance: 175.0
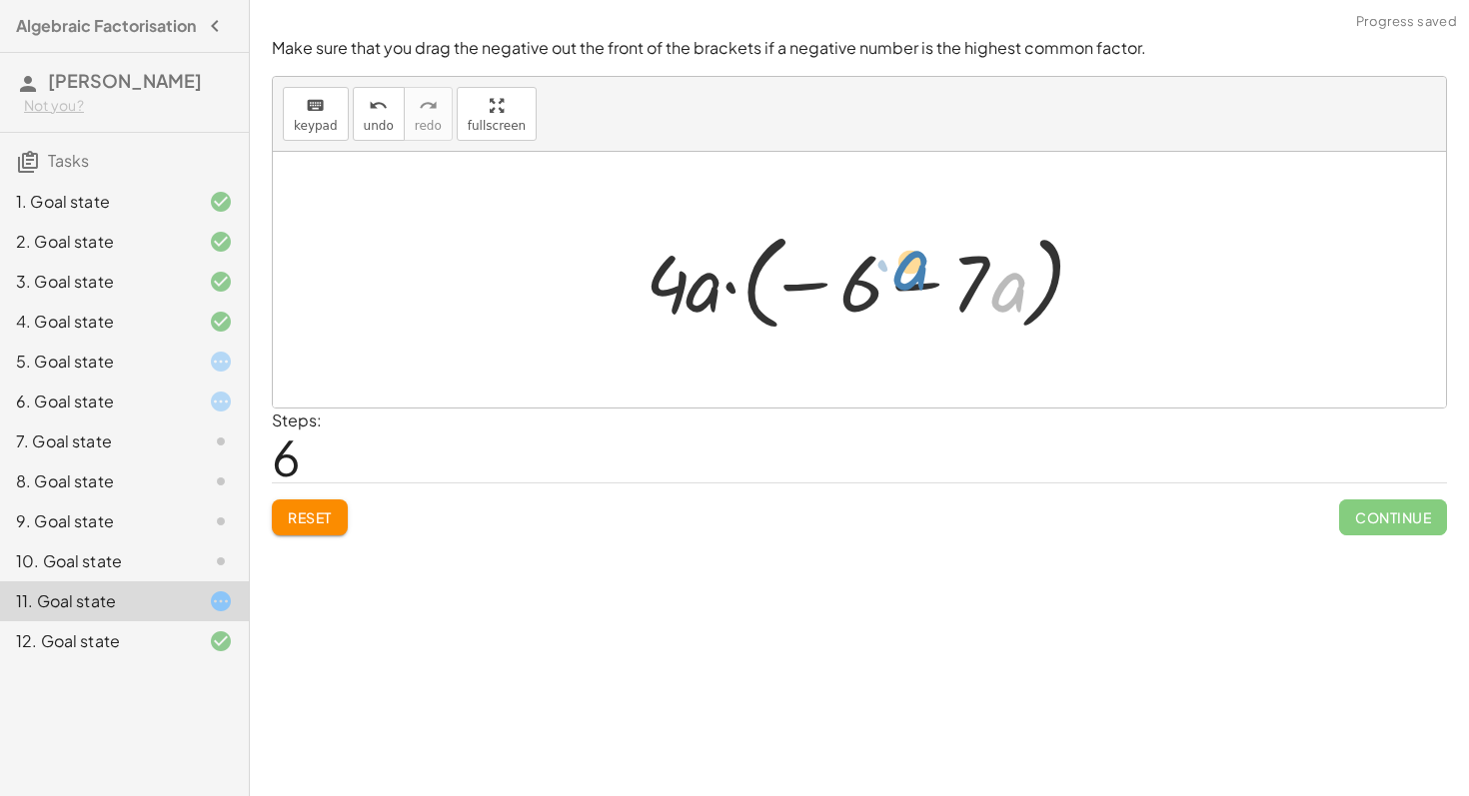
drag, startPoint x: 1009, startPoint y: 290, endPoint x: 885, endPoint y: 273, distance: 125.0
click at [885, 273] on div at bounding box center [866, 280] width 463 height 115
drag, startPoint x: 1026, startPoint y: 294, endPoint x: 829, endPoint y: 285, distance: 197.0
click at [829, 285] on div at bounding box center [866, 280] width 463 height 115
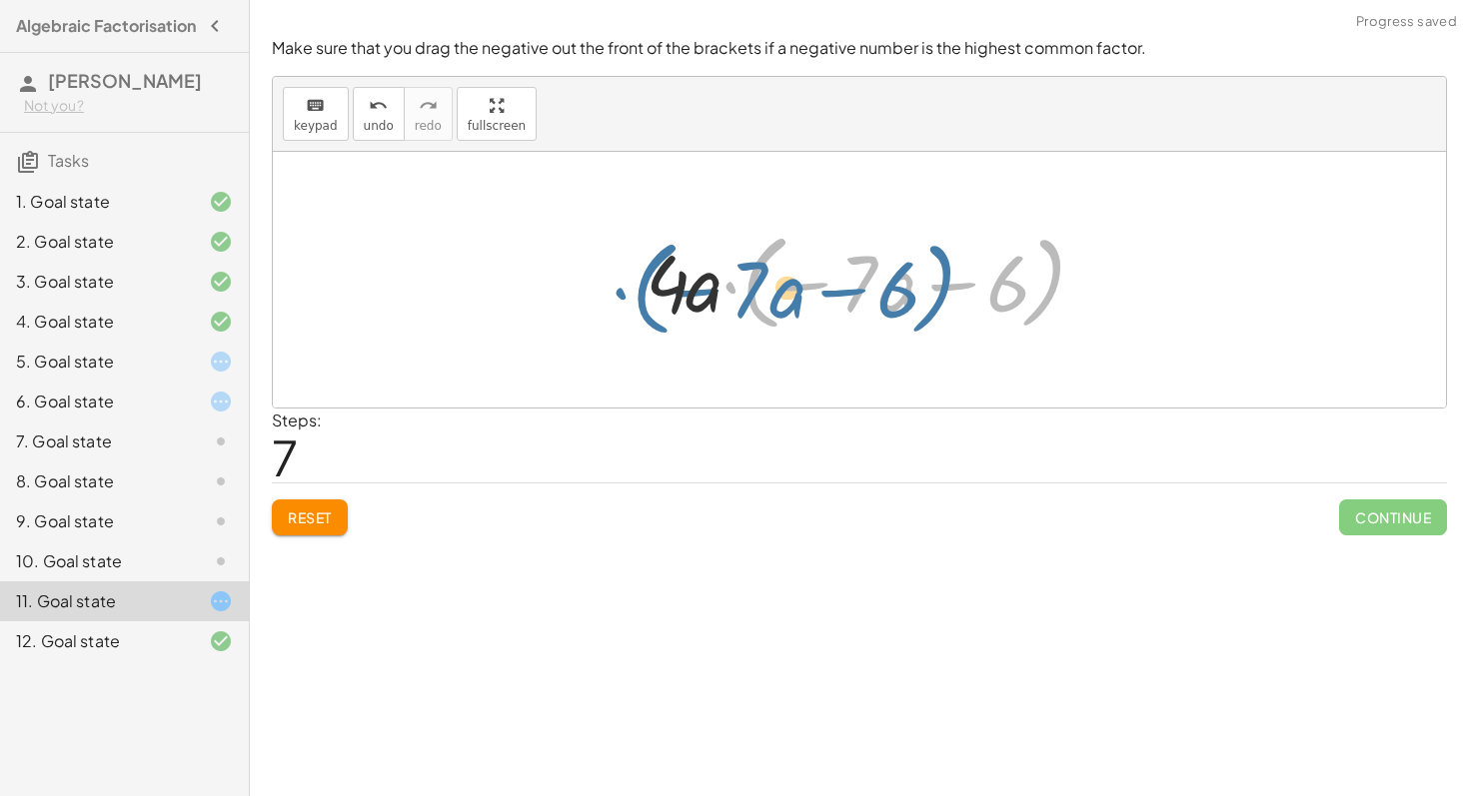
drag, startPoint x: 1030, startPoint y: 278, endPoint x: 937, endPoint y: 284, distance: 93.1
click at [936, 284] on div at bounding box center [866, 280] width 463 height 115
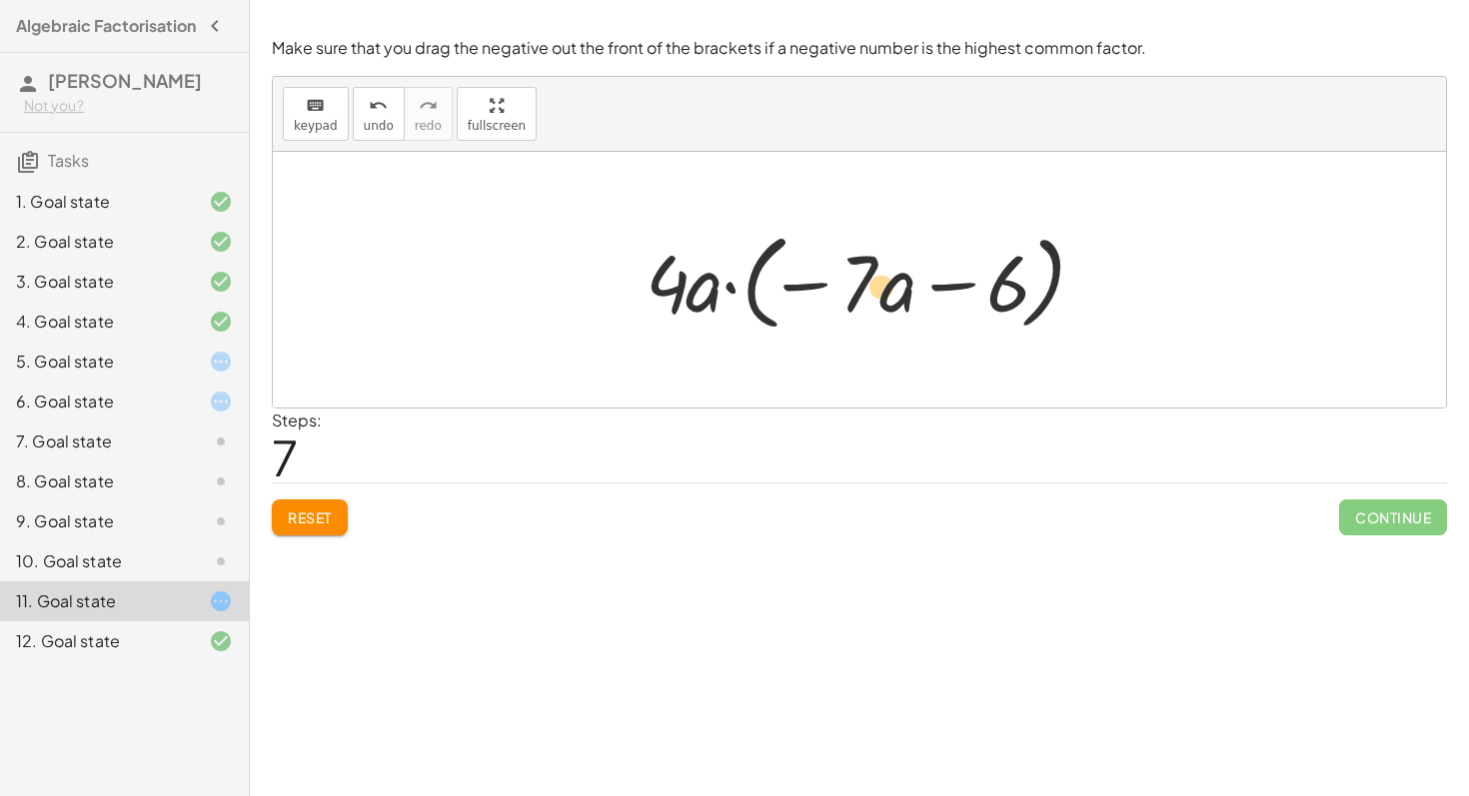
drag, startPoint x: 981, startPoint y: 280, endPoint x: 914, endPoint y: 284, distance: 67.1
click at [914, 284] on div at bounding box center [866, 280] width 463 height 115
drag, startPoint x: 948, startPoint y: 284, endPoint x: 610, endPoint y: 308, distance: 338.5
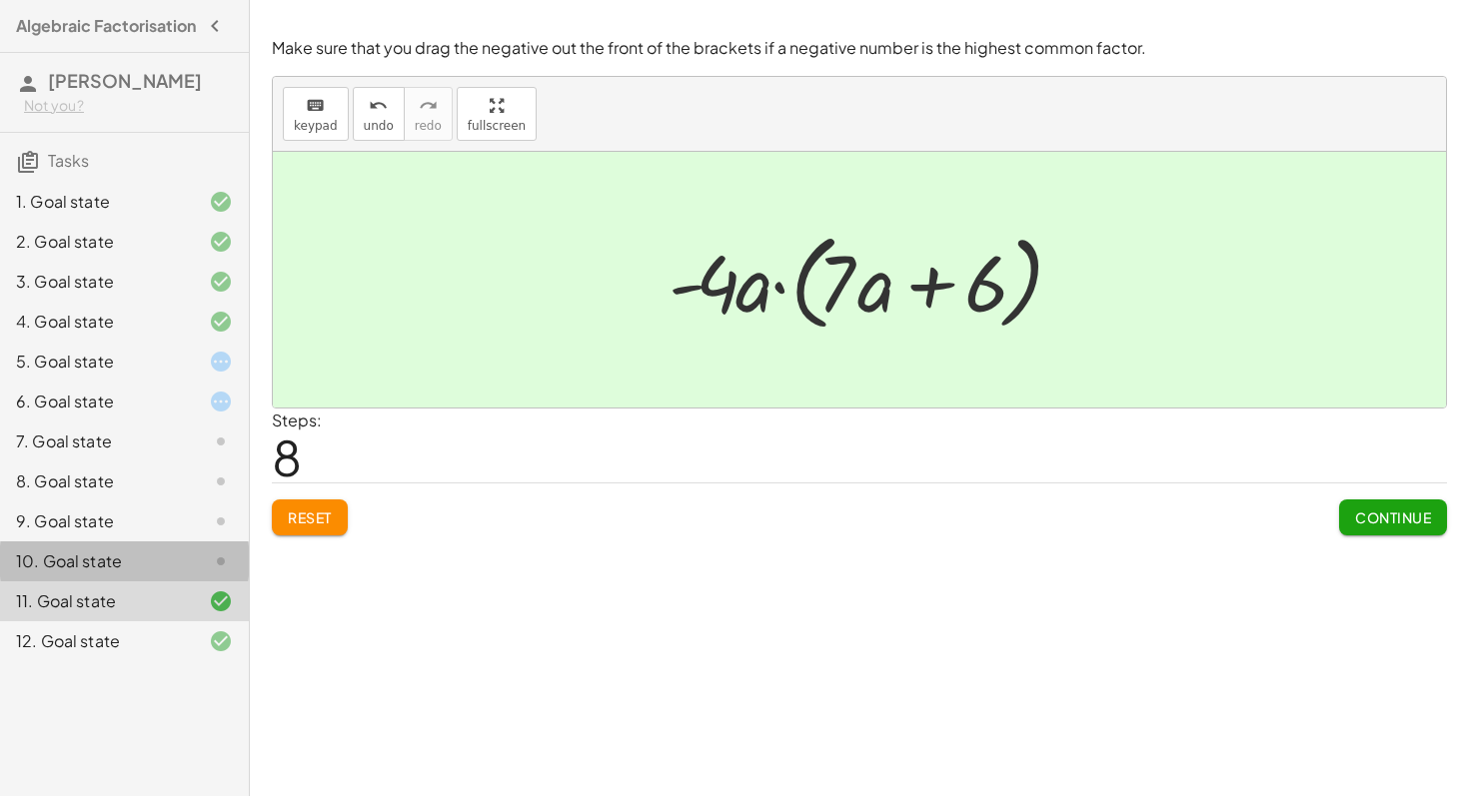
click at [222, 567] on icon at bounding box center [221, 561] width 24 height 24
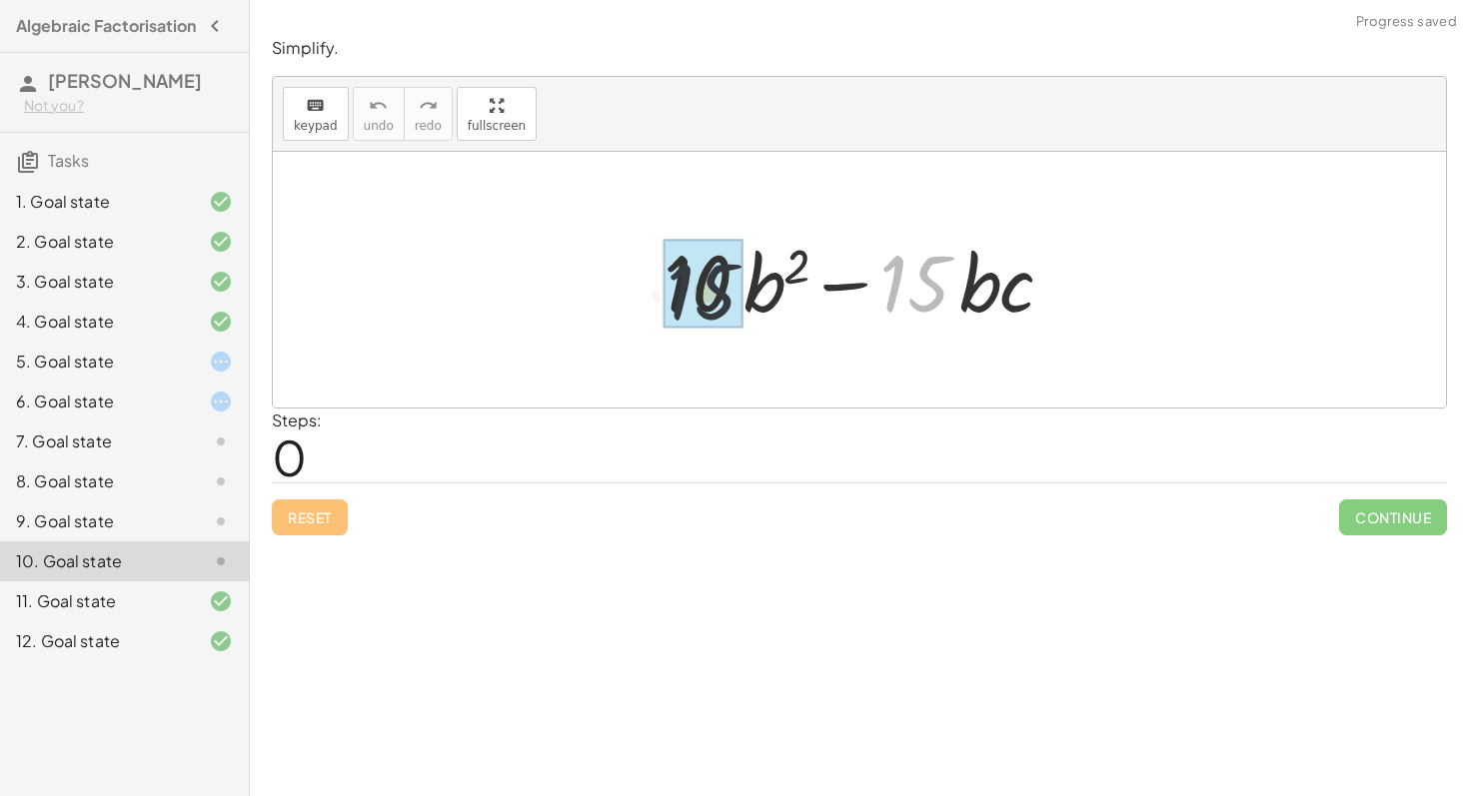
drag, startPoint x: 906, startPoint y: 296, endPoint x: 640, endPoint y: 299, distance: 265.8
click at [640, 299] on div "· 15 + · 10 · b 2 − · 15 · b · c" at bounding box center [858, 280] width 451 height 113
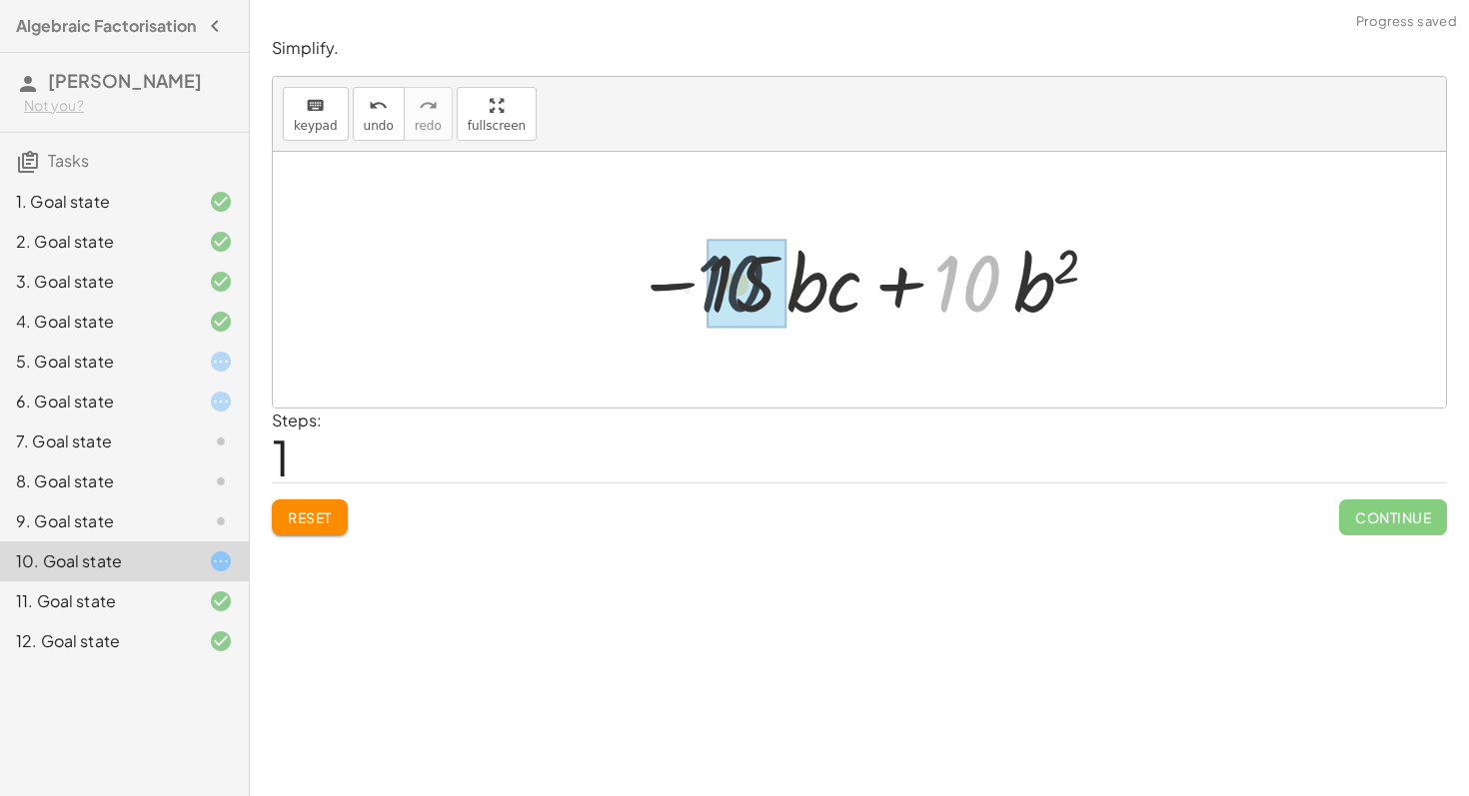
drag, startPoint x: 955, startPoint y: 291, endPoint x: 695, endPoint y: 292, distance: 259.7
click at [695, 292] on div at bounding box center [866, 280] width 485 height 103
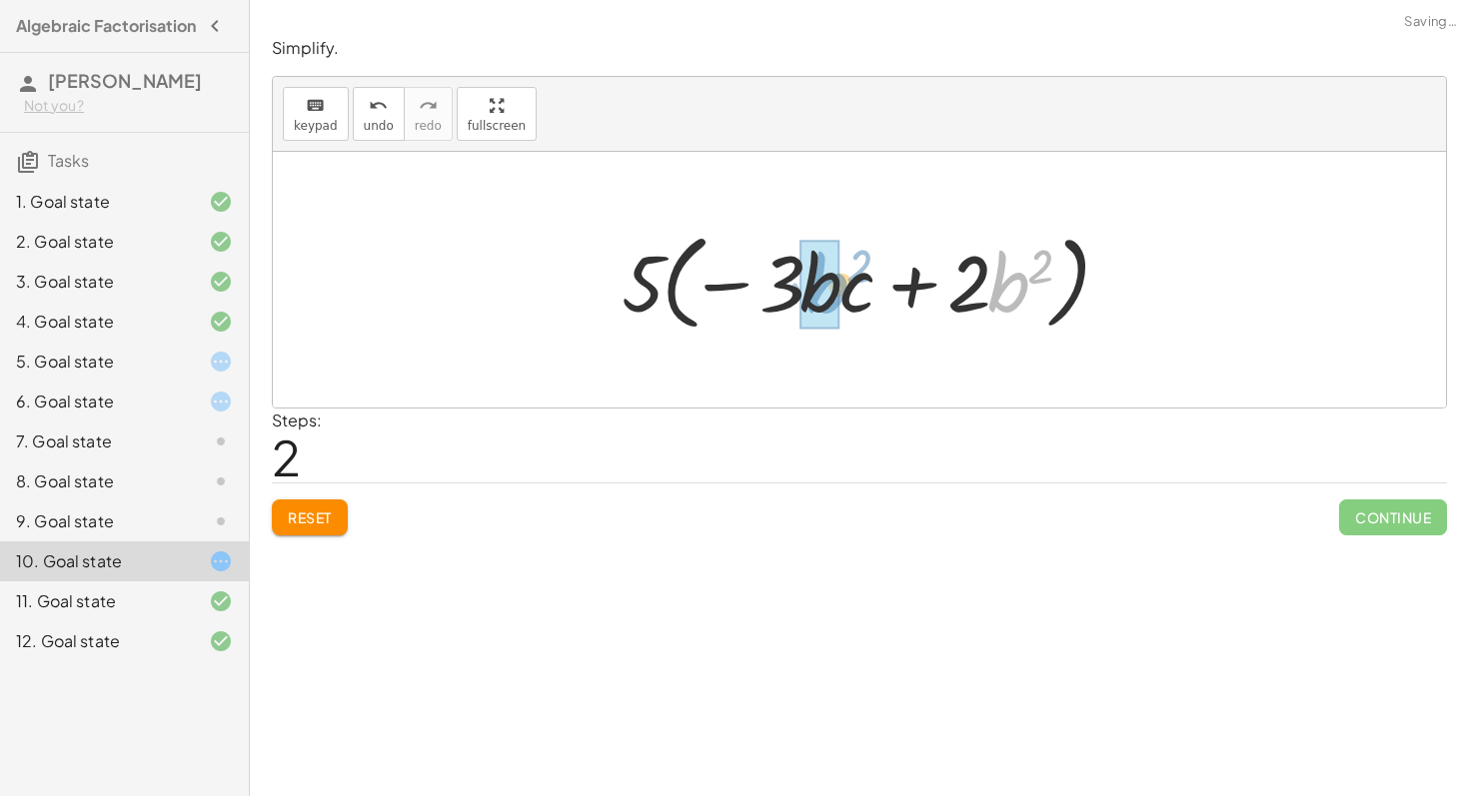
drag, startPoint x: 1010, startPoint y: 283, endPoint x: 802, endPoint y: 295, distance: 208.1
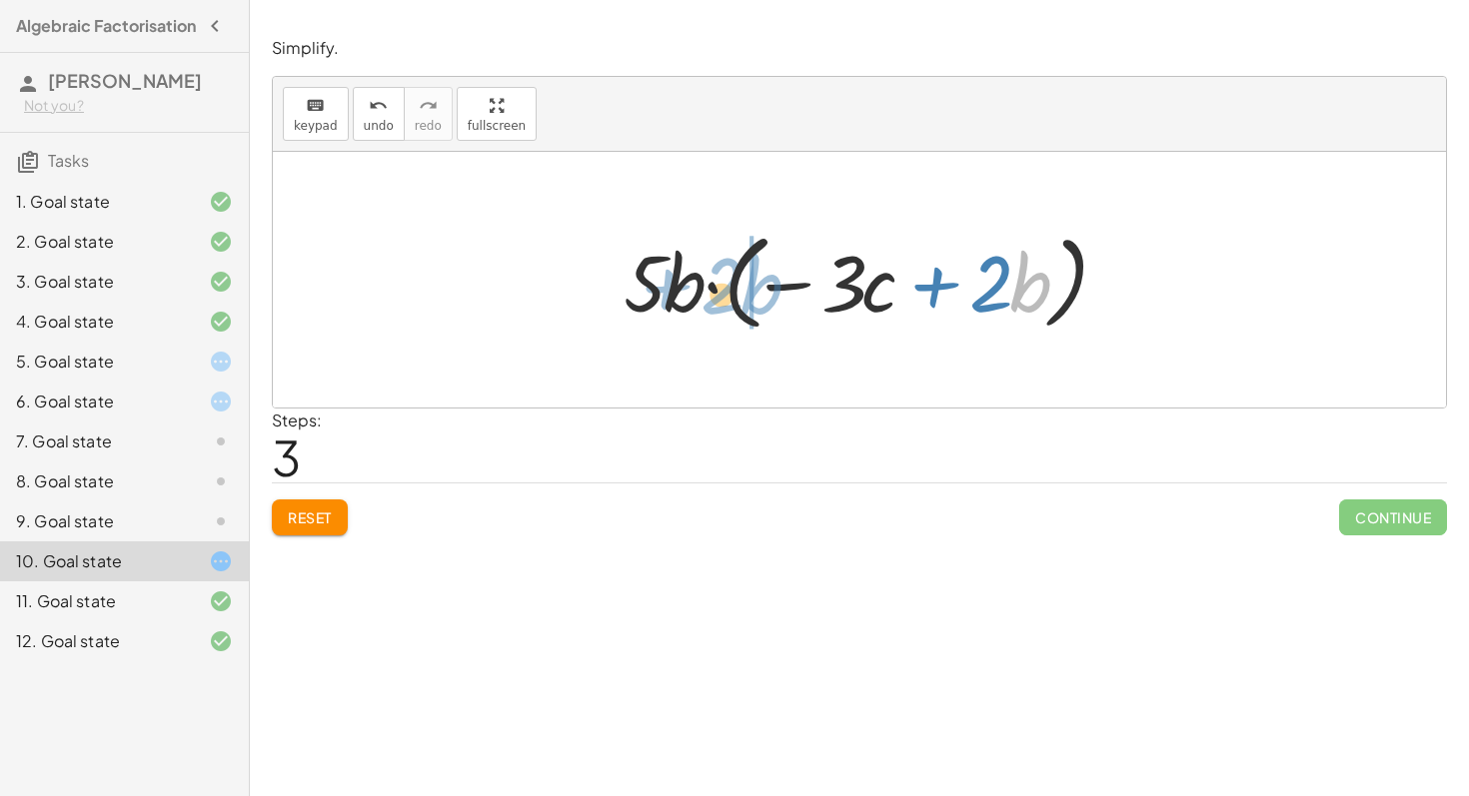
drag, startPoint x: 1026, startPoint y: 286, endPoint x: 868, endPoint y: 283, distance: 157.9
click at [868, 282] on div at bounding box center [866, 280] width 506 height 115
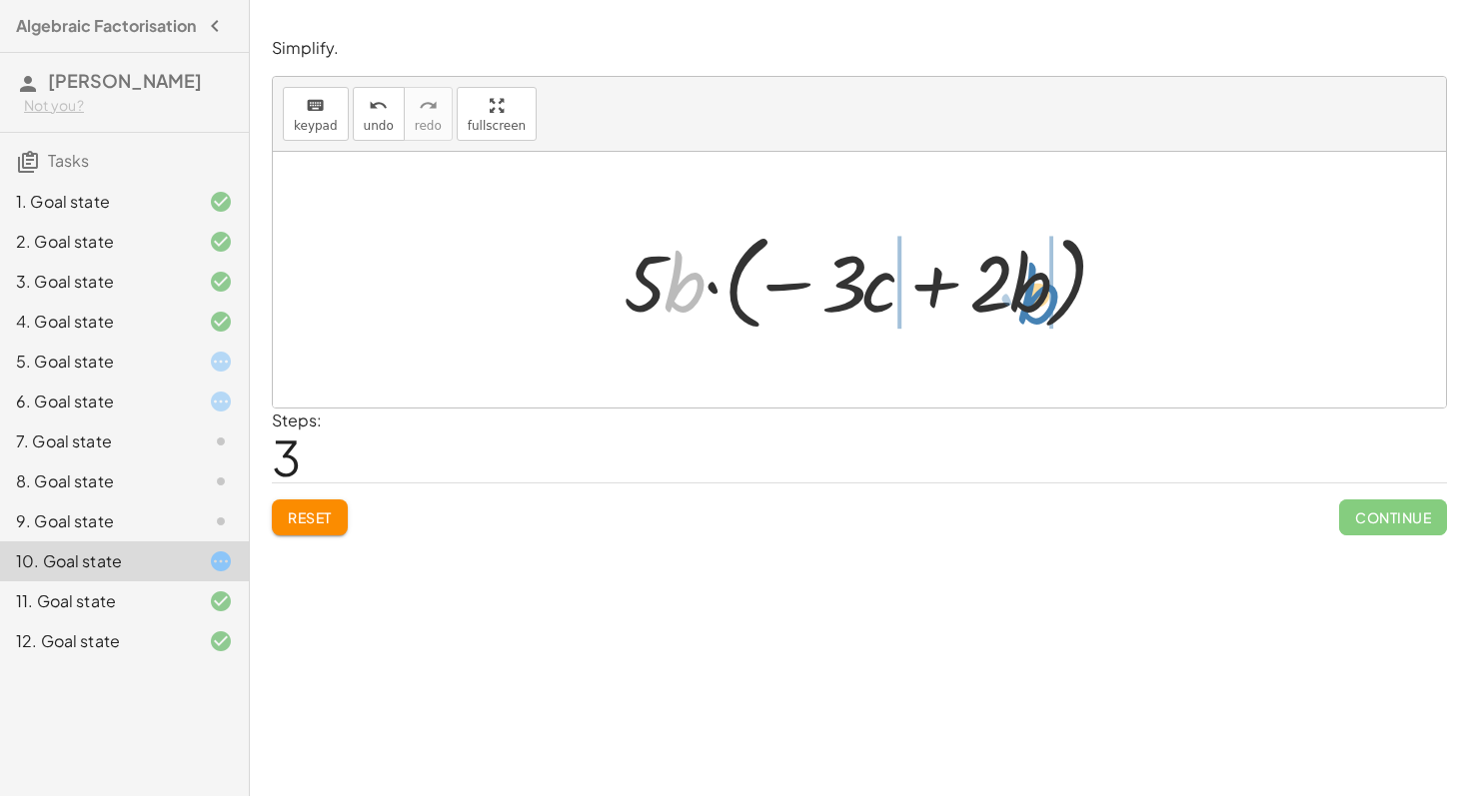
drag, startPoint x: 694, startPoint y: 279, endPoint x: 1037, endPoint y: 288, distance: 342.8
click at [1037, 288] on div at bounding box center [866, 280] width 506 height 115
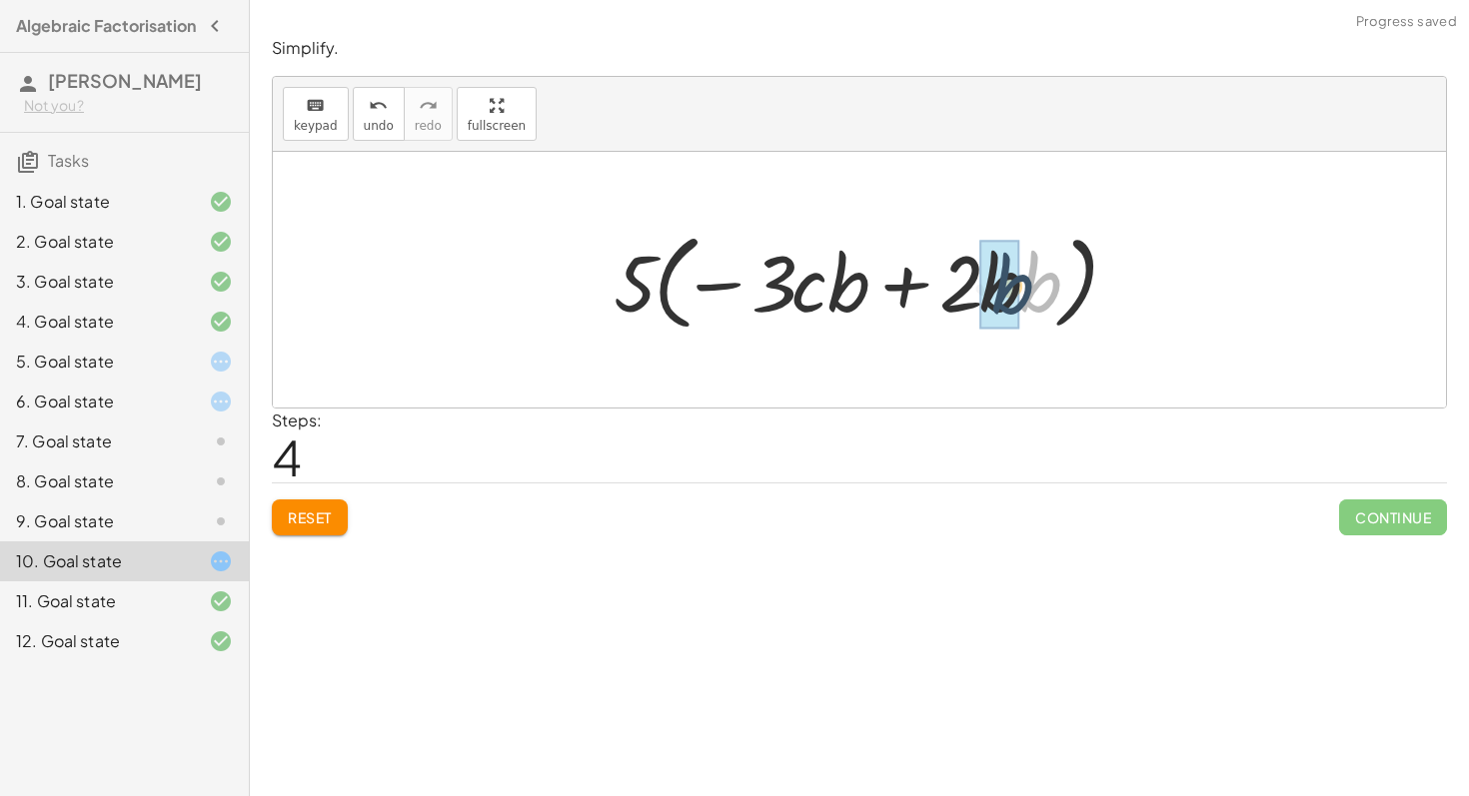
drag, startPoint x: 1031, startPoint y: 283, endPoint x: 1002, endPoint y: 285, distance: 29.0
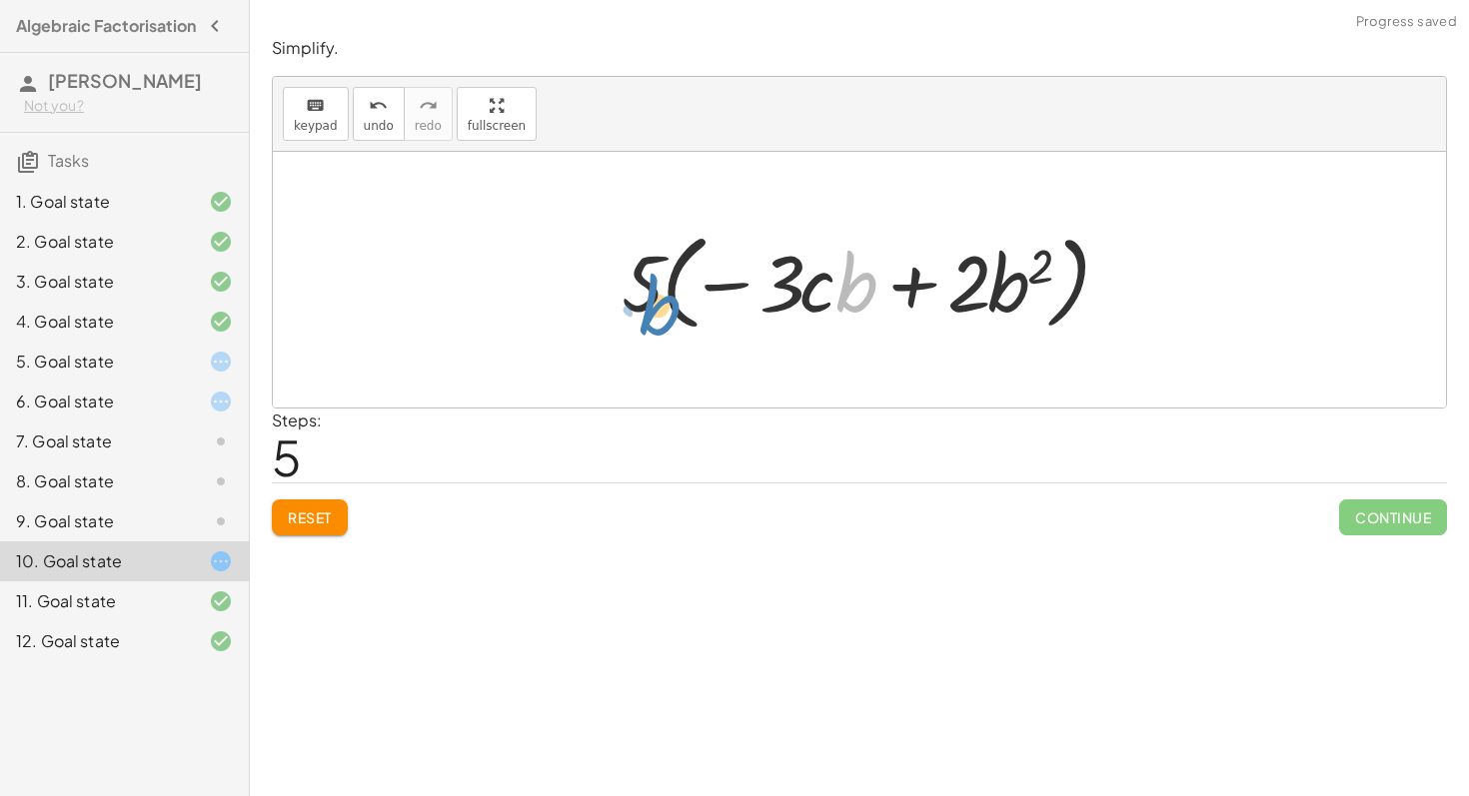
drag, startPoint x: 853, startPoint y: 281, endPoint x: 655, endPoint y: 307, distance: 199.5
click at [655, 307] on div at bounding box center [866, 280] width 510 height 115
drag, startPoint x: 728, startPoint y: 282, endPoint x: 609, endPoint y: 280, distance: 118.9
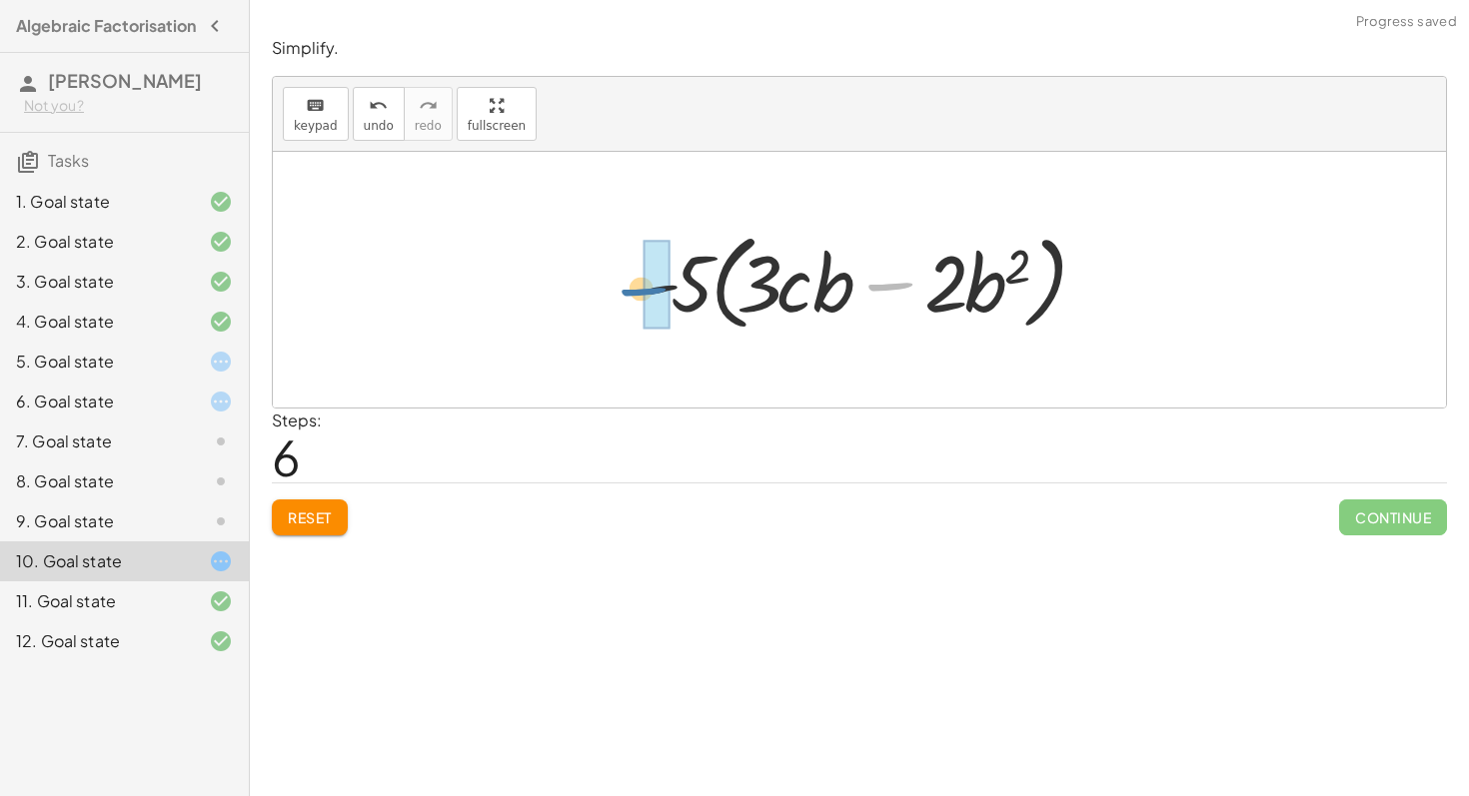
drag, startPoint x: 887, startPoint y: 276, endPoint x: 613, endPoint y: 289, distance: 274.0
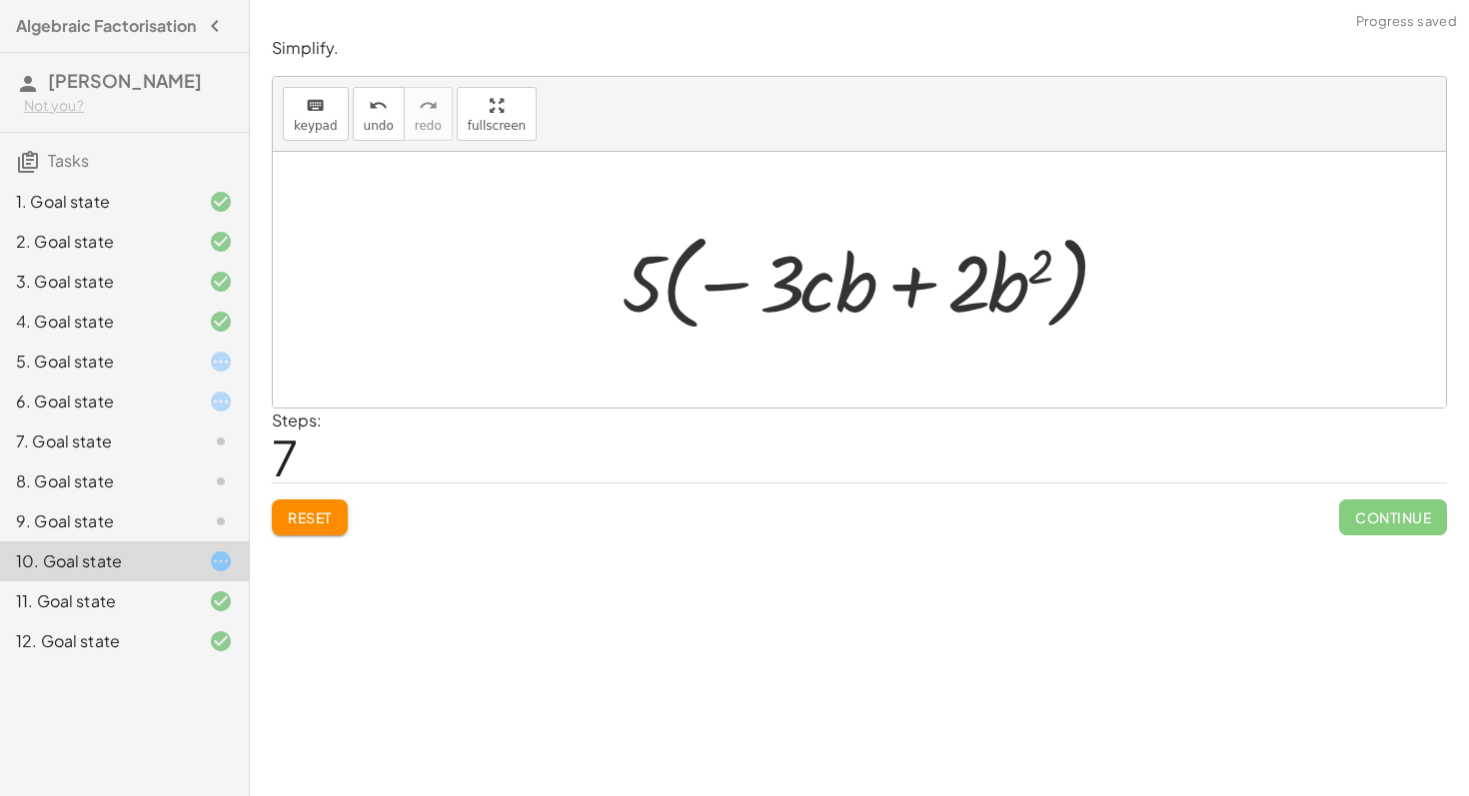
drag, startPoint x: 912, startPoint y: 288, endPoint x: 840, endPoint y: 288, distance: 71.9
click at [912, 288] on div at bounding box center [866, 280] width 510 height 115
click at [827, 288] on div at bounding box center [866, 280] width 510 height 115
drag, startPoint x: 730, startPoint y: 288, endPoint x: 613, endPoint y: 288, distance: 116.9
click at [613, 288] on div at bounding box center [866, 280] width 510 height 115
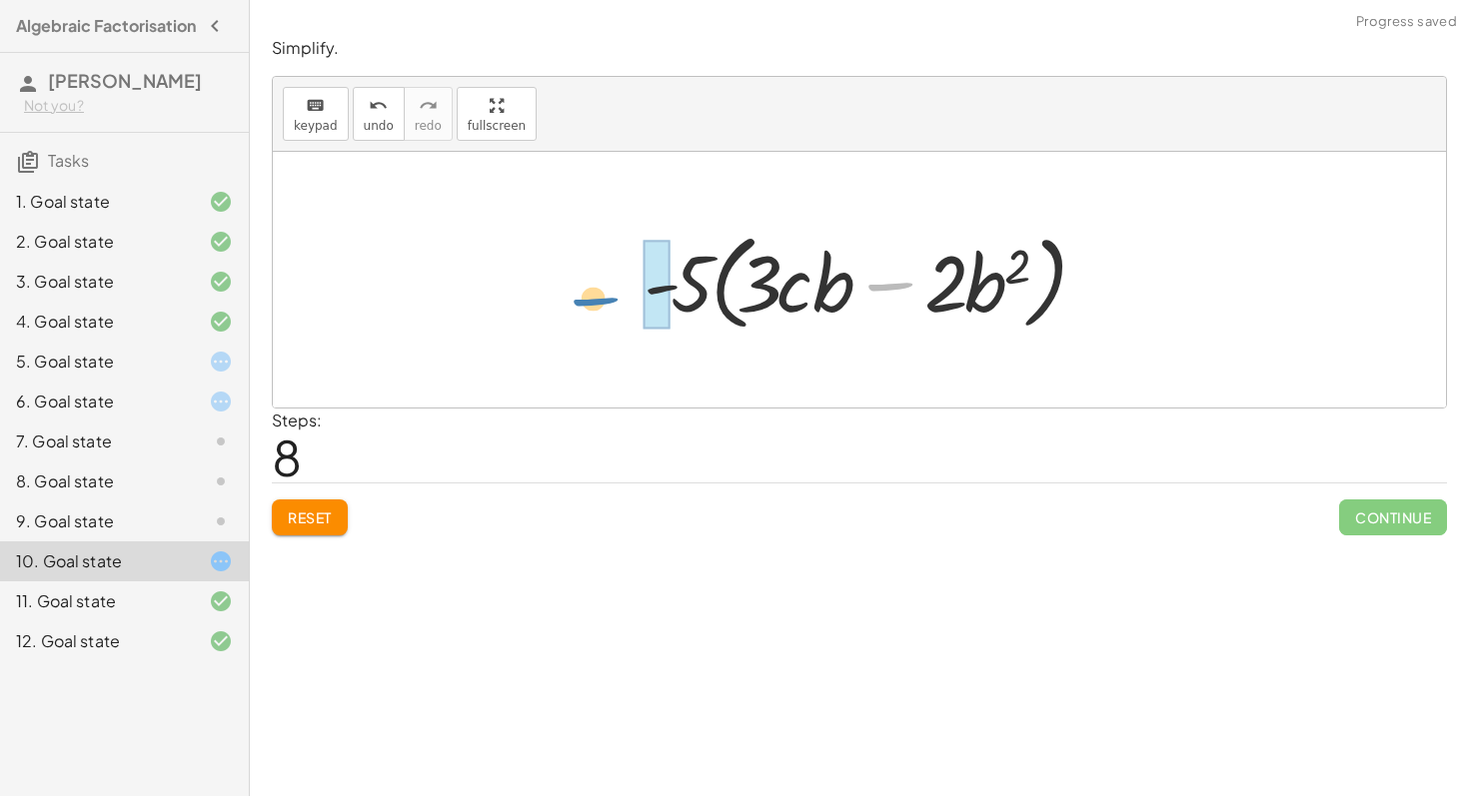
drag, startPoint x: 885, startPoint y: 281, endPoint x: 619, endPoint y: 294, distance: 266.1
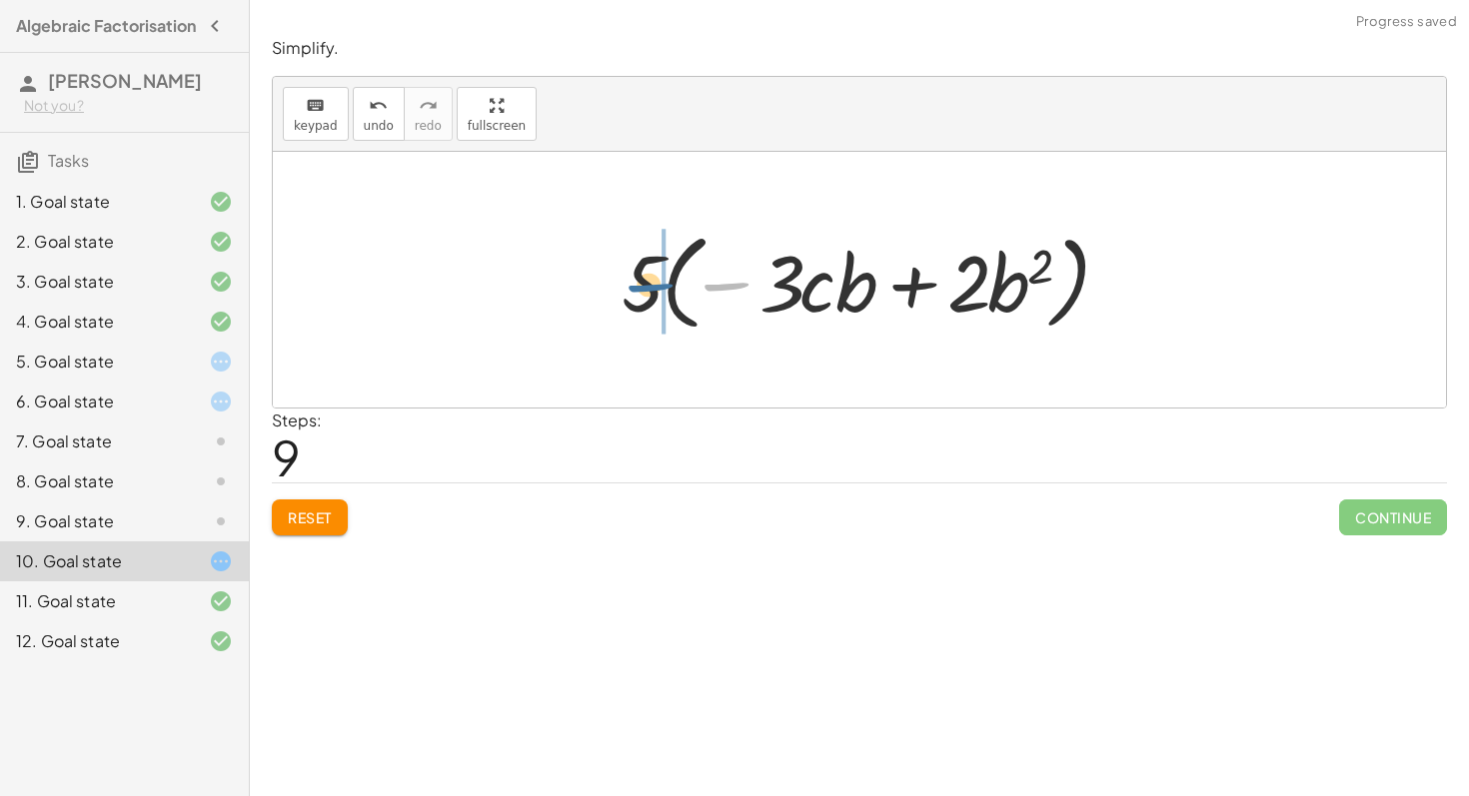
drag, startPoint x: 721, startPoint y: 299, endPoint x: 627, endPoint y: 305, distance: 94.1
click at [627, 304] on div at bounding box center [866, 280] width 510 height 115
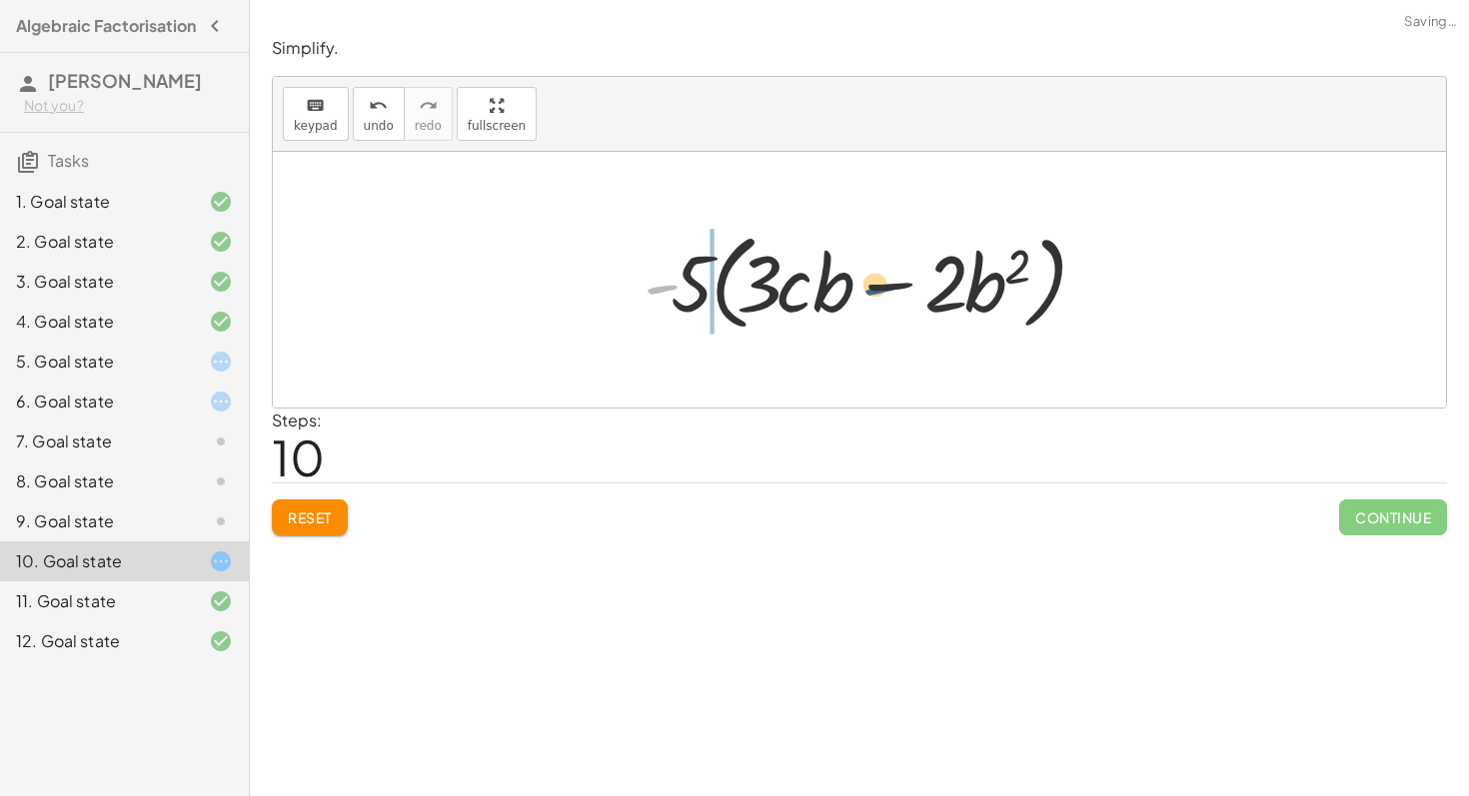
drag, startPoint x: 658, startPoint y: 282, endPoint x: 904, endPoint y: 285, distance: 245.8
click at [904, 285] on div at bounding box center [866, 280] width 466 height 115
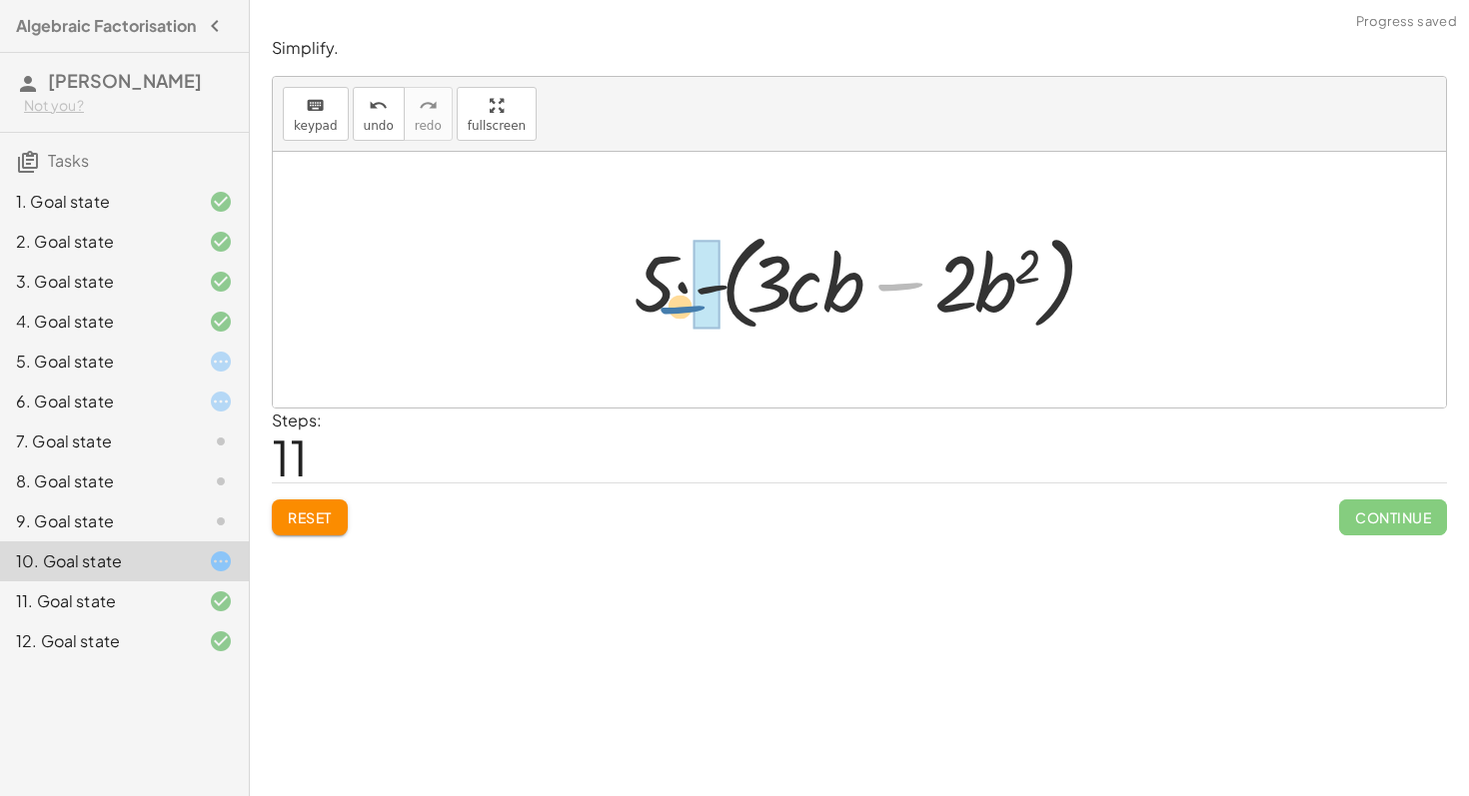
drag, startPoint x: 896, startPoint y: 285, endPoint x: 677, endPoint y: 309, distance: 220.1
click at [675, 308] on div at bounding box center [866, 280] width 486 height 115
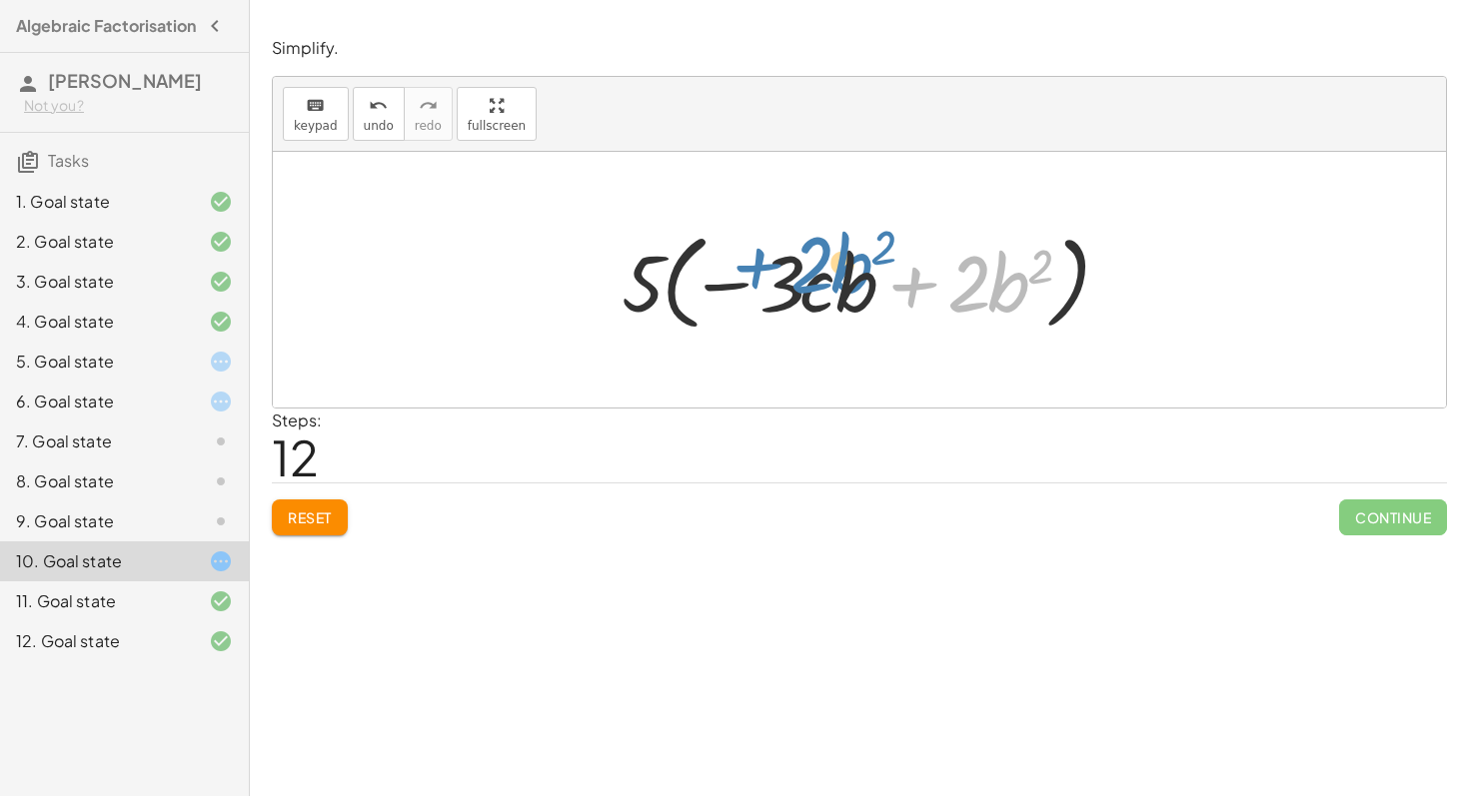
drag, startPoint x: 897, startPoint y: 290, endPoint x: 737, endPoint y: 282, distance: 160.0
click at [737, 282] on div at bounding box center [866, 280] width 510 height 115
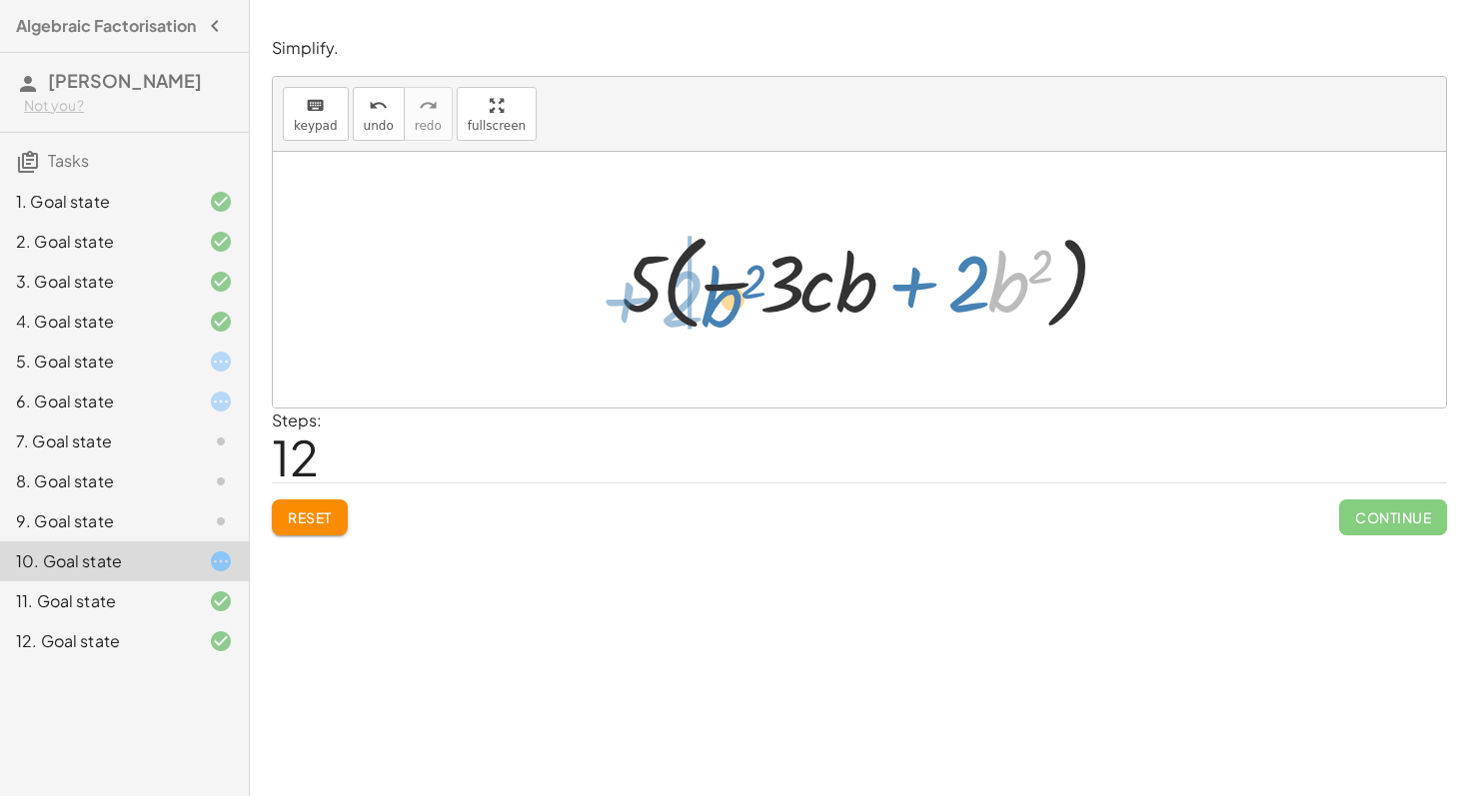
drag, startPoint x: 1010, startPoint y: 262, endPoint x: 707, endPoint y: 276, distance: 303.0
click at [707, 276] on div at bounding box center [866, 280] width 510 height 115
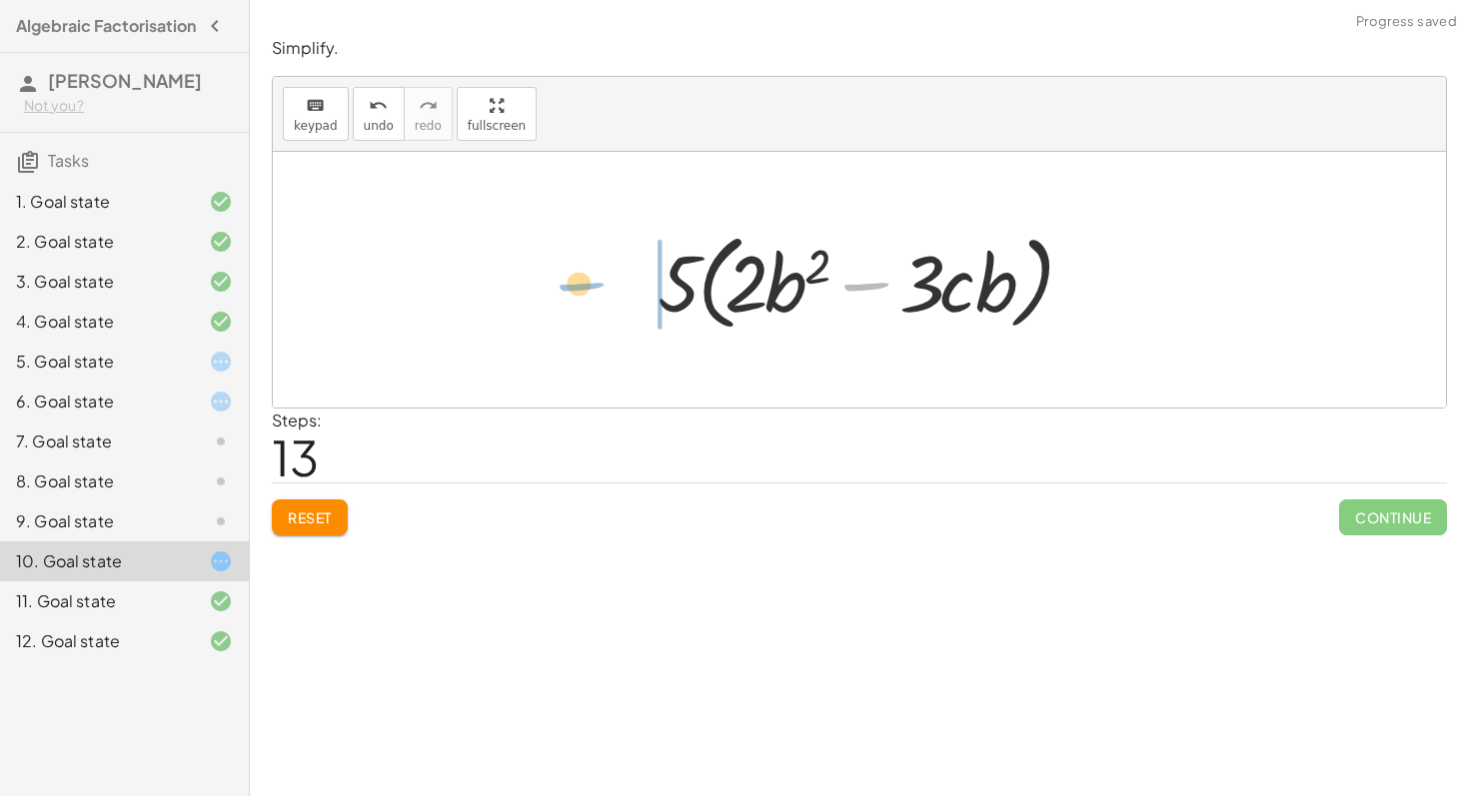
drag, startPoint x: 856, startPoint y: 289, endPoint x: 565, endPoint y: 288, distance: 290.7
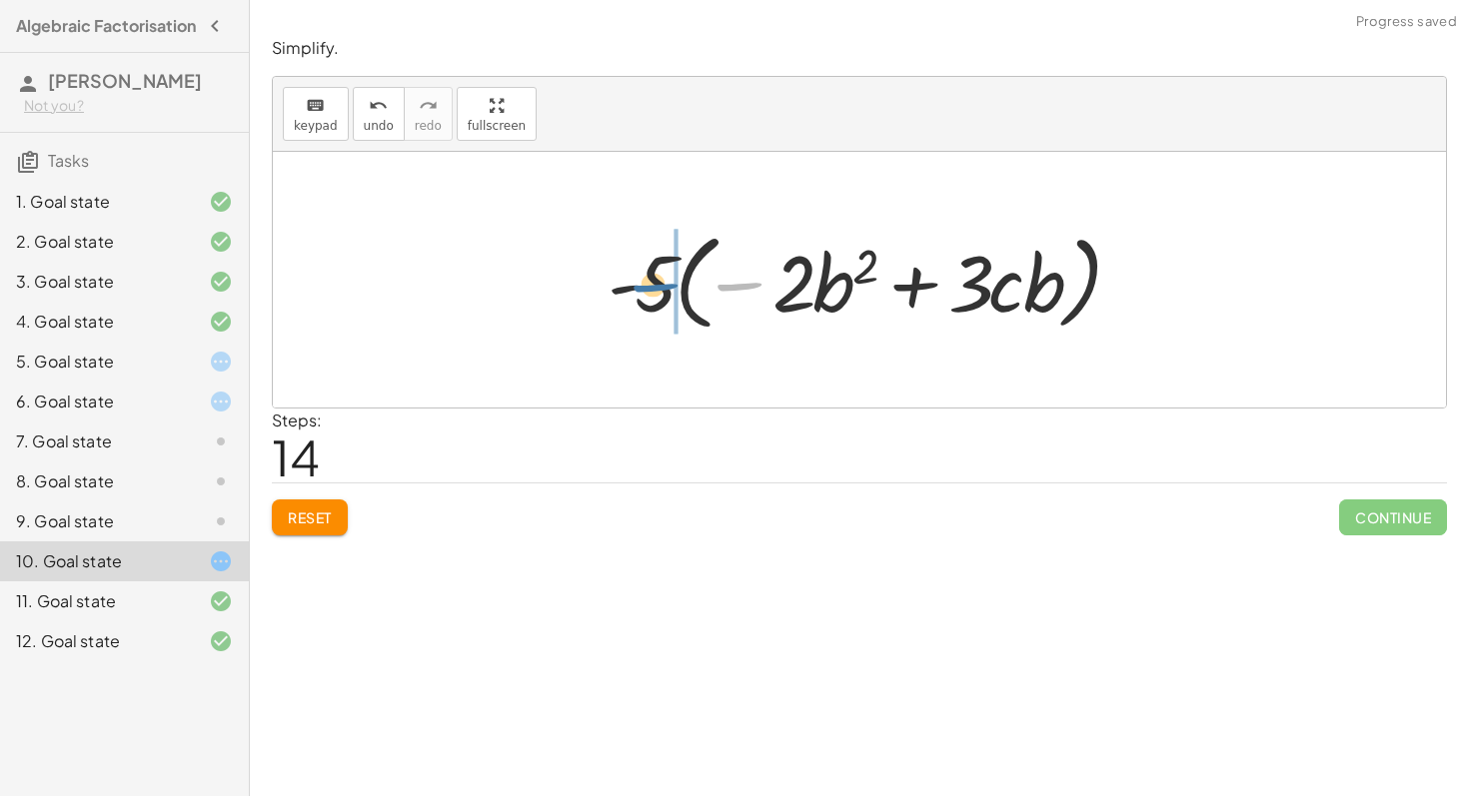
drag, startPoint x: 746, startPoint y: 285, endPoint x: 635, endPoint y: 298, distance: 111.6
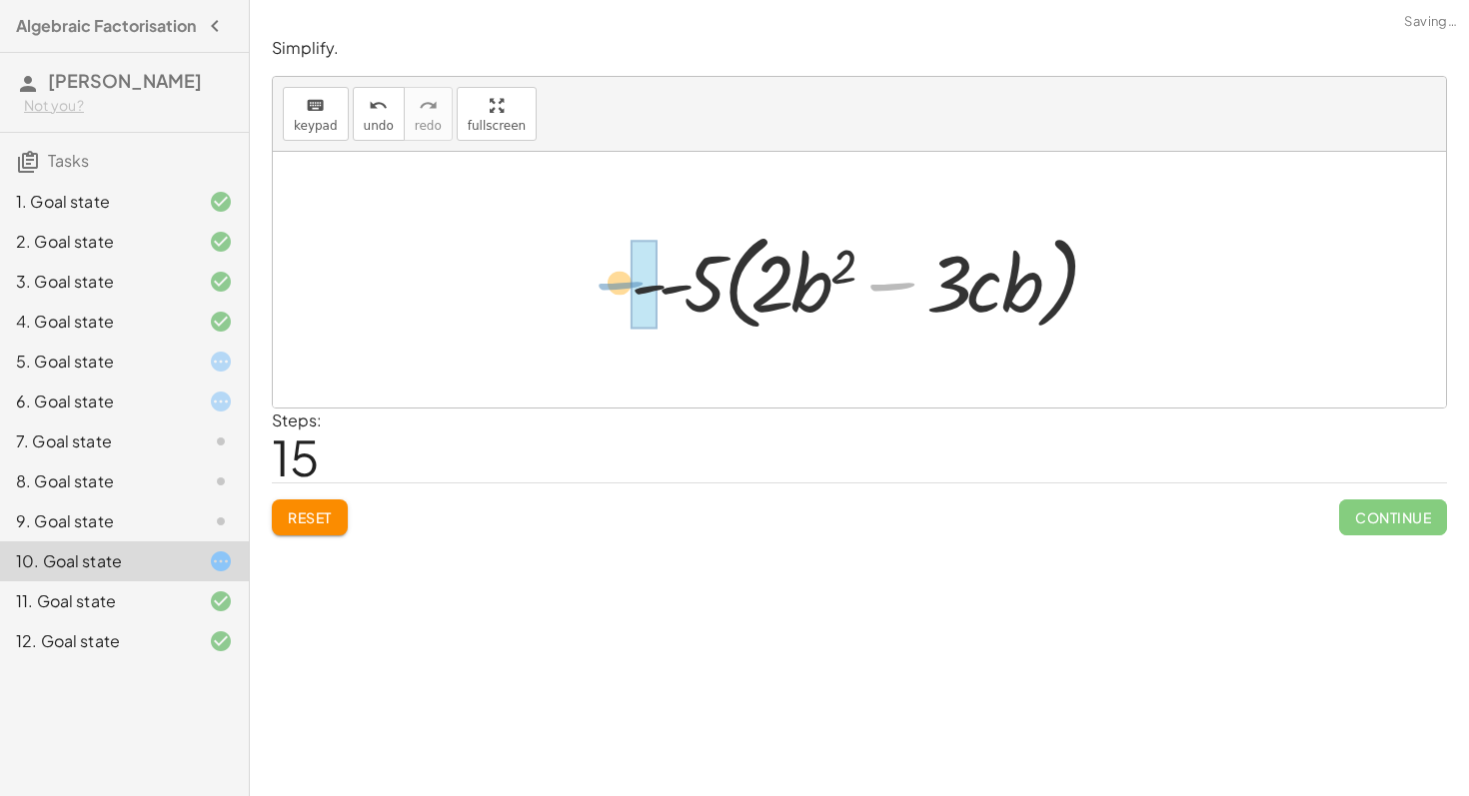
drag, startPoint x: 889, startPoint y: 292, endPoint x: 572, endPoint y: 295, distance: 316.7
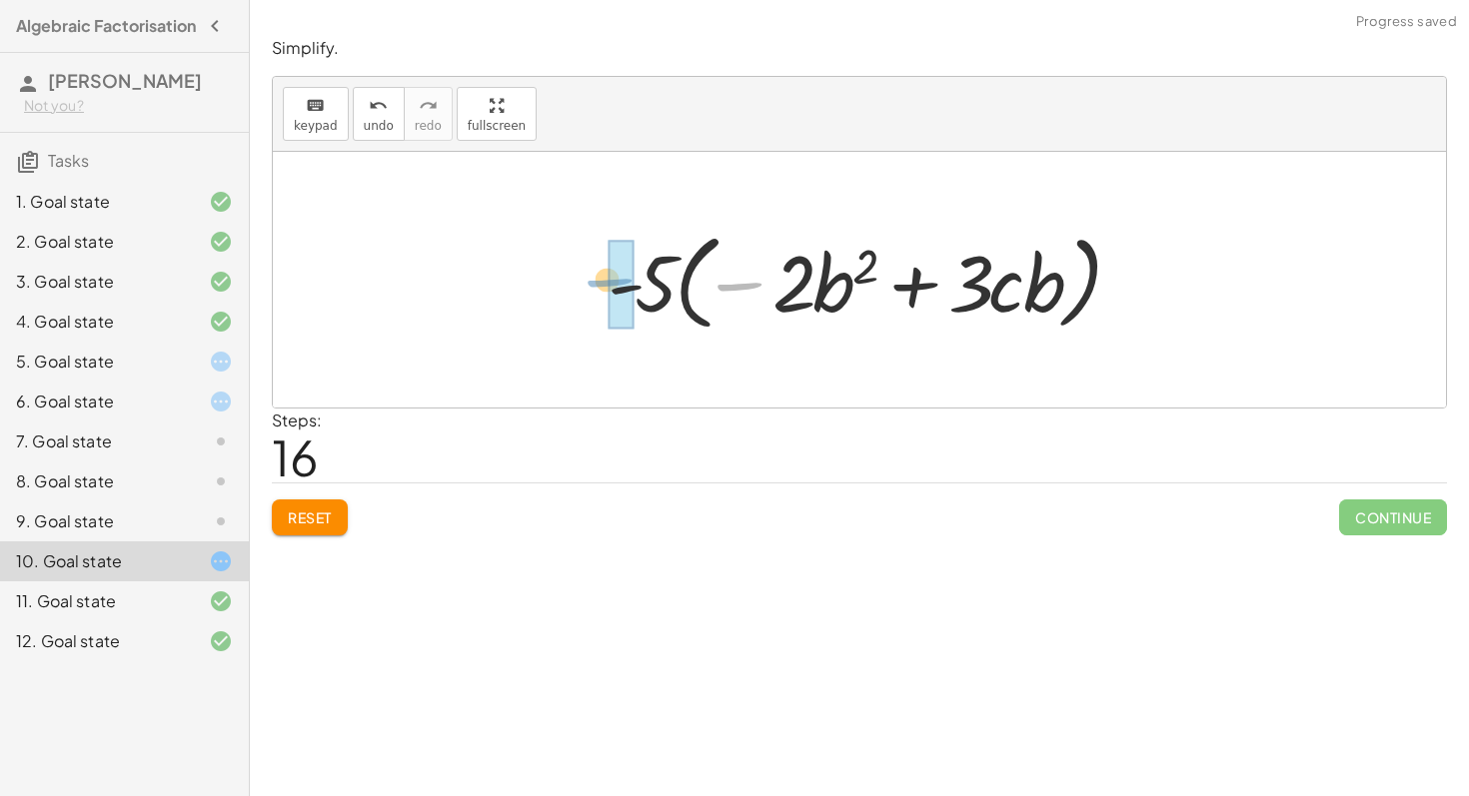
drag, startPoint x: 729, startPoint y: 284, endPoint x: 599, endPoint y: 279, distance: 130.0
click at [598, 279] on div at bounding box center [865, 280] width 537 height 115
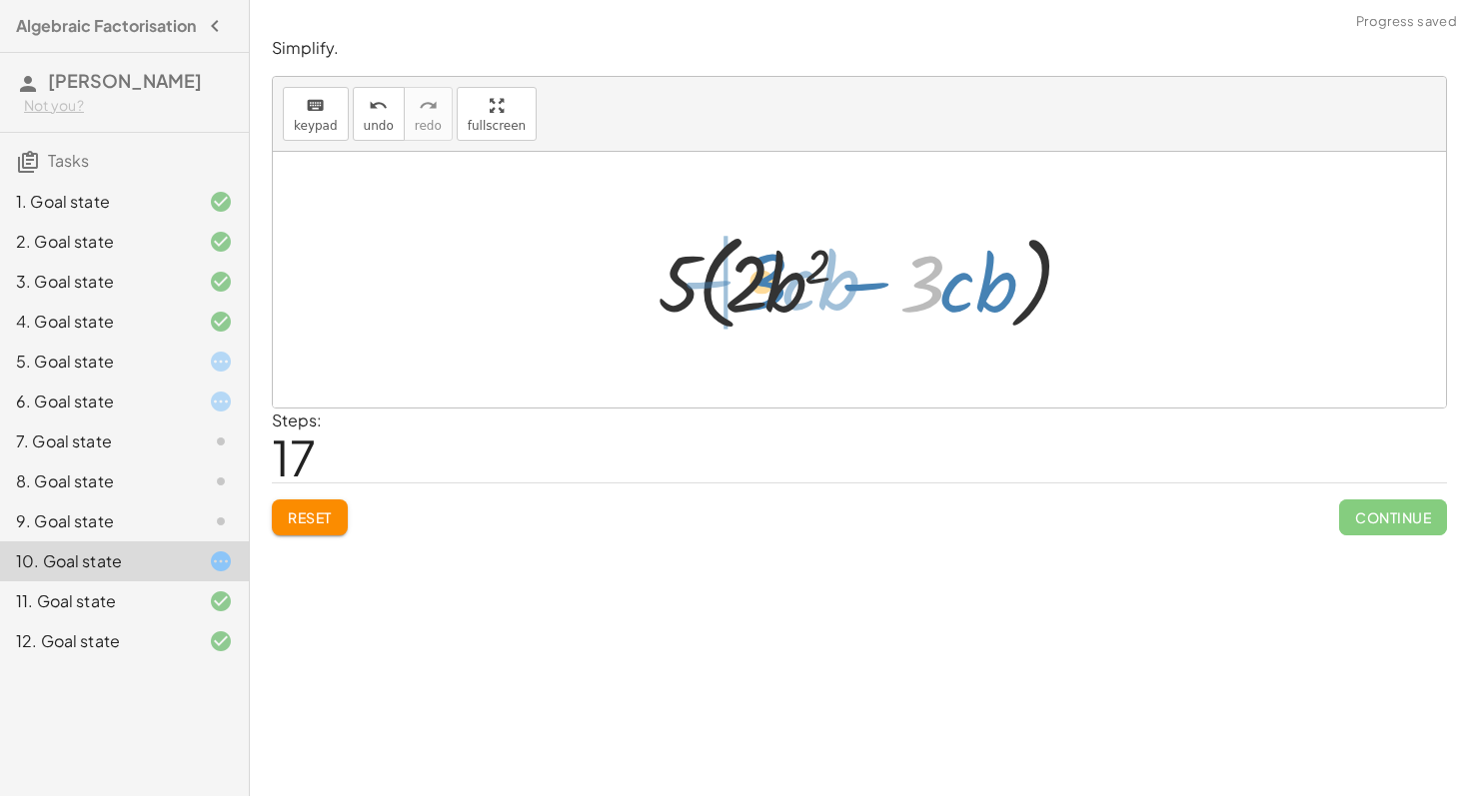
drag, startPoint x: 925, startPoint y: 278, endPoint x: 763, endPoint y: 276, distance: 161.9
click at [763, 276] on div at bounding box center [867, 280] width 440 height 115
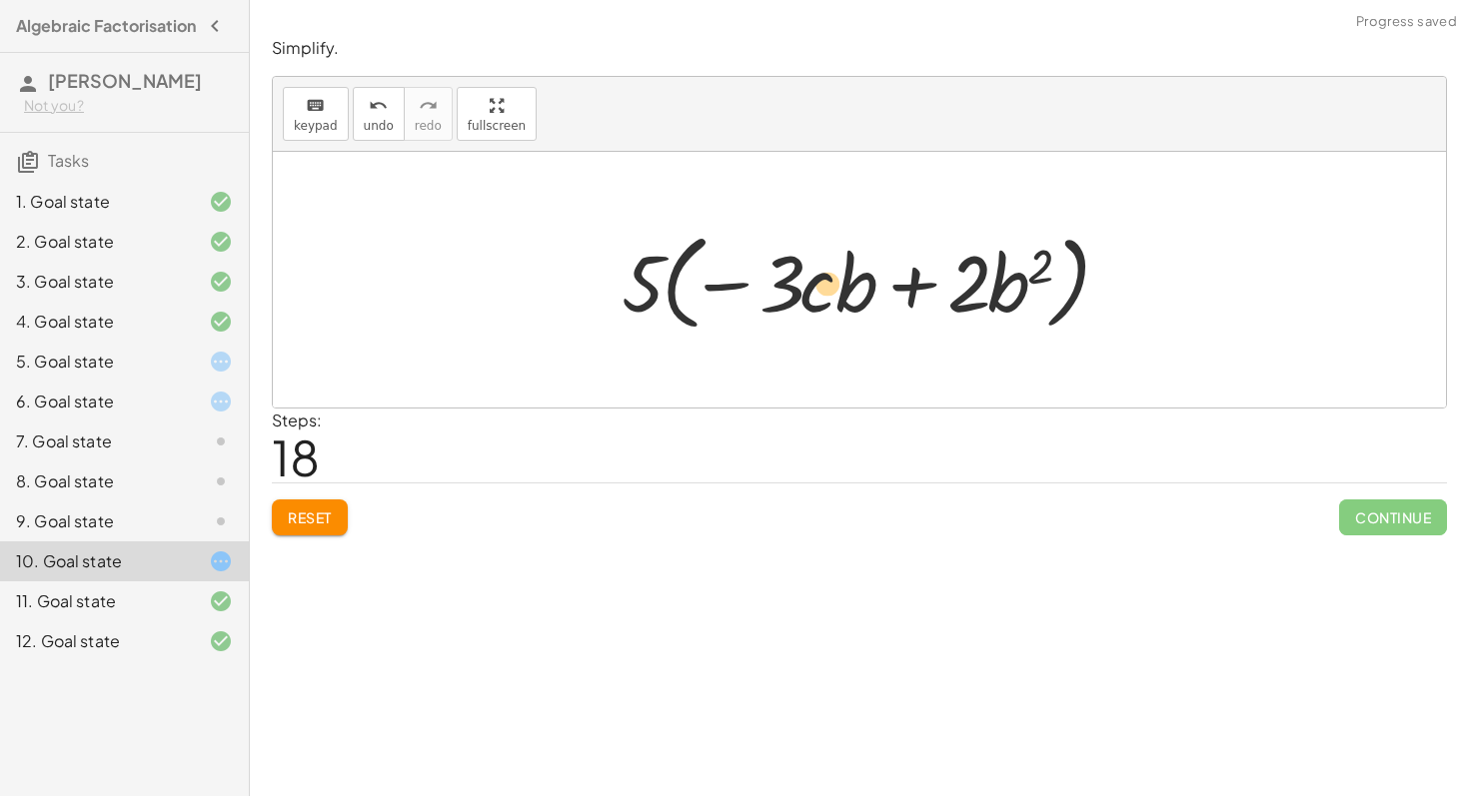
drag, startPoint x: 1001, startPoint y: 282, endPoint x: 803, endPoint y: 282, distance: 197.8
click at [803, 282] on div at bounding box center [866, 280] width 510 height 115
drag, startPoint x: 989, startPoint y: 288, endPoint x: 836, endPoint y: 290, distance: 152.9
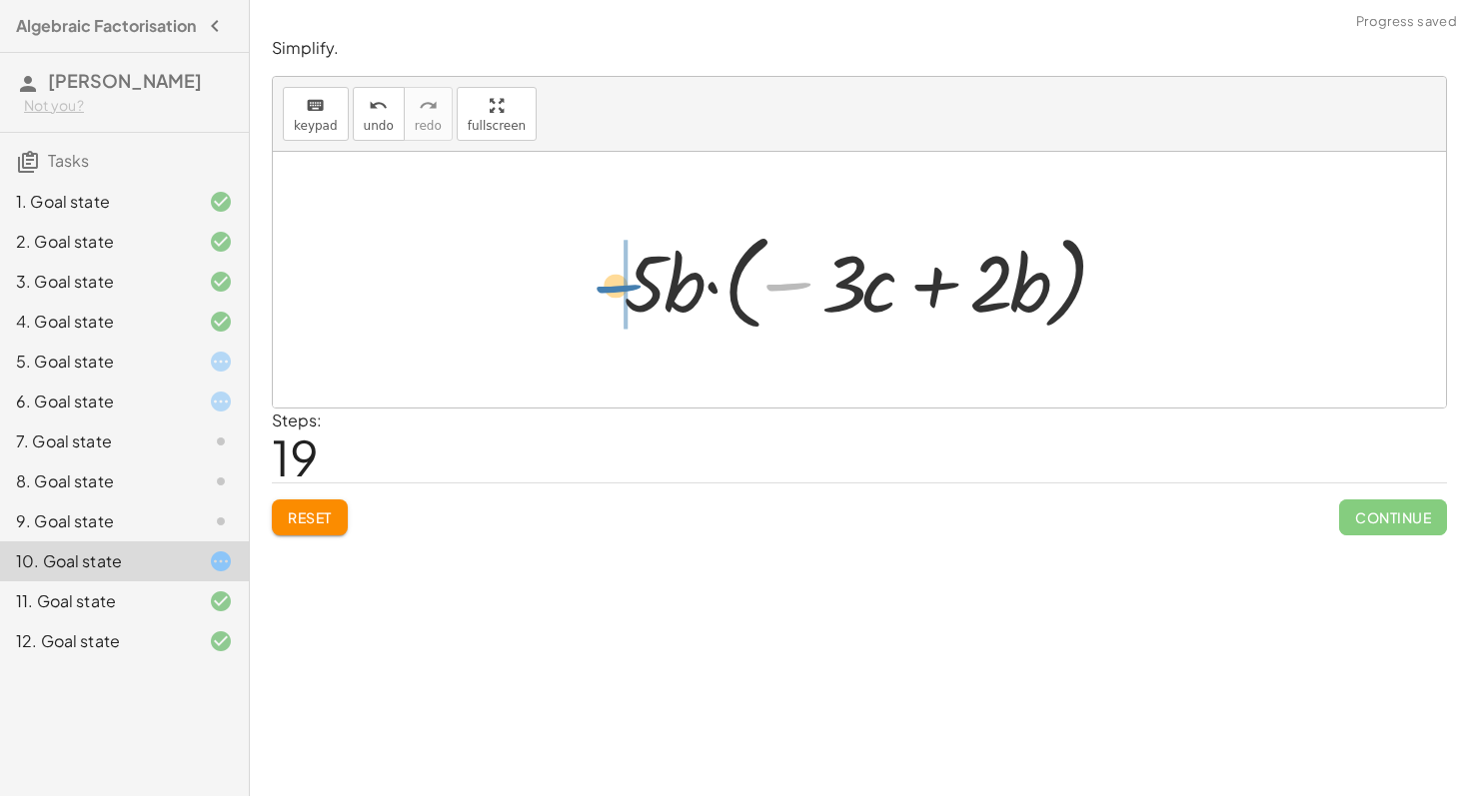
drag, startPoint x: 808, startPoint y: 284, endPoint x: 632, endPoint y: 288, distance: 175.9
click at [633, 287] on div at bounding box center [866, 280] width 506 height 115
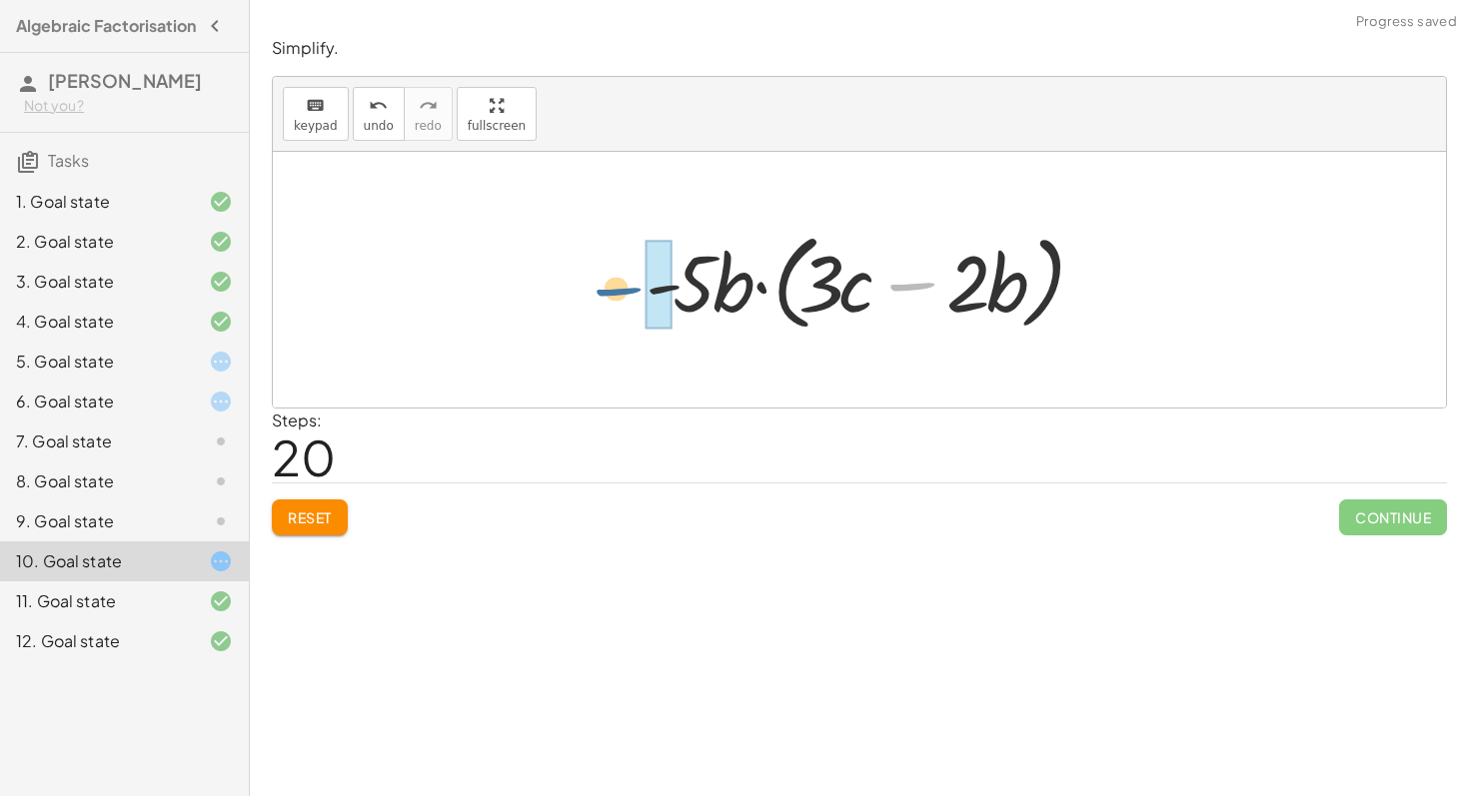
drag, startPoint x: 902, startPoint y: 280, endPoint x: 607, endPoint y: 289, distance: 294.8
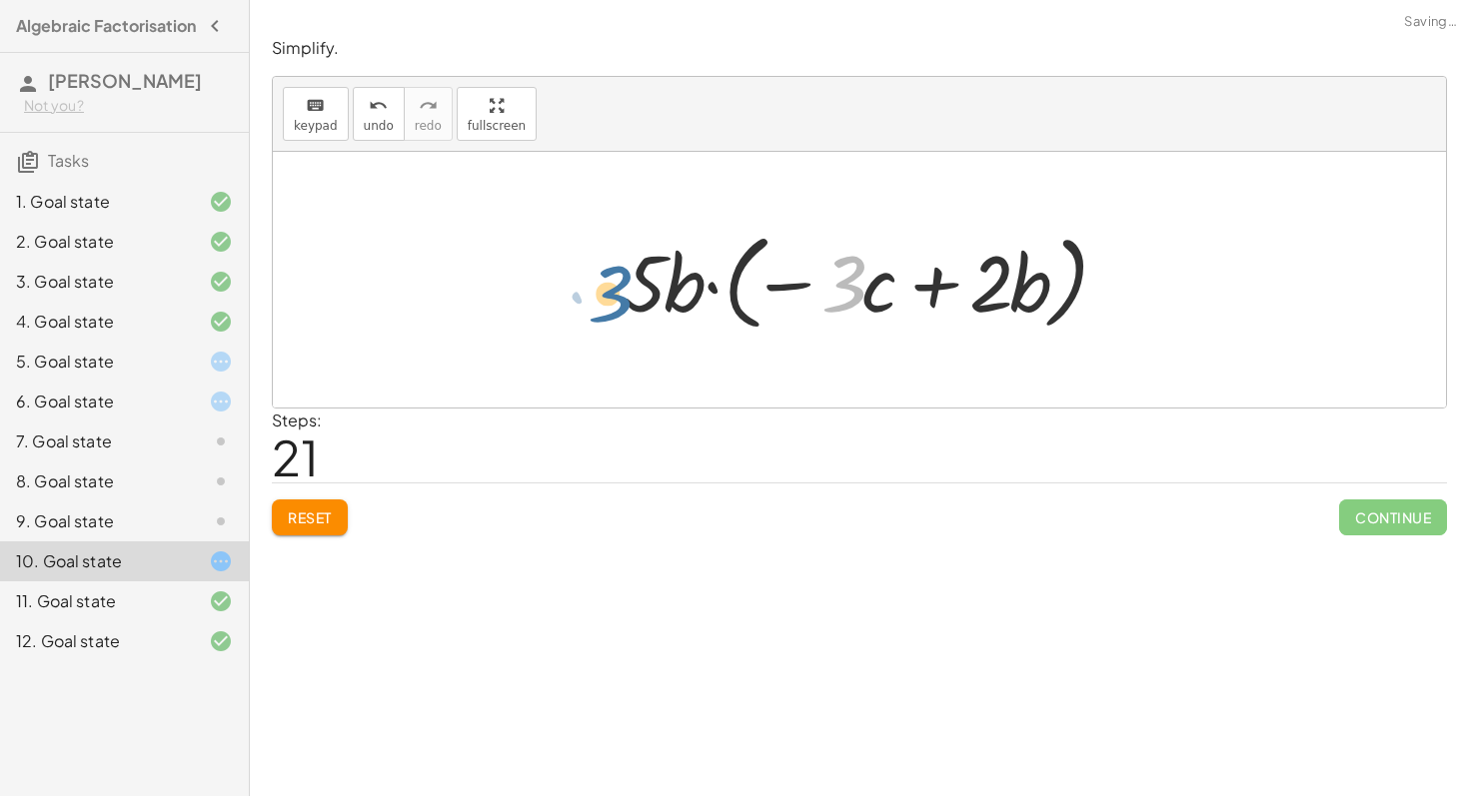
drag, startPoint x: 845, startPoint y: 271, endPoint x: 604, endPoint y: 282, distance: 241.0
drag, startPoint x: 878, startPoint y: 295, endPoint x: 631, endPoint y: 291, distance: 246.8
click at [630, 293] on div at bounding box center [866, 280] width 506 height 115
drag, startPoint x: 1041, startPoint y: 269, endPoint x: 682, endPoint y: 271, distance: 358.7
click at [682, 271] on div at bounding box center [866, 280] width 506 height 115
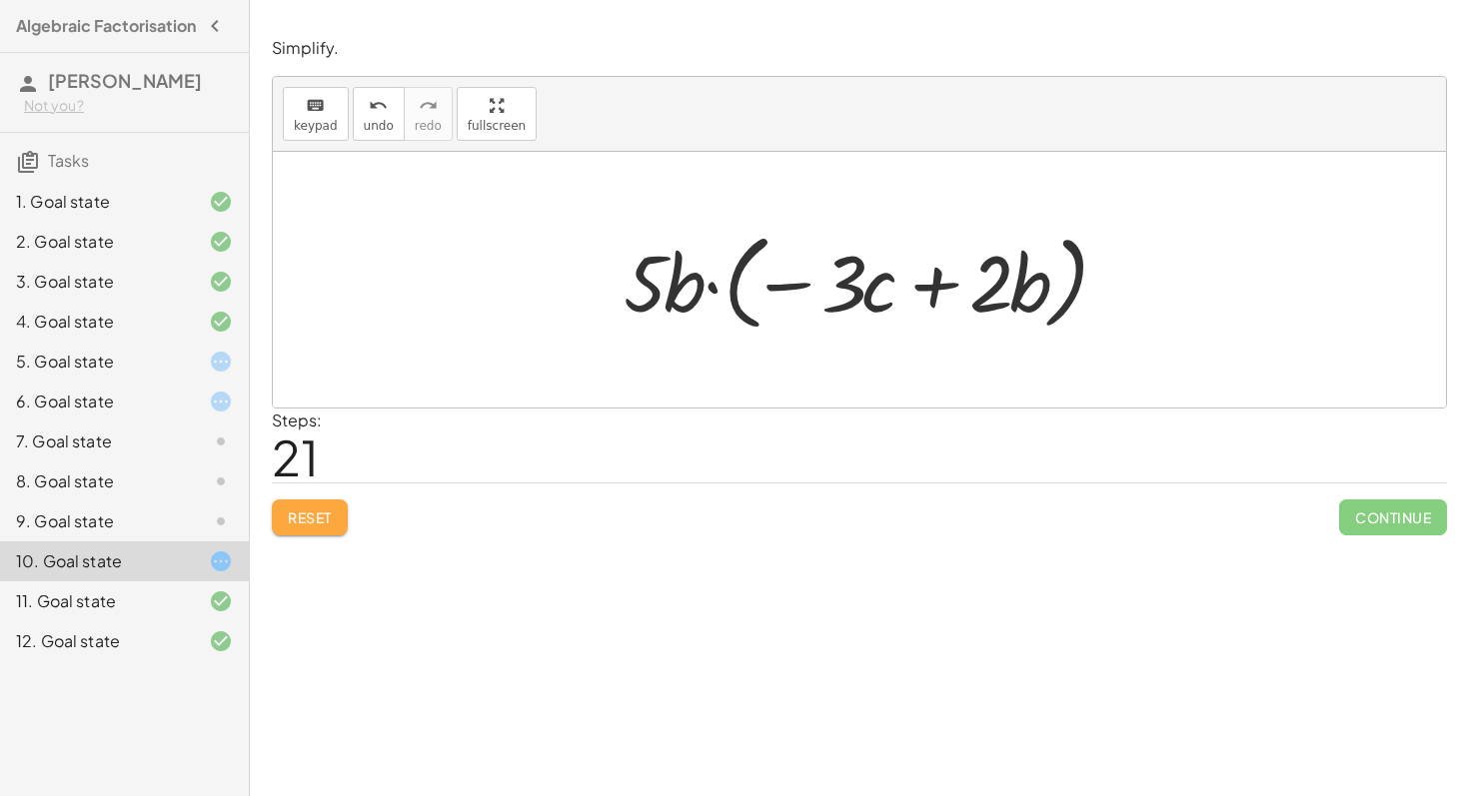
click at [305, 513] on span "Reset" at bounding box center [310, 517] width 44 height 18
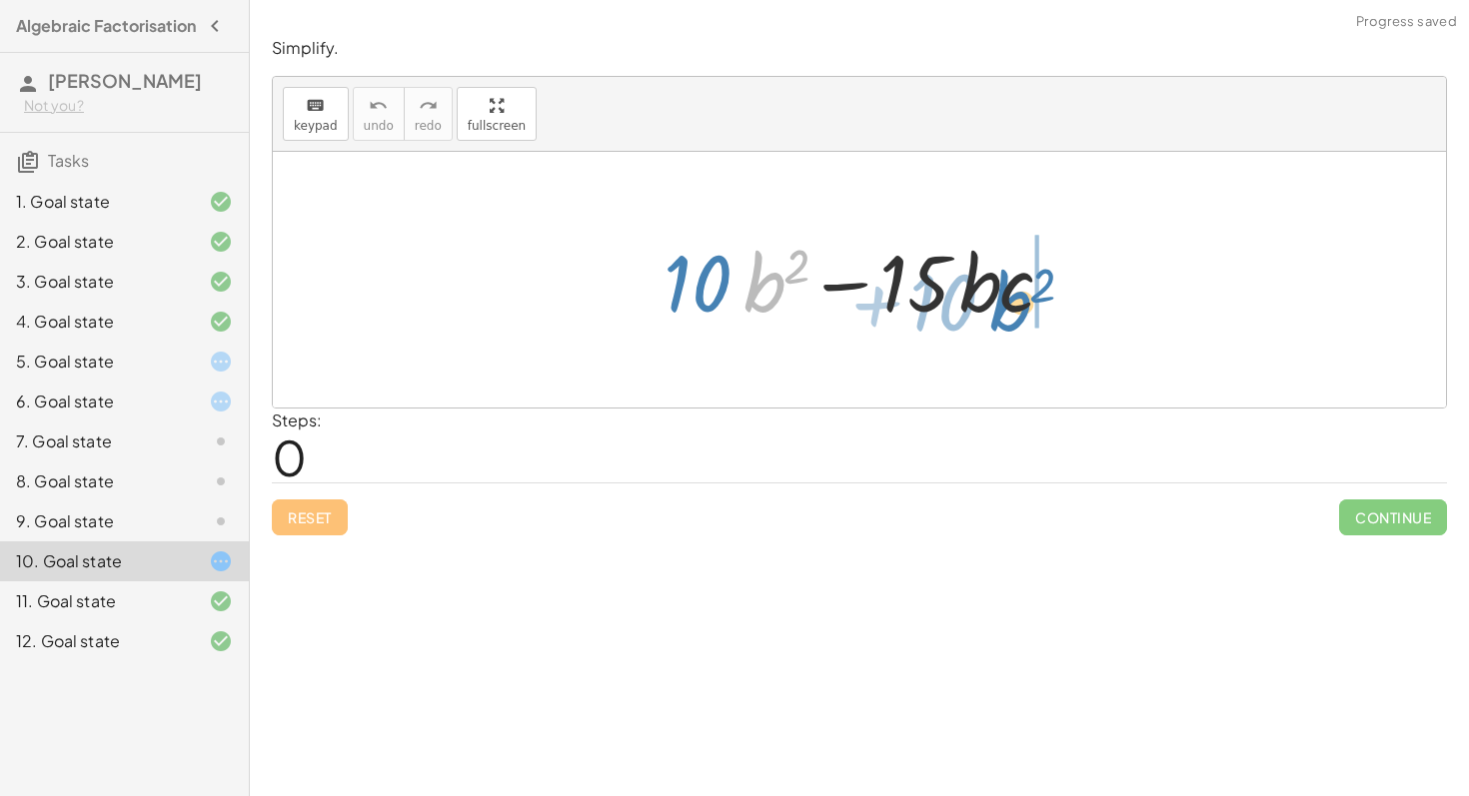
drag, startPoint x: 759, startPoint y: 263, endPoint x: 1003, endPoint y: 283, distance: 244.6
click at [1003, 283] on div at bounding box center [866, 280] width 426 height 103
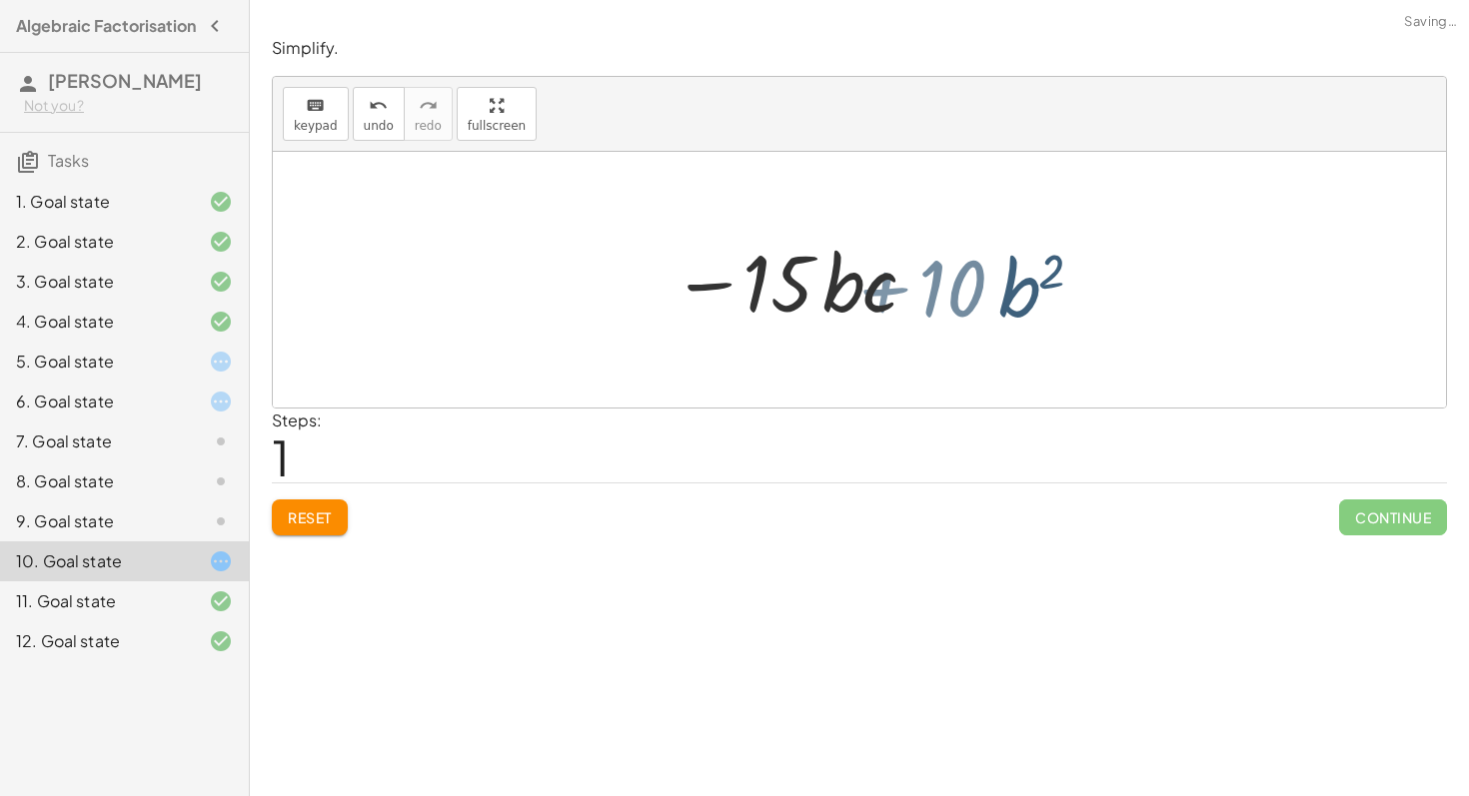
click at [993, 283] on div at bounding box center [853, 280] width 485 height 103
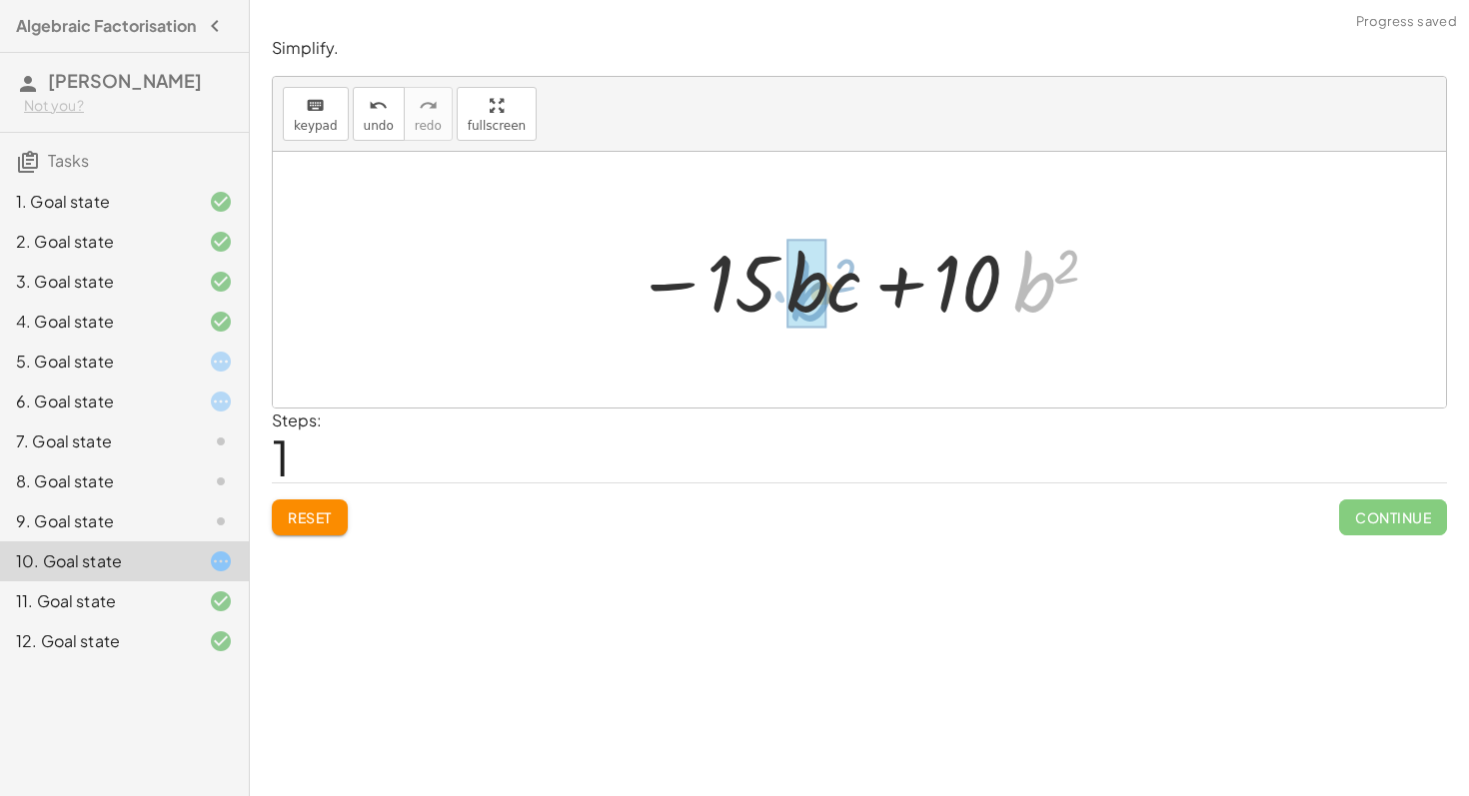
drag, startPoint x: 1010, startPoint y: 270, endPoint x: 787, endPoint y: 279, distance: 223.0
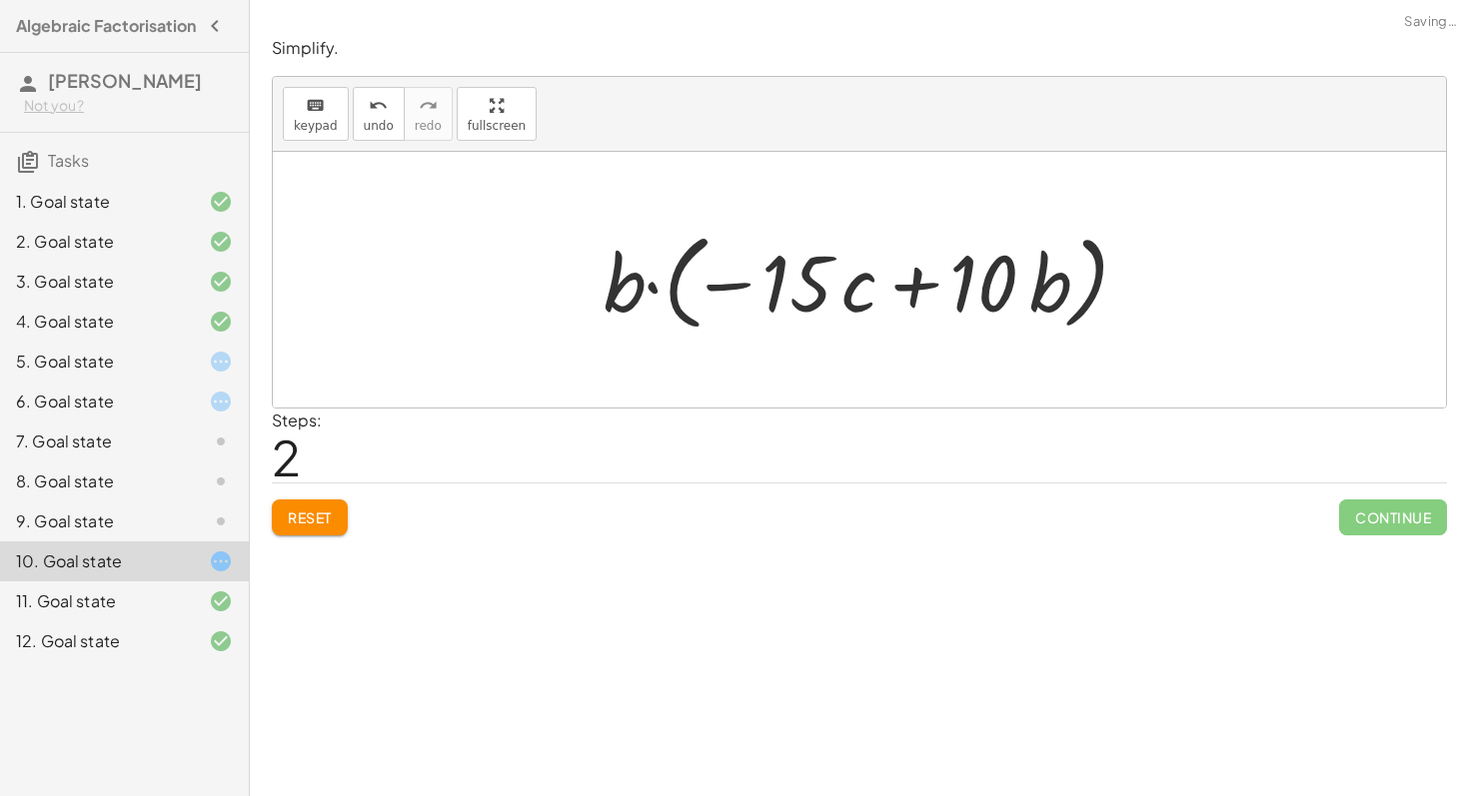
click at [312, 506] on button "Reset" at bounding box center [310, 518] width 76 height 36
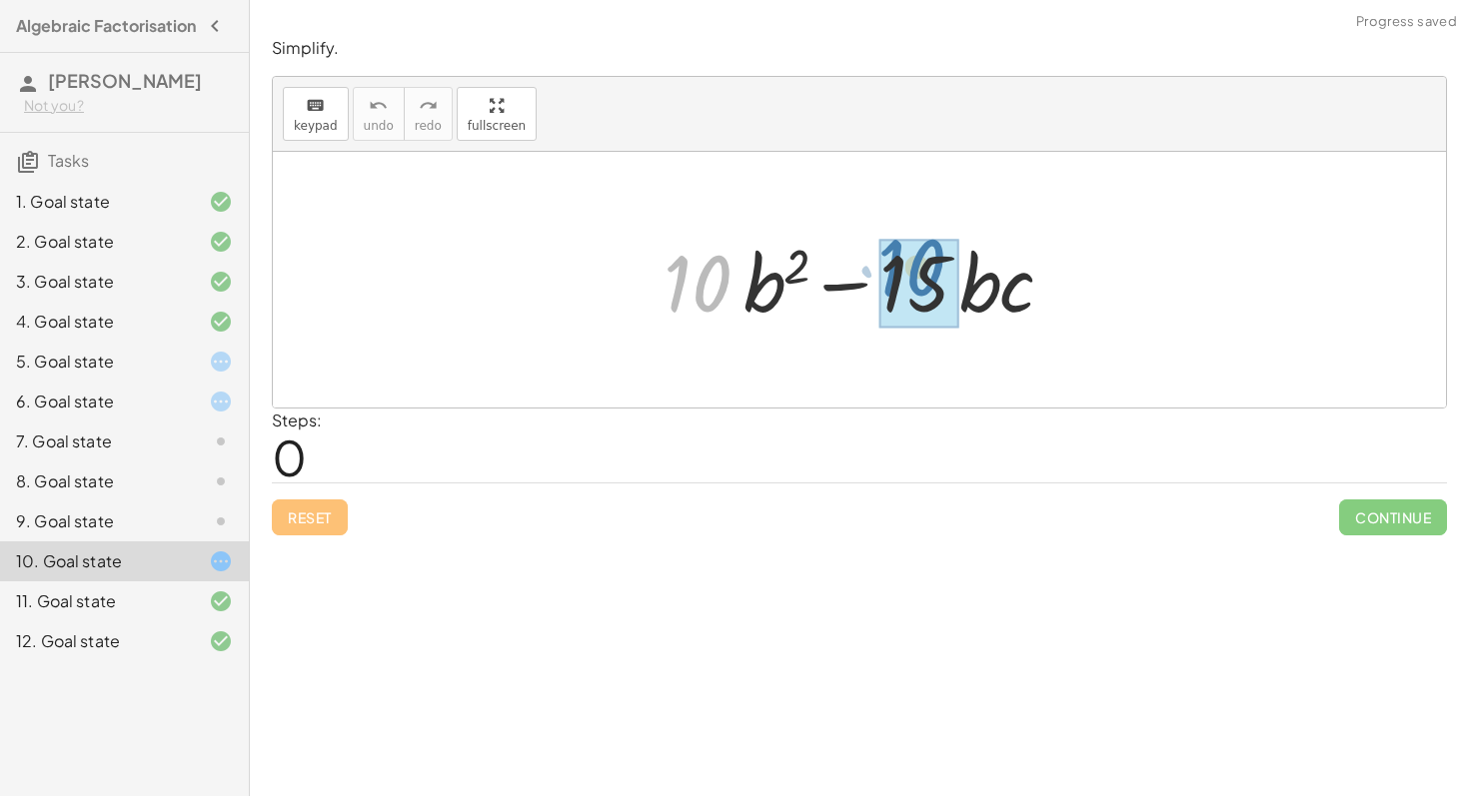
drag, startPoint x: 721, startPoint y: 285, endPoint x: 937, endPoint y: 281, distance: 215.8
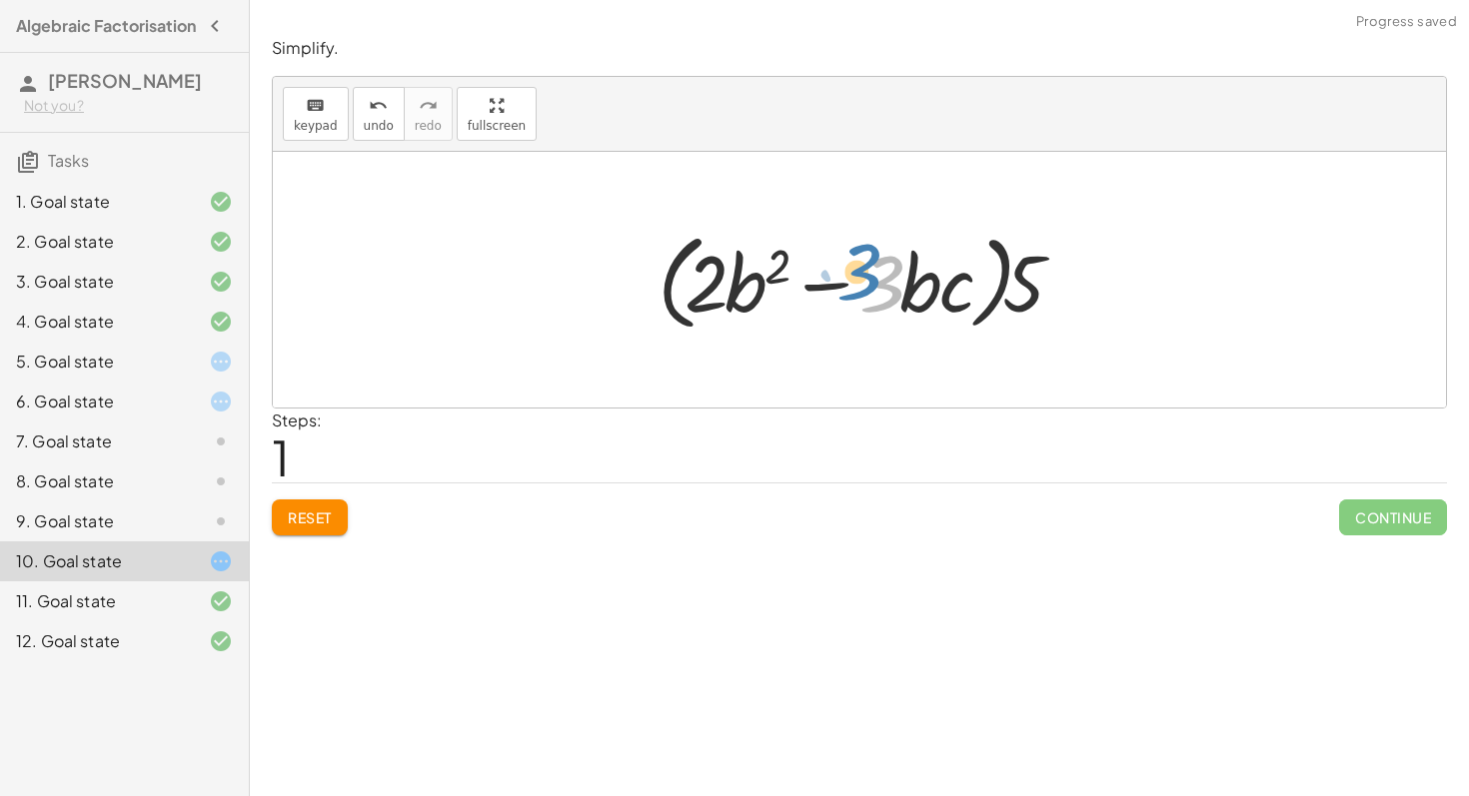
drag, startPoint x: 883, startPoint y: 272, endPoint x: 812, endPoint y: 260, distance: 71.9
click at [812, 260] on div at bounding box center [867, 280] width 440 height 115
drag, startPoint x: 1070, startPoint y: 309, endPoint x: 1059, endPoint y: 299, distance: 14.9
click at [1068, 308] on div at bounding box center [867, 280] width 440 height 115
drag, startPoint x: 921, startPoint y: 288, endPoint x: 760, endPoint y: 291, distance: 160.9
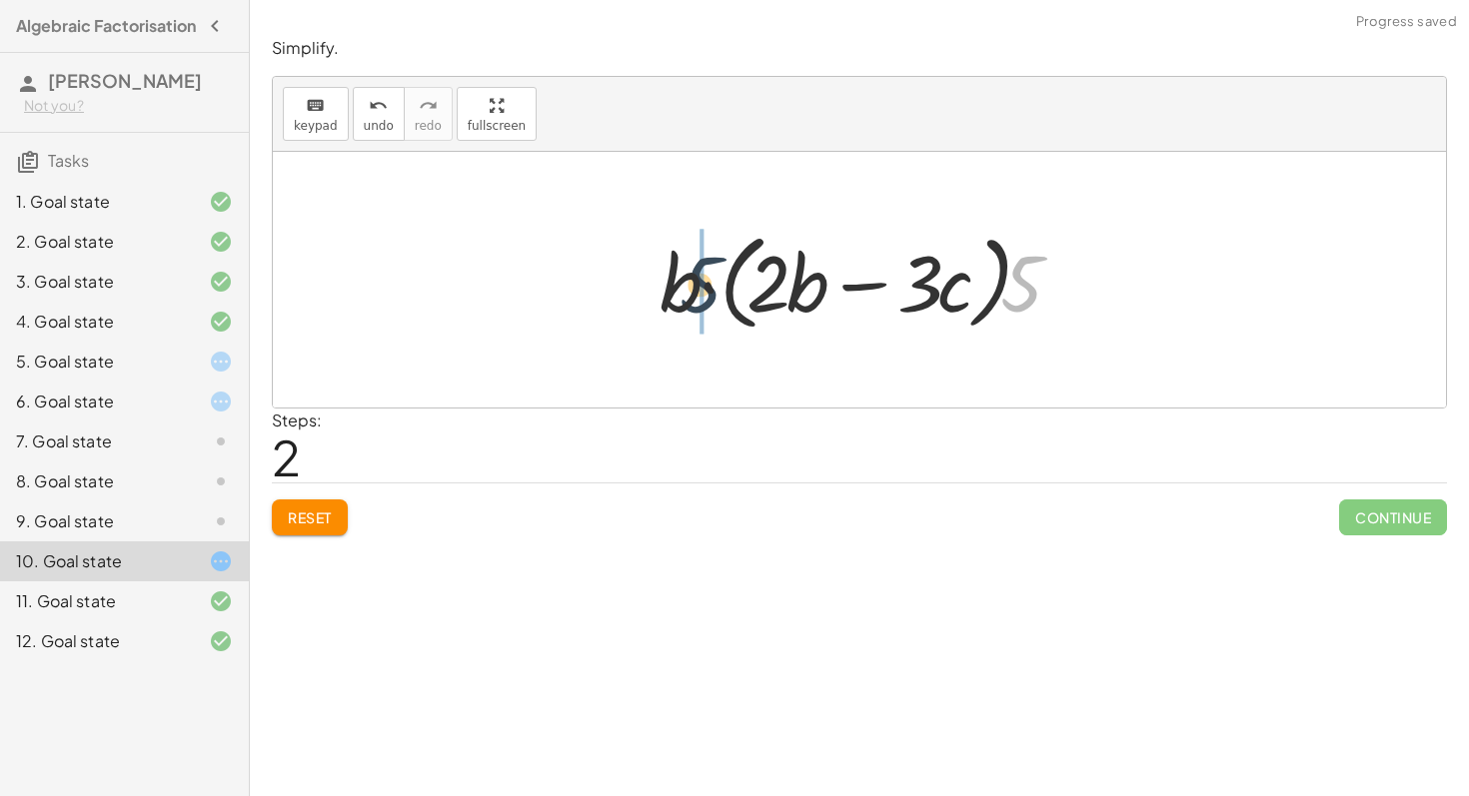
drag, startPoint x: 1015, startPoint y: 272, endPoint x: 687, endPoint y: 273, distance: 327.7
click at [687, 273] on div at bounding box center [867, 280] width 436 height 115
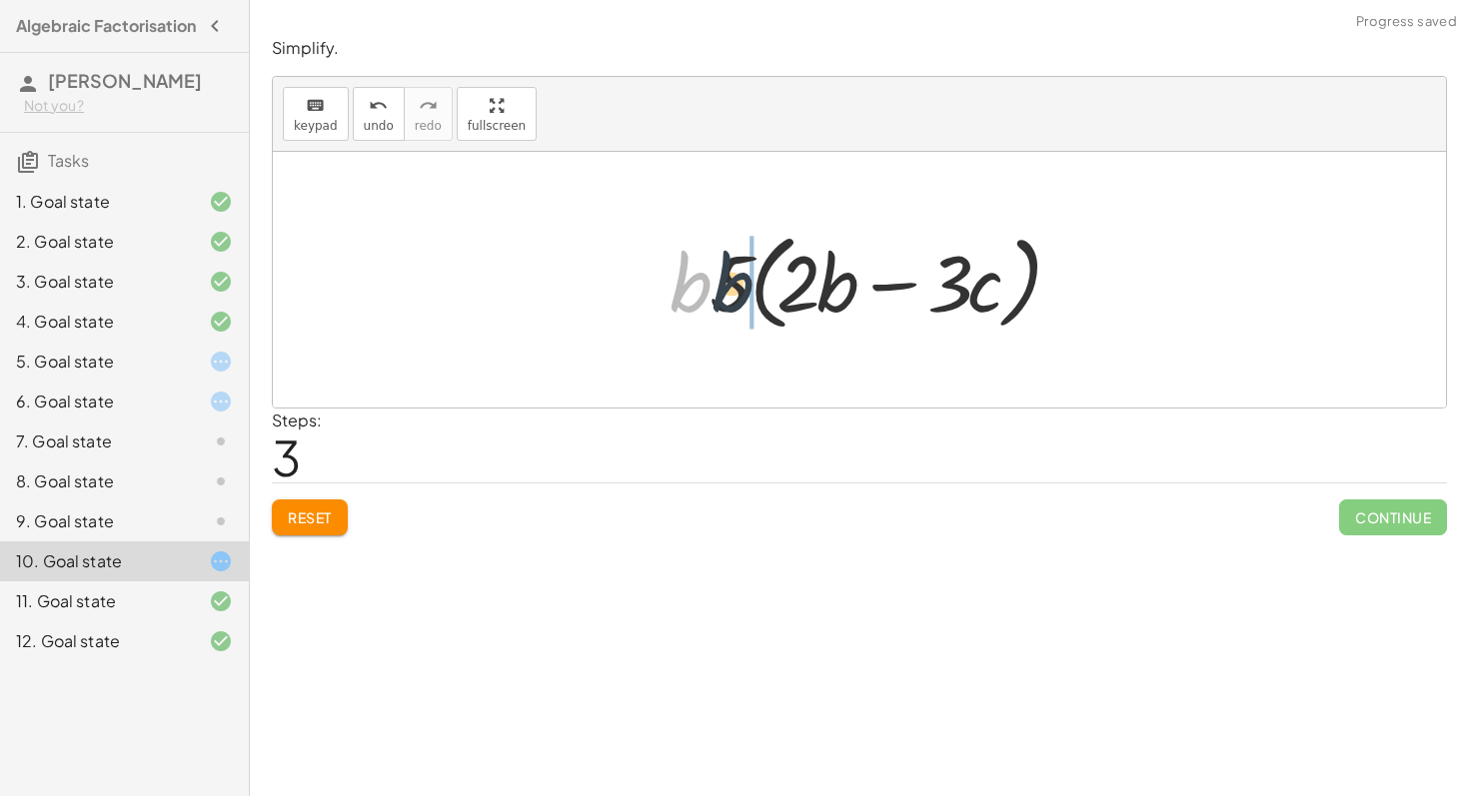
drag, startPoint x: 693, startPoint y: 270, endPoint x: 746, endPoint y: 270, distance: 52.9
click at [746, 270] on div at bounding box center [867, 280] width 416 height 115
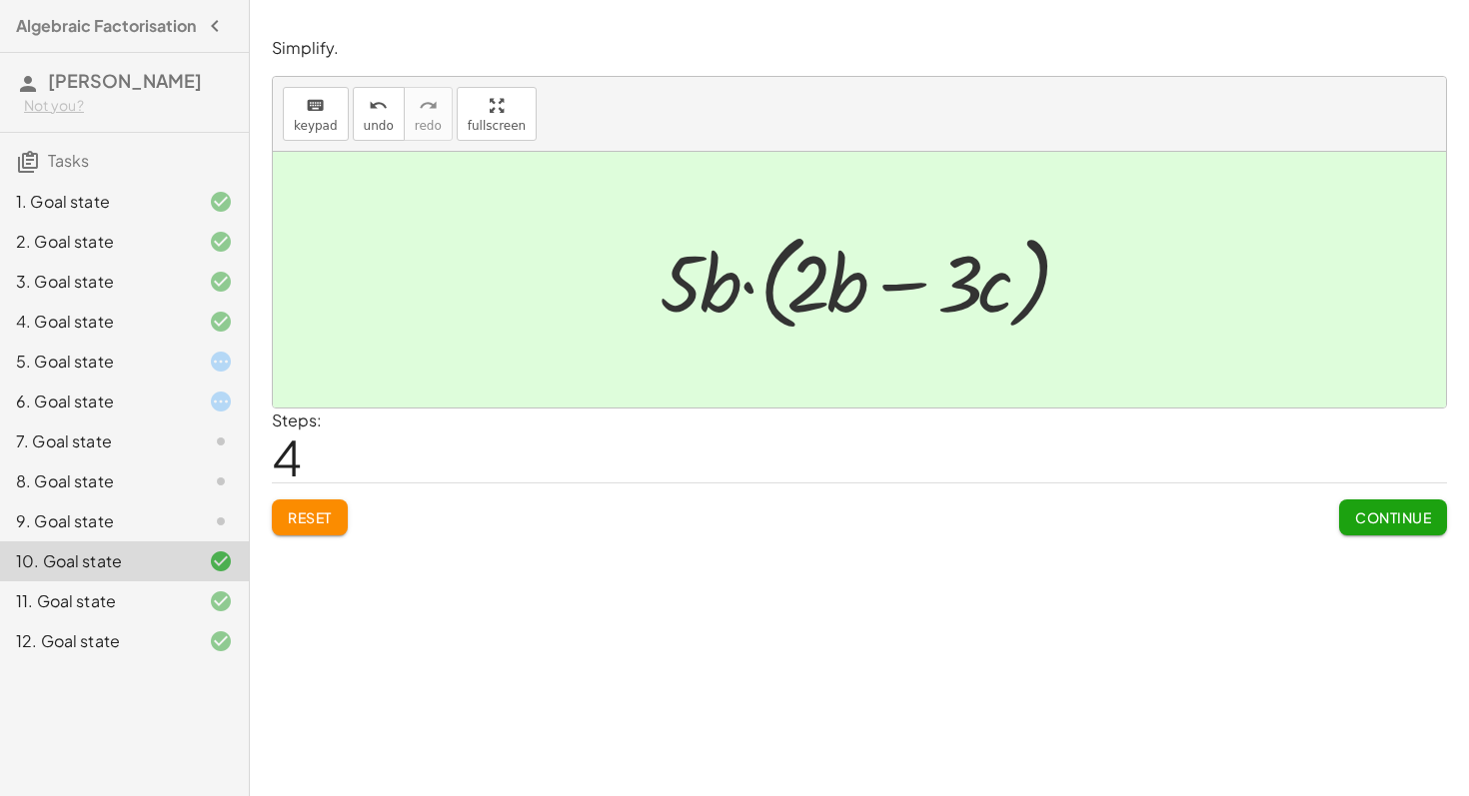
click at [292, 522] on span "Reset" at bounding box center [310, 517] width 44 height 18
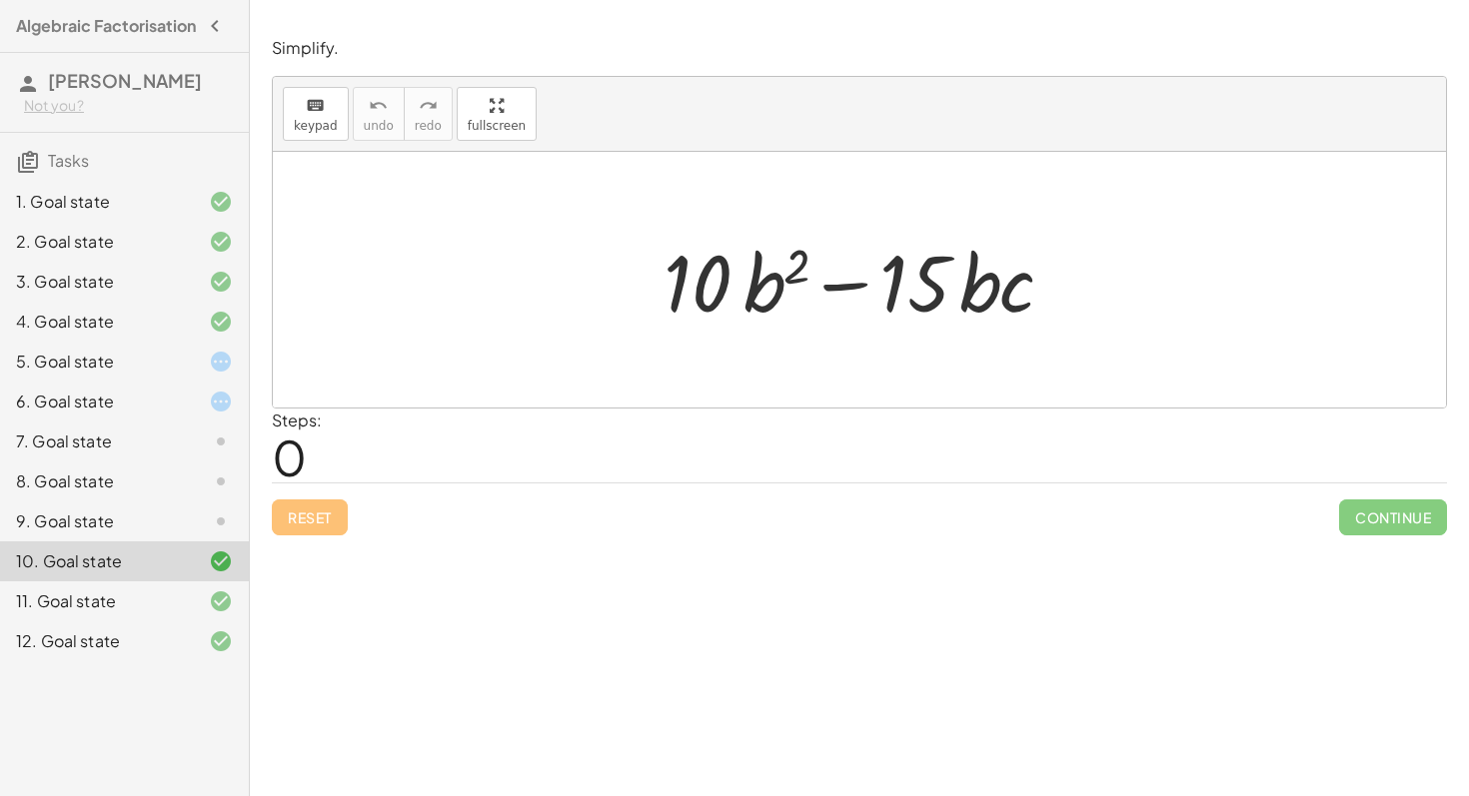
click at [145, 533] on div "9. Goal state" at bounding box center [96, 521] width 161 height 24
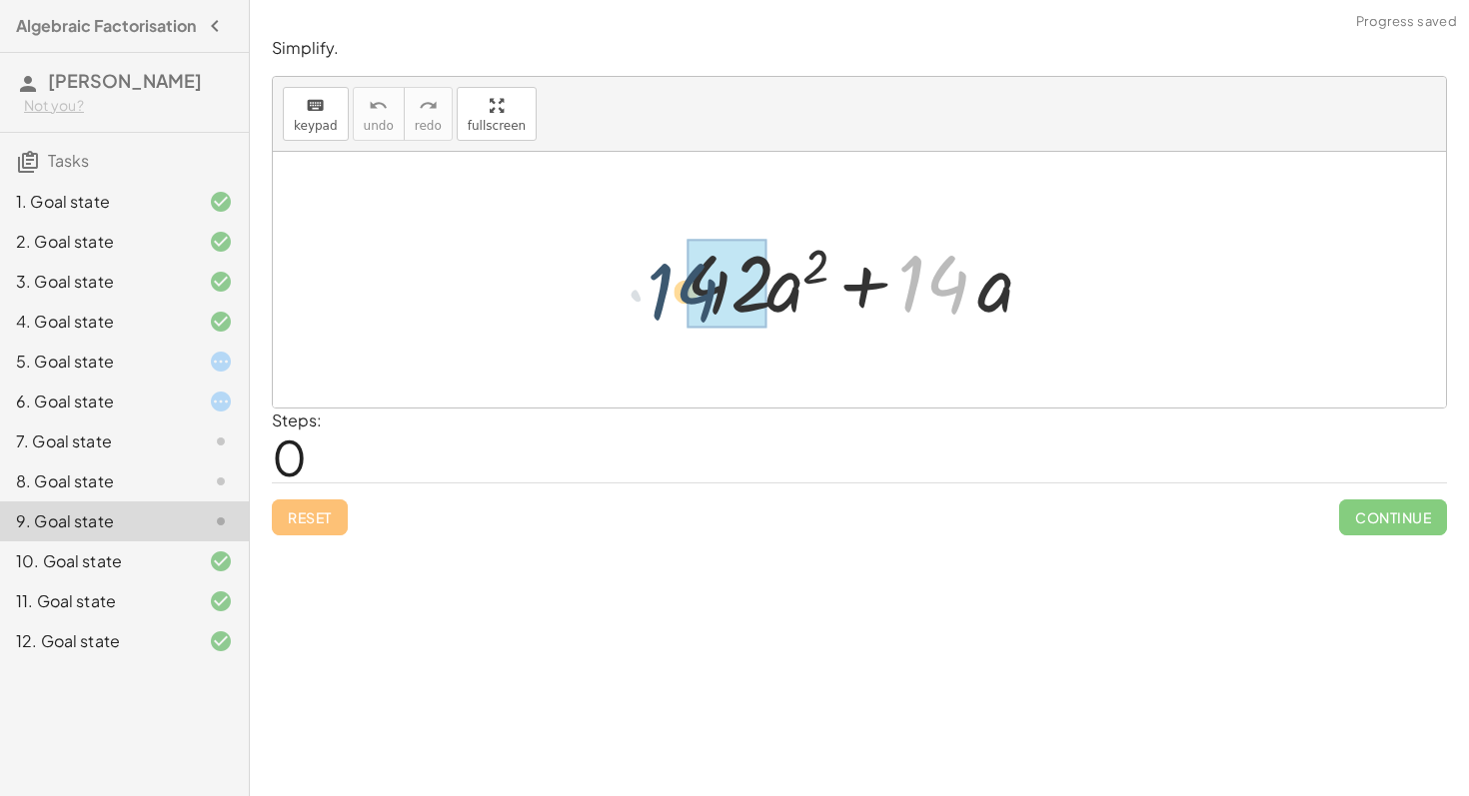
drag, startPoint x: 909, startPoint y: 286, endPoint x: 658, endPoint y: 302, distance: 251.3
click at [657, 296] on div "· 14 + · 42 · a 2 + · 14 · a" at bounding box center [859, 280] width 407 height 113
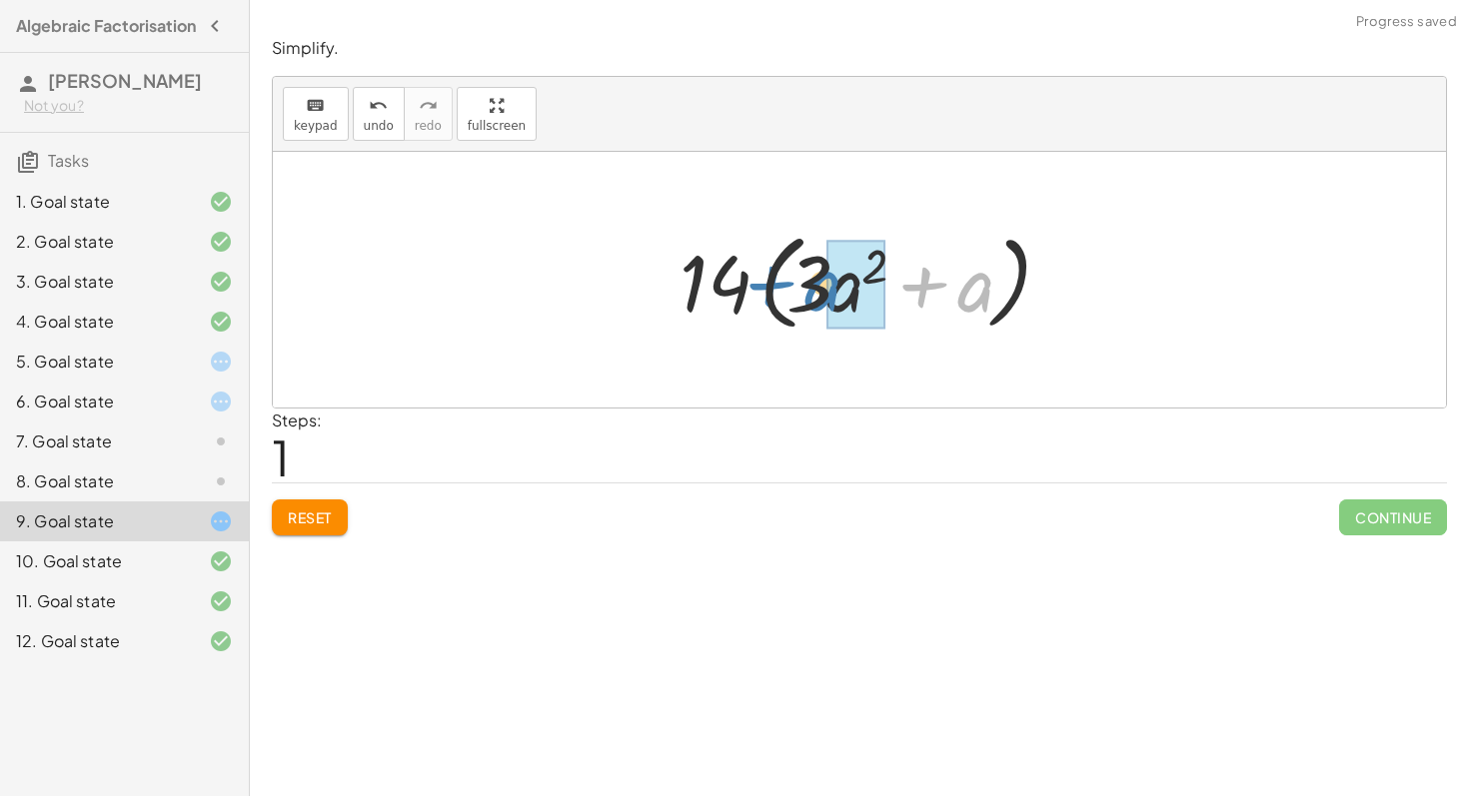
drag, startPoint x: 988, startPoint y: 303, endPoint x: 865, endPoint y: 305, distance: 122.9
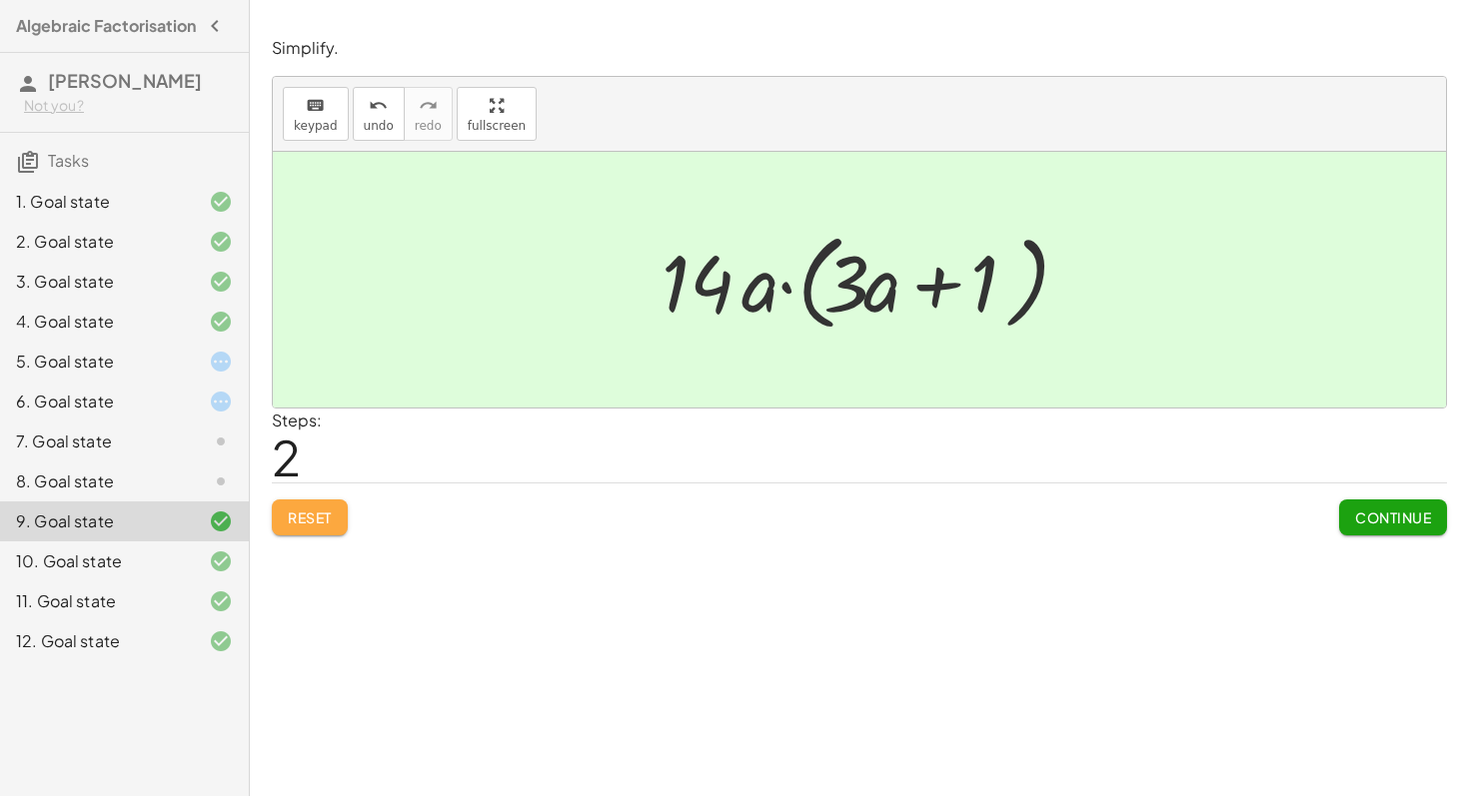
click at [307, 519] on span "Reset" at bounding box center [310, 517] width 44 height 18
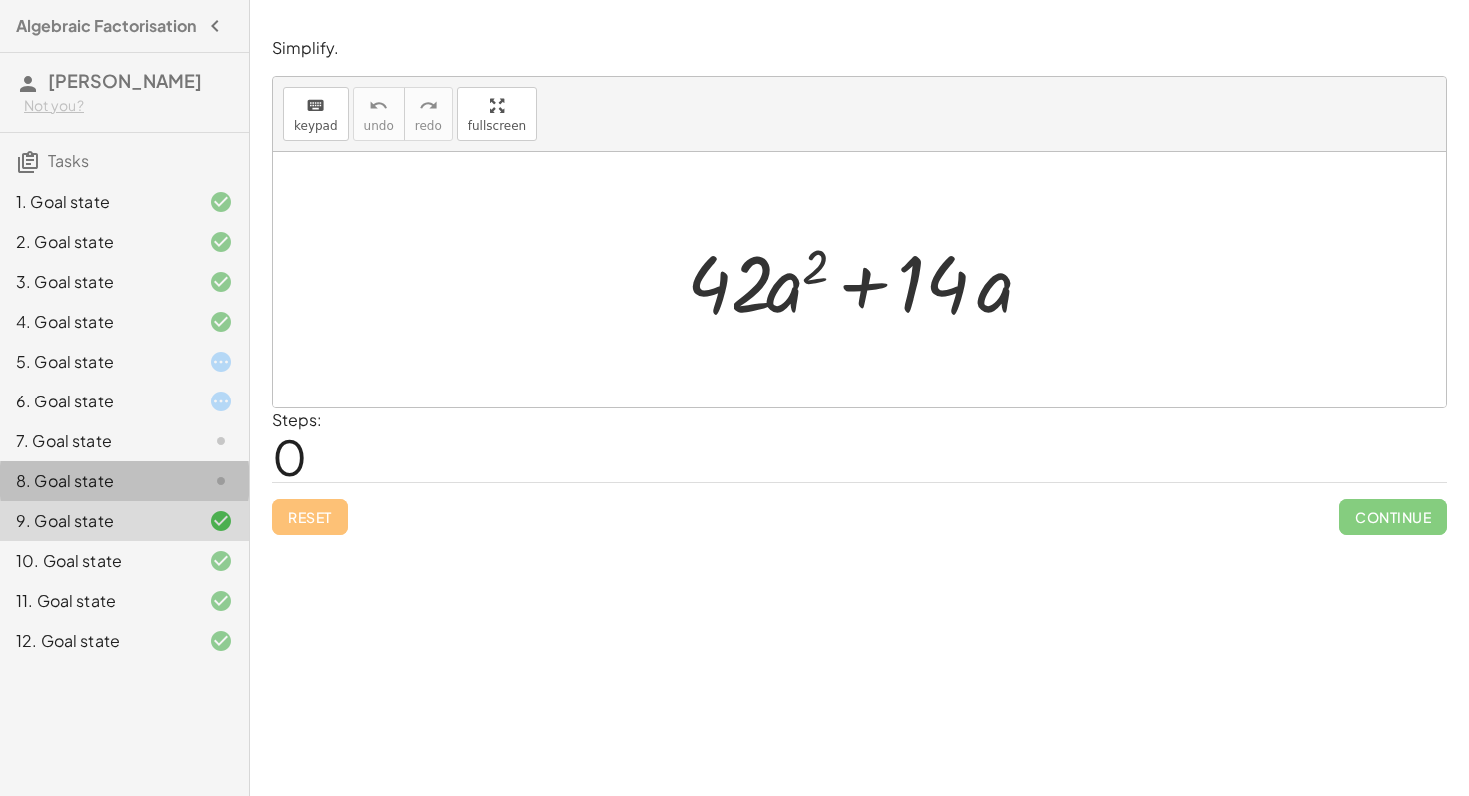
click at [173, 494] on div "8. Goal state" at bounding box center [96, 482] width 161 height 24
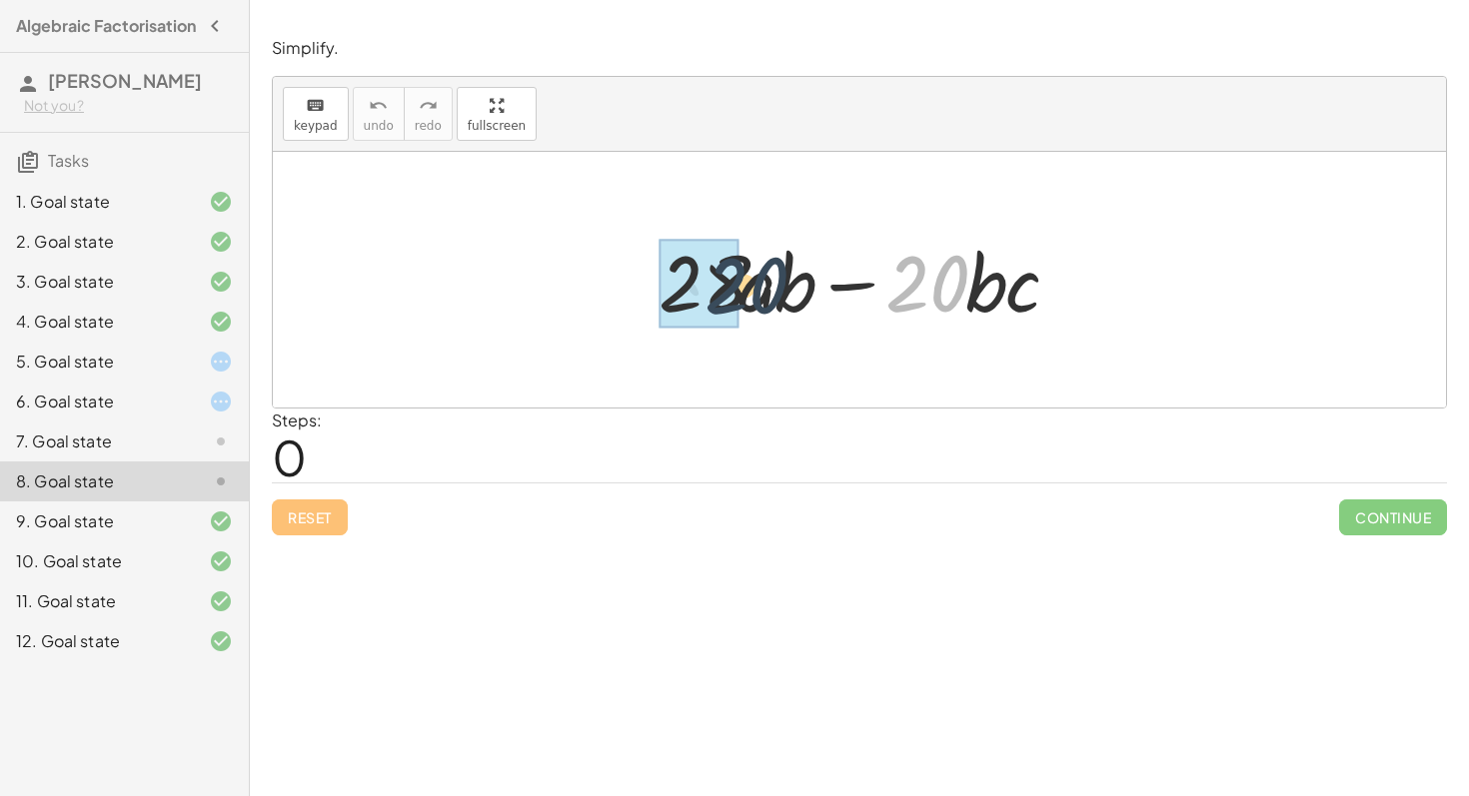
drag, startPoint x: 905, startPoint y: 292, endPoint x: 684, endPoint y: 304, distance: 221.1
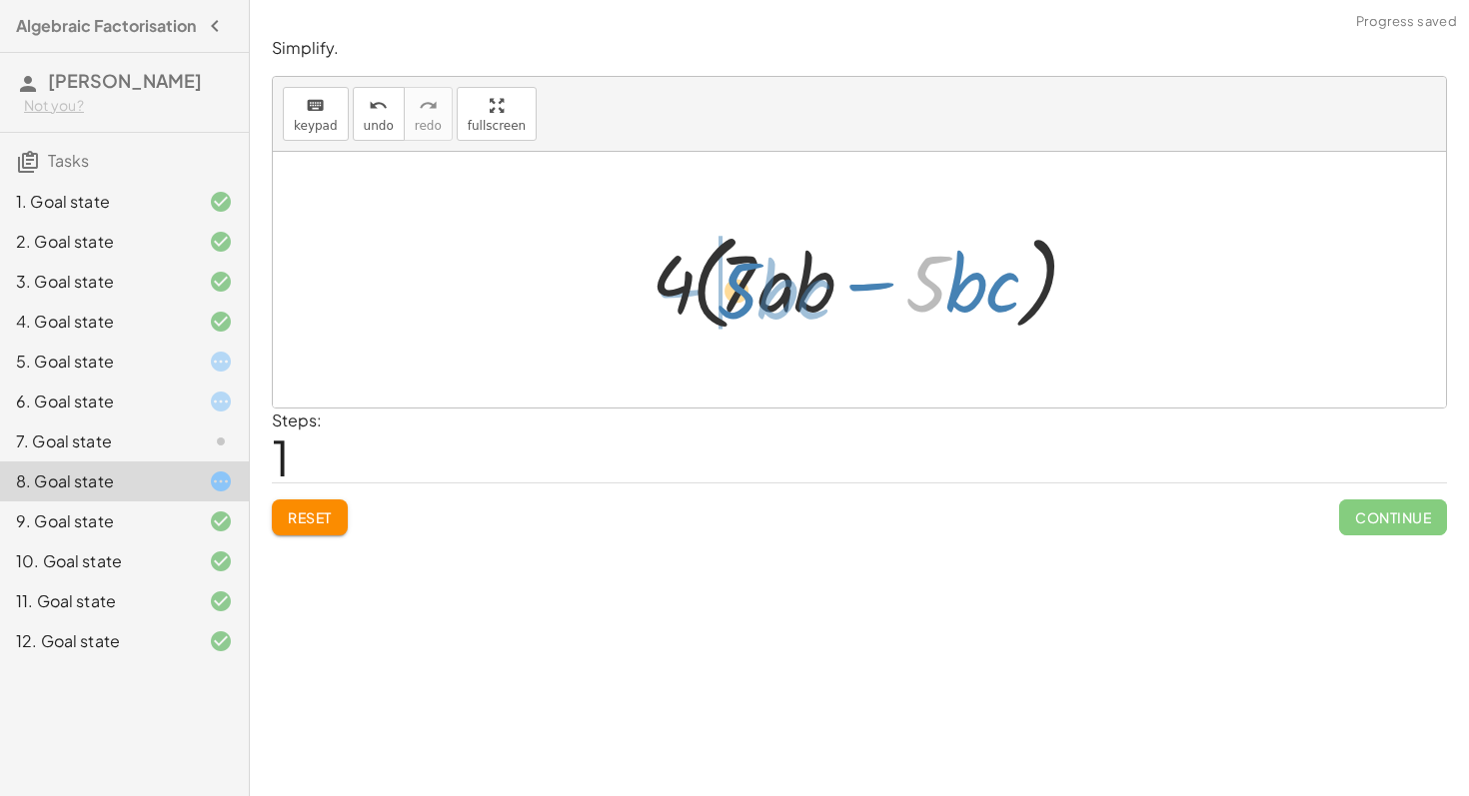
drag, startPoint x: 933, startPoint y: 285, endPoint x: 743, endPoint y: 293, distance: 190.0
click at [742, 292] on div at bounding box center [866, 280] width 451 height 115
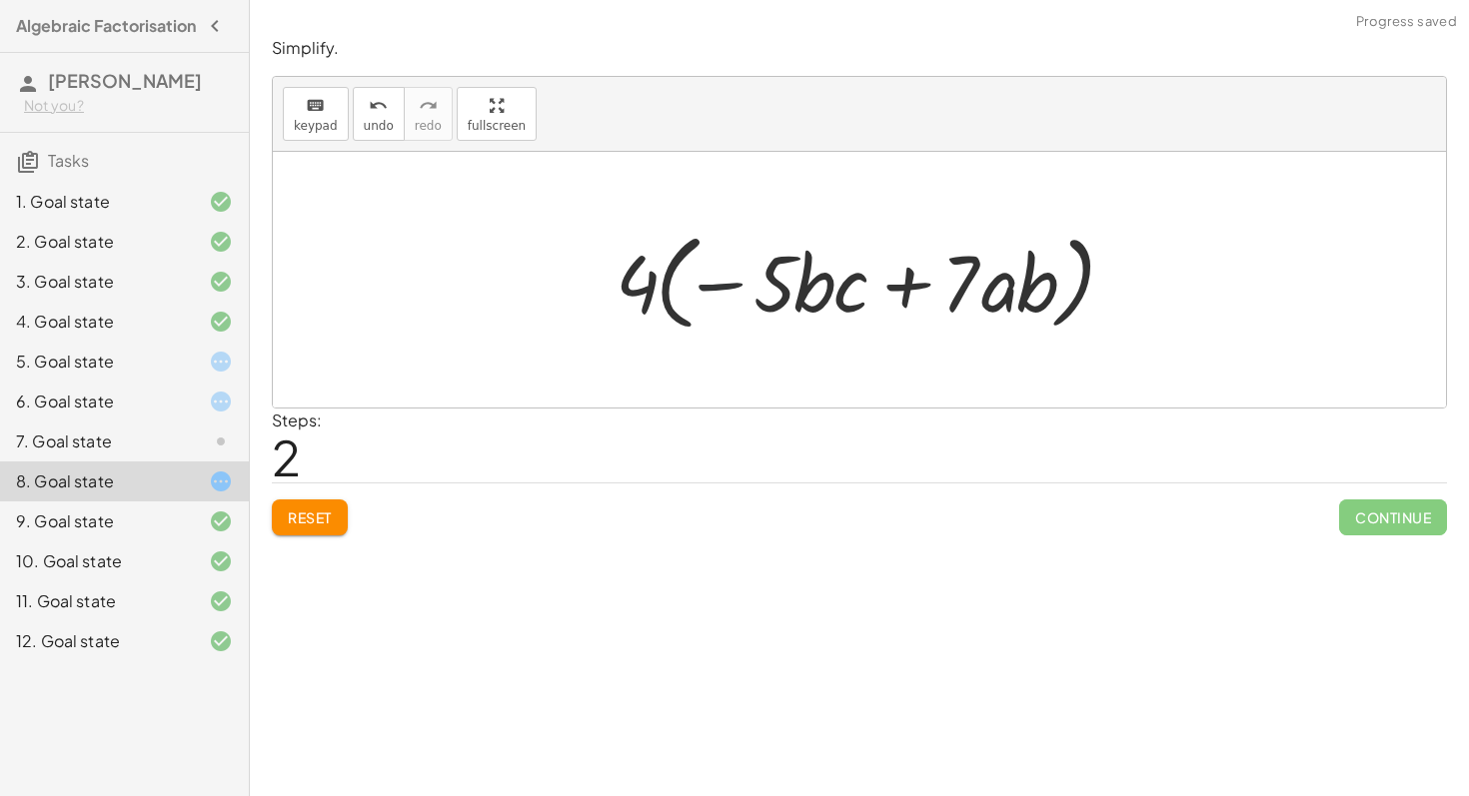
drag, startPoint x: 712, startPoint y: 292, endPoint x: 606, endPoint y: 294, distance: 105.9
click at [606, 293] on div at bounding box center [866, 280] width 522 height 115
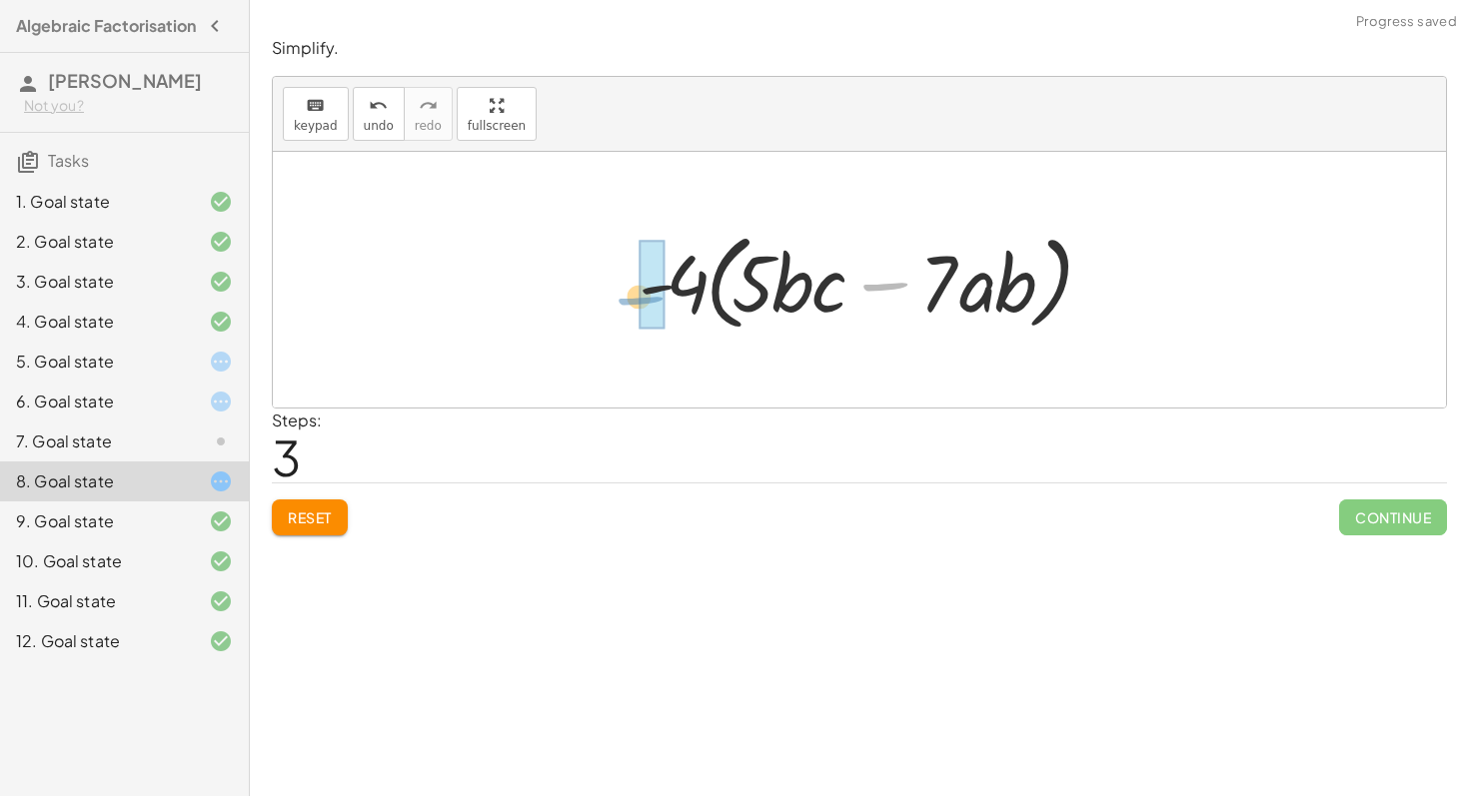
drag, startPoint x: 893, startPoint y: 290, endPoint x: 639, endPoint y: 306, distance: 254.3
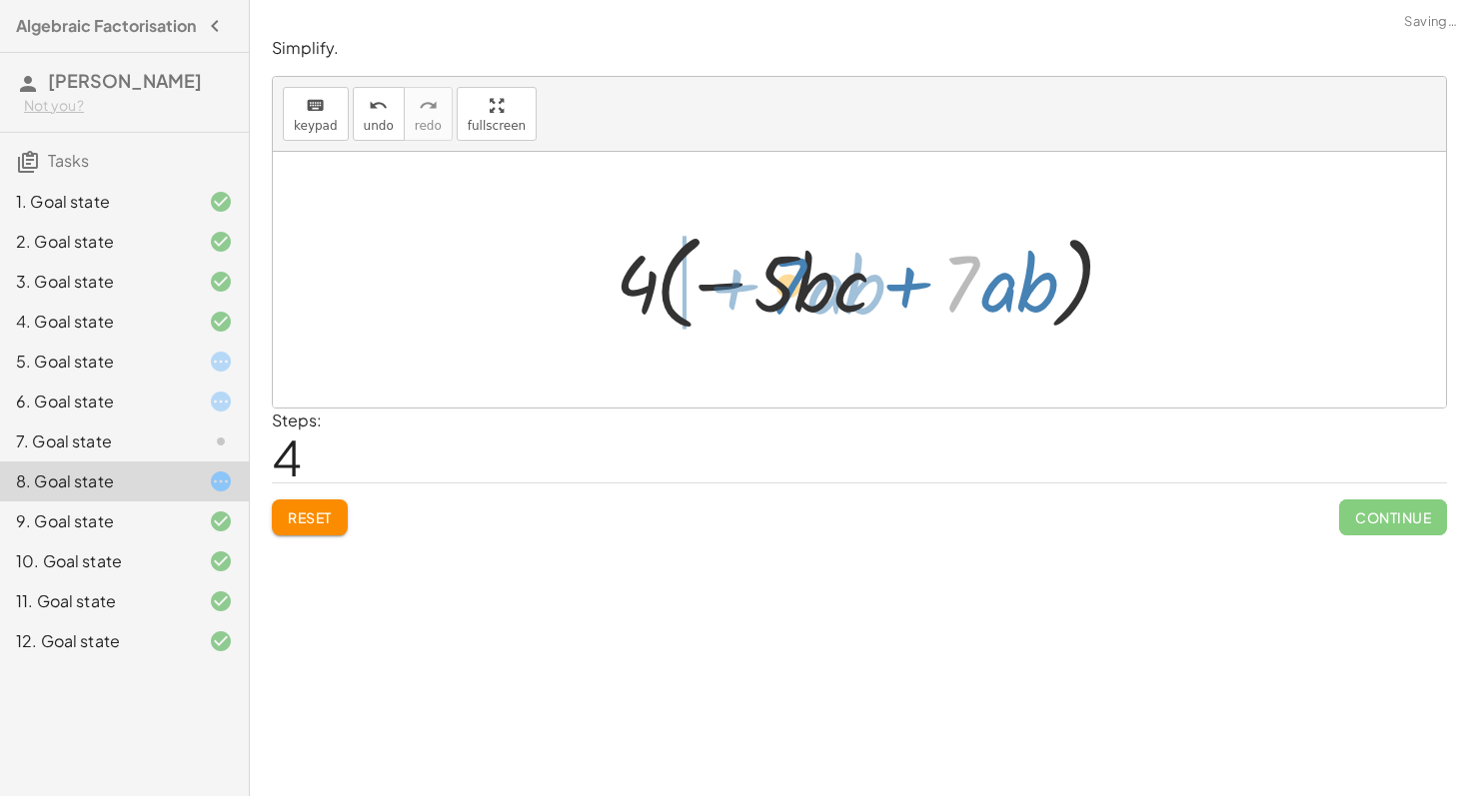
drag, startPoint x: 944, startPoint y: 273, endPoint x: 756, endPoint y: 287, distance: 188.3
click at [758, 285] on div at bounding box center [866, 280] width 522 height 115
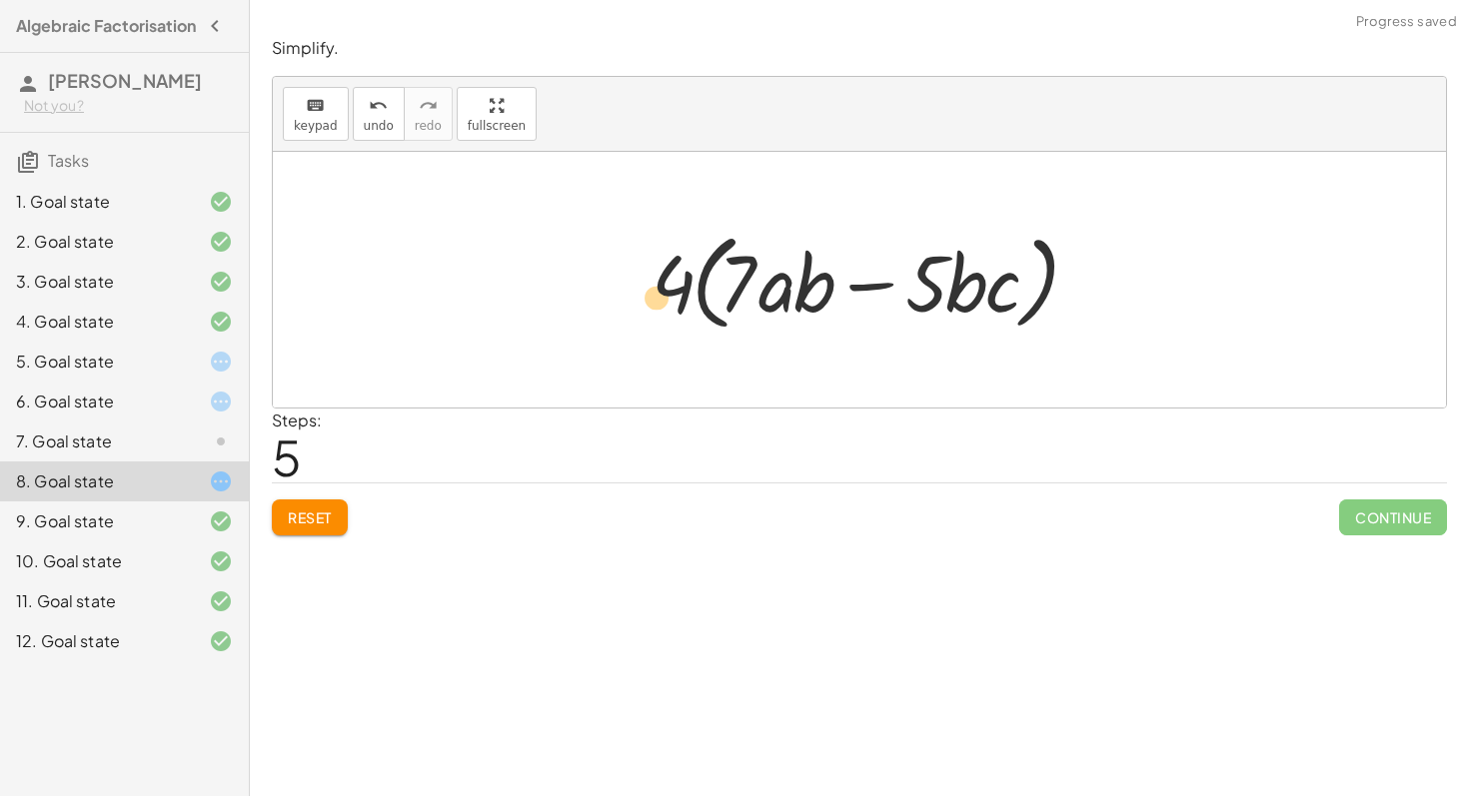
drag, startPoint x: 673, startPoint y: 287, endPoint x: 658, endPoint y: 302, distance: 21.2
click at [658, 302] on div at bounding box center [866, 280] width 451 height 115
